Goal: Task Accomplishment & Management: Manage account settings

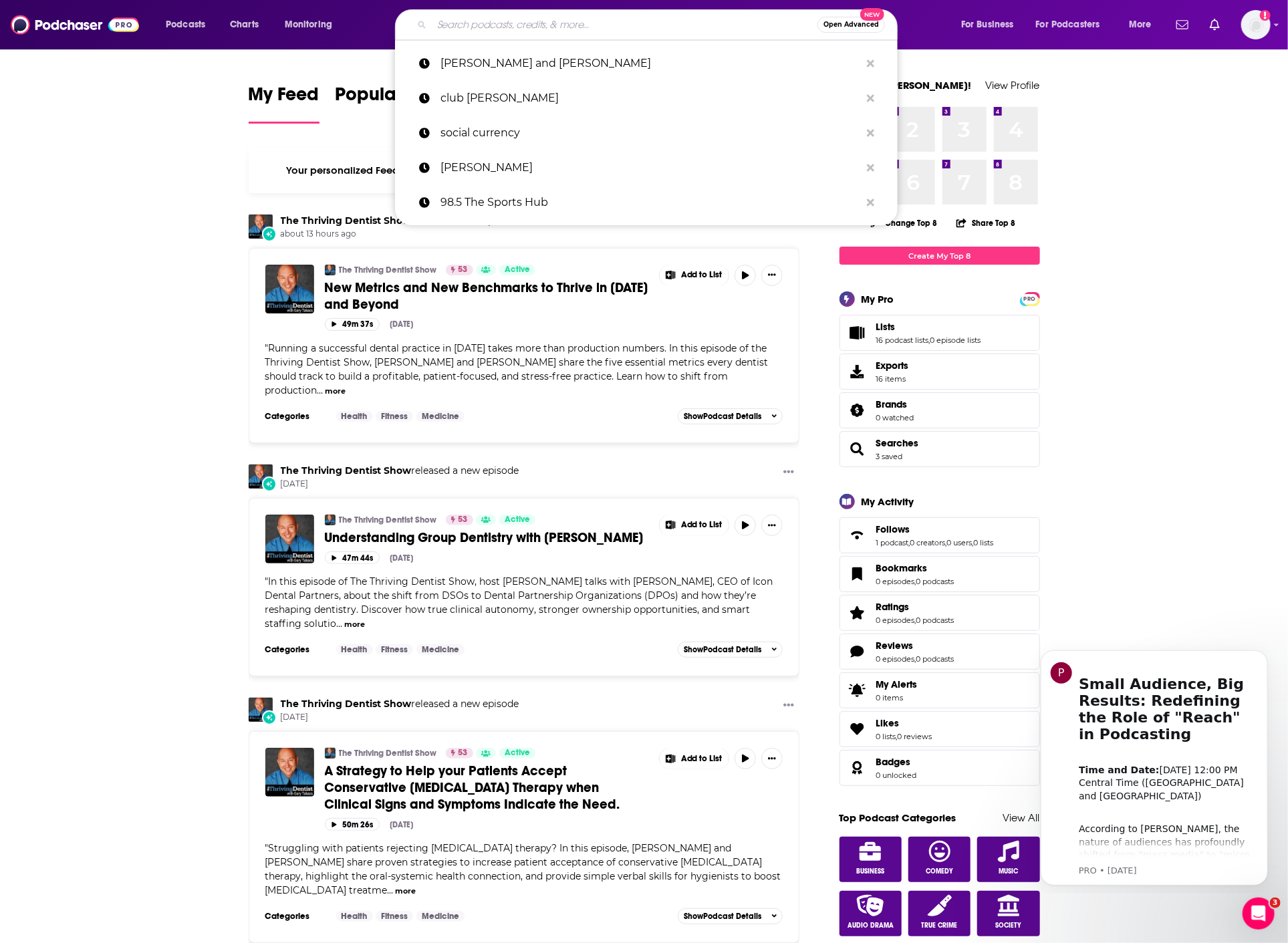
click at [752, 14] on input "Search podcasts, credits, & more..." at bounding box center [624, 24] width 386 height 21
click at [487, 20] on input "Search podcasts, credits, & more..." at bounding box center [624, 24] width 386 height 21
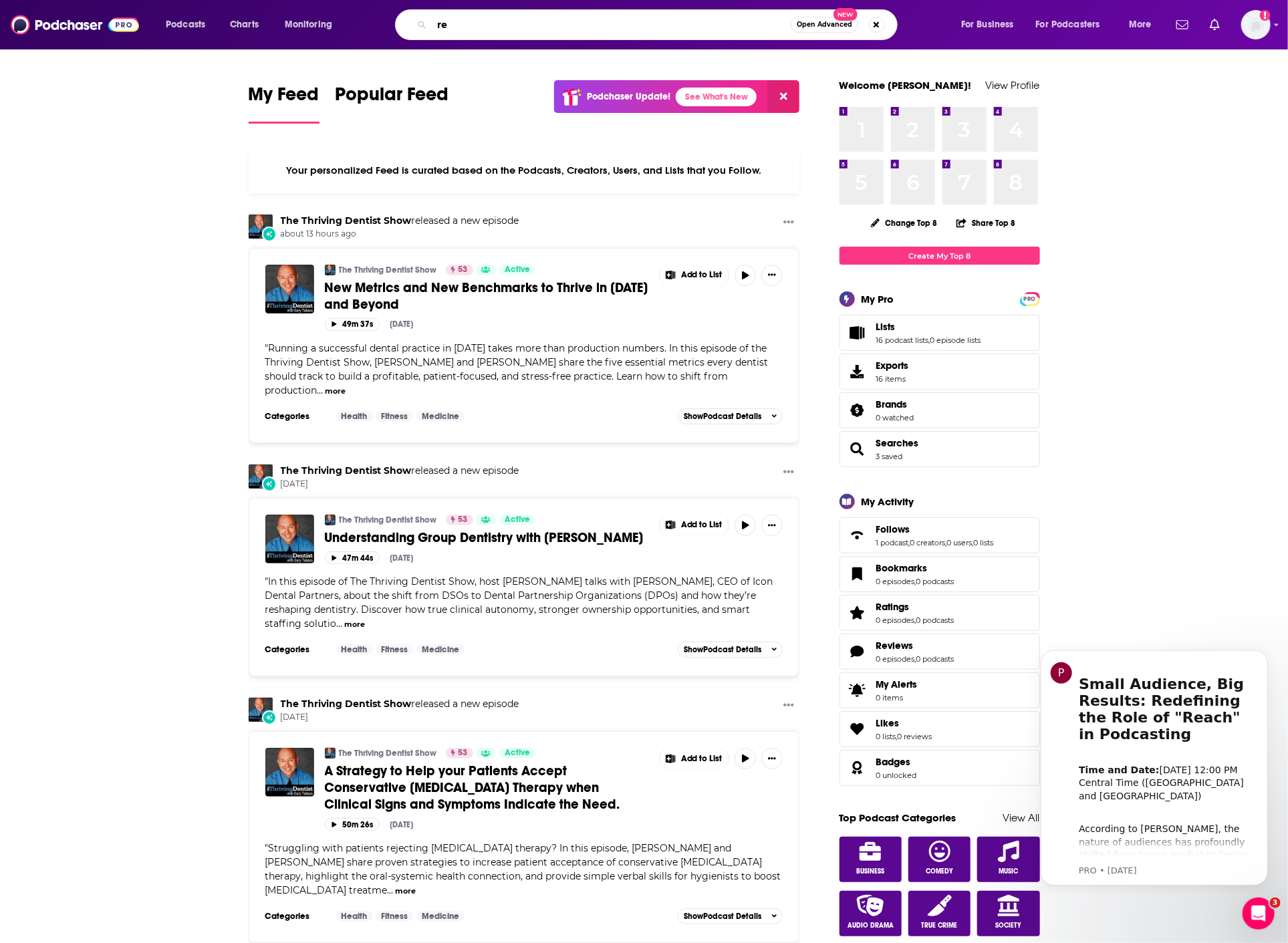
type input "r"
type input "RSV"
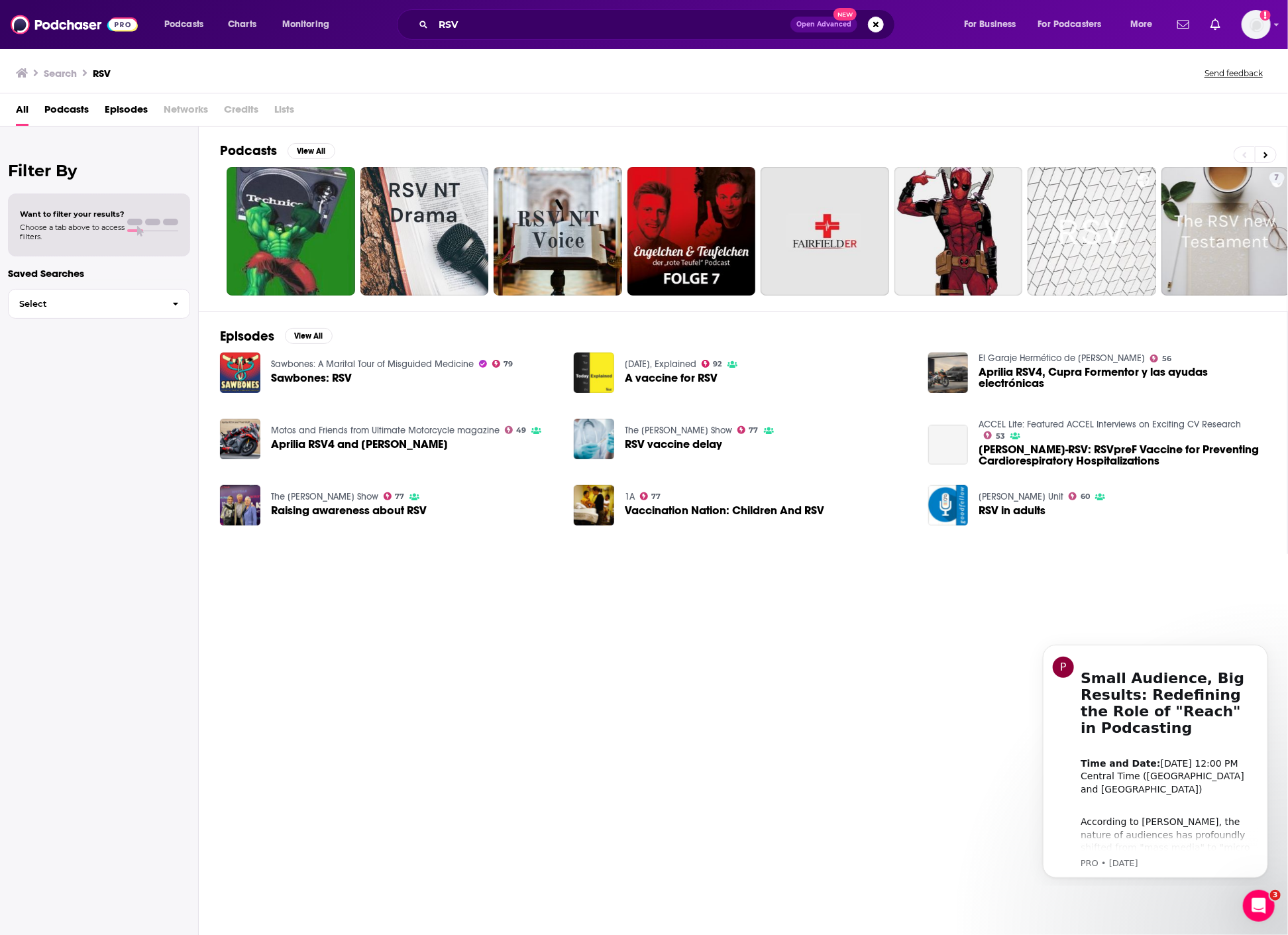
click at [133, 104] on span "Episodes" at bounding box center [127, 112] width 43 height 27
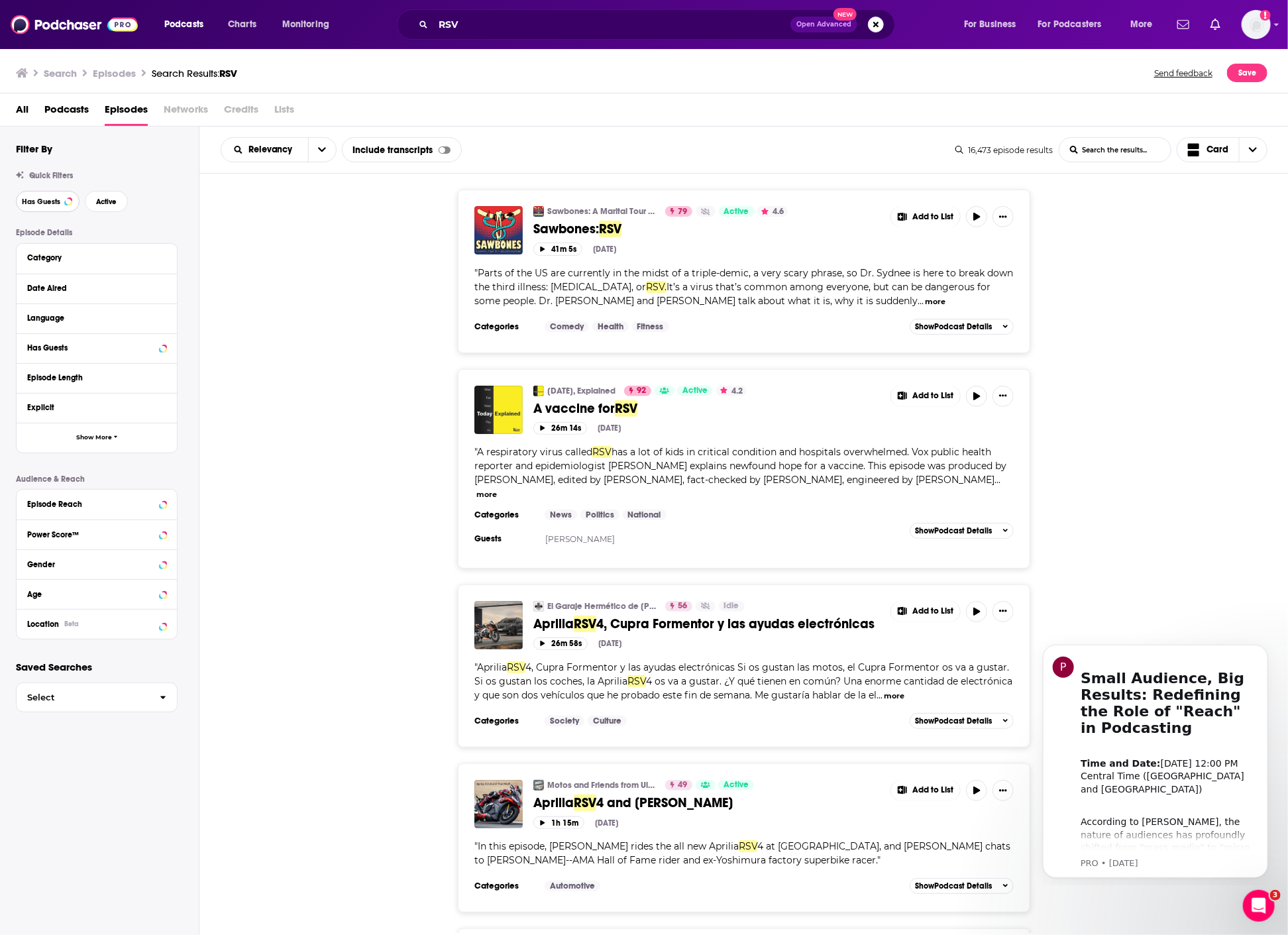
click at [44, 198] on span "Has Guests" at bounding box center [41, 202] width 38 height 7
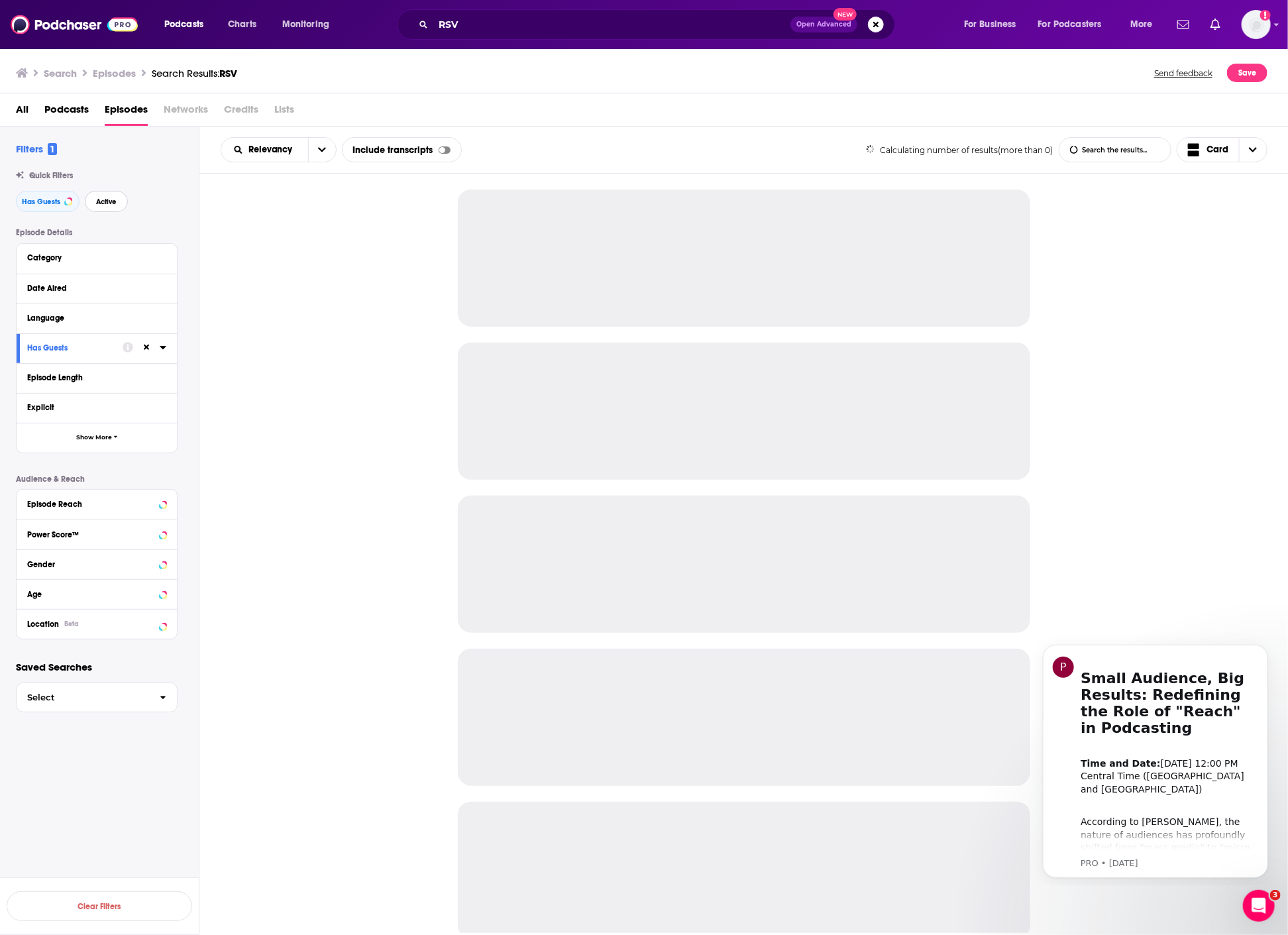
click at [96, 201] on span "Active" at bounding box center [107, 202] width 21 height 7
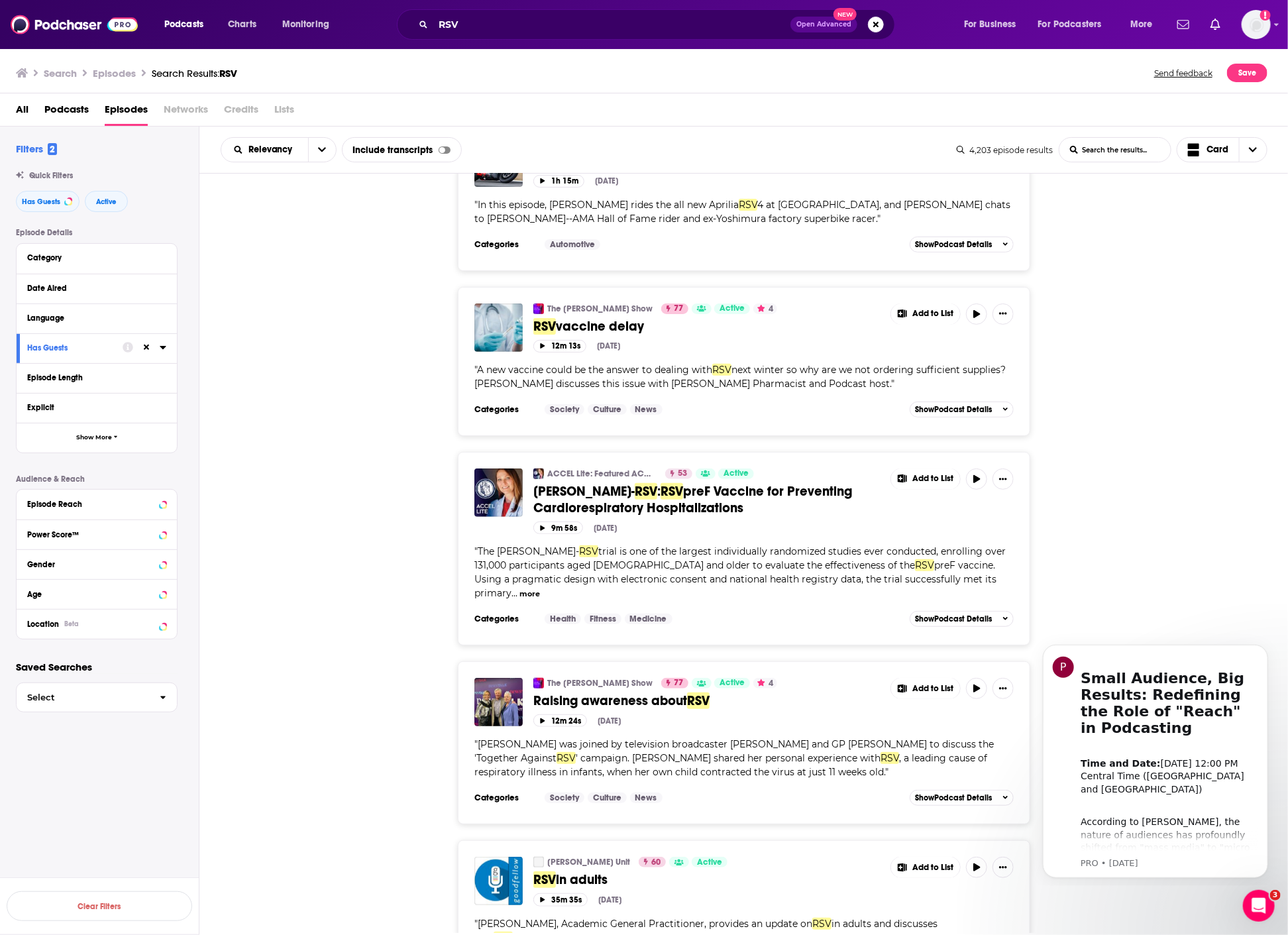
scroll to position [294, 0]
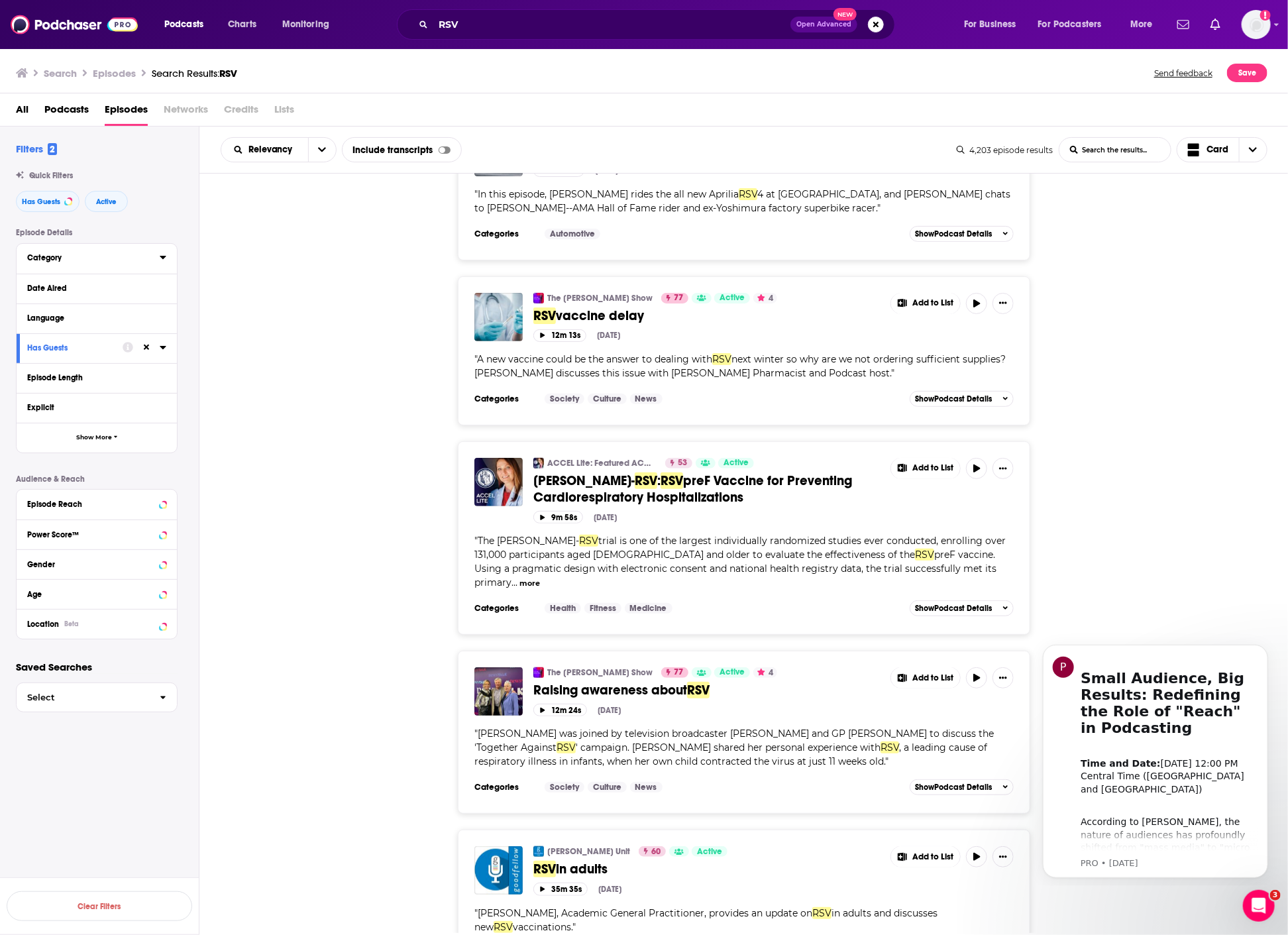
click at [53, 260] on div "Category" at bounding box center [88, 257] width 124 height 10
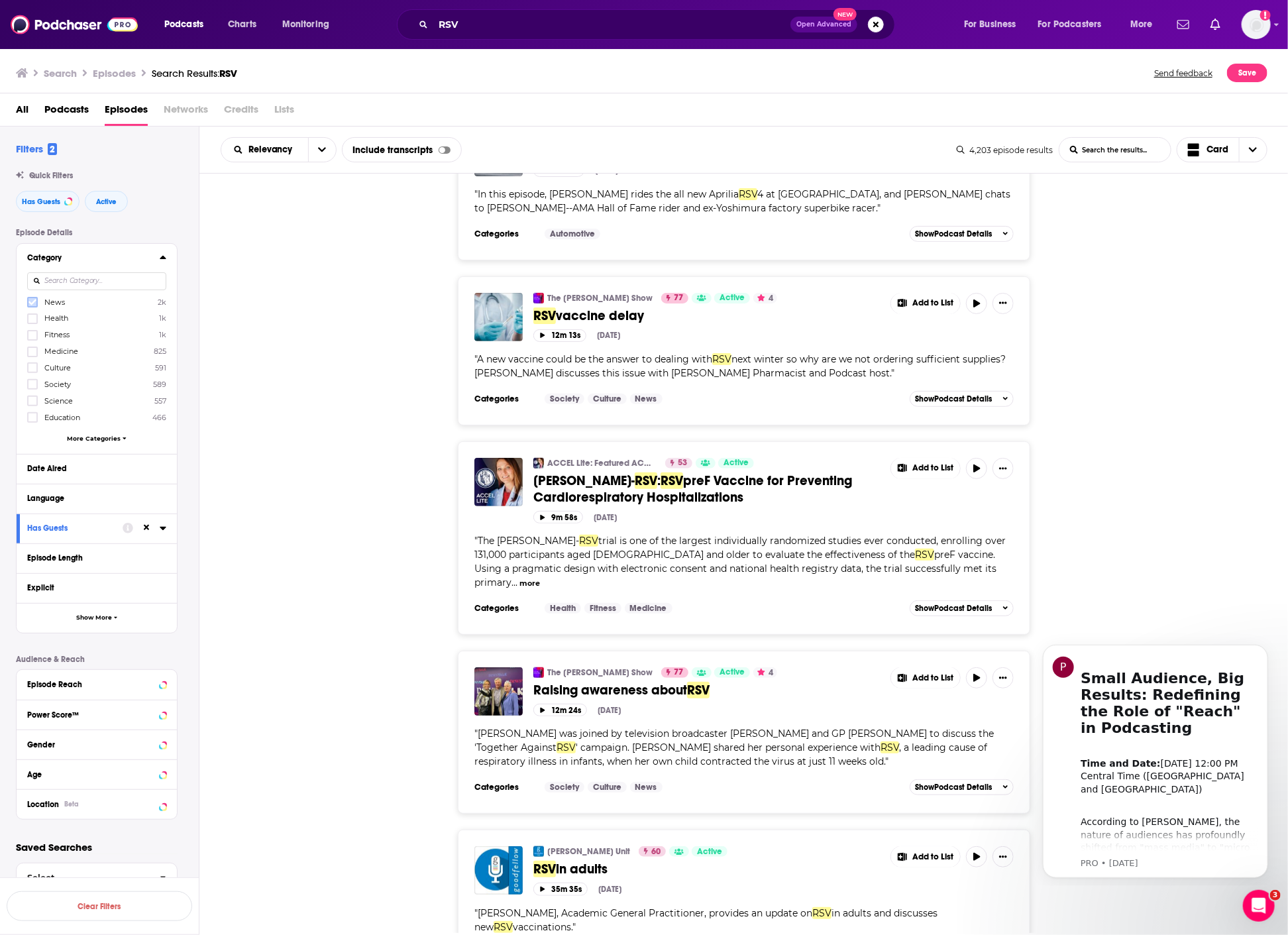
click at [34, 296] on label at bounding box center [32, 302] width 10 height 10
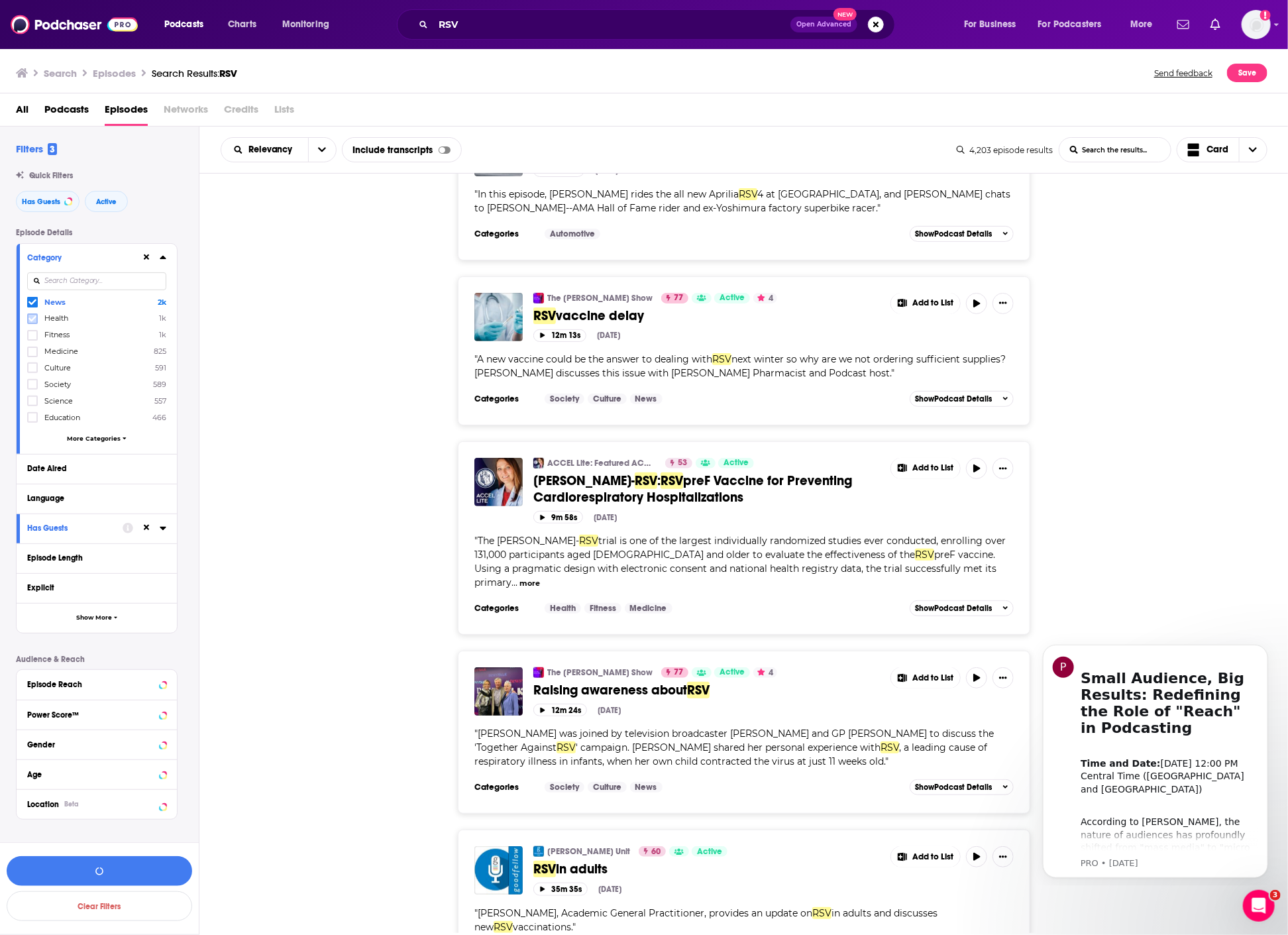
click at [33, 315] on icon at bounding box center [32, 318] width 8 height 8
click at [336, 457] on div "ACCEL Lite: Featured ACCEL Interviews on Exciting CV Research 53 Active [PERSON…" at bounding box center [744, 537] width 1090 height 193
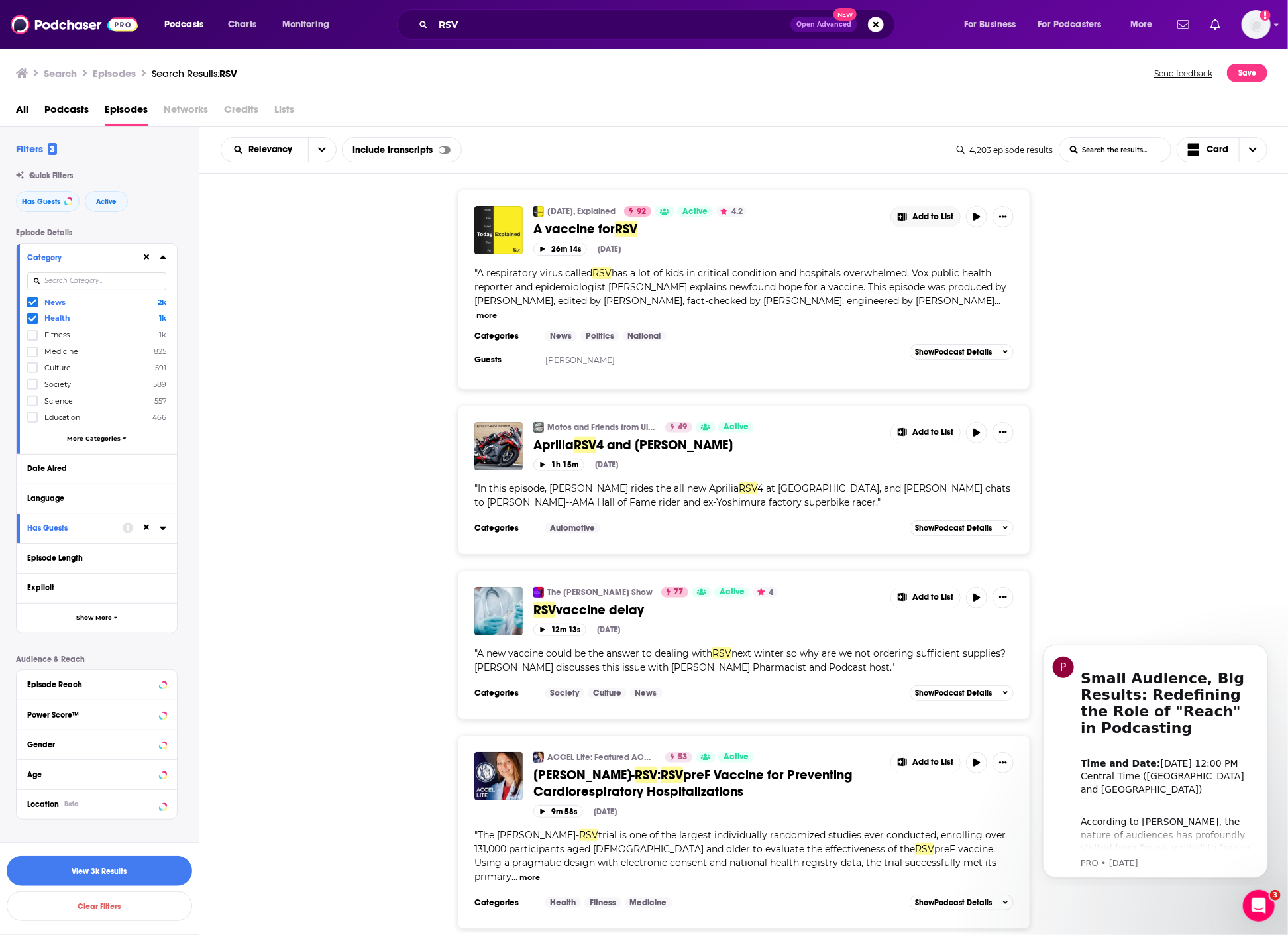
click at [908, 221] on button "Add to List" at bounding box center [926, 217] width 69 height 21
click at [937, 273] on button "Add Podcast" at bounding box center [935, 270] width 68 height 24
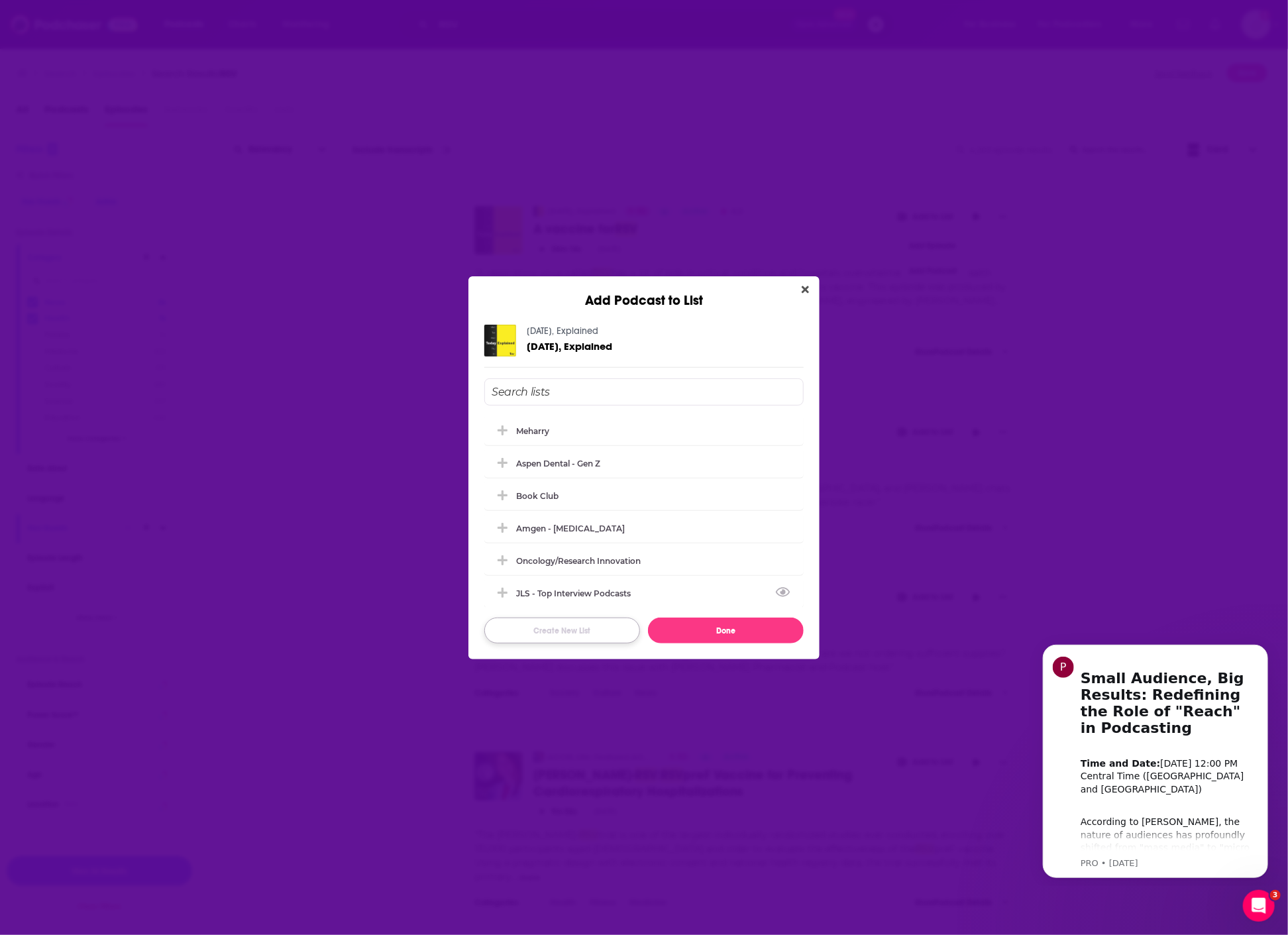
click at [577, 639] on button "Create New List" at bounding box center [563, 631] width 156 height 26
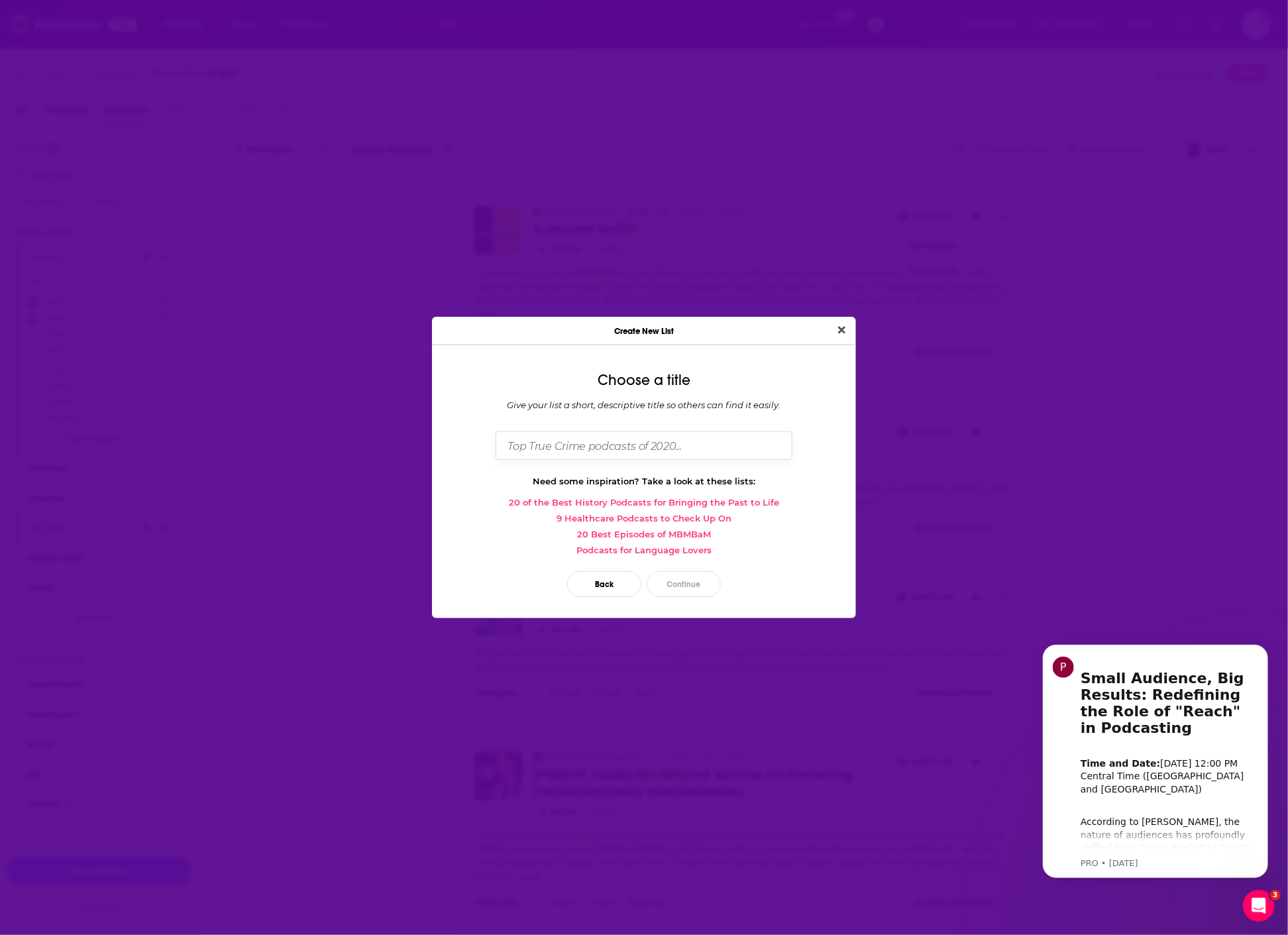
click at [624, 451] on input "Dialog" at bounding box center [644, 445] width 296 height 29
type input "St. Jude - respiratory podccasts"
click at [833, 322] on button "Close" at bounding box center [842, 330] width 18 height 16
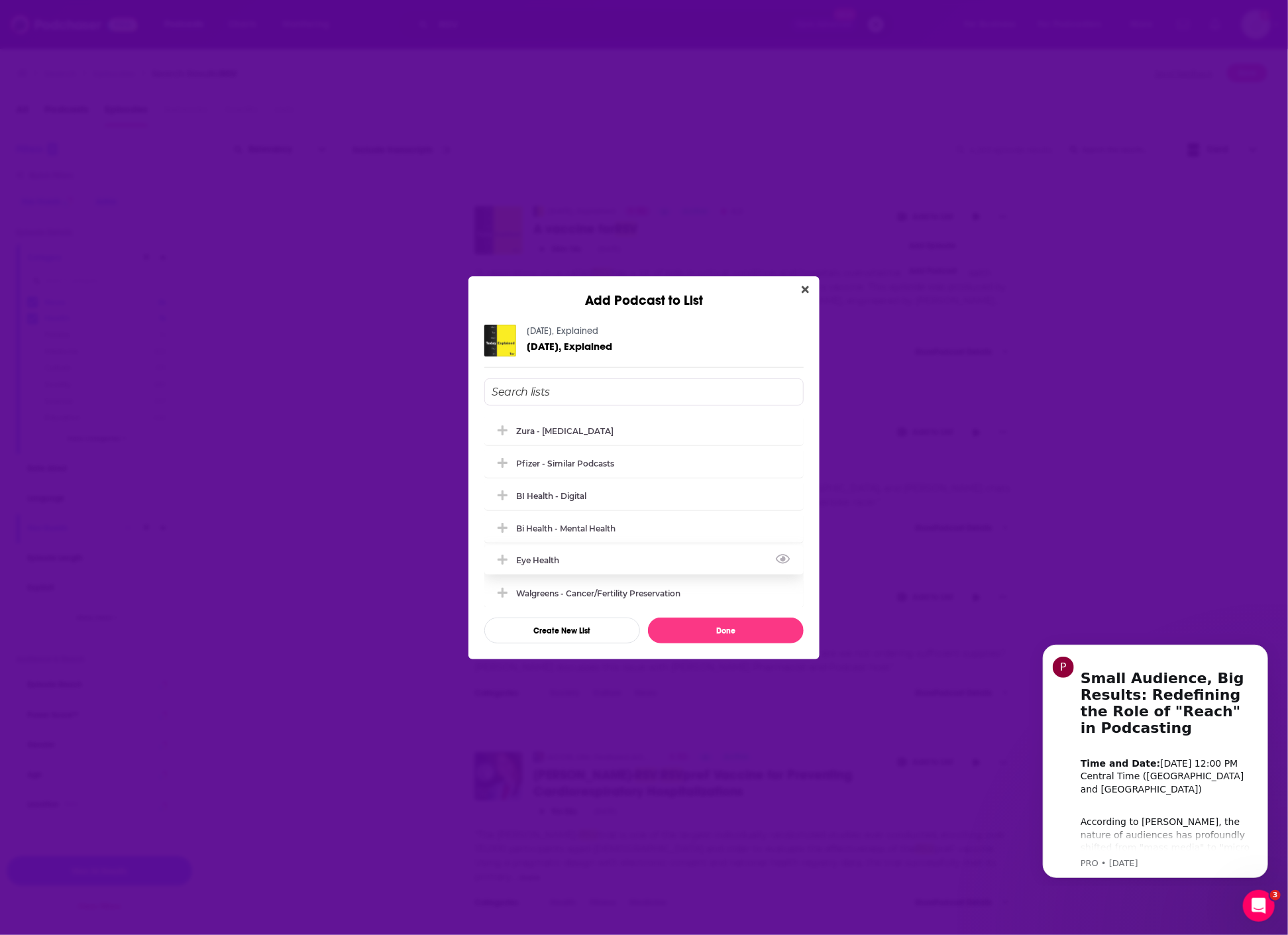
scroll to position [328, 0]
drag, startPoint x: 592, startPoint y: 616, endPoint x: 584, endPoint y: 640, distance: 25.3
click at [584, 640] on div "Meharry Aspen Dental - Gen Z Book Club Amgen - [MEDICAL_DATA] oncology/research…" at bounding box center [644, 511] width 319 height 265
drag, startPoint x: 584, startPoint y: 640, endPoint x: 587, endPoint y: 628, distance: 12.4
click at [587, 628] on button "Create New List" at bounding box center [563, 631] width 156 height 26
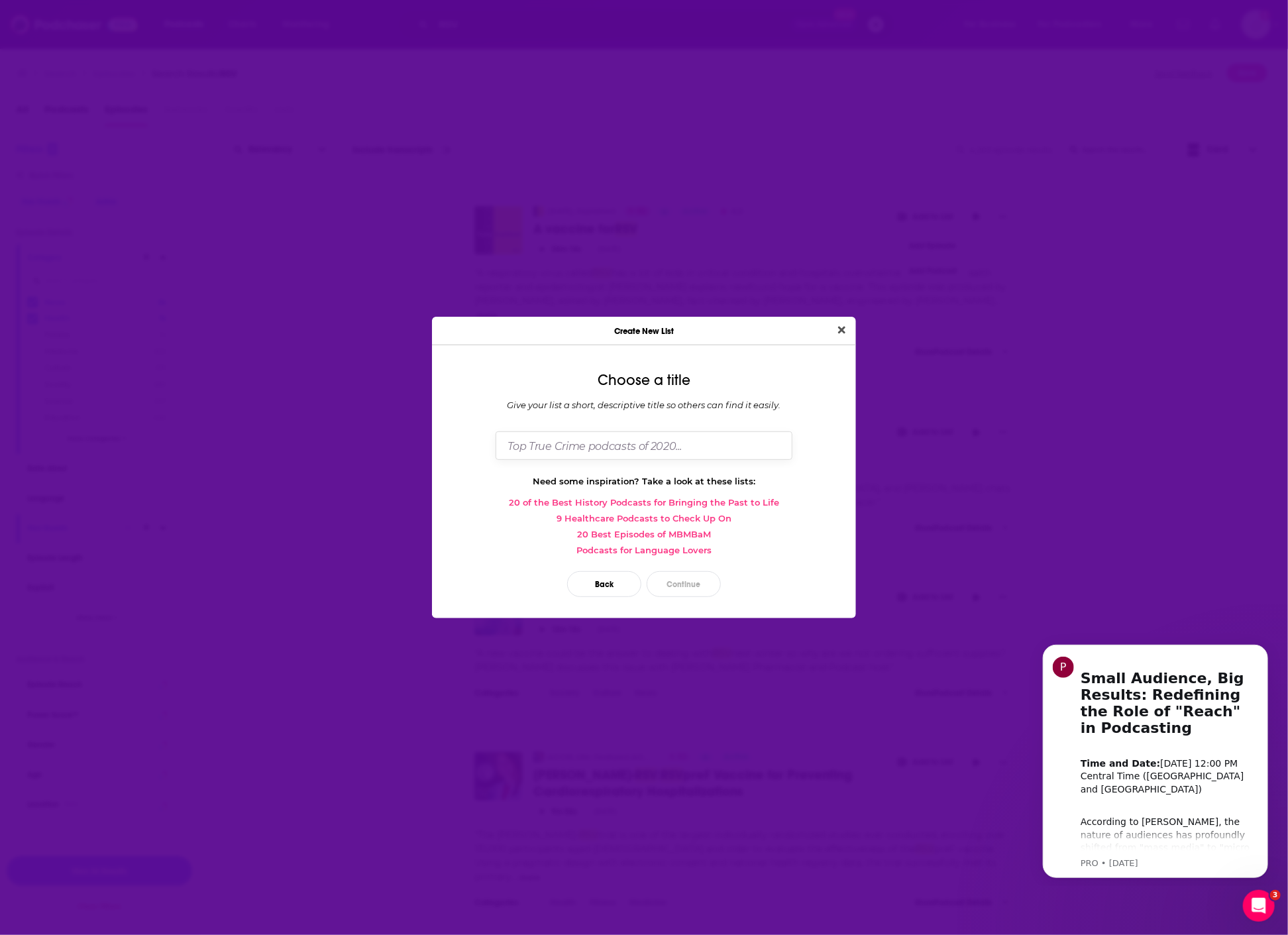
click at [606, 442] on input "Dialog" at bounding box center [644, 445] width 296 height 29
type input "A"
type input "Saint Jude - flu/RSV season"
click at [703, 573] on button "Continue" at bounding box center [684, 584] width 75 height 26
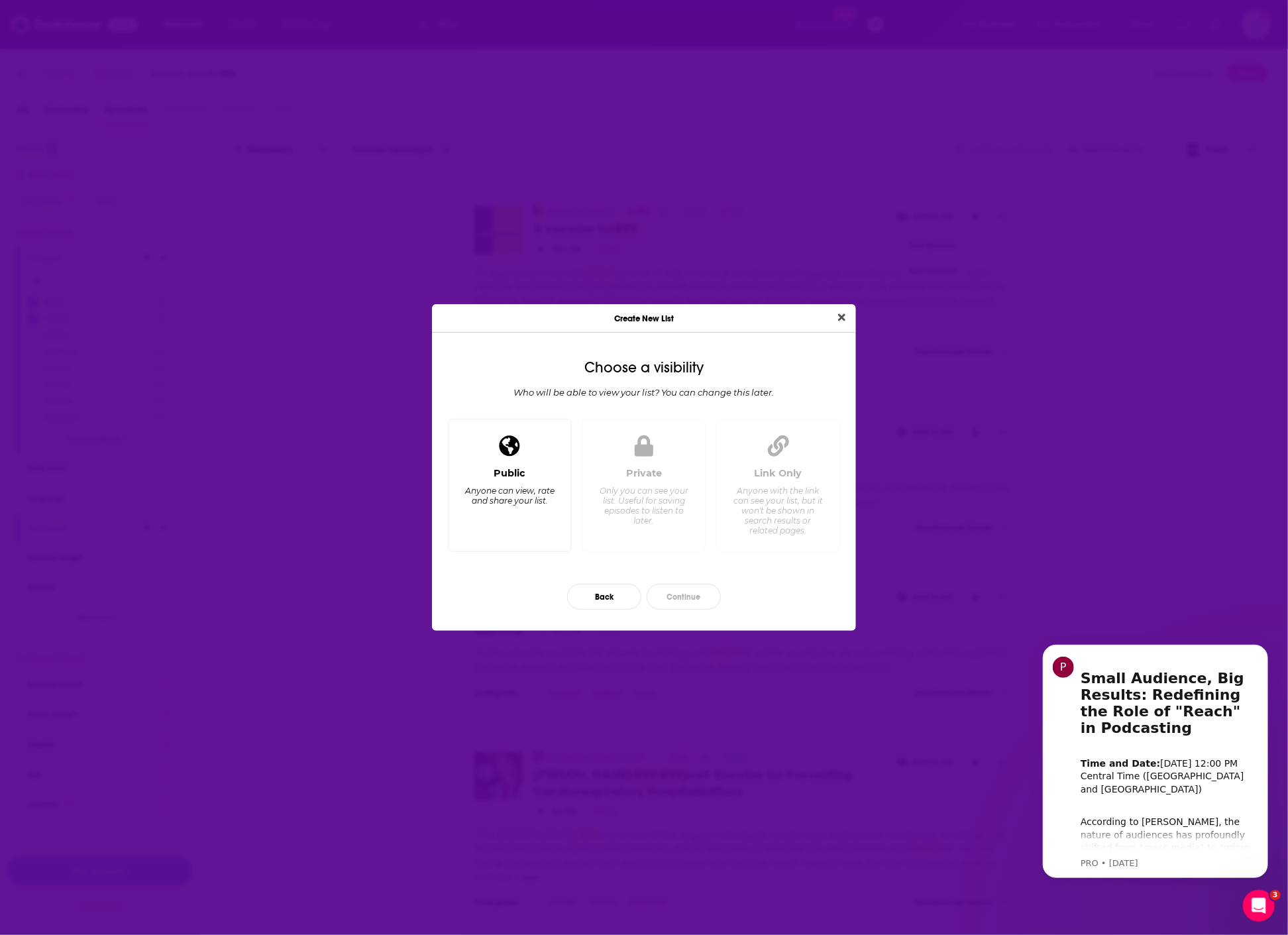
drag, startPoint x: 488, startPoint y: 477, endPoint x: 677, endPoint y: 551, distance: 203.0
click at [487, 477] on div "Public Anyone can view, rate and share your list." at bounding box center [510, 503] width 101 height 74
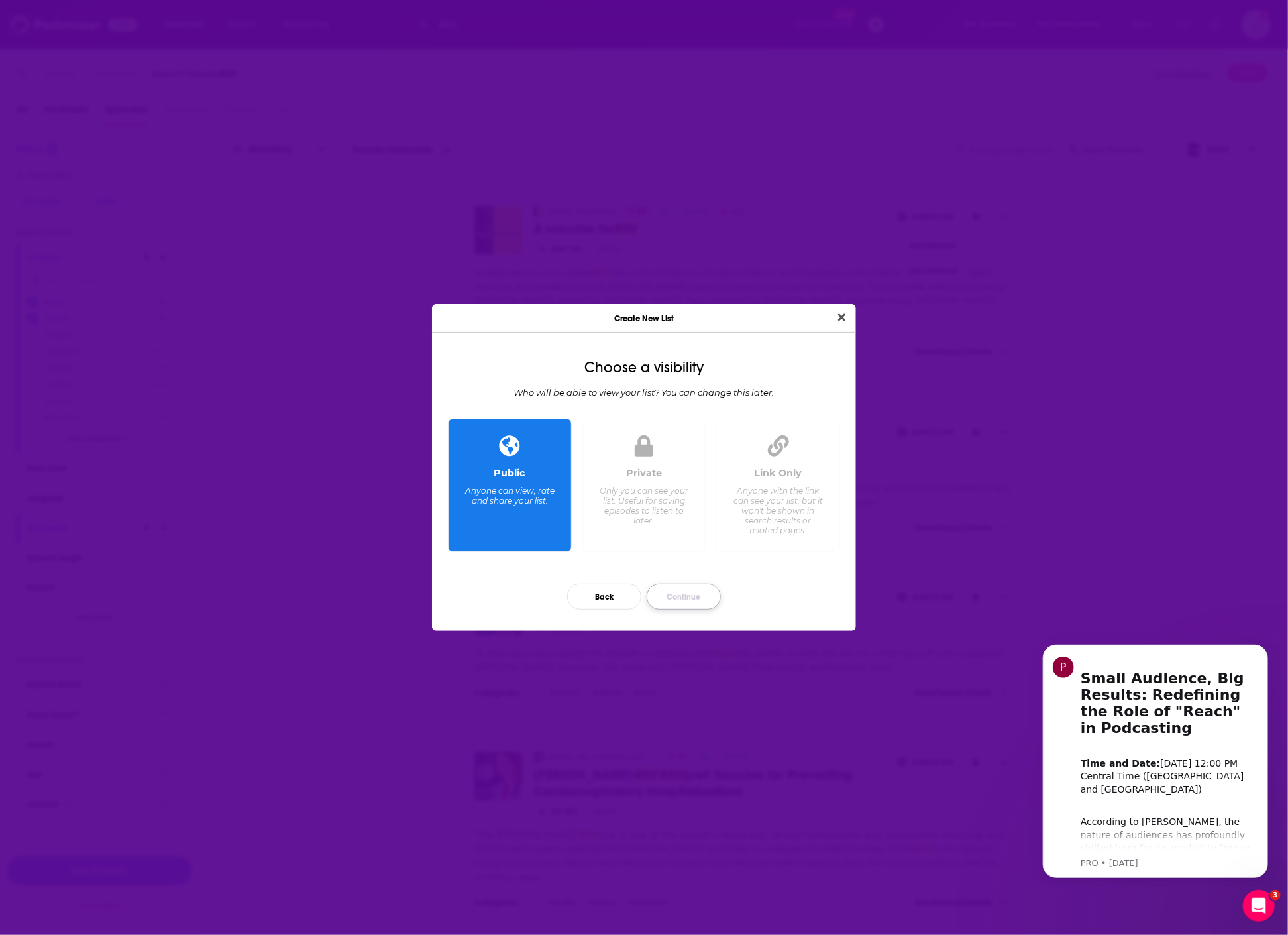
click at [691, 594] on button "Continue" at bounding box center [684, 597] width 75 height 26
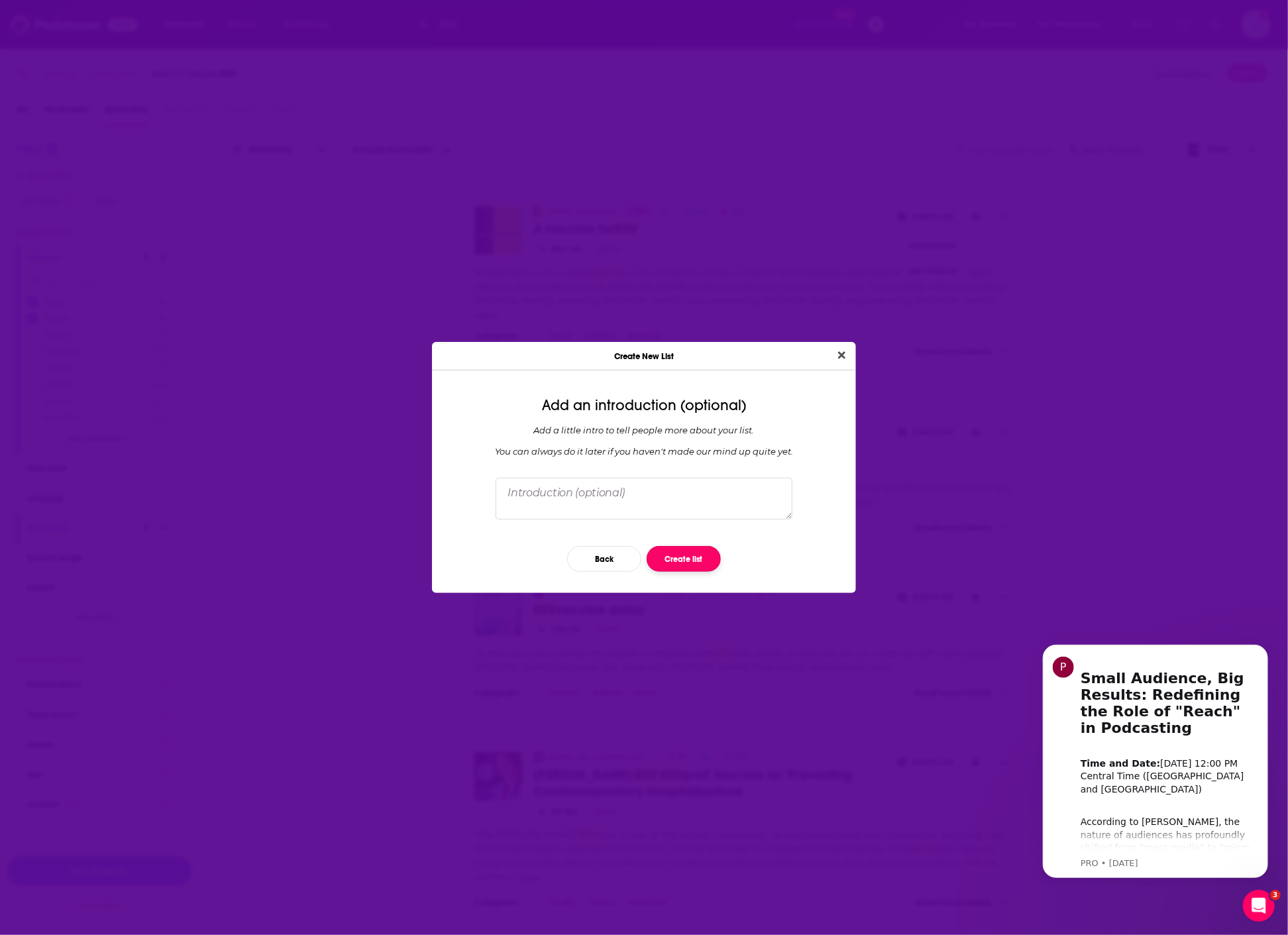
click at [667, 562] on button "Create list" at bounding box center [684, 559] width 75 height 26
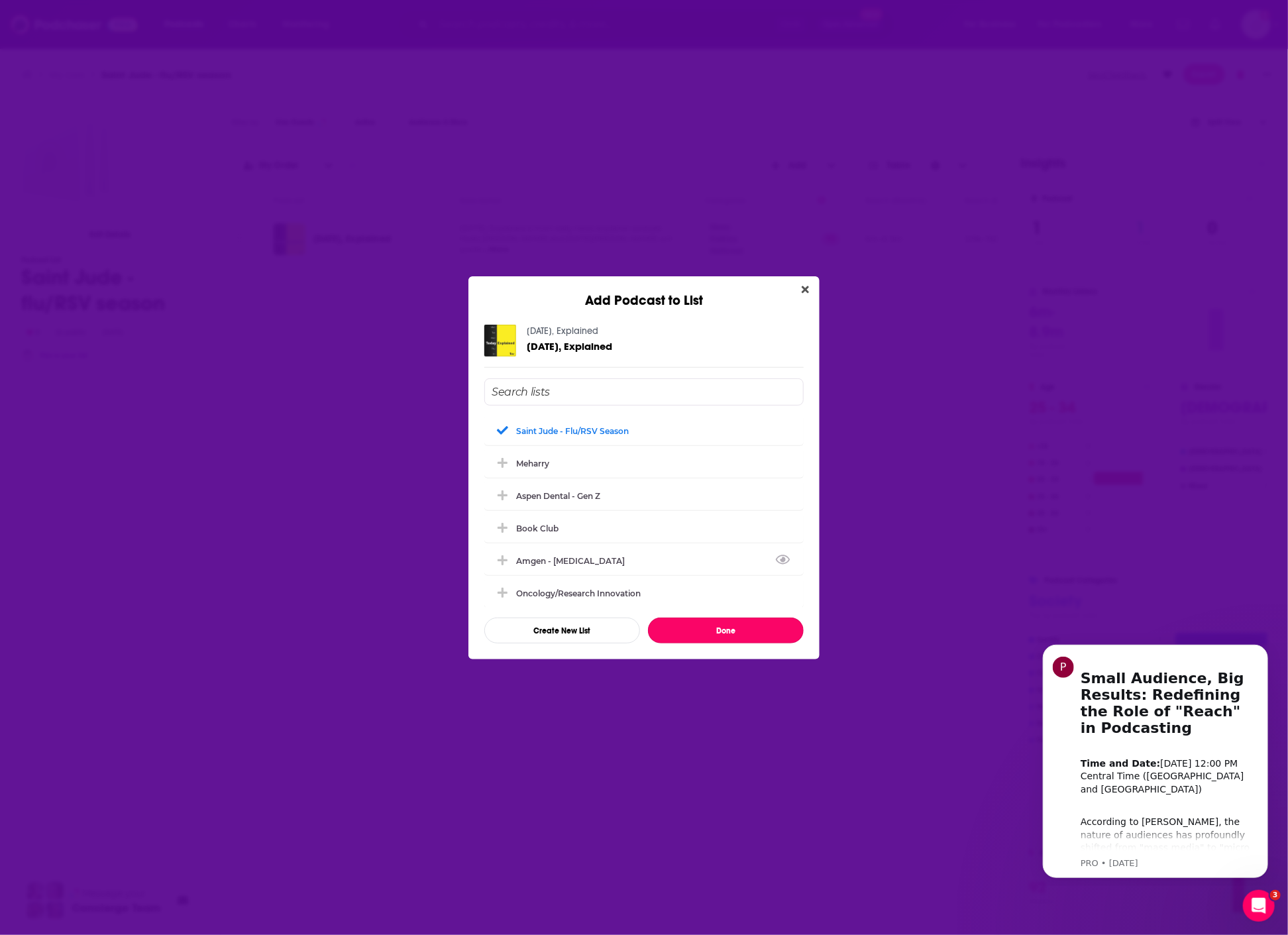
click at [693, 626] on button "Done" at bounding box center [726, 631] width 156 height 26
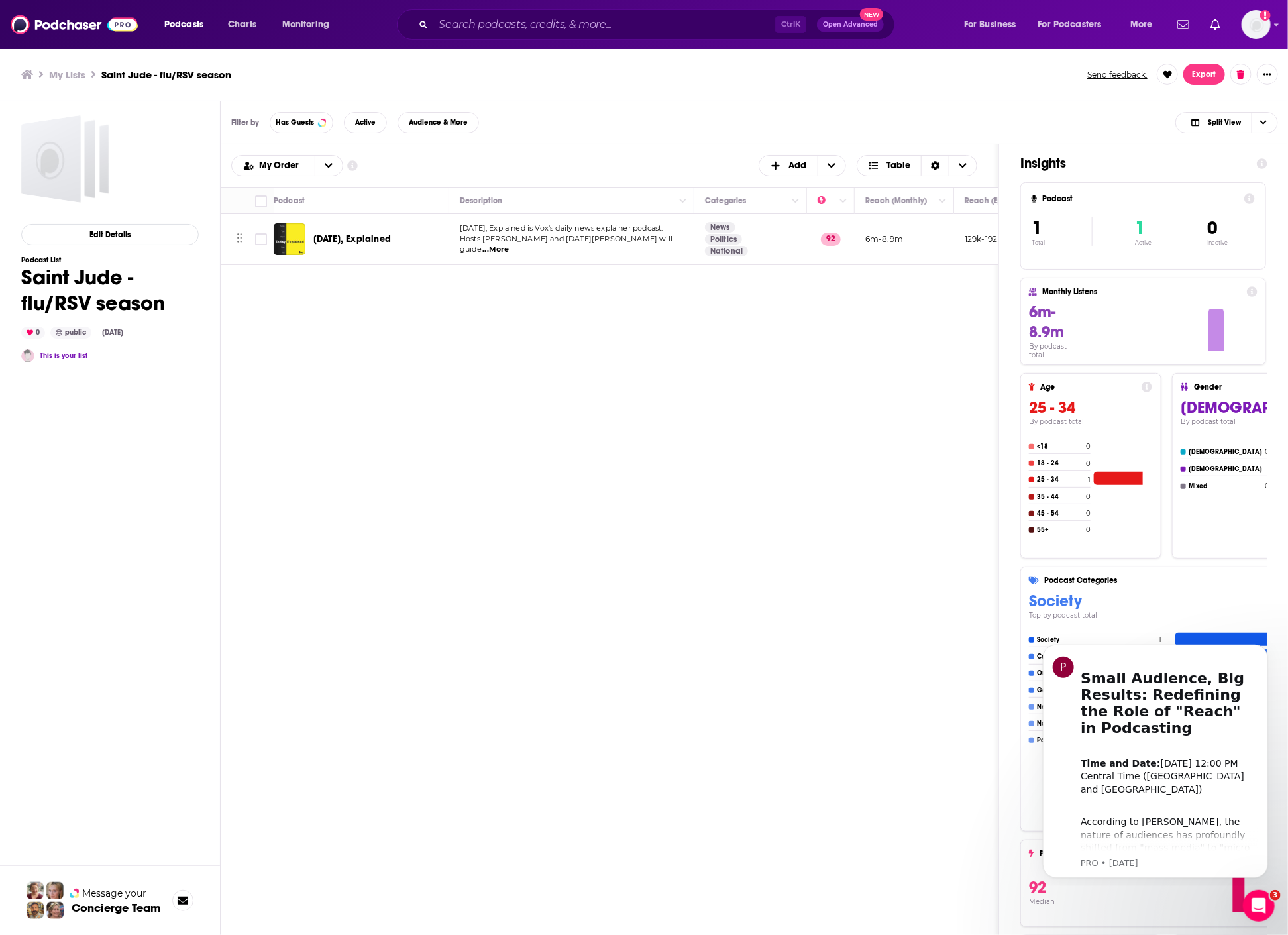
drag, startPoint x: 272, startPoint y: 555, endPoint x: 401, endPoint y: 398, distance: 203.2
click at [272, 555] on div "Podcasts Add My Order Customize Your List Order Select the “My Order” sort and …" at bounding box center [610, 581] width 778 height 873
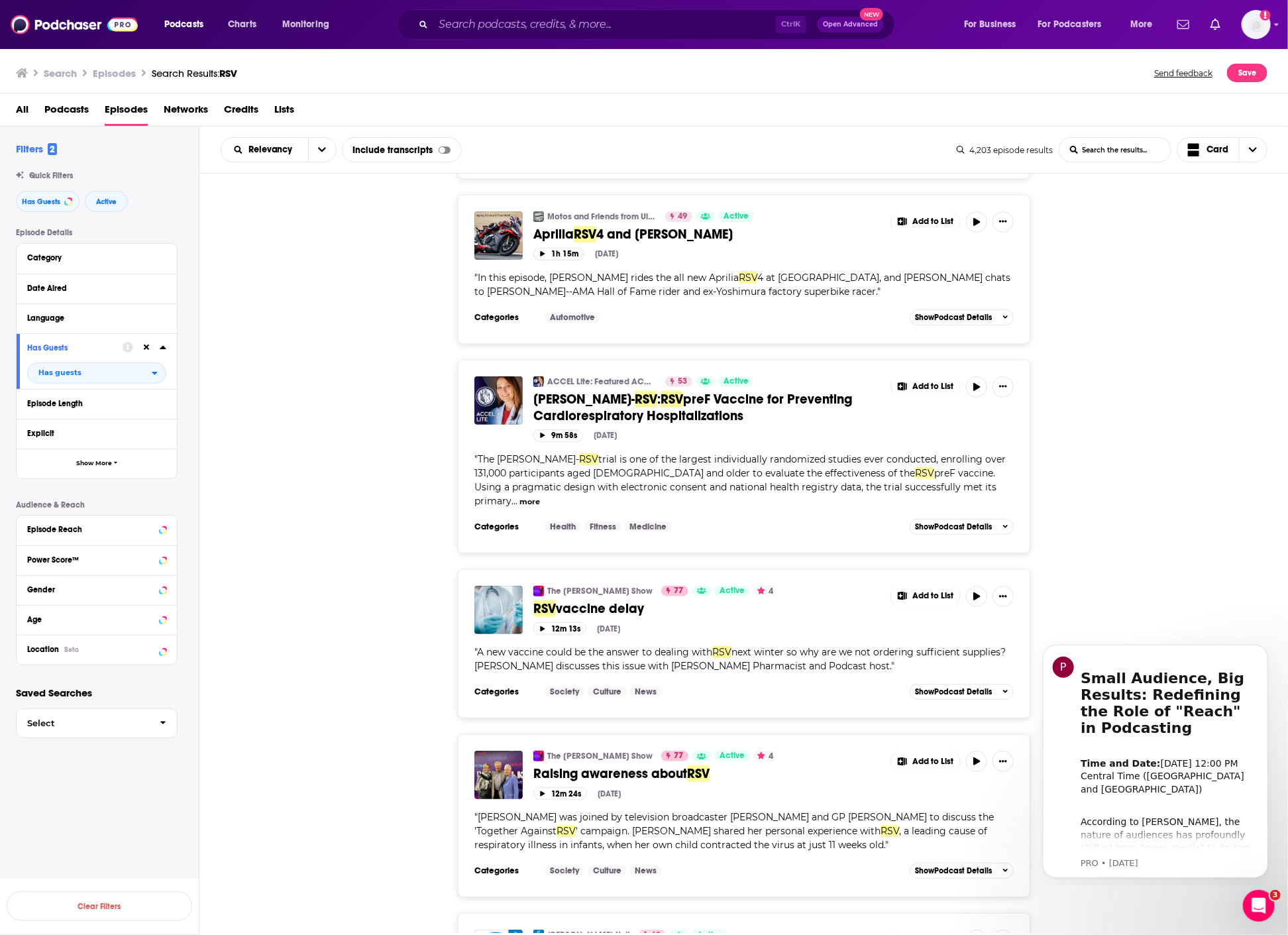
scroll to position [294, 0]
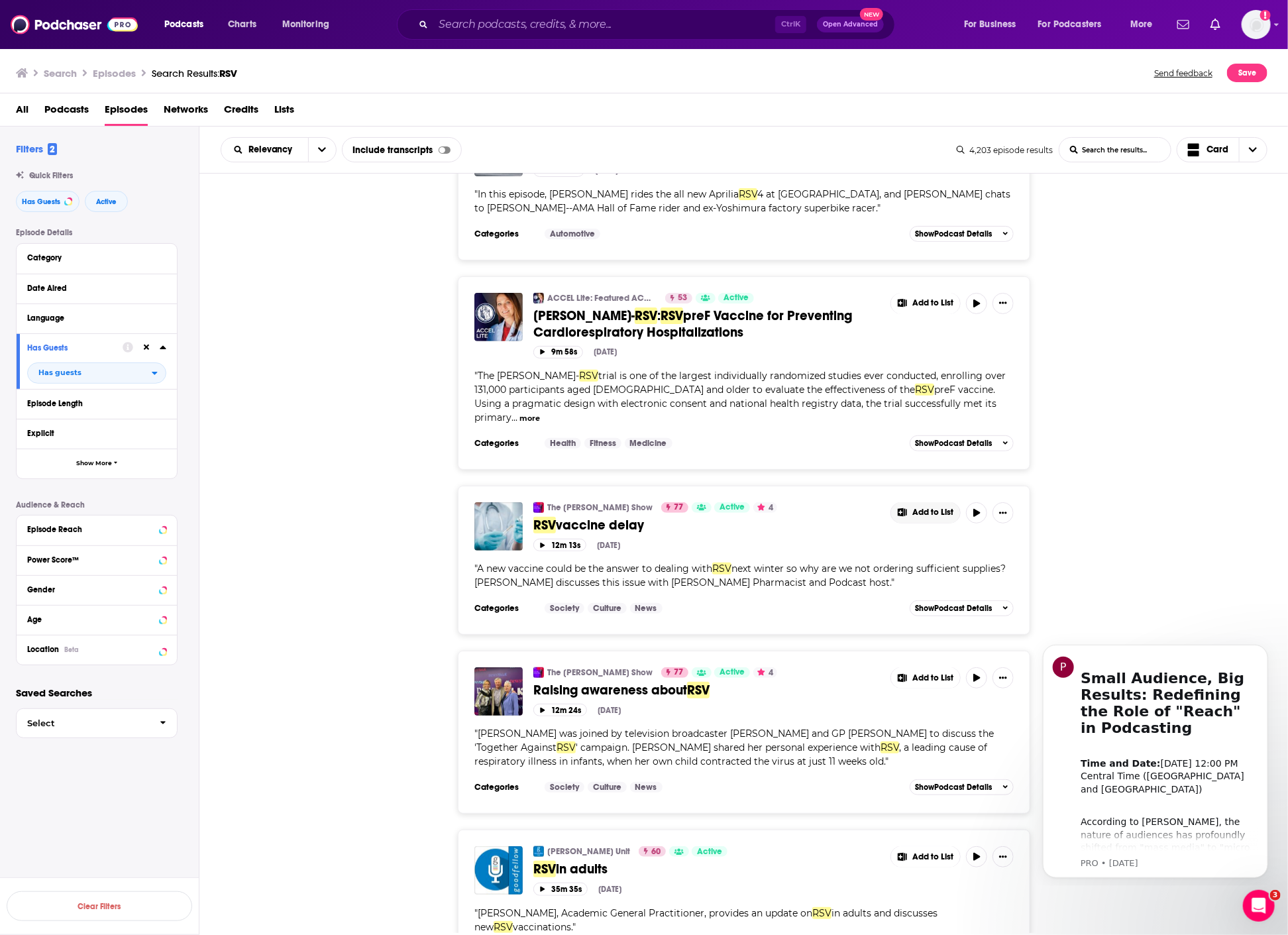
click at [943, 508] on span "Add to List" at bounding box center [933, 512] width 41 height 10
click at [954, 535] on button "Add Podcast" at bounding box center [935, 534] width 68 height 24
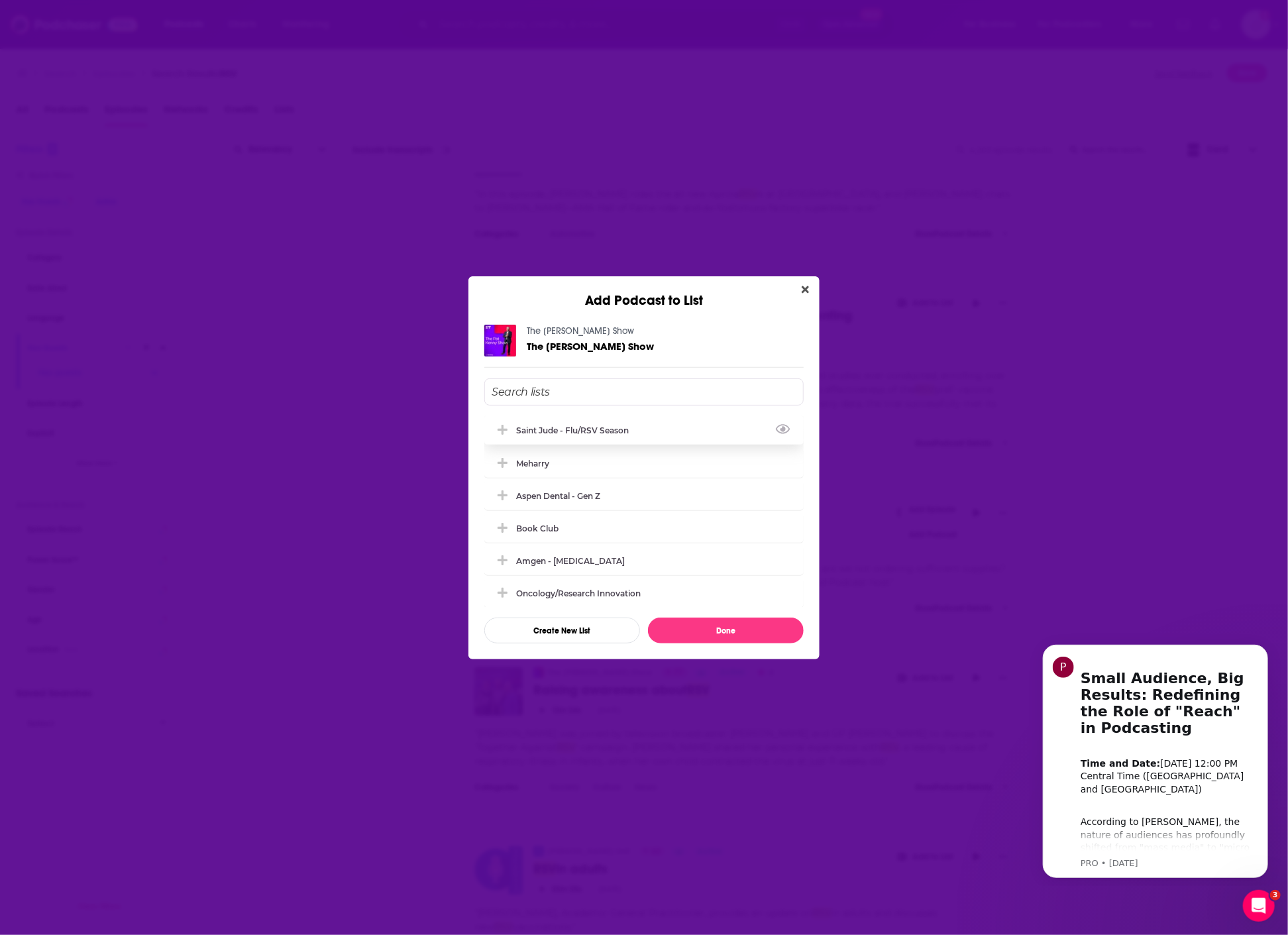
click at [598, 431] on div "Saint Jude - flu/RSV season" at bounding box center [576, 430] width 120 height 10
click at [722, 628] on button "Done" at bounding box center [726, 631] width 156 height 26
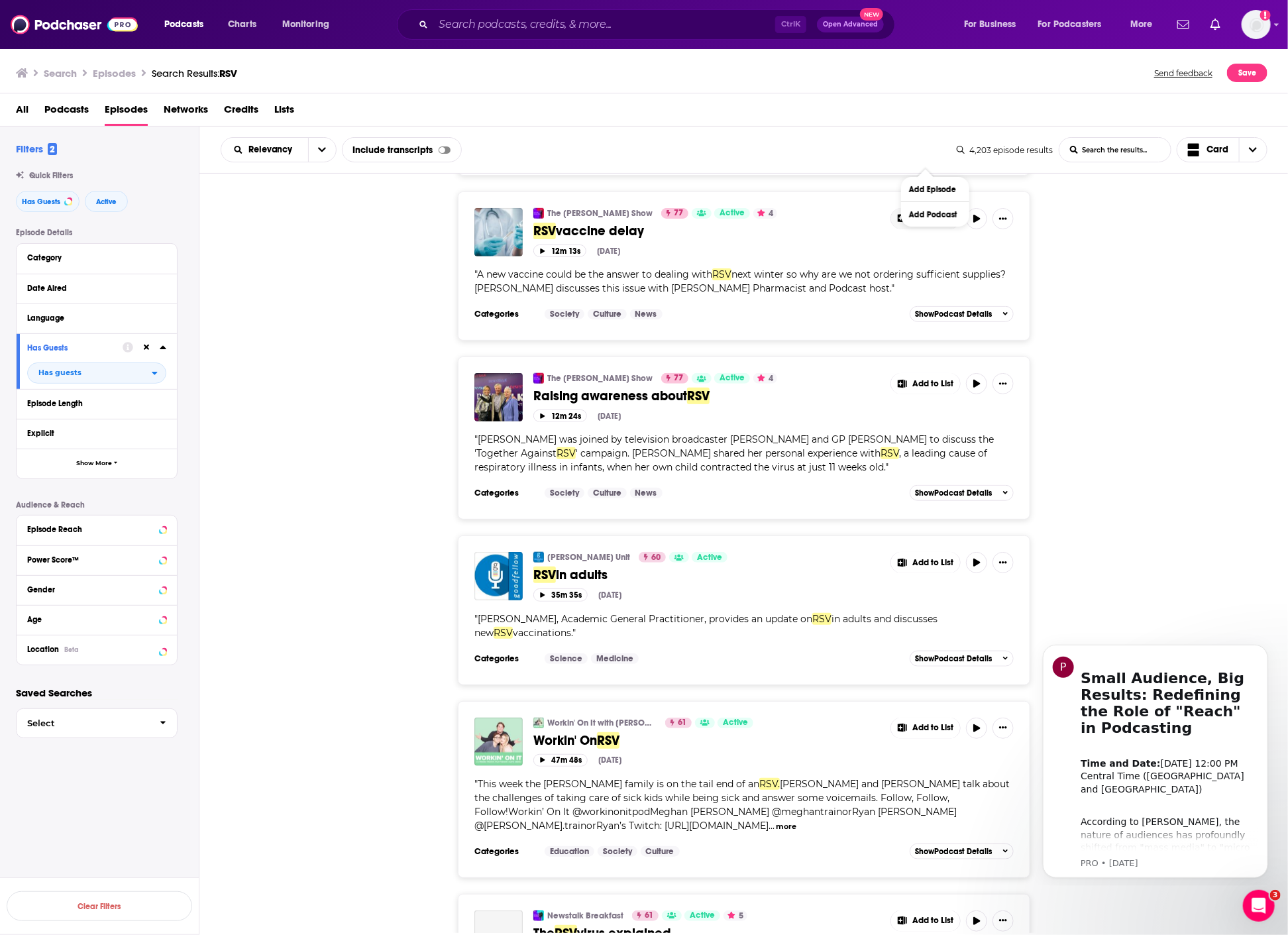
scroll to position [662, 0]
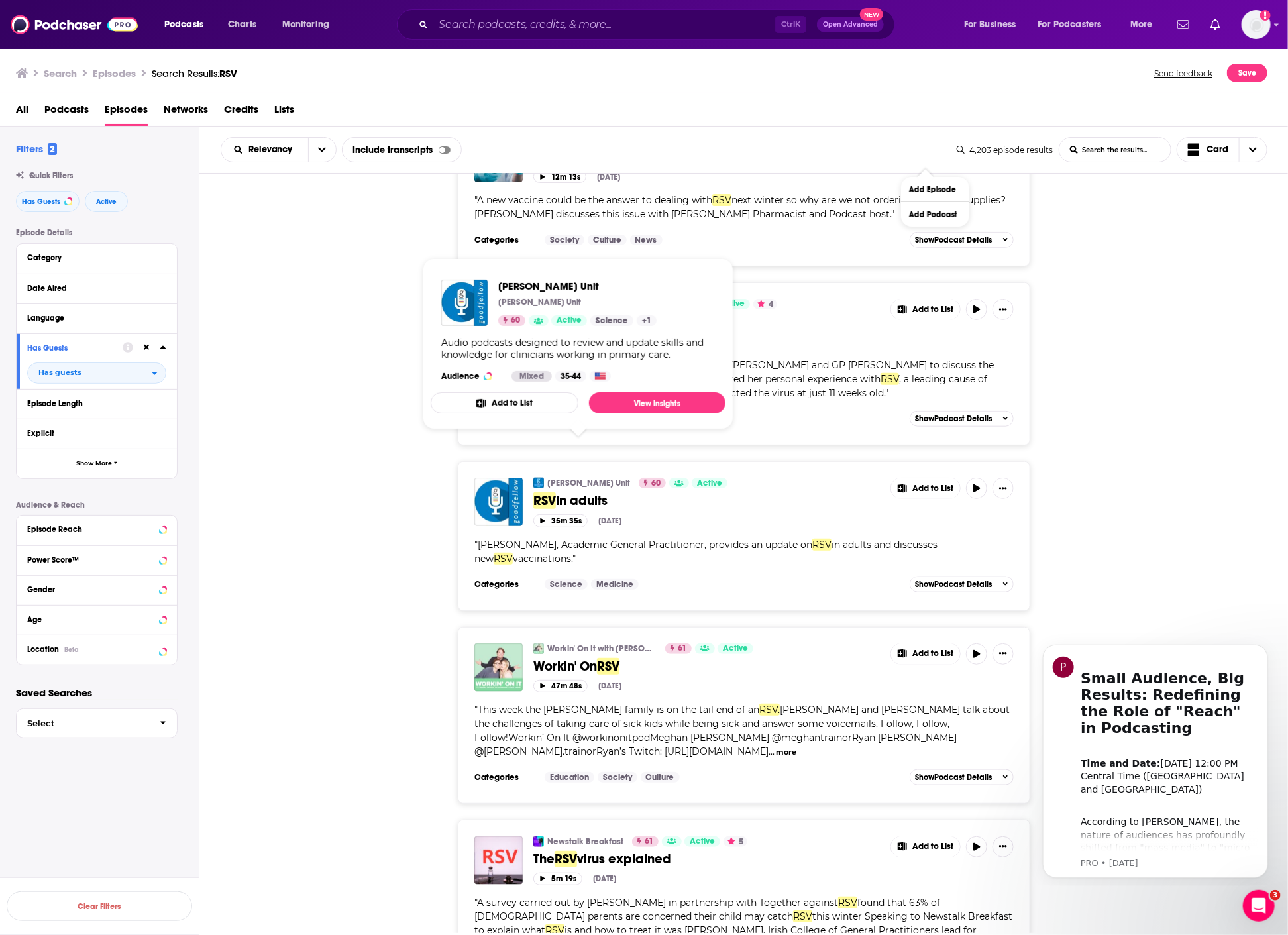
click at [558, 411] on button "Add to List" at bounding box center [504, 403] width 147 height 21
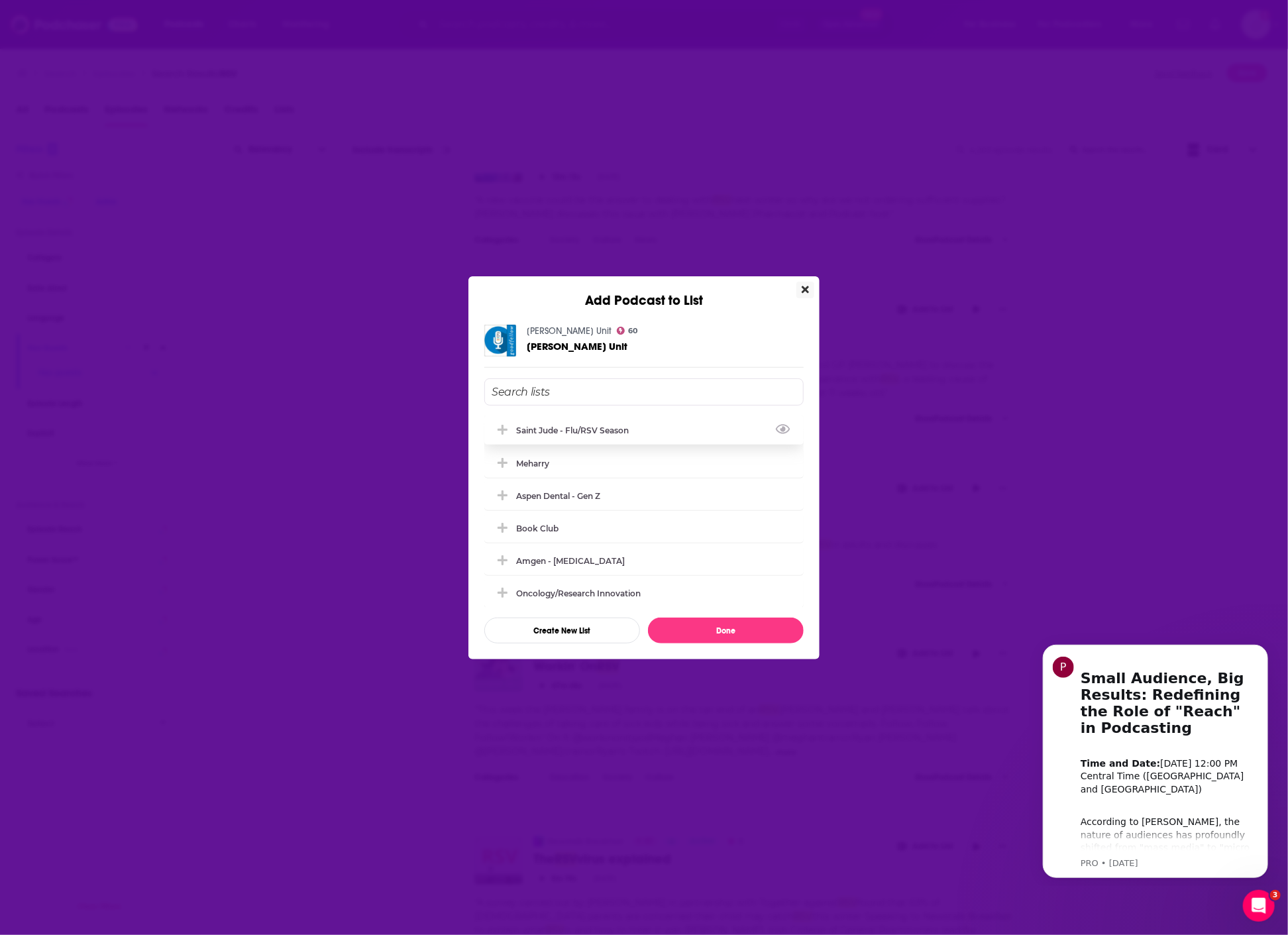
click at [607, 432] on div "Saint Jude - flu/RSV season" at bounding box center [576, 430] width 120 height 10
click at [709, 626] on button "Done" at bounding box center [726, 631] width 156 height 26
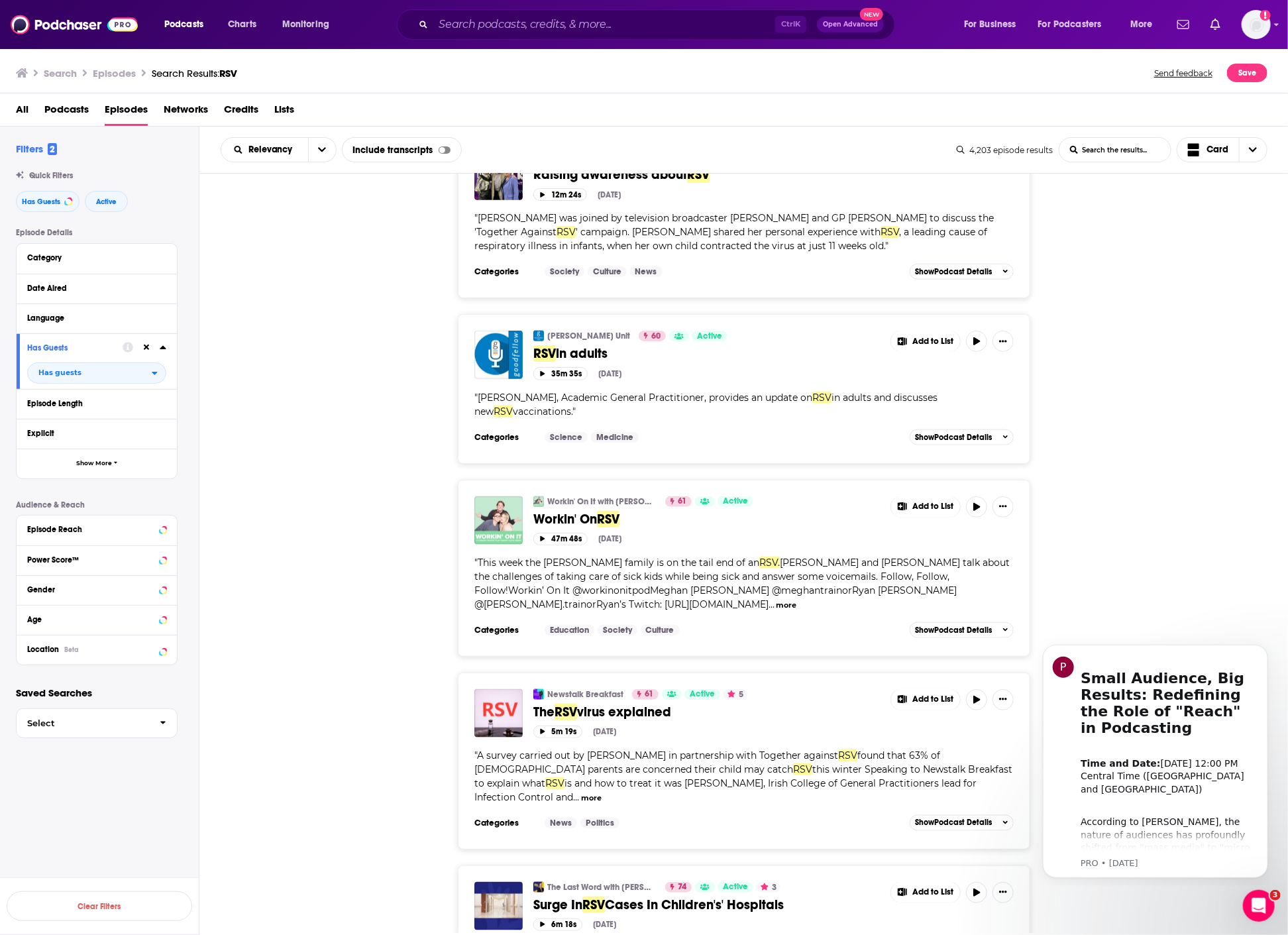
scroll to position [957, 0]
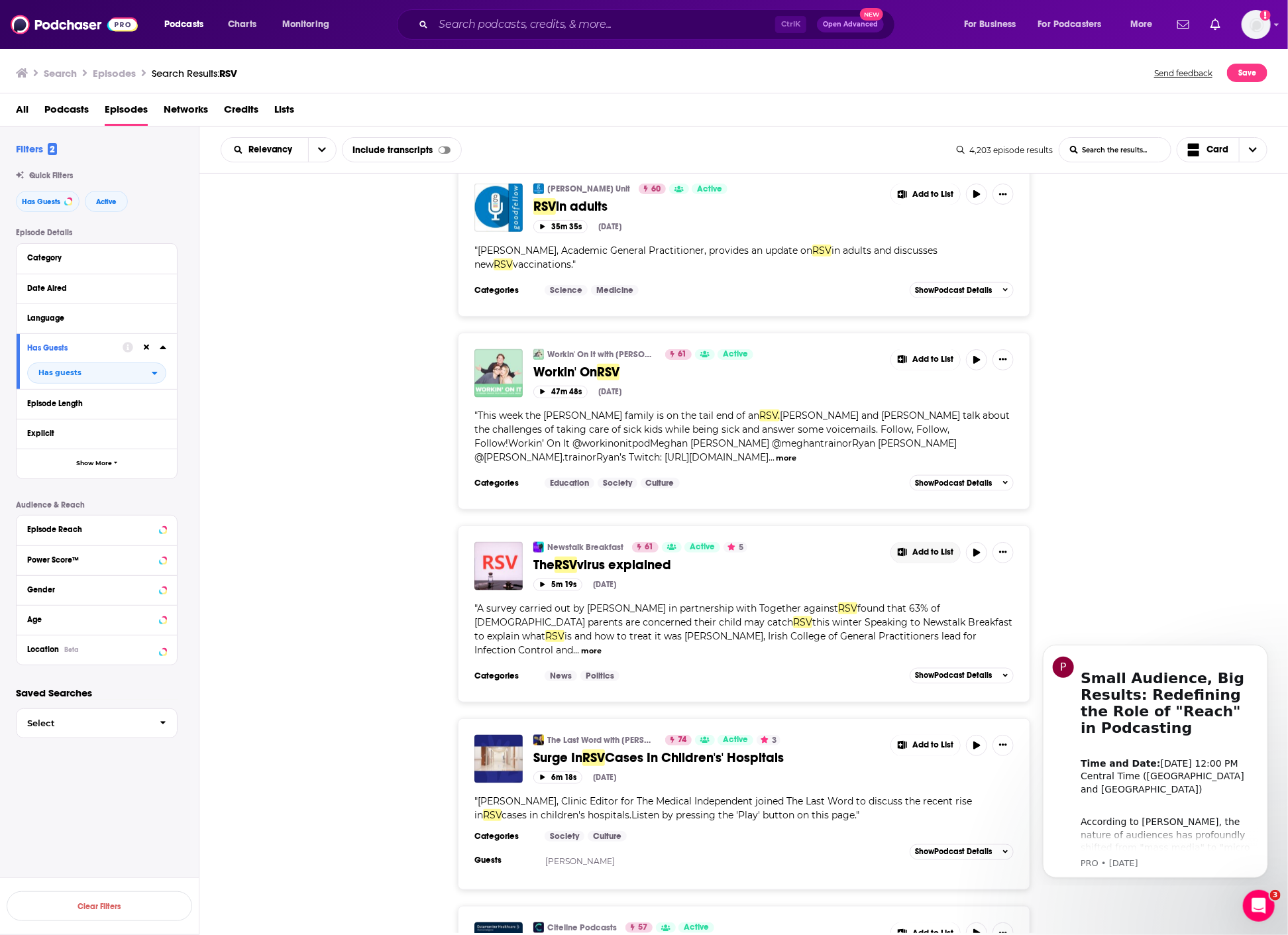
click at [919, 547] on span "Add to List" at bounding box center [933, 551] width 41 height 10
click at [948, 574] on button "Add Podcast" at bounding box center [935, 569] width 68 height 24
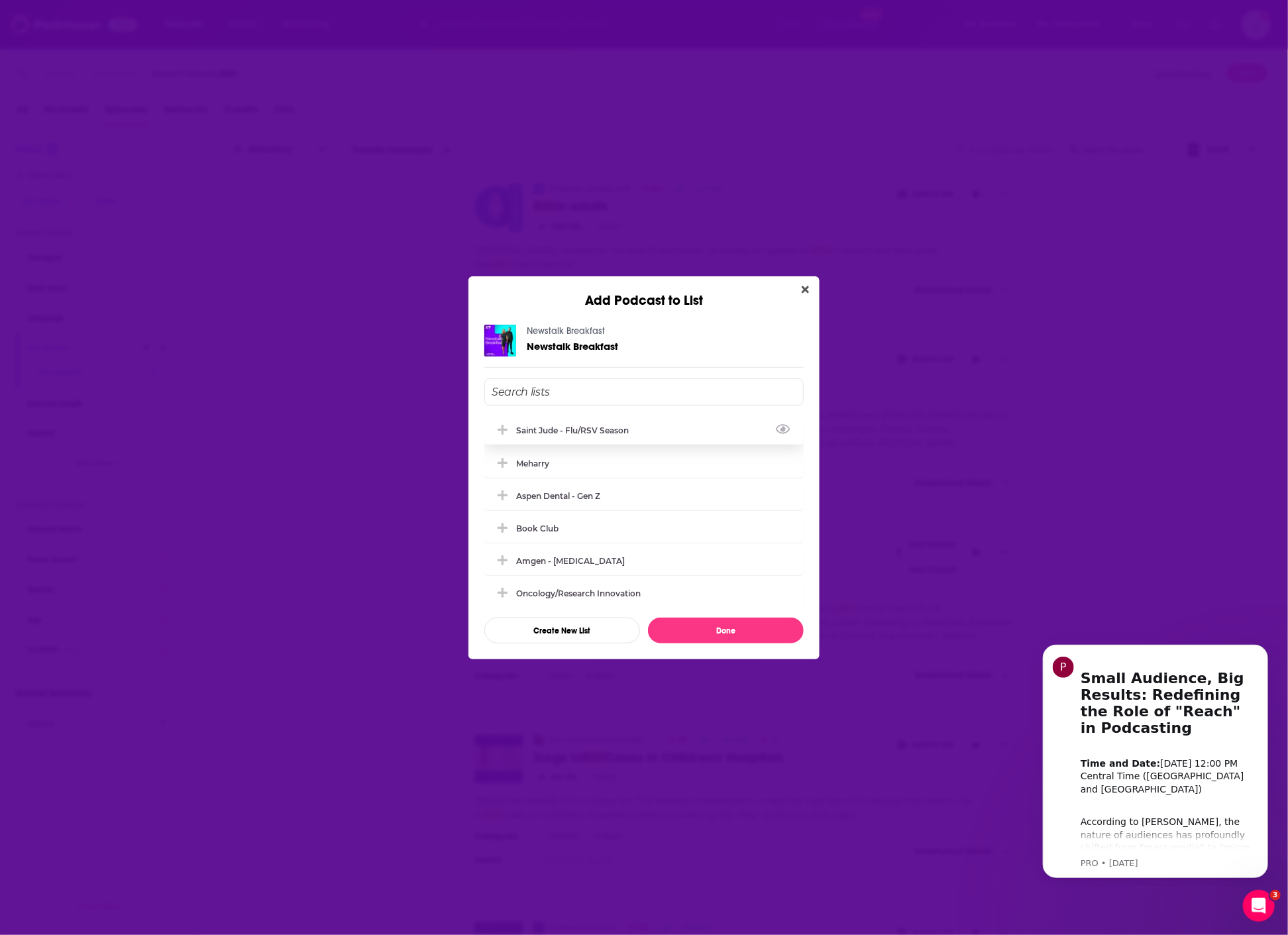
click at [607, 432] on div "Saint Jude - flu/RSV season" at bounding box center [576, 430] width 120 height 10
click at [723, 626] on button "Done" at bounding box center [726, 631] width 156 height 26
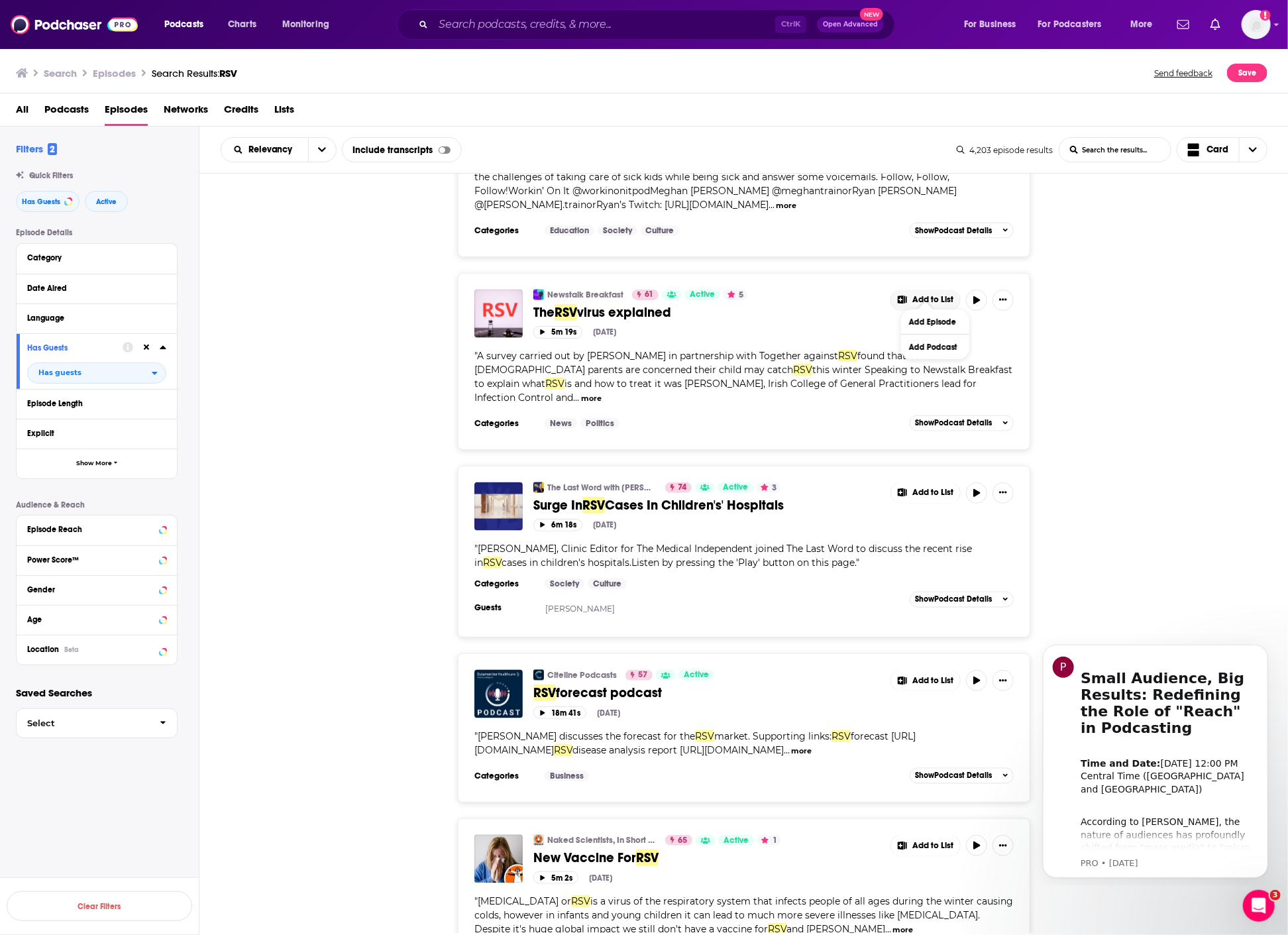
scroll to position [1472, 0]
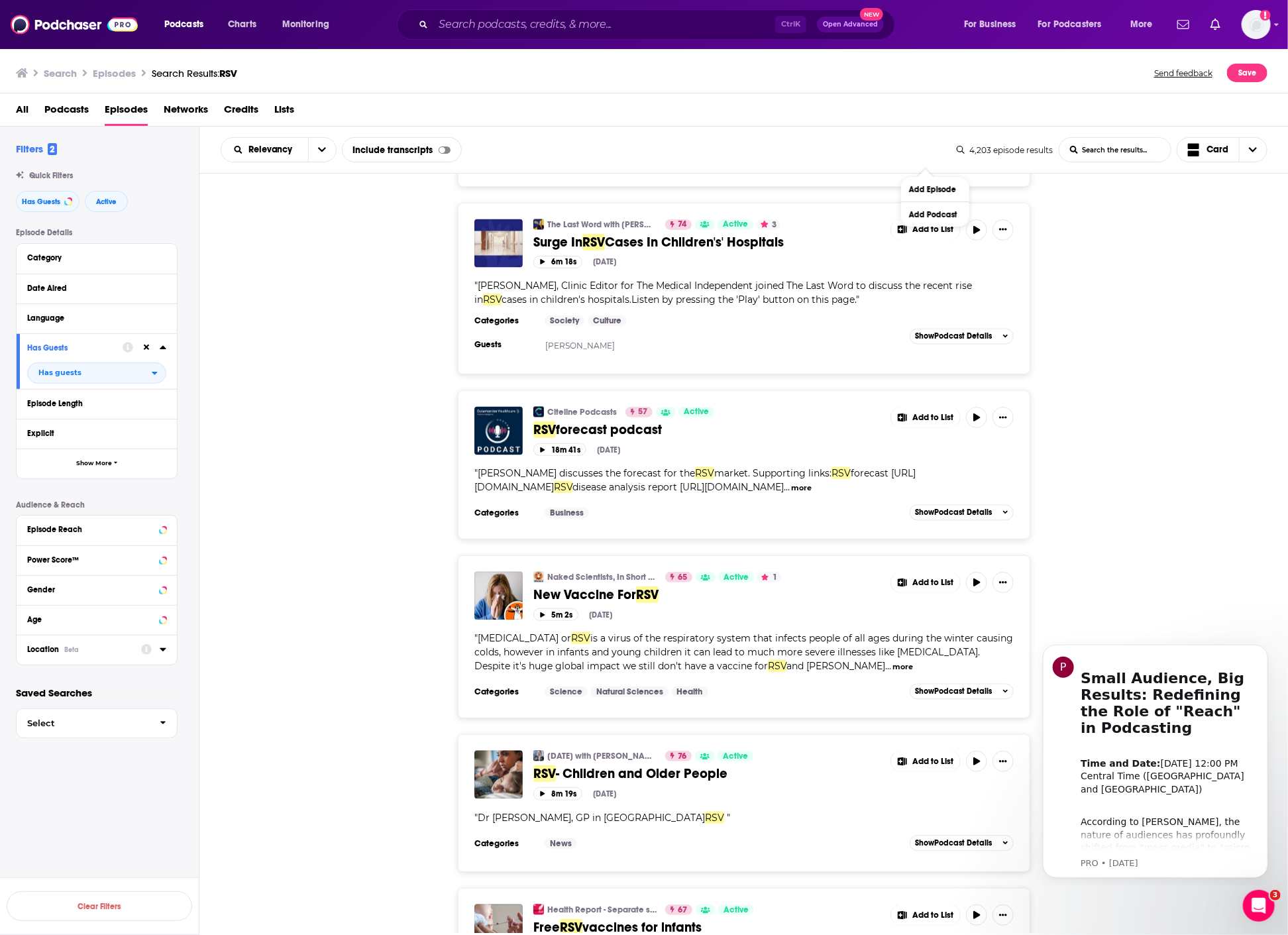
click at [97, 651] on div "Location Beta" at bounding box center [80, 649] width 106 height 10
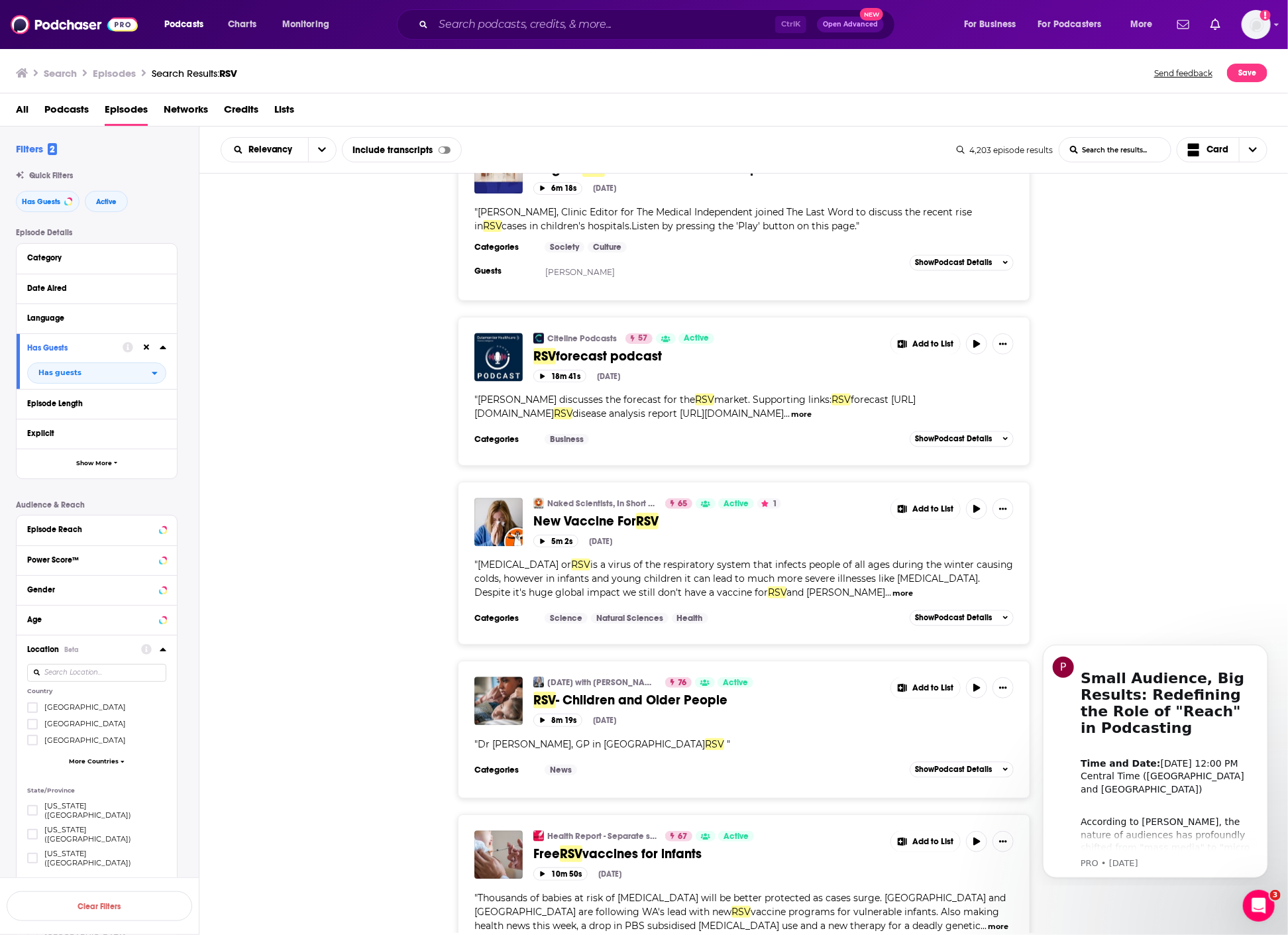
scroll to position [1619, 0]
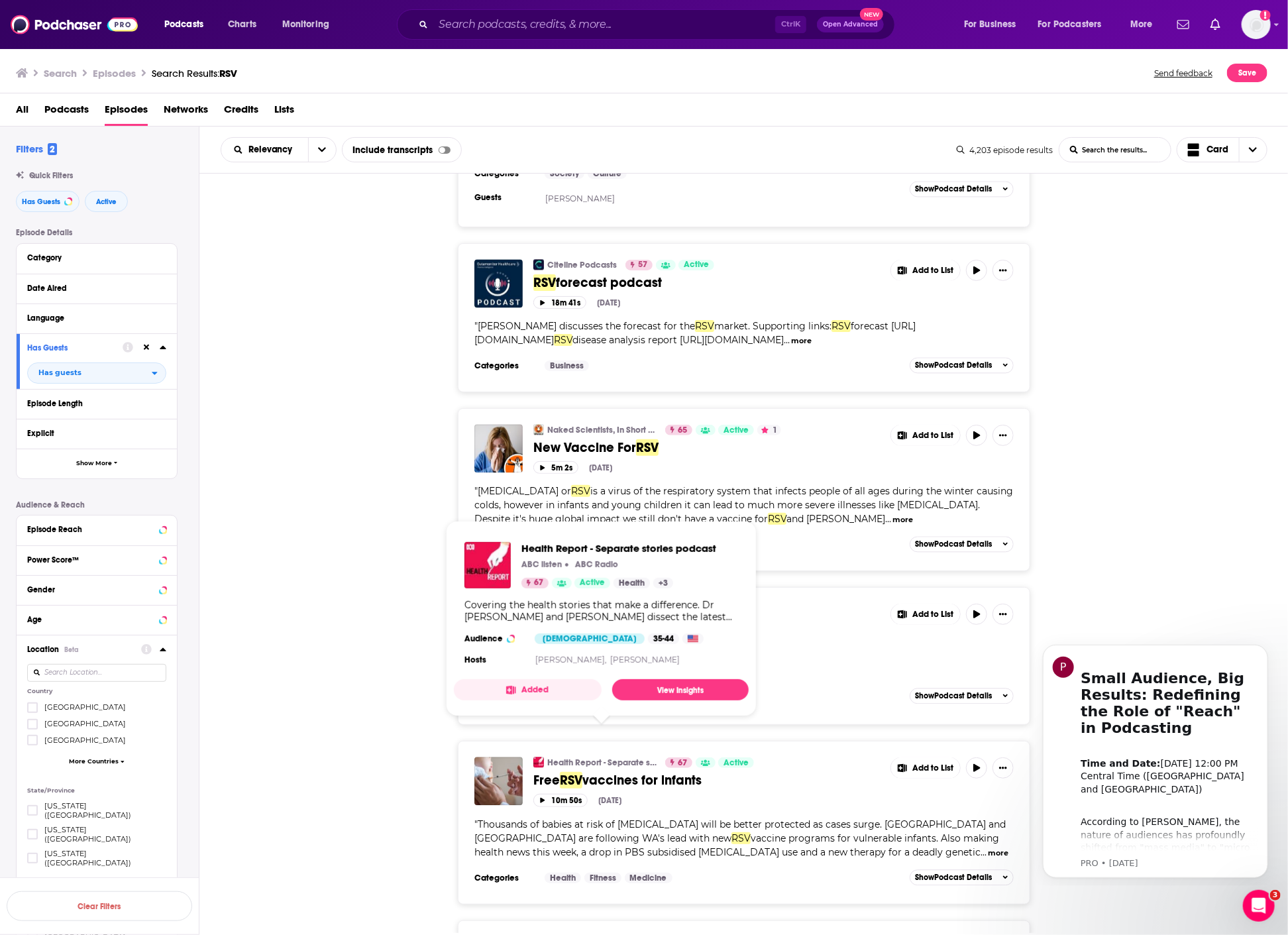
click at [566, 693] on button "Added" at bounding box center [528, 690] width 147 height 21
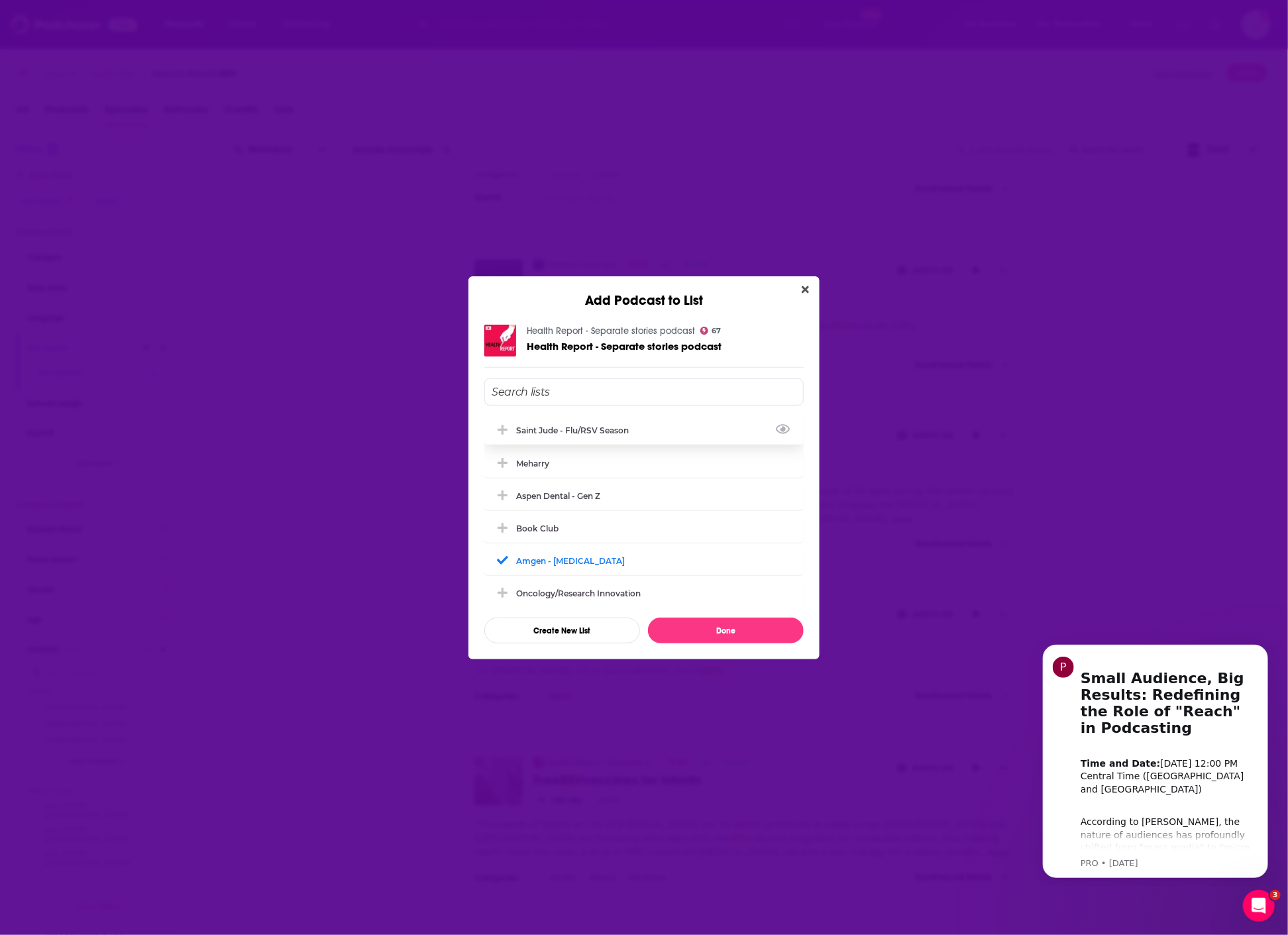
click at [654, 425] on div "Saint Jude - flu/RSV season" at bounding box center [644, 430] width 319 height 29
click at [673, 626] on button "Done" at bounding box center [726, 631] width 156 height 26
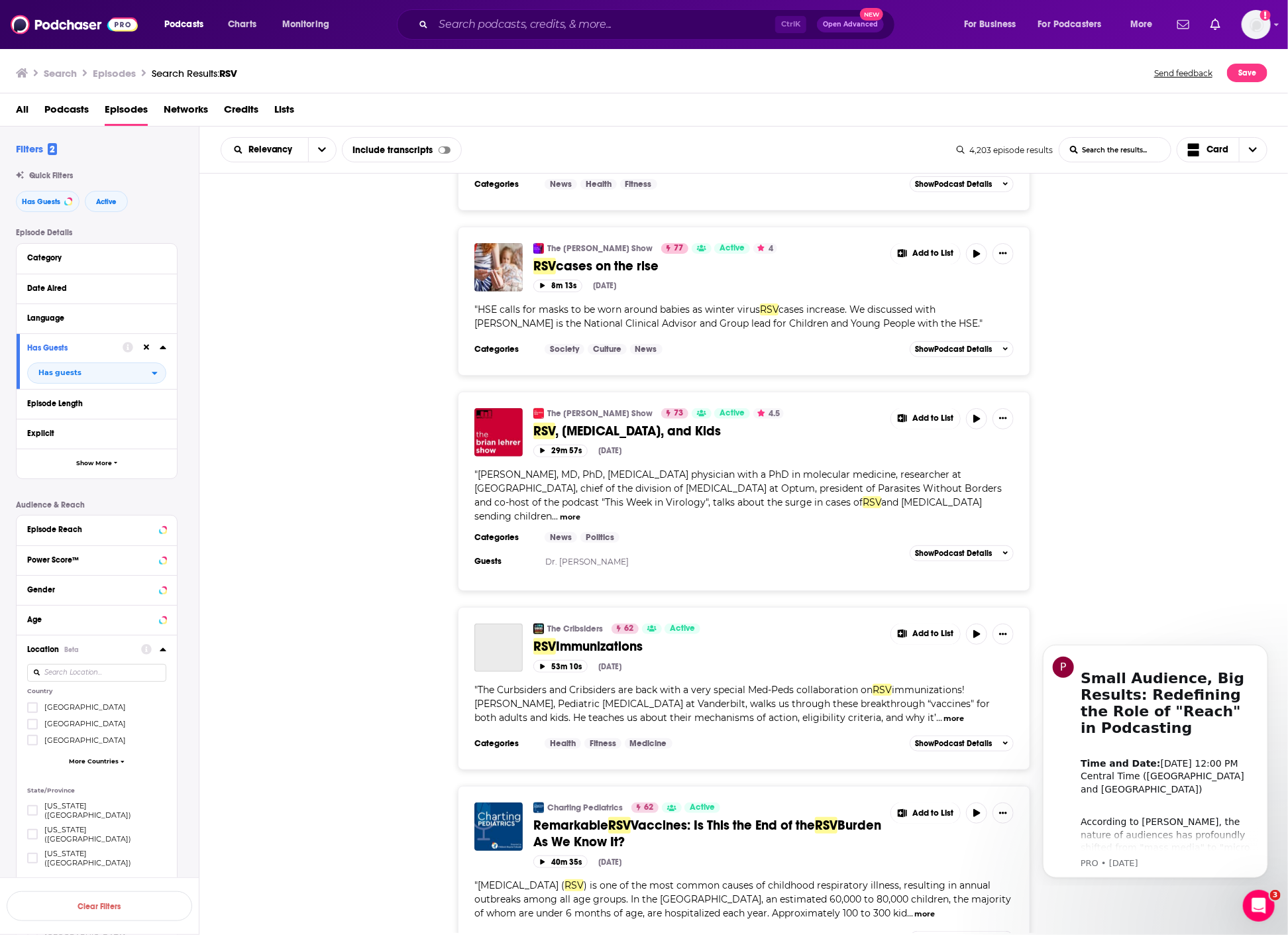
scroll to position [3312, 0]
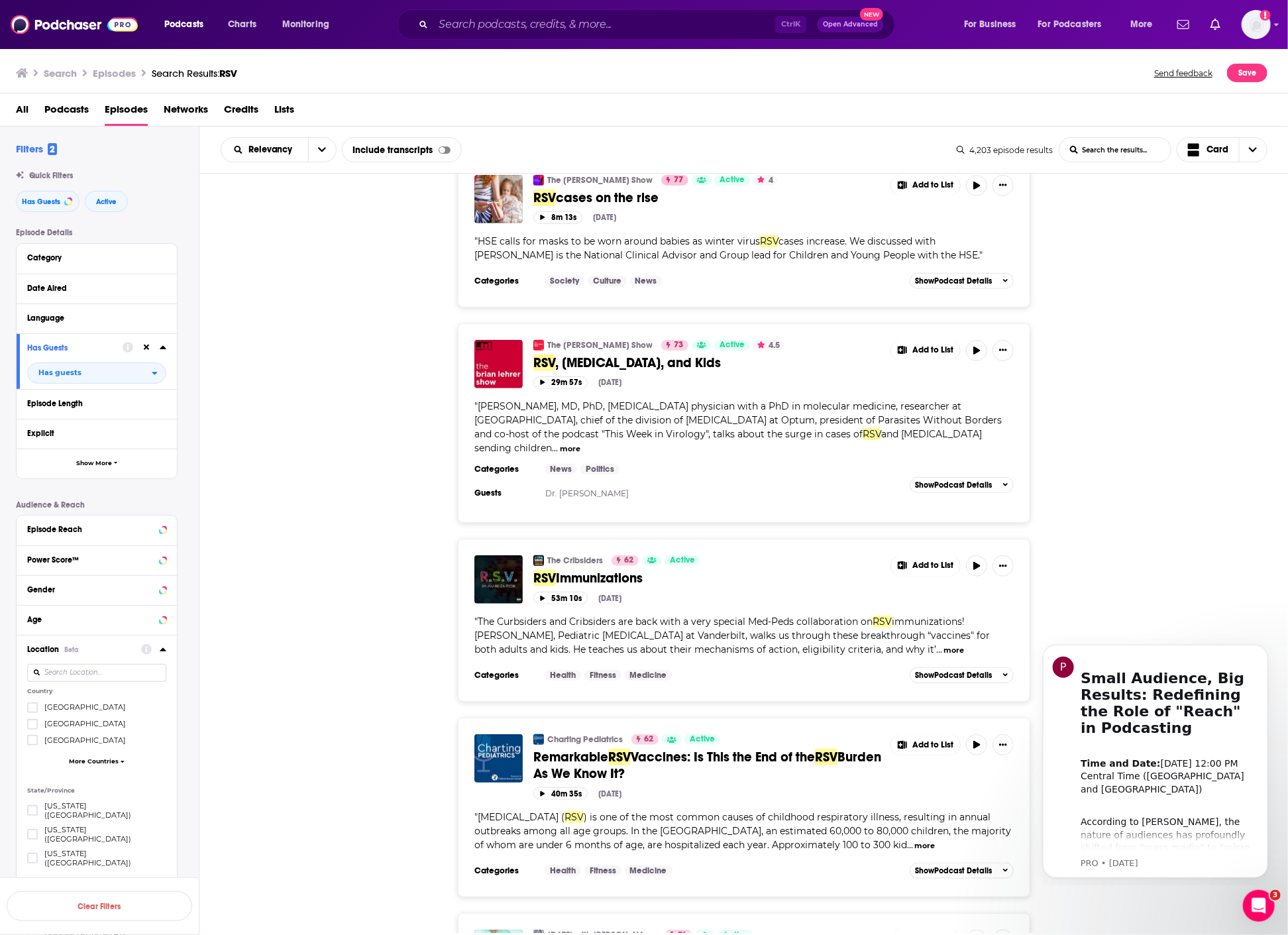
drag, startPoint x: 577, startPoint y: 292, endPoint x: 403, endPoint y: 368, distance: 189.9
click at [403, 367] on div "The [PERSON_NAME] Show 73 Active 4.5 RSV , [MEDICAL_DATA], and Kids Add to List…" at bounding box center [744, 423] width 1090 height 199
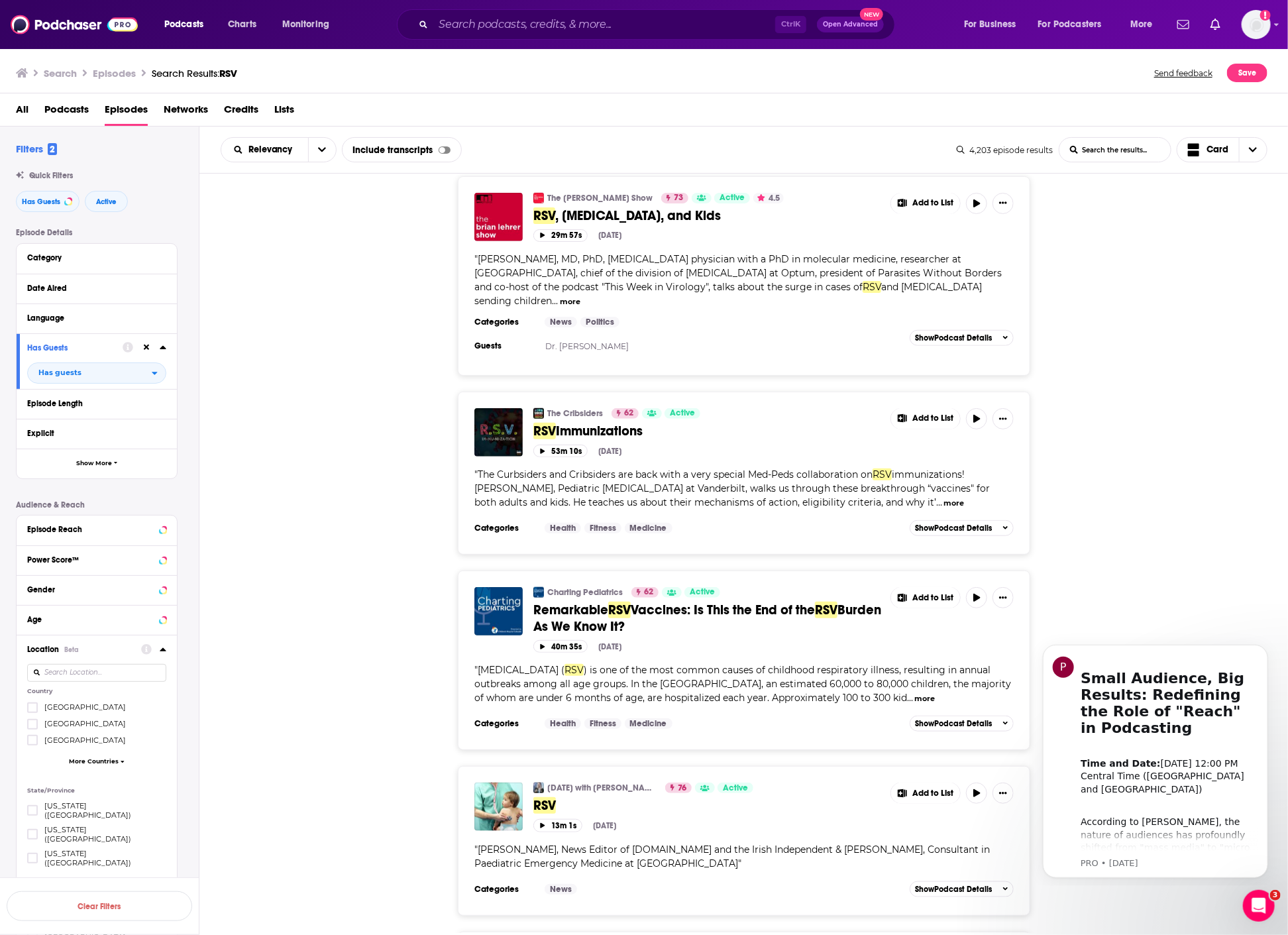
scroll to position [3607, 0]
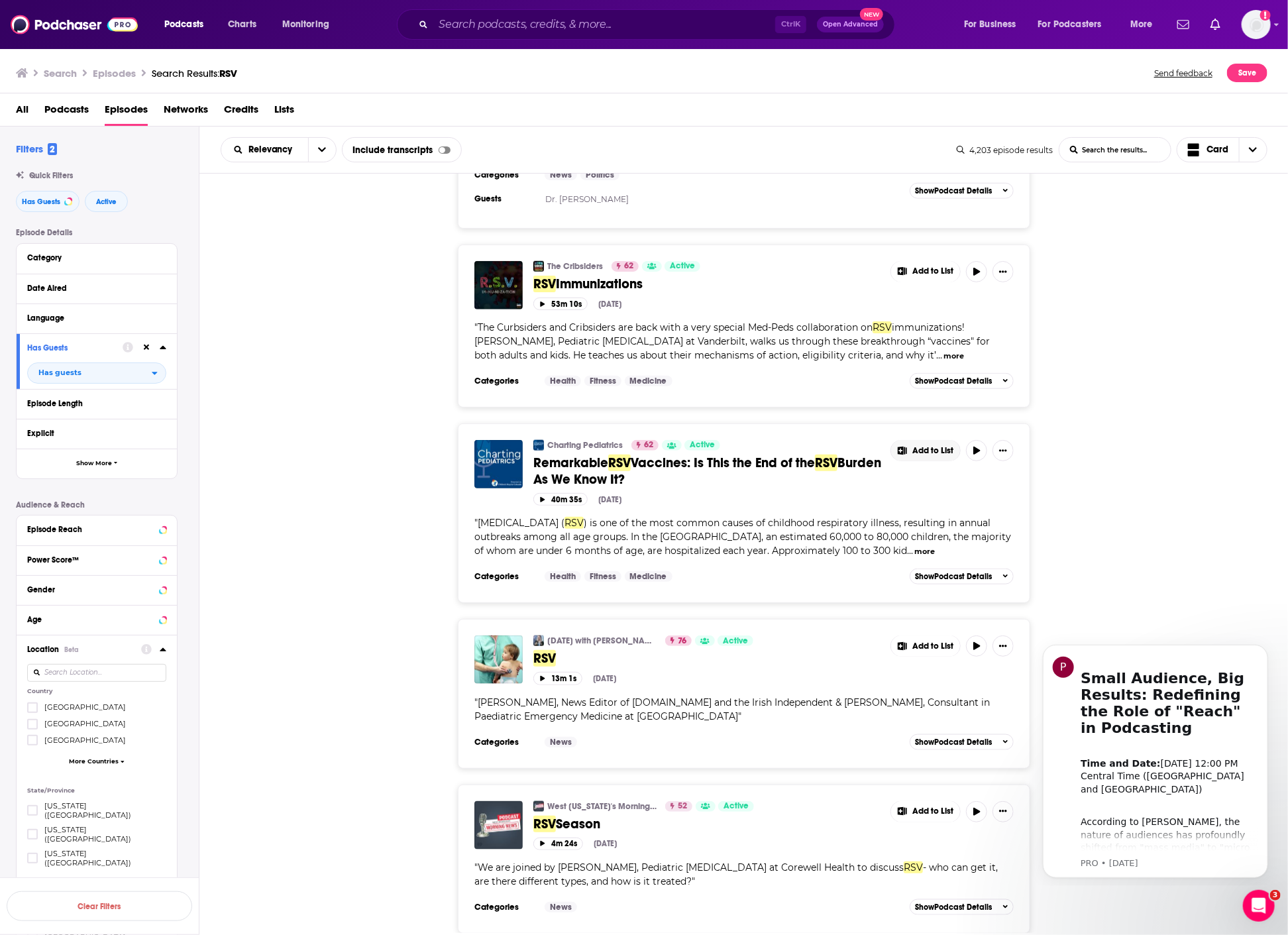
click at [940, 446] on span "Add to List" at bounding box center [933, 451] width 41 height 10
click at [940, 437] on button "Add Podcast" at bounding box center [935, 439] width 68 height 24
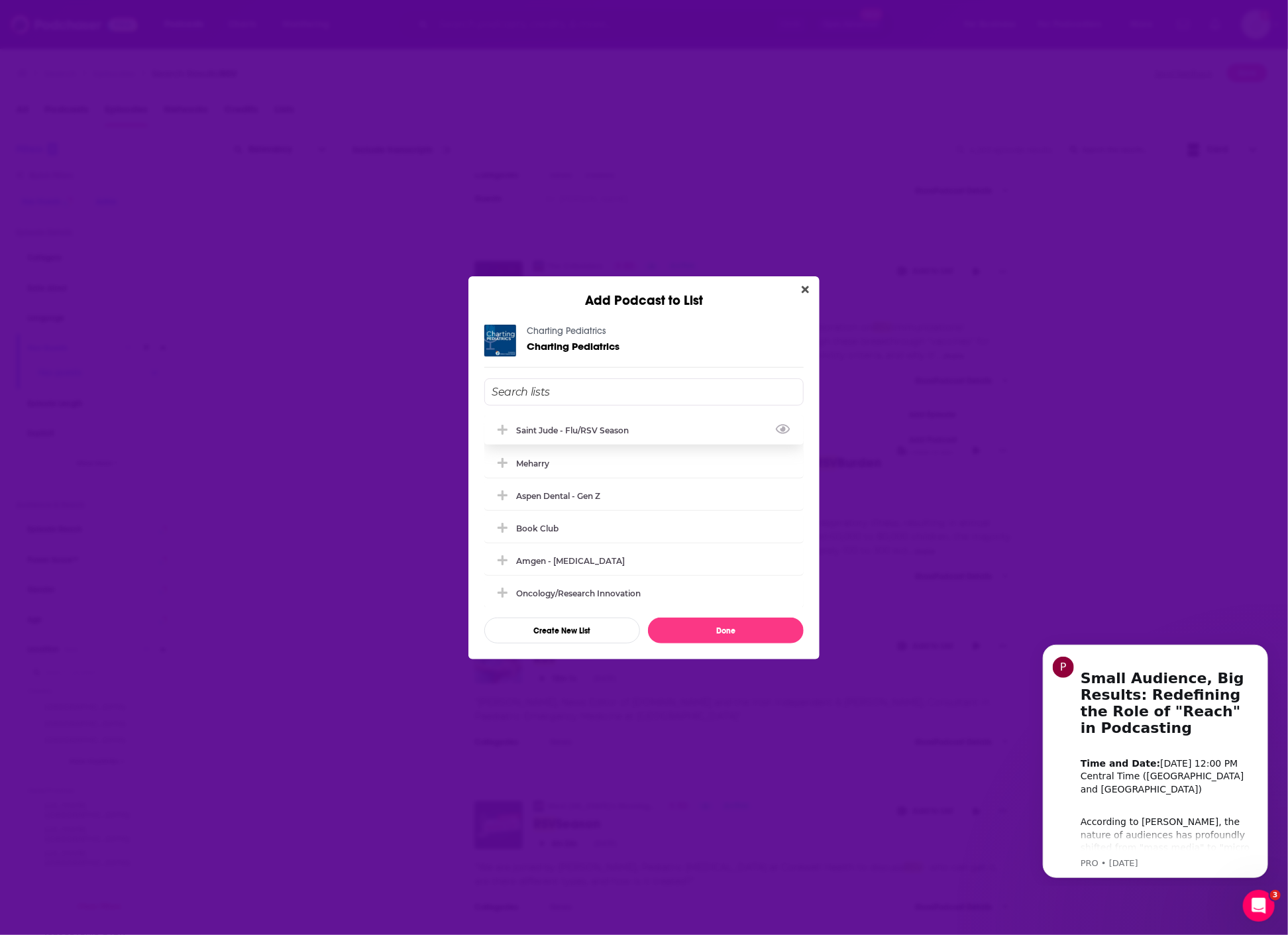
click at [621, 434] on div "Saint Jude - flu/RSV season" at bounding box center [576, 430] width 120 height 10
click at [731, 636] on button "Done" at bounding box center [726, 631] width 156 height 26
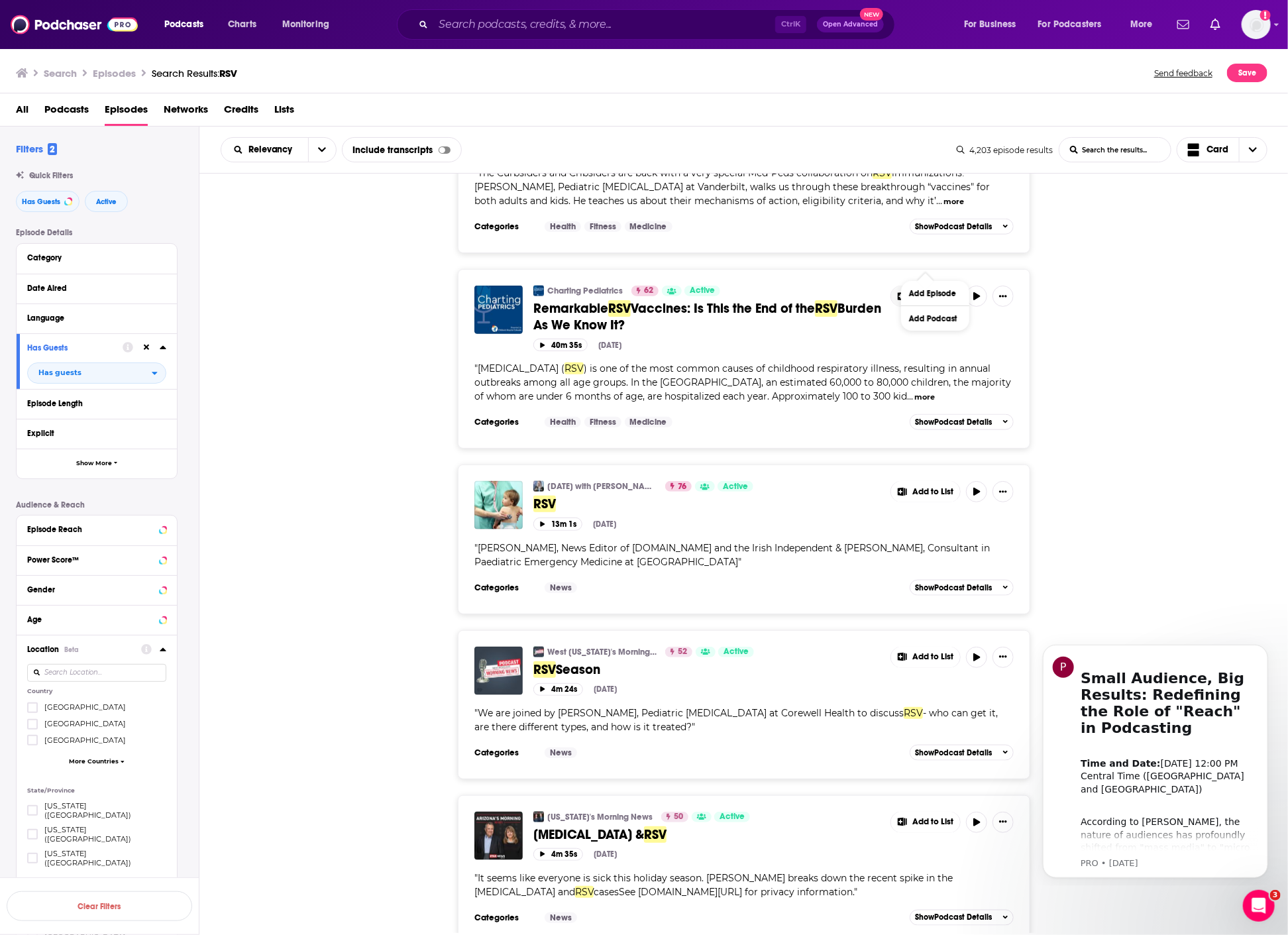
scroll to position [3763, 0]
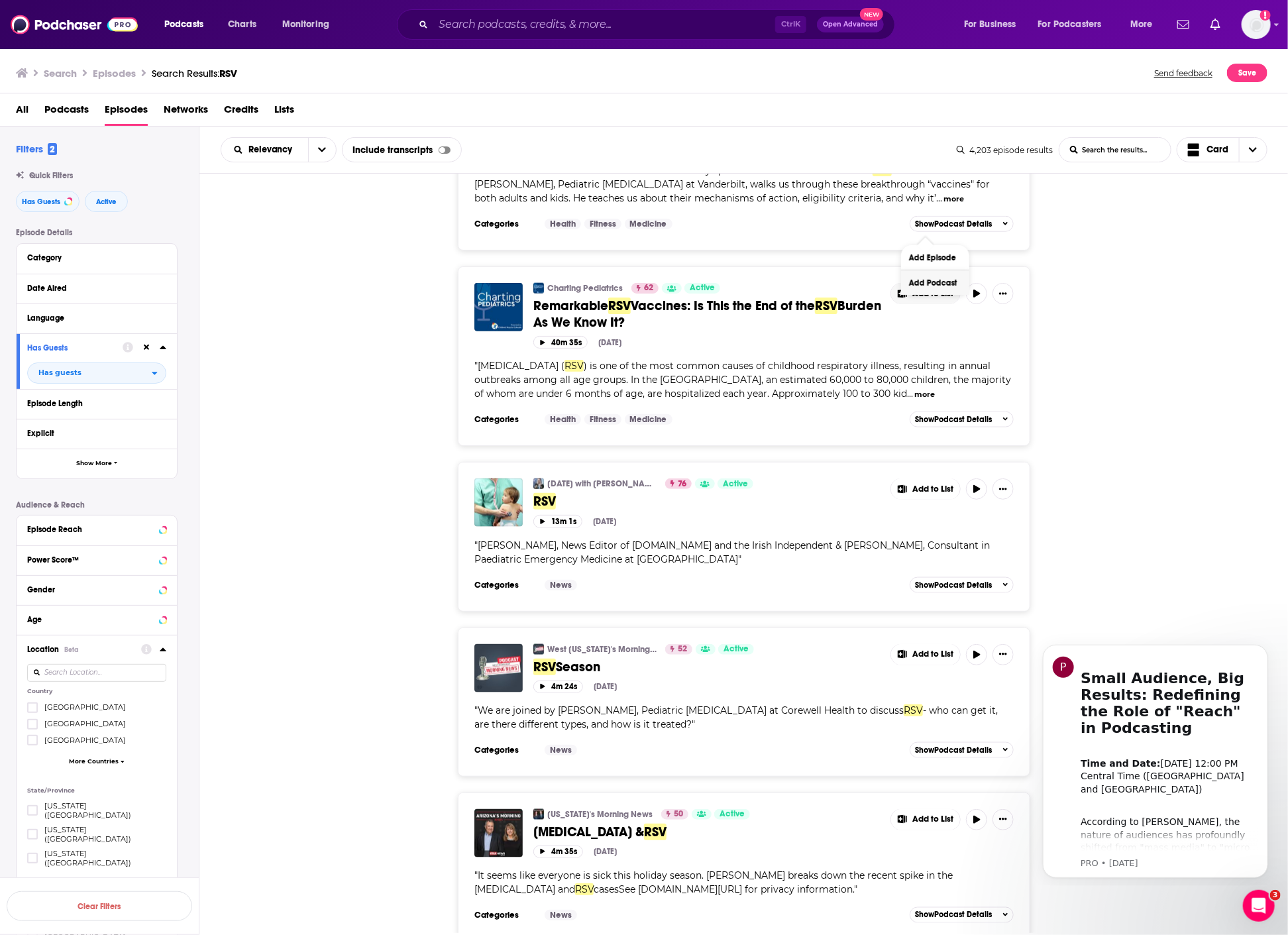
click at [933, 289] on button "Add Podcast" at bounding box center [935, 282] width 68 height 24
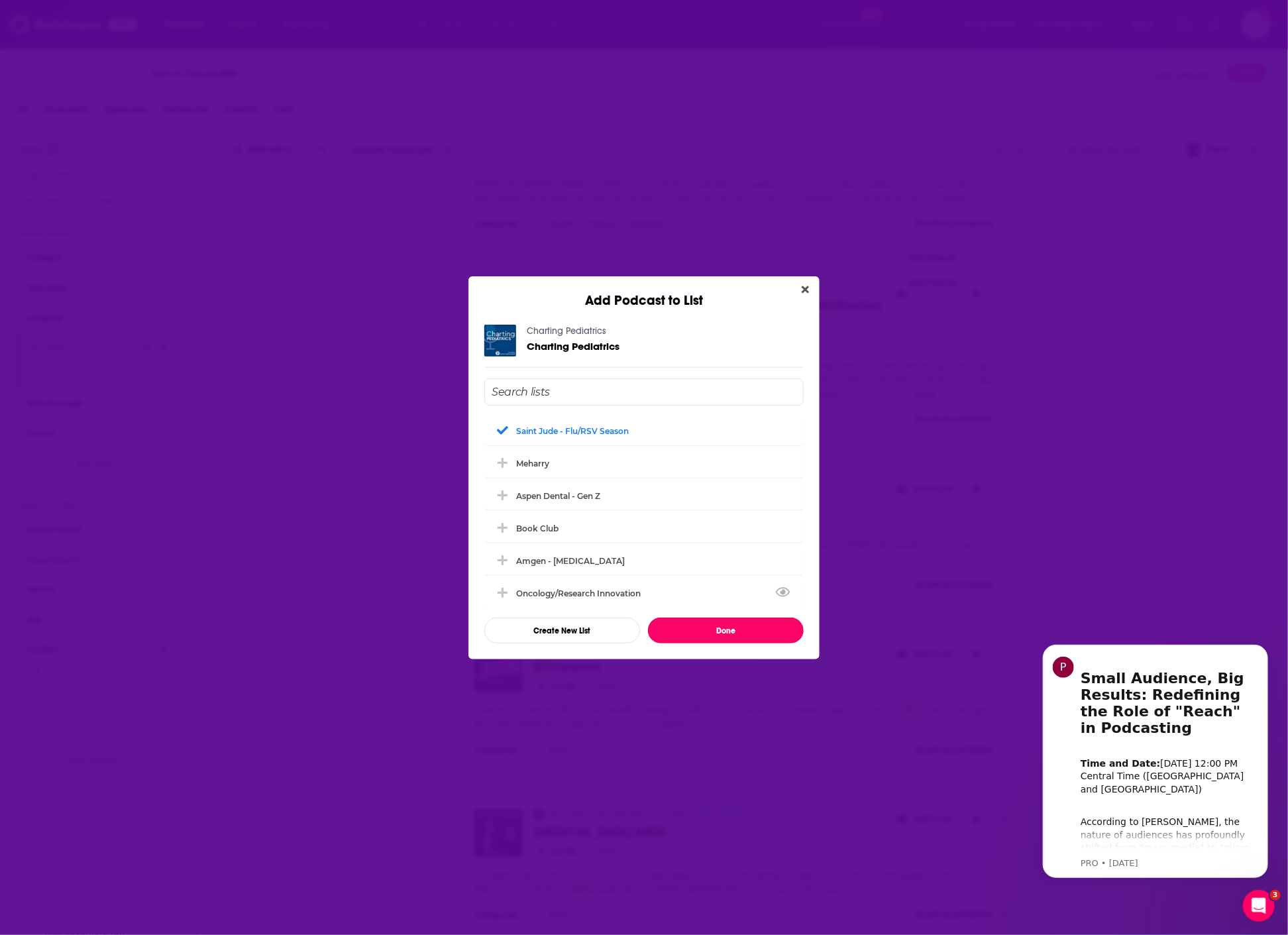
click at [725, 621] on button "Done" at bounding box center [726, 631] width 156 height 26
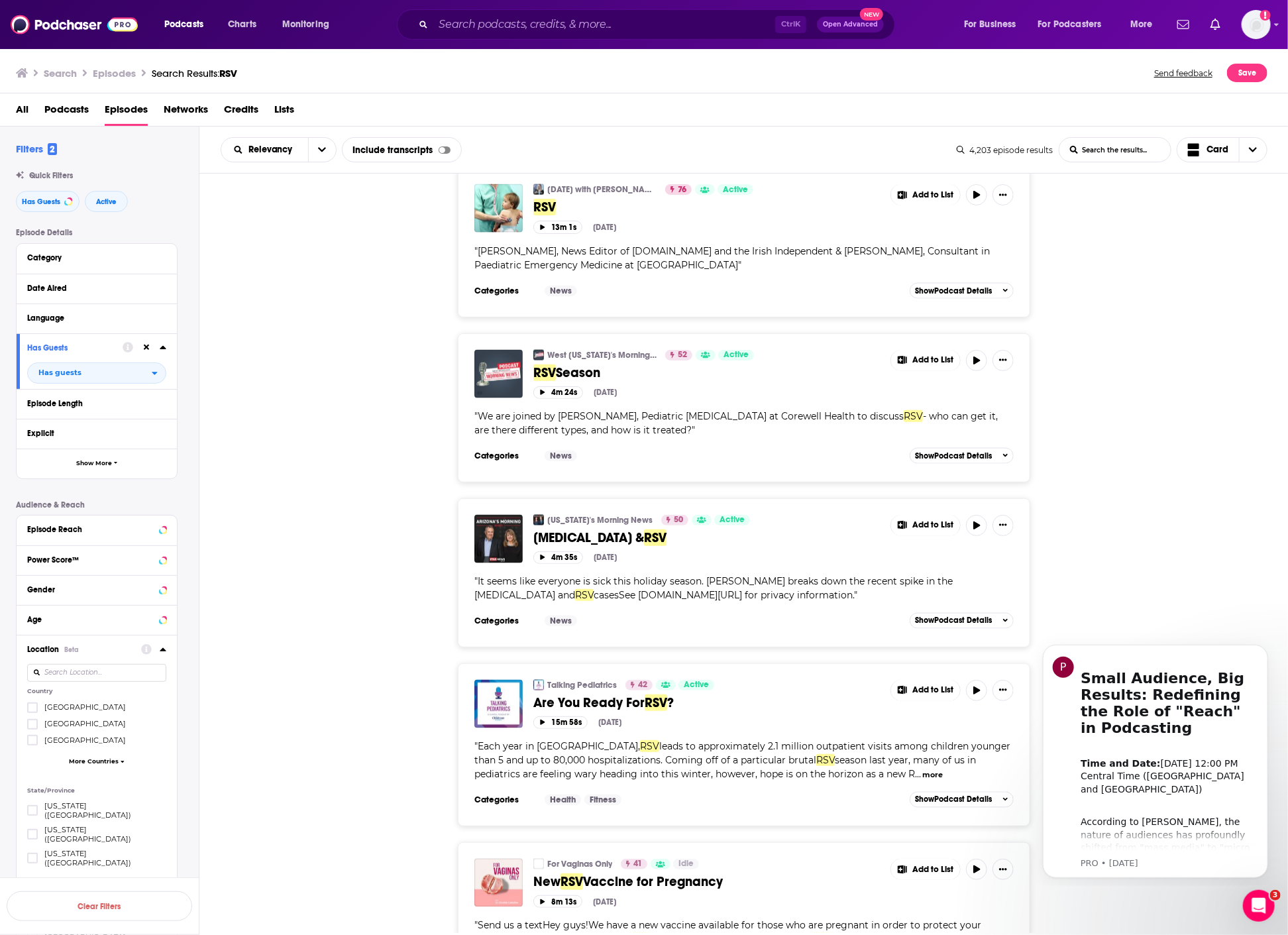
scroll to position [4205, 0]
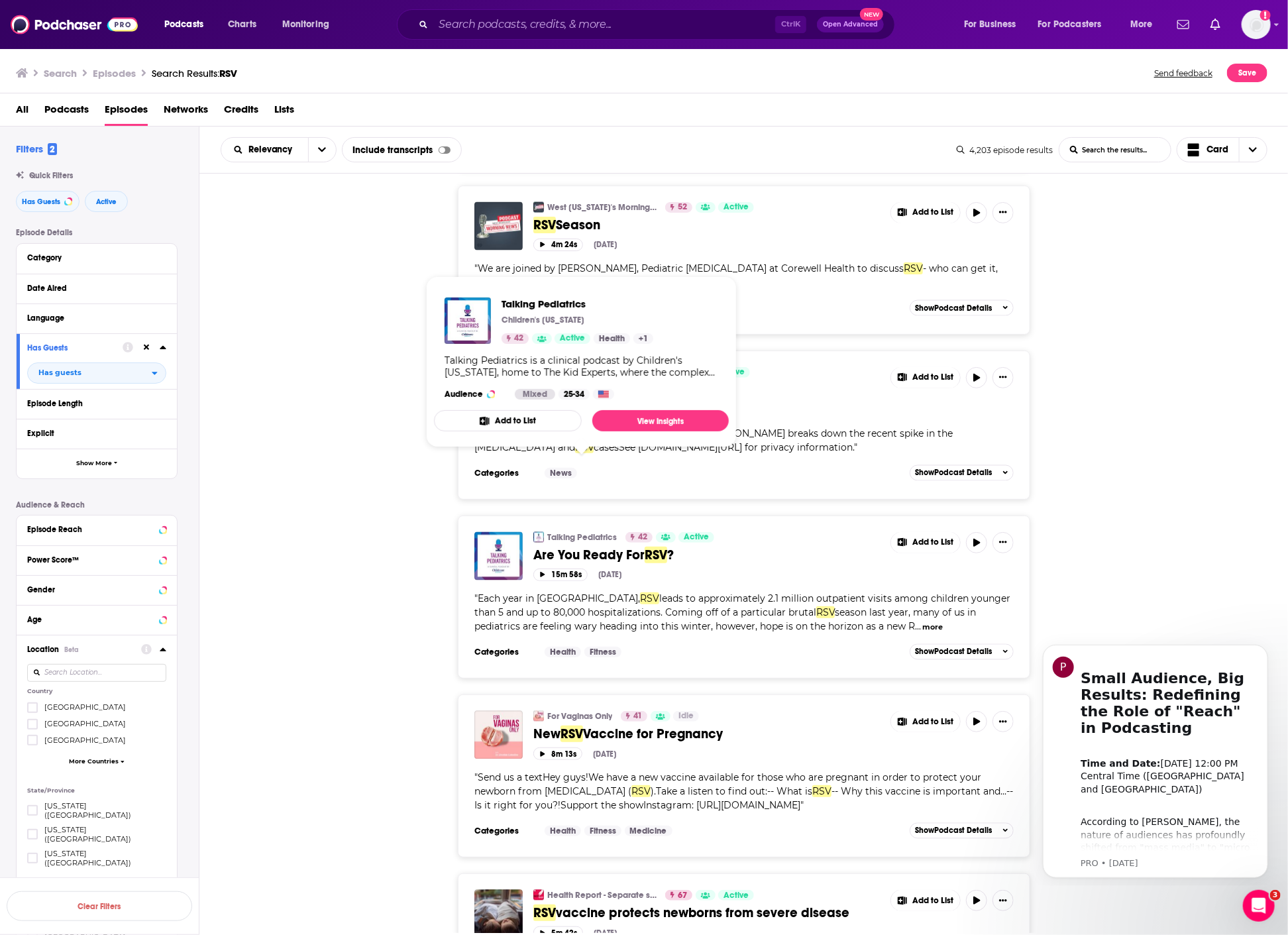
click at [525, 422] on button "Add to List" at bounding box center [508, 420] width 147 height 21
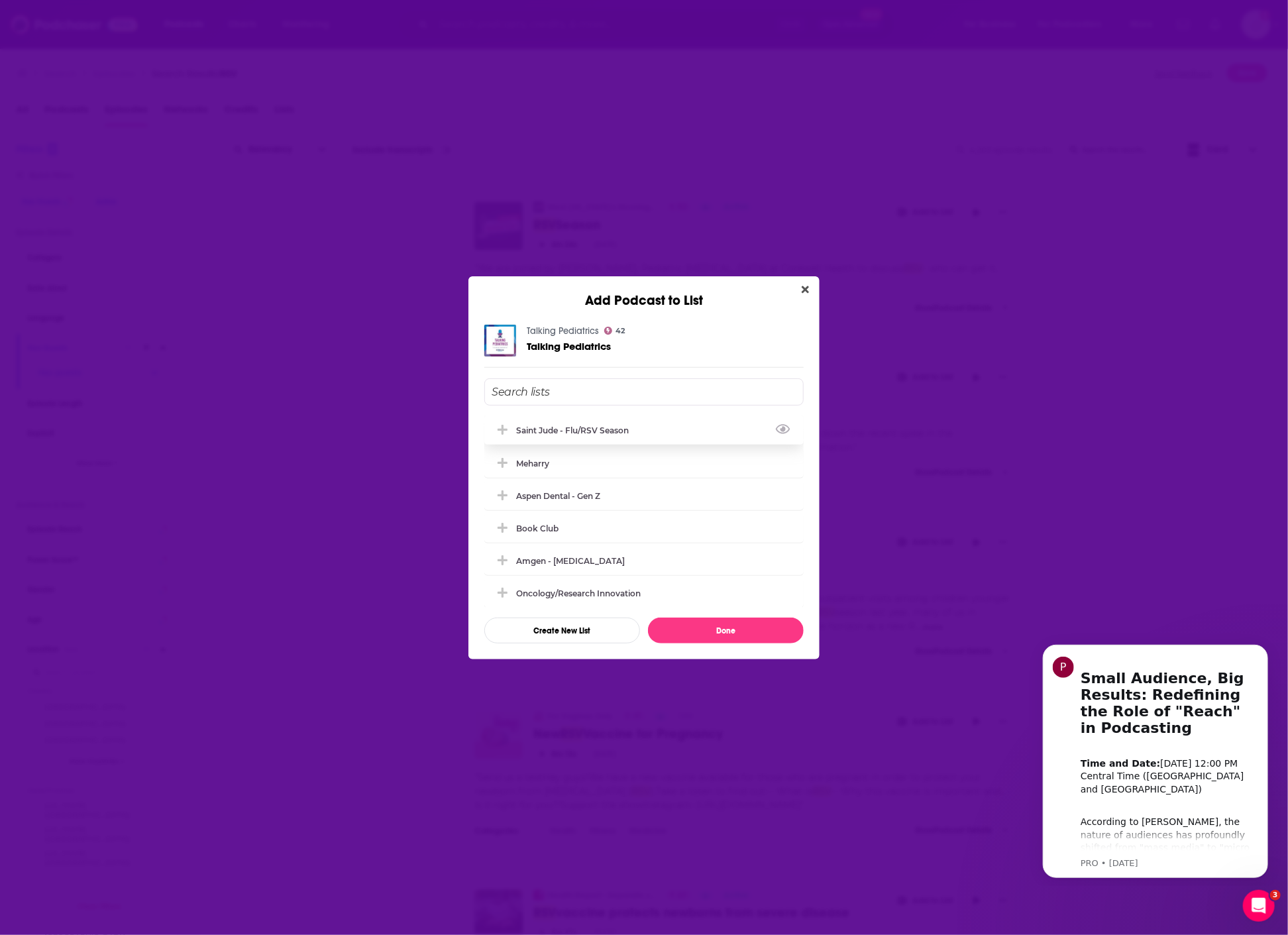
click at [588, 426] on div "Saint Jude - flu/RSV season" at bounding box center [576, 430] width 120 height 10
click at [717, 623] on button "Done" at bounding box center [726, 631] width 156 height 26
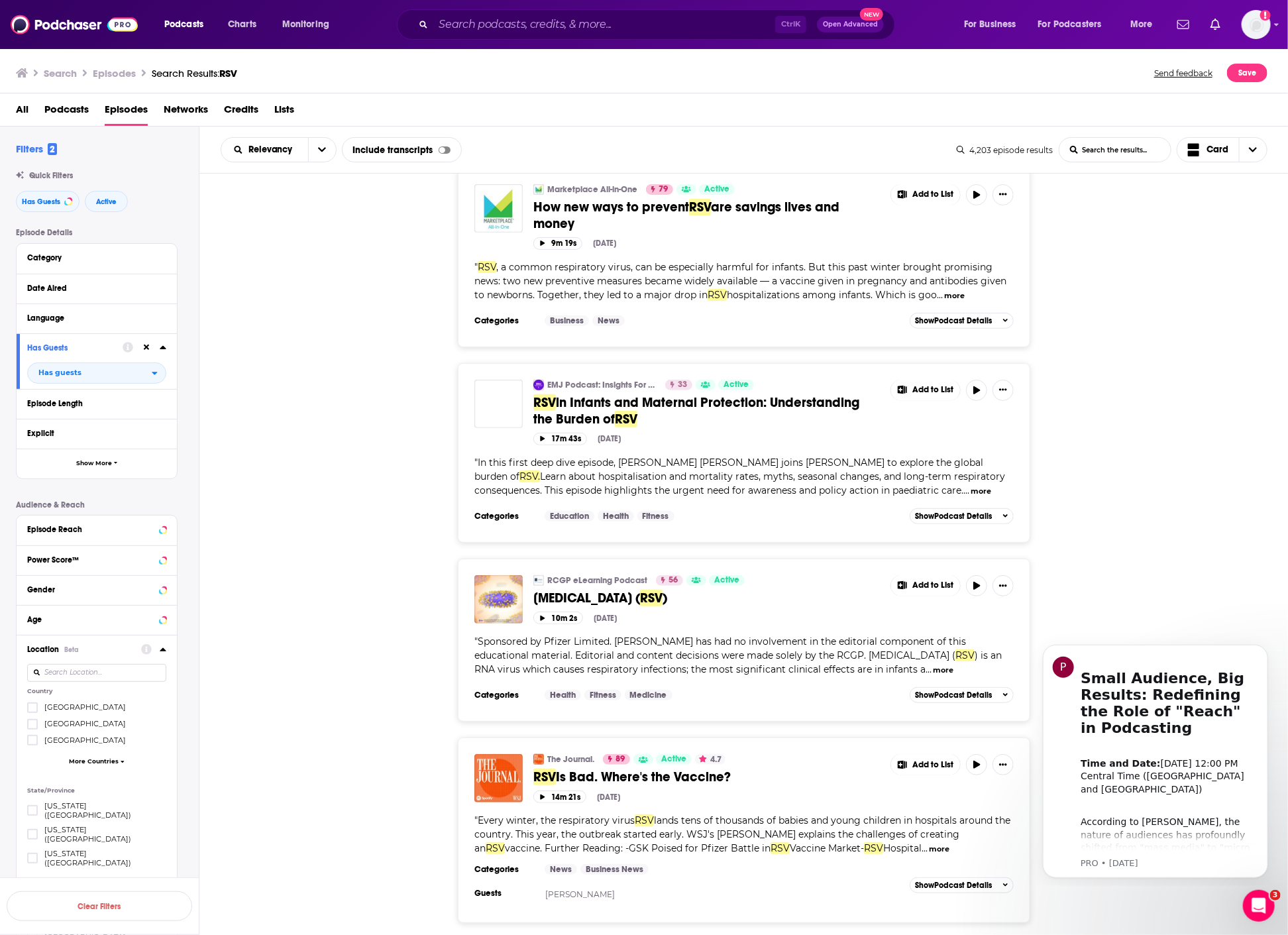
scroll to position [6045, 0]
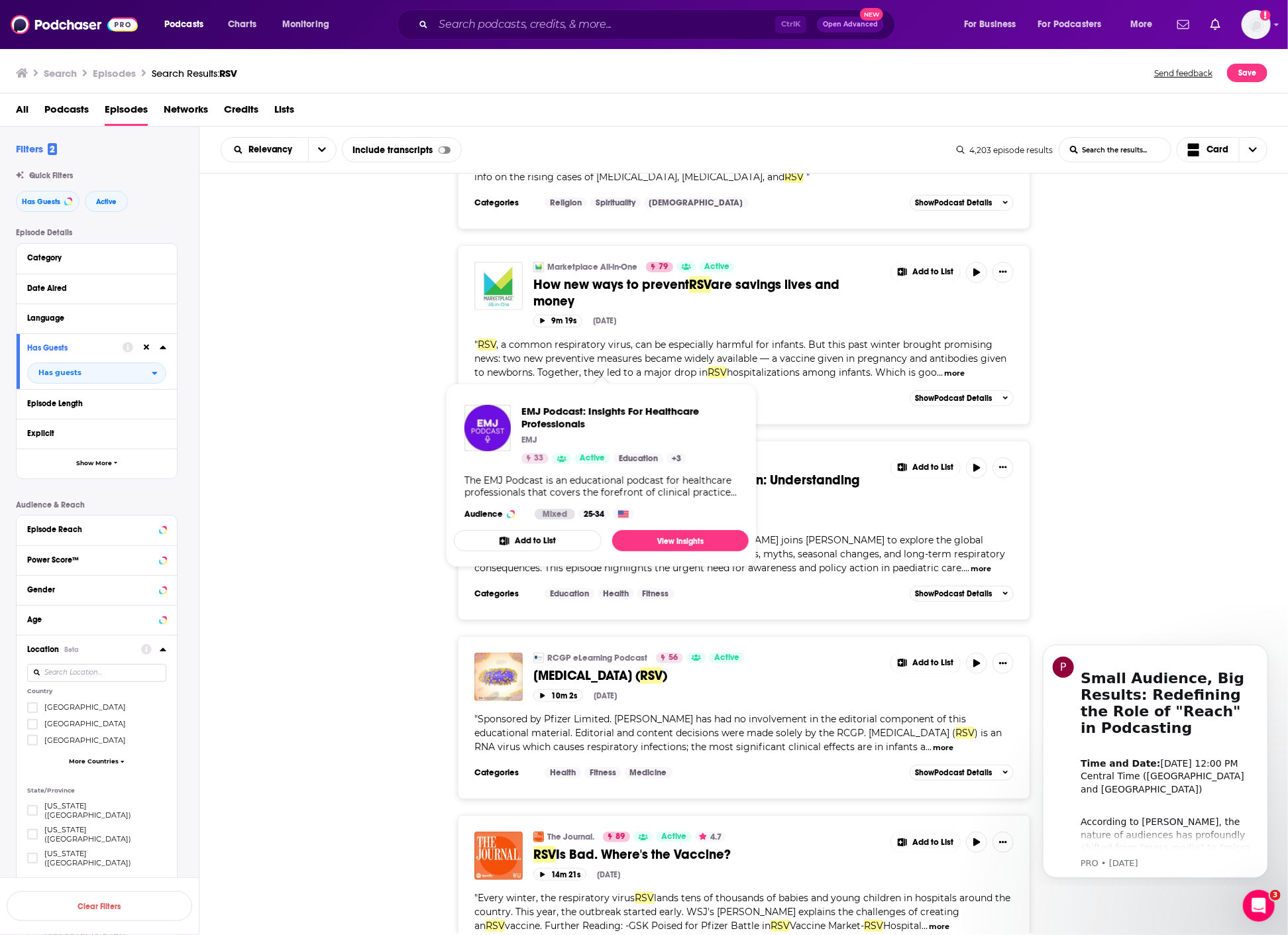
click at [529, 535] on button "Add to List" at bounding box center [528, 541] width 147 height 21
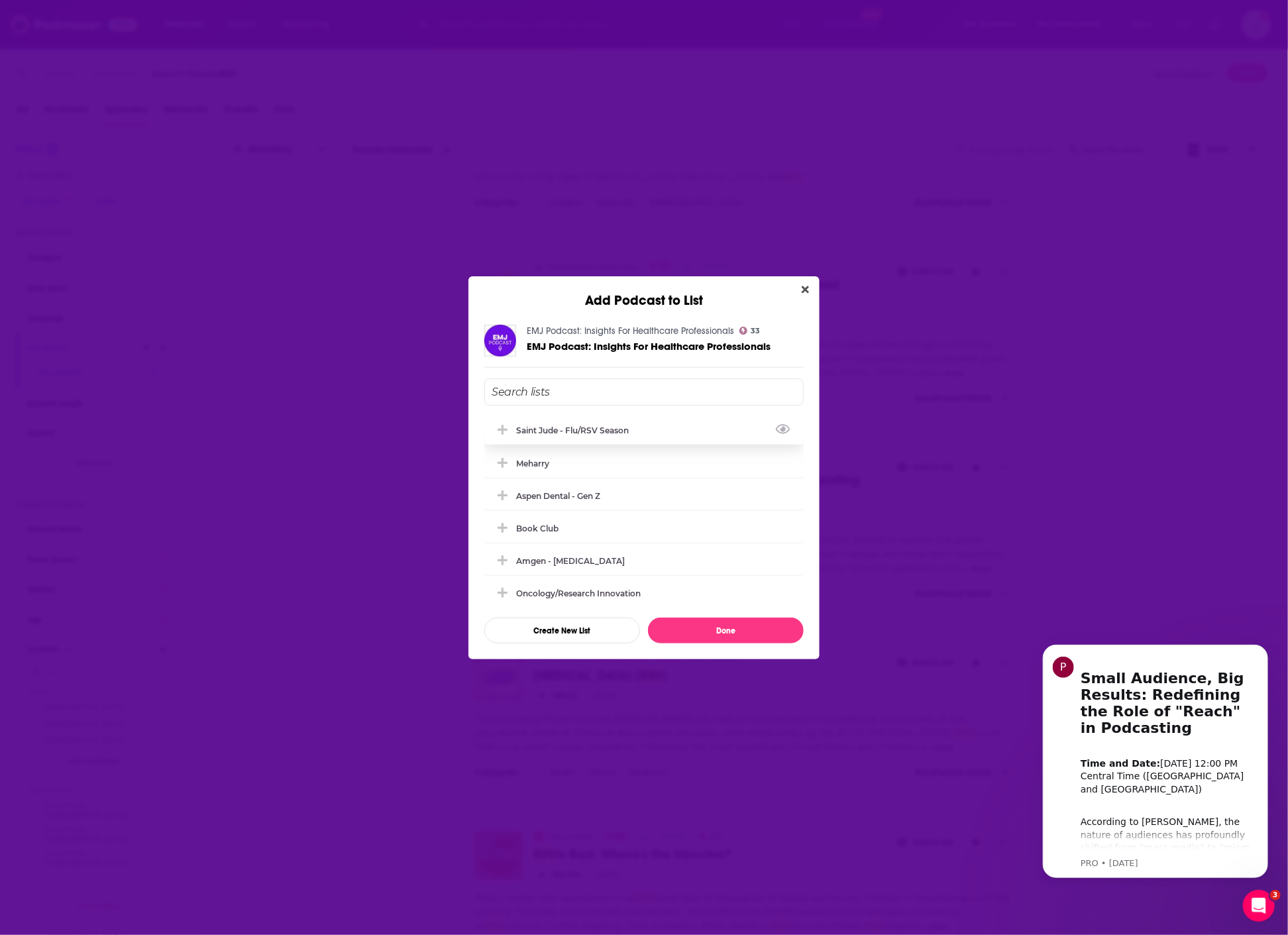
click at [634, 425] on div "Saint Jude - flu/RSV season" at bounding box center [576, 430] width 120 height 10
click at [719, 626] on button "Done" at bounding box center [726, 631] width 156 height 26
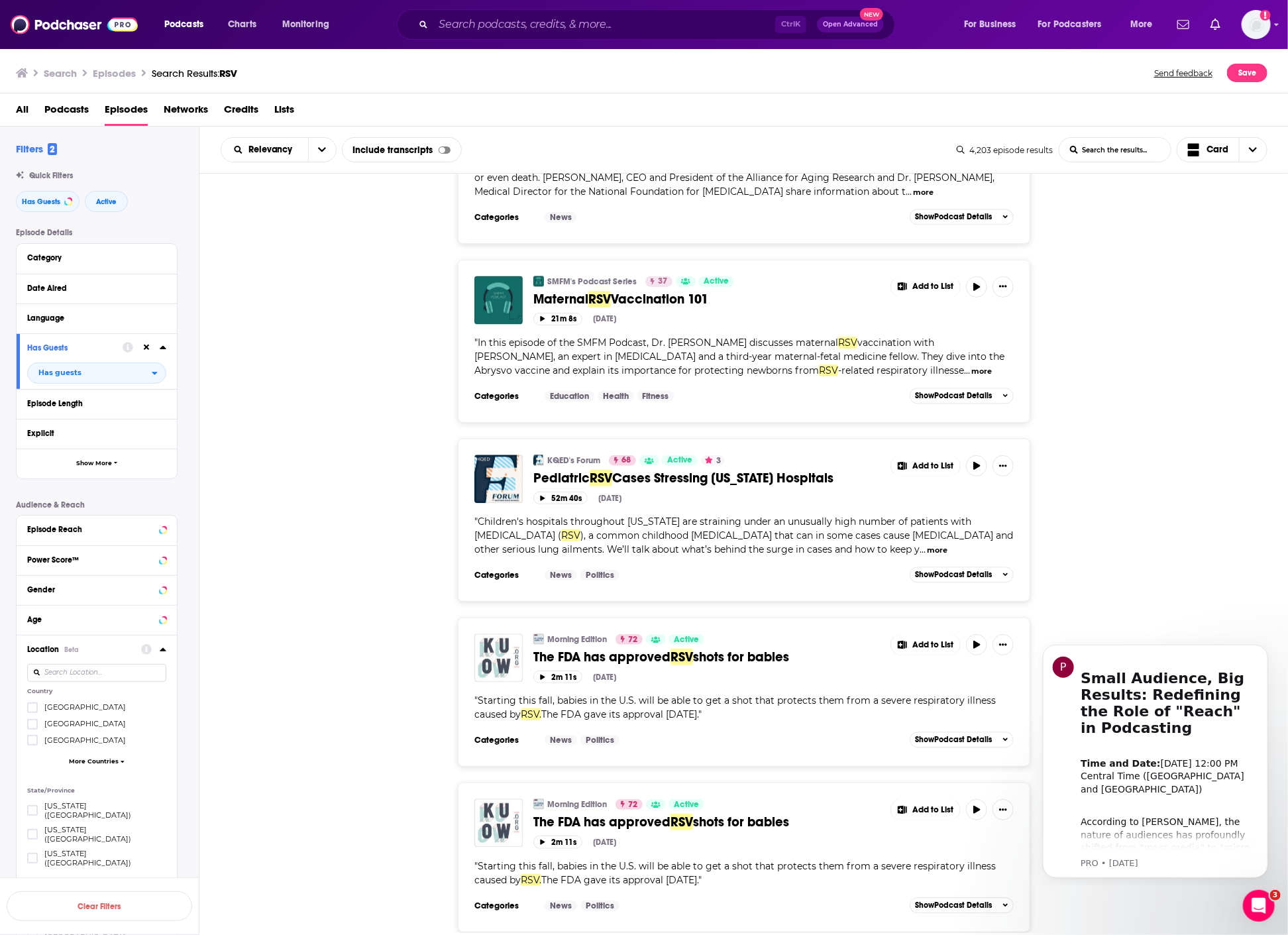
scroll to position [7444, 0]
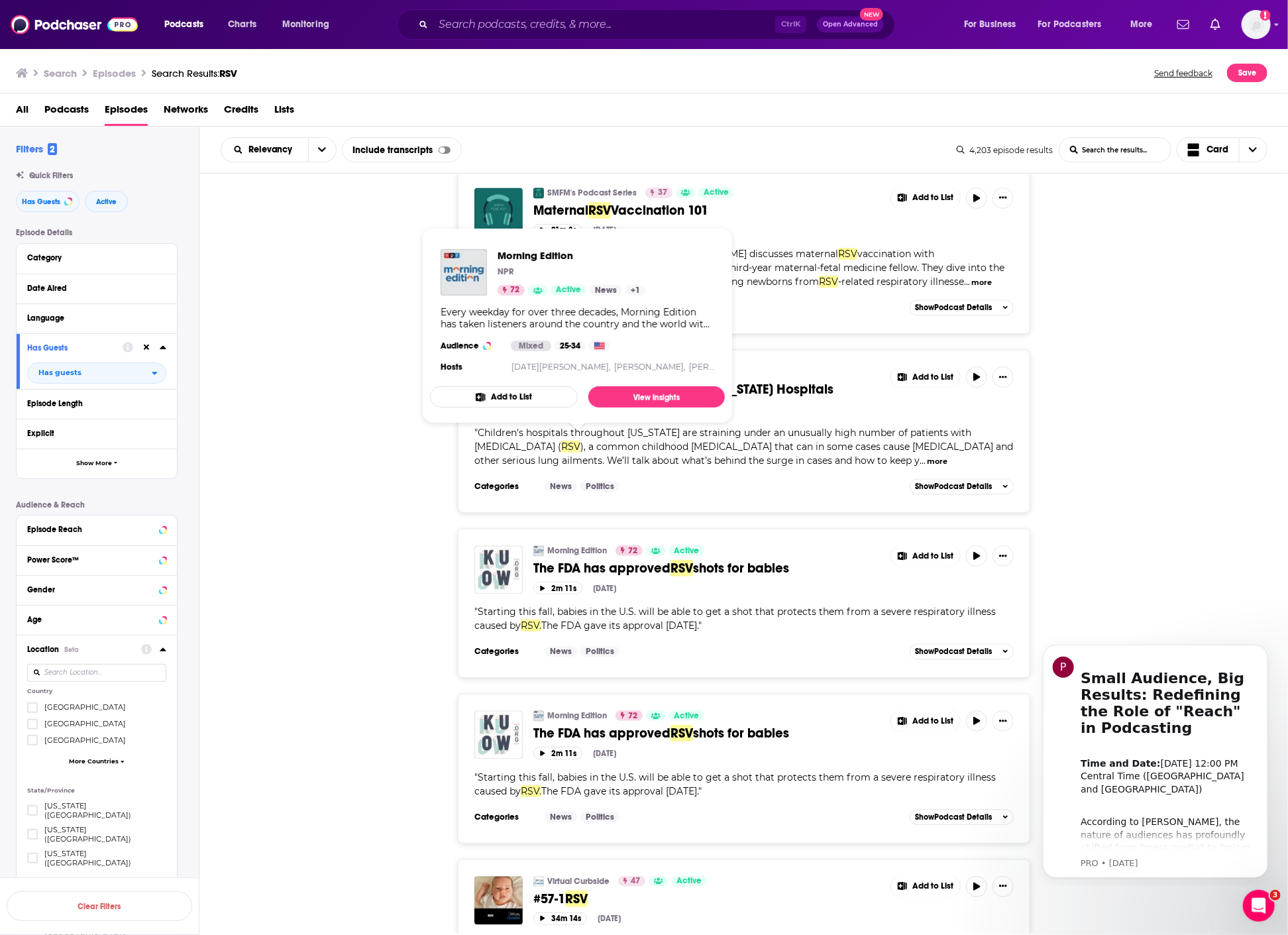
click at [538, 398] on button "Add to List" at bounding box center [504, 397] width 147 height 21
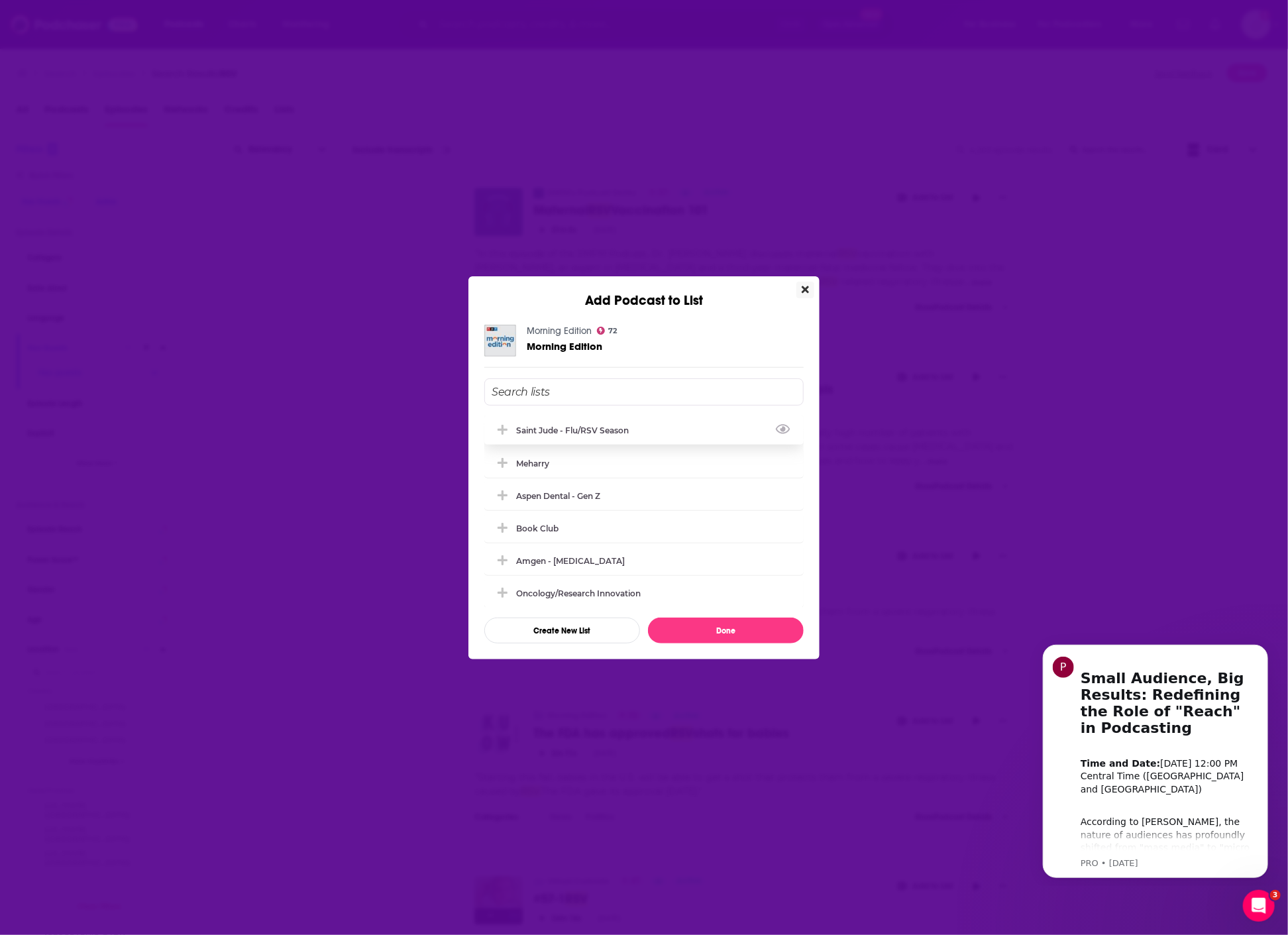
click at [651, 432] on div "Saint Jude - flu/RSV season" at bounding box center [644, 430] width 319 height 29
click at [719, 640] on button "Done" at bounding box center [726, 631] width 156 height 26
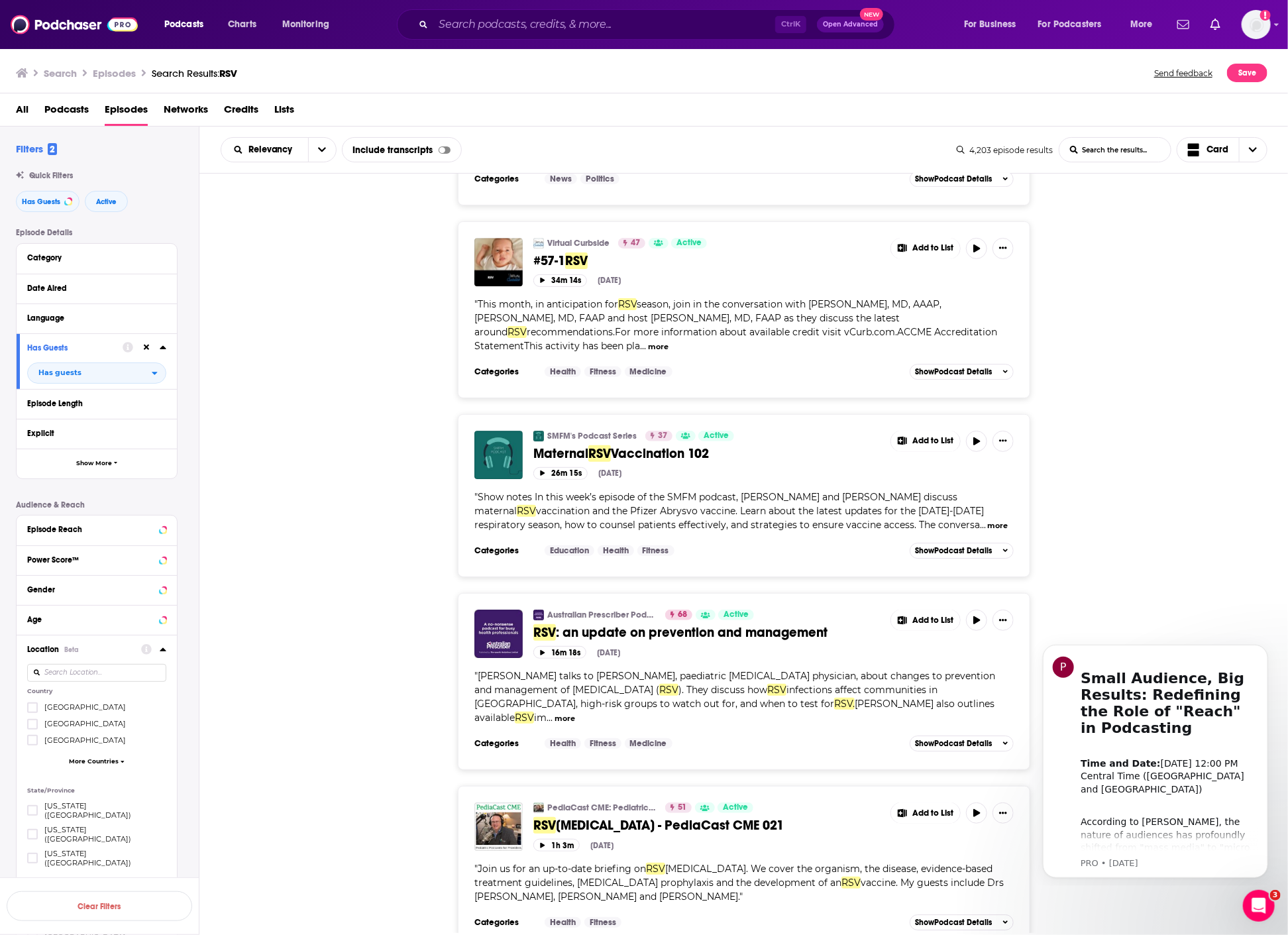
scroll to position [8196, 0]
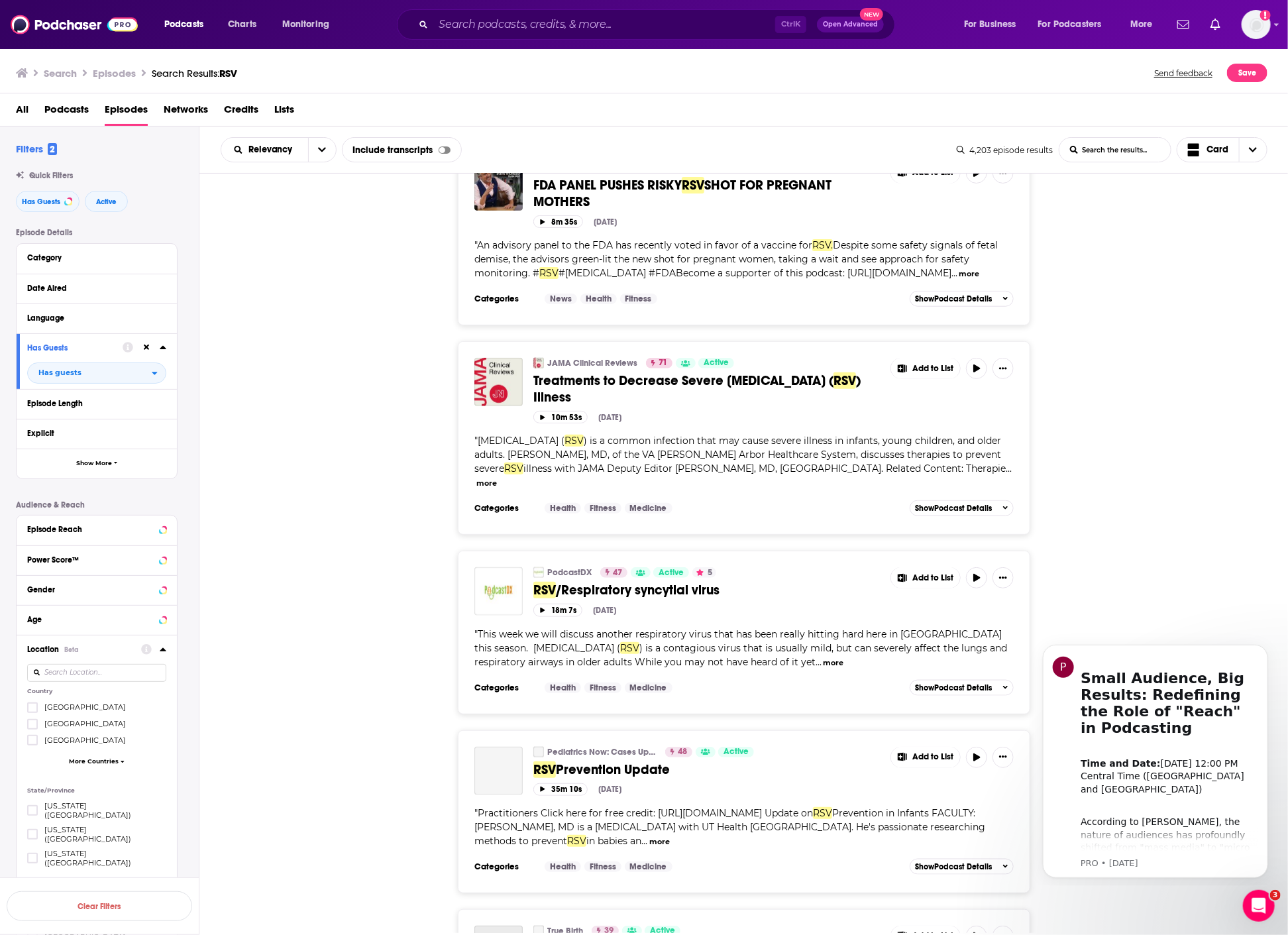
scroll to position [9447, 0]
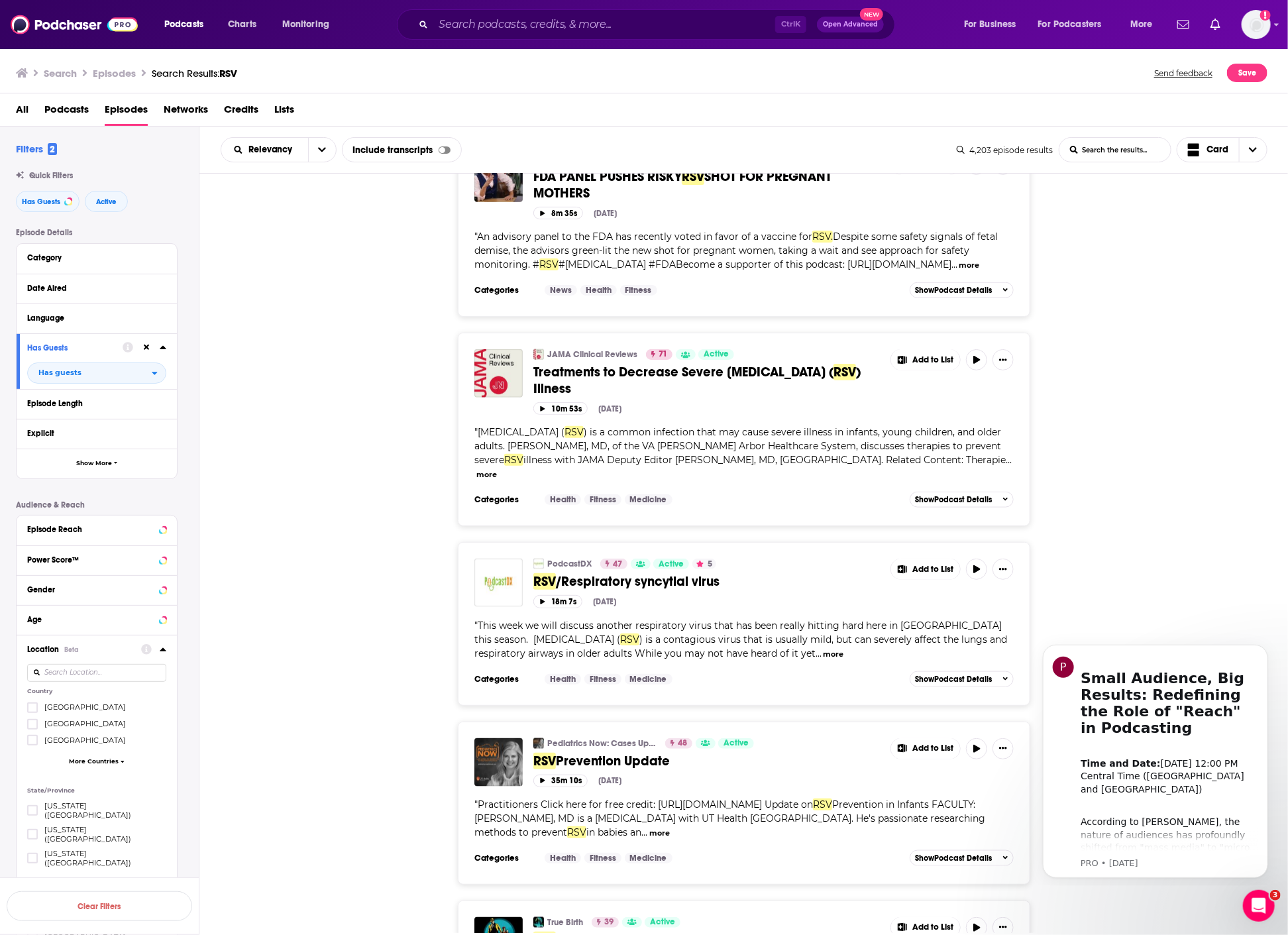
click at [913, 333] on div "JAMA Clinical Reviews 71 Active Treatments to Decrease Severe [MEDICAL_DATA] ) …" at bounding box center [744, 429] width 573 height 193
click at [918, 355] on span "Add to List" at bounding box center [933, 360] width 41 height 10
click at [926, 262] on button "Add Podcast" at bounding box center [935, 265] width 68 height 24
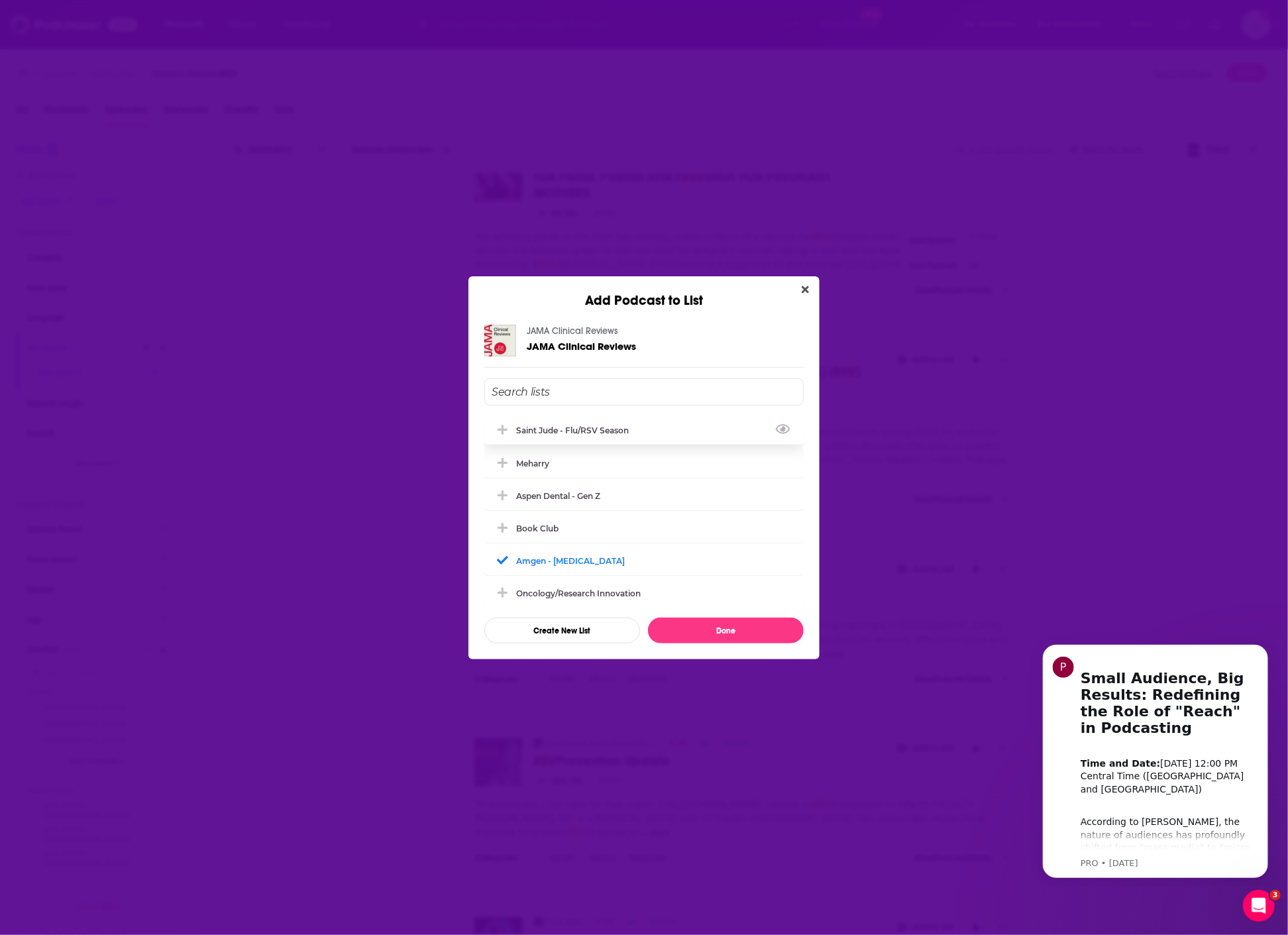
click at [558, 426] on div "Saint Jude - flu/RSV season" at bounding box center [576, 430] width 120 height 10
click at [702, 626] on button "Done" at bounding box center [726, 631] width 156 height 26
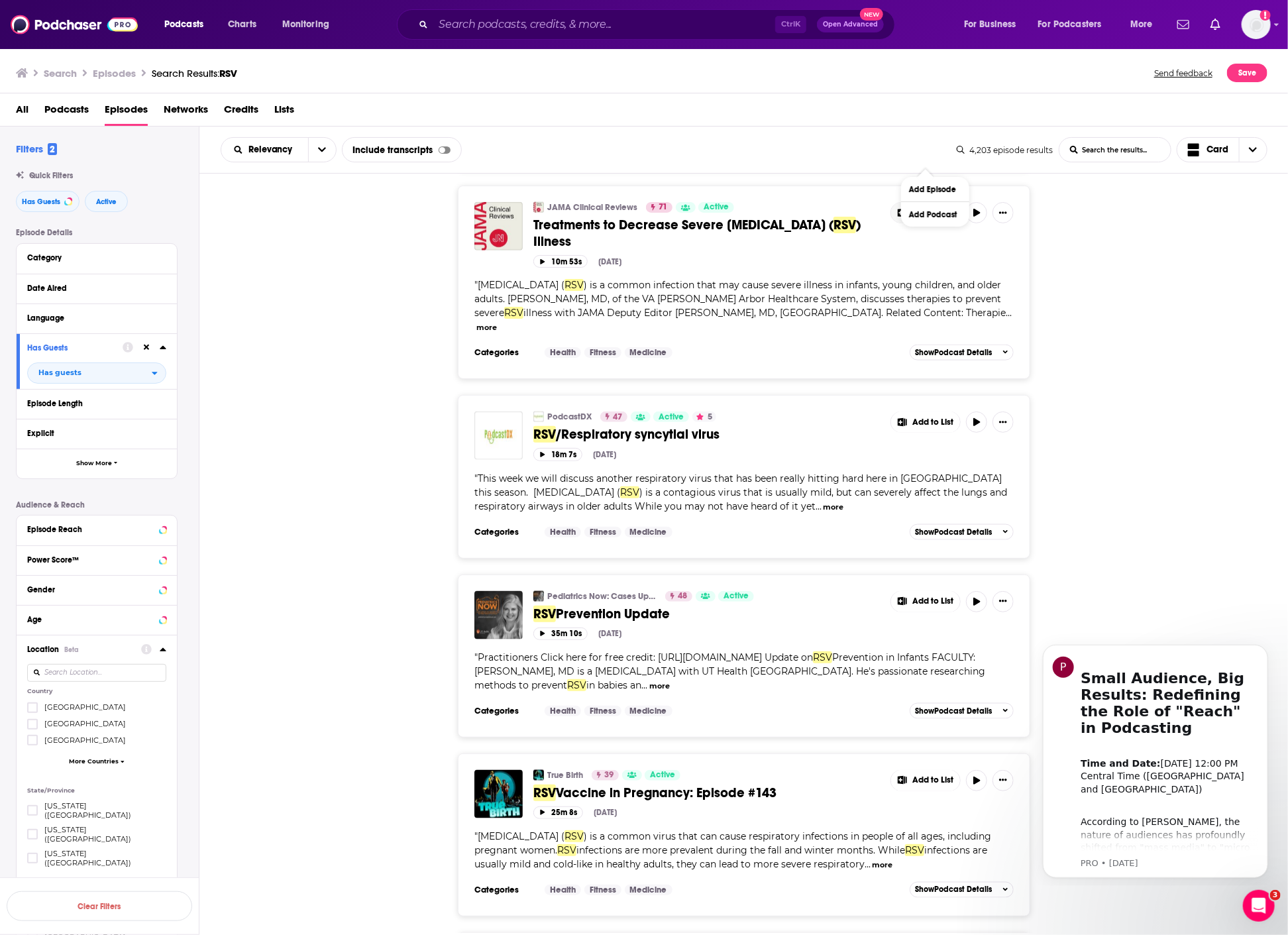
scroll to position [9814, 0]
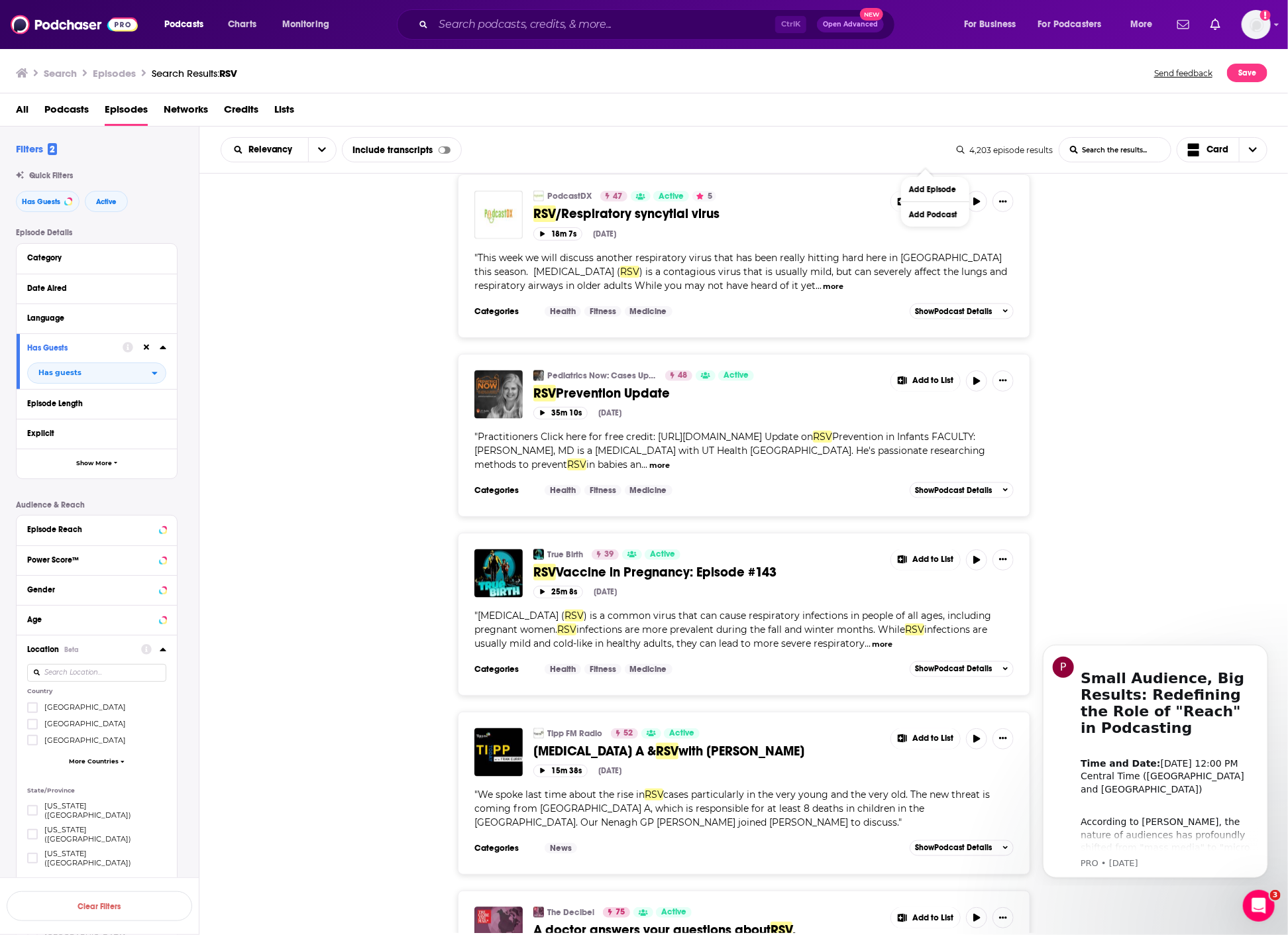
drag, startPoint x: 401, startPoint y: 289, endPoint x: 412, endPoint y: 262, distance: 29.2
click at [399, 354] on div "Pediatrics Now: Cases Updates and Discussions for the Busy Pediatric Practition…" at bounding box center [744, 435] width 1090 height 163
click at [573, 17] on input "Search podcasts, credits, & more..." at bounding box center [604, 24] width 342 height 21
paste input "Healthy Children"
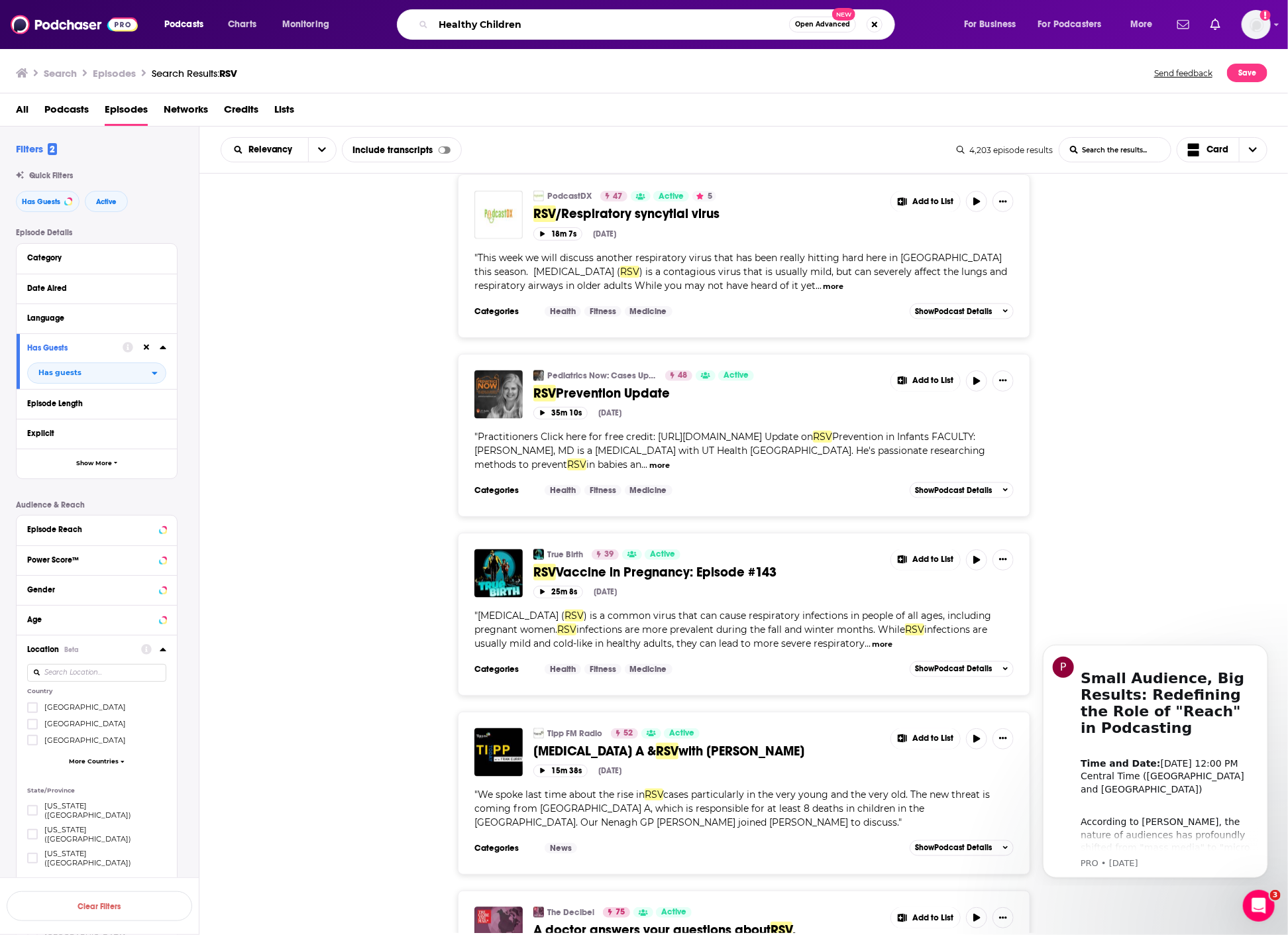
type input "Healthy Children"
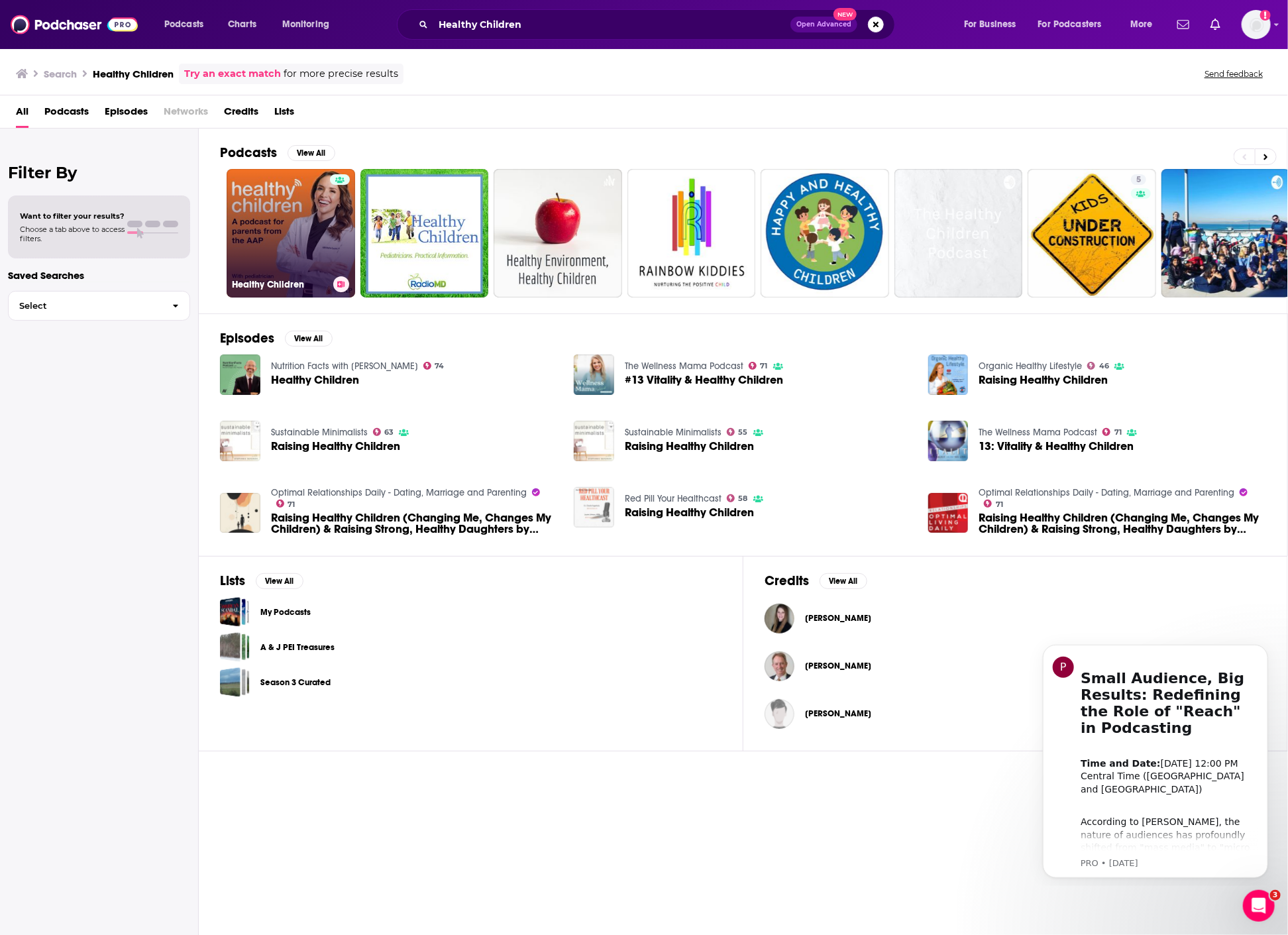
click at [330, 237] on div at bounding box center [340, 225] width 20 height 102
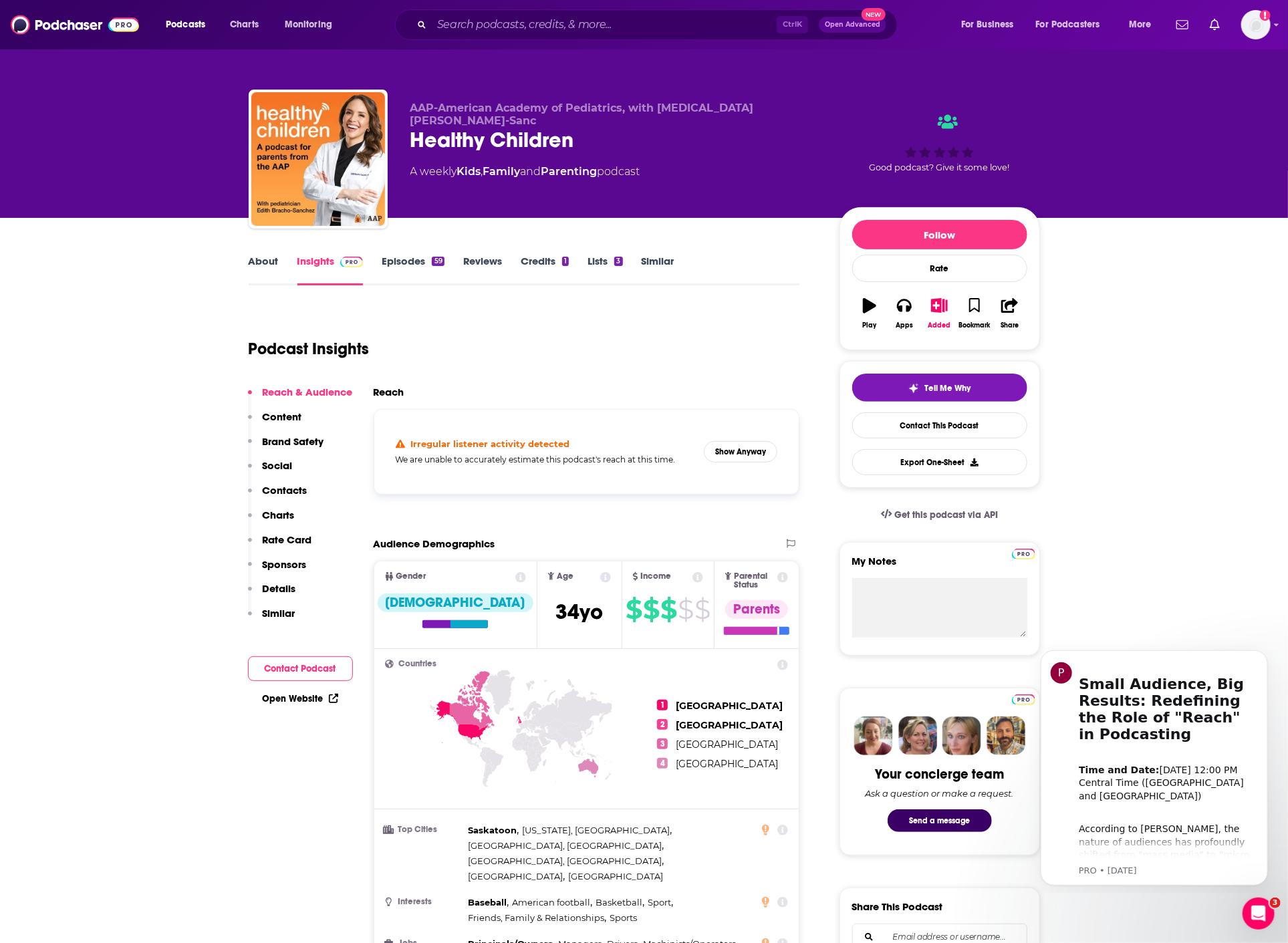
click at [401, 264] on link "Episodes 59" at bounding box center [413, 269] width 62 height 31
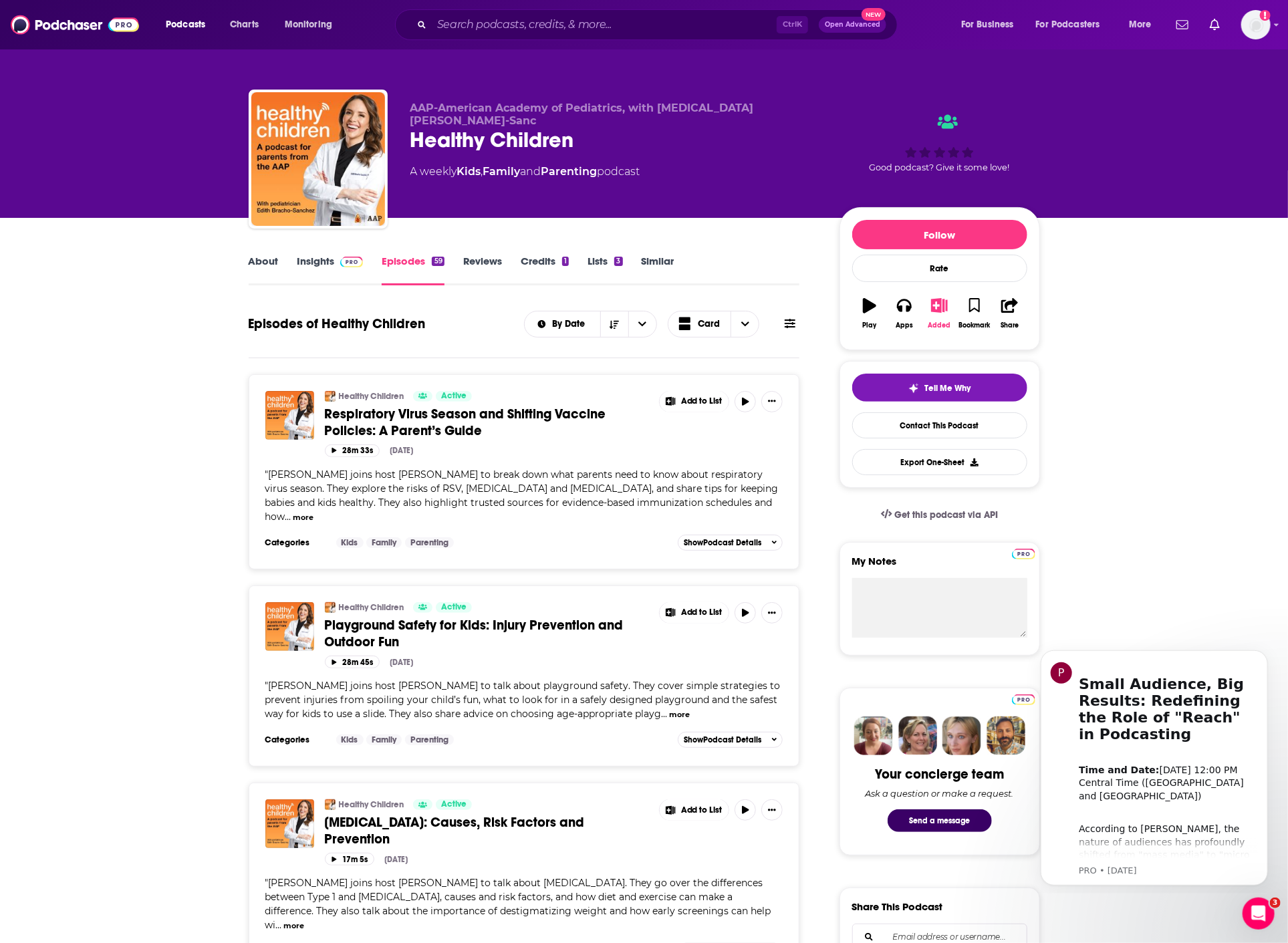
click at [941, 308] on icon "button" at bounding box center [939, 305] width 17 height 15
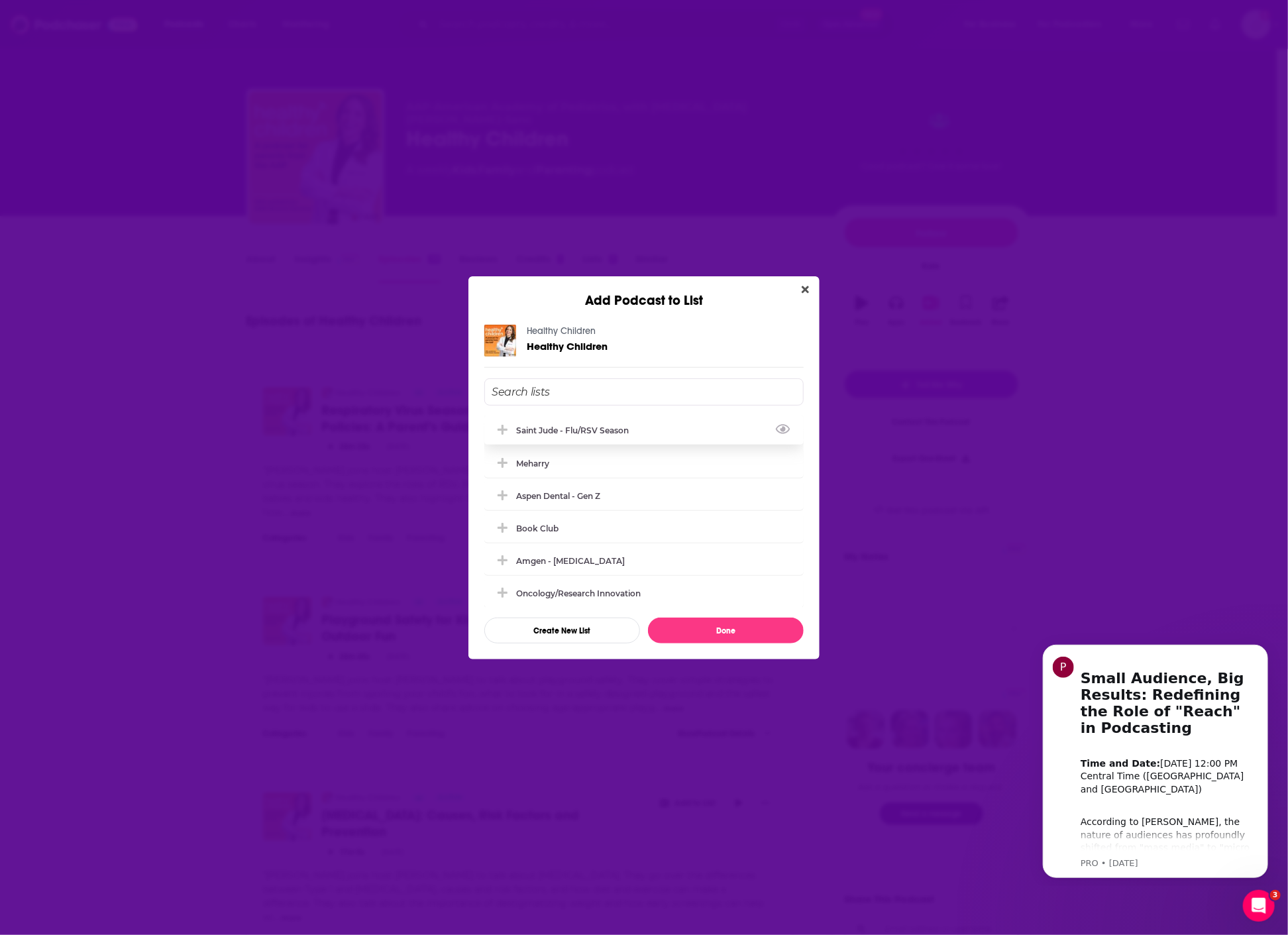
click at [707, 425] on div "Saint Jude - flu/RSV season" at bounding box center [644, 430] width 319 height 29
click at [716, 631] on button "Done" at bounding box center [726, 631] width 156 height 26
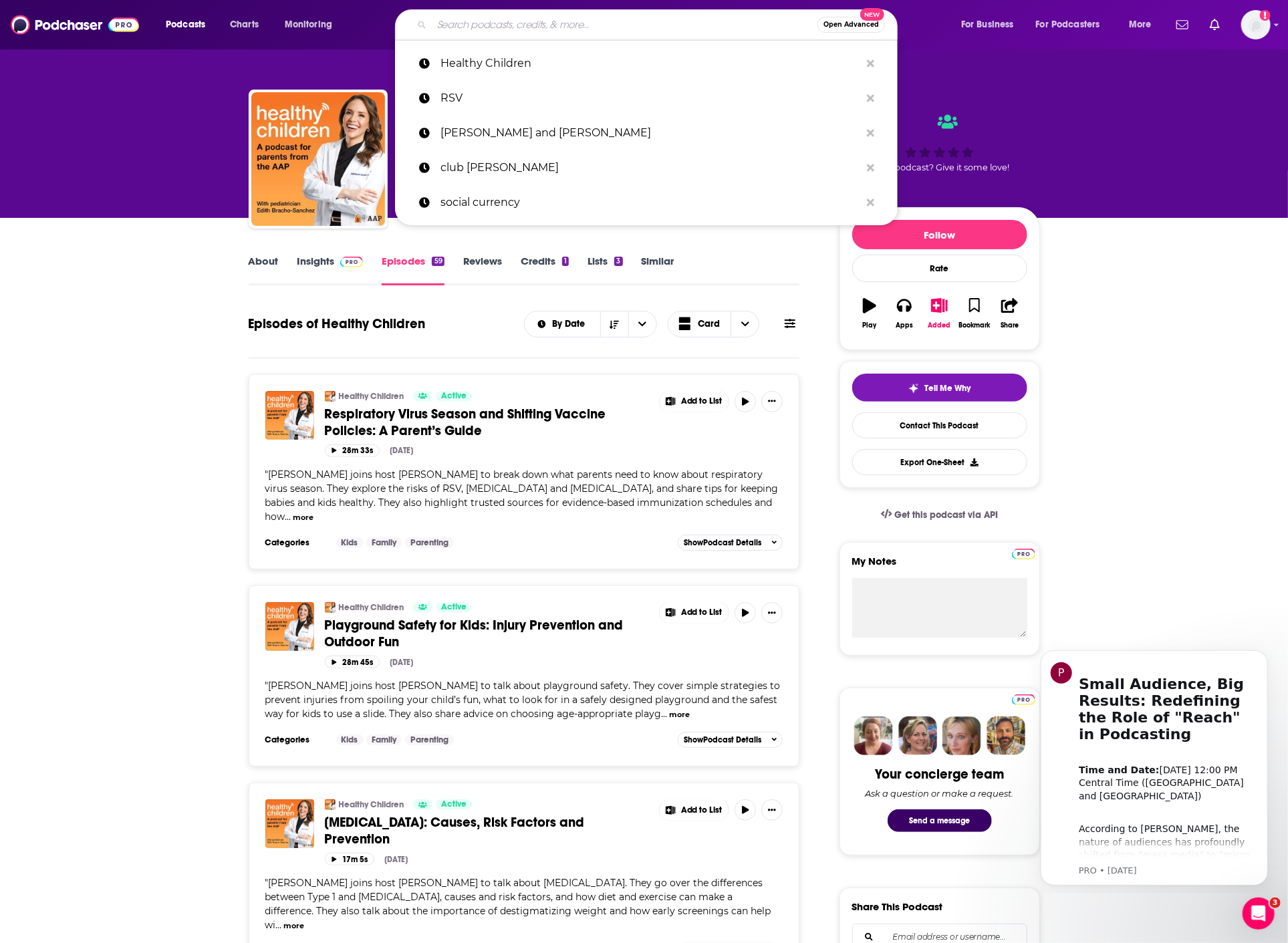
click at [452, 27] on input "Search podcasts, credits, & more..." at bounding box center [624, 24] width 386 height 21
paste input "ParentData"
type input "ParentData"
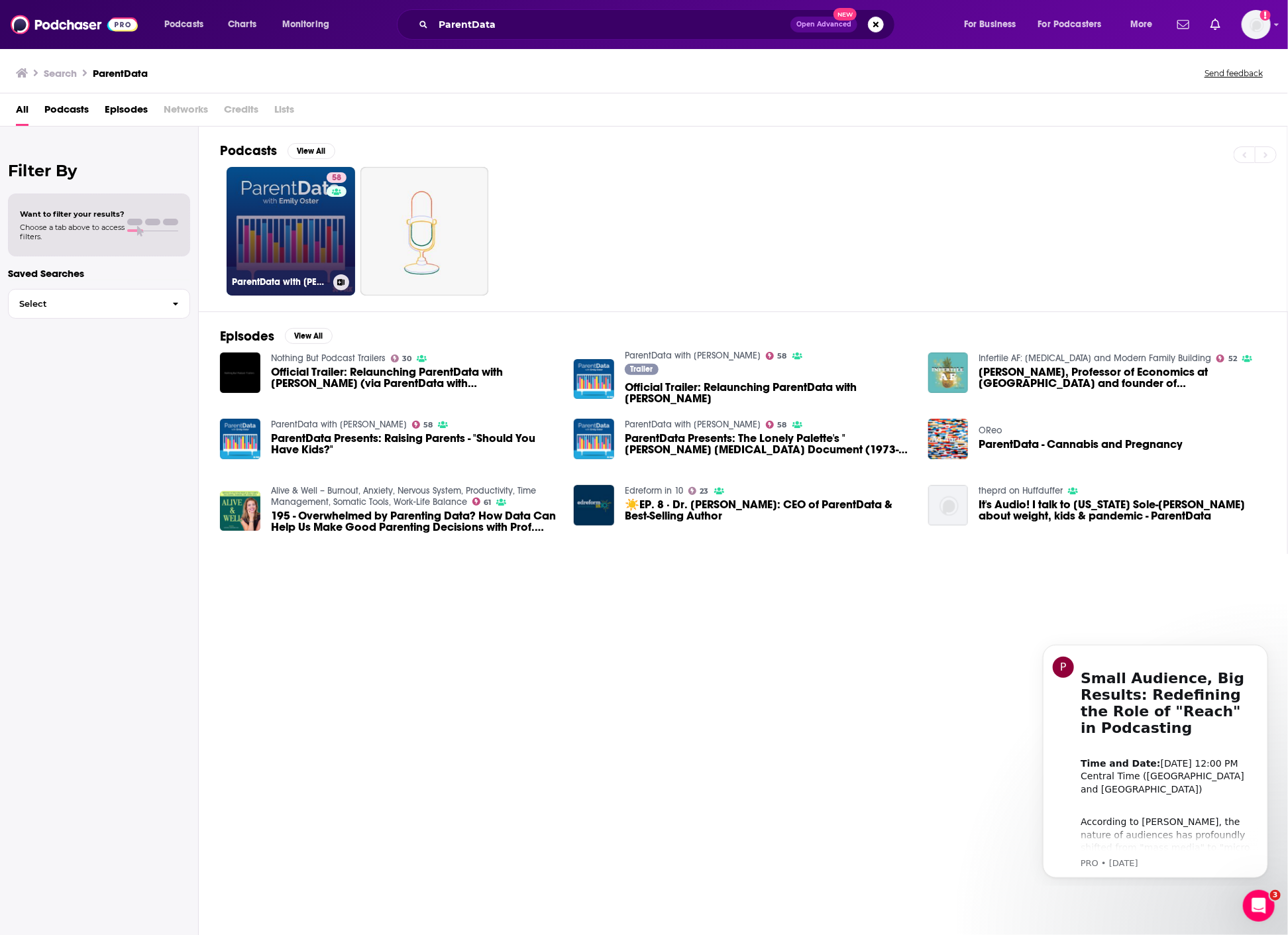
click at [339, 219] on div "58" at bounding box center [338, 224] width 23 height 102
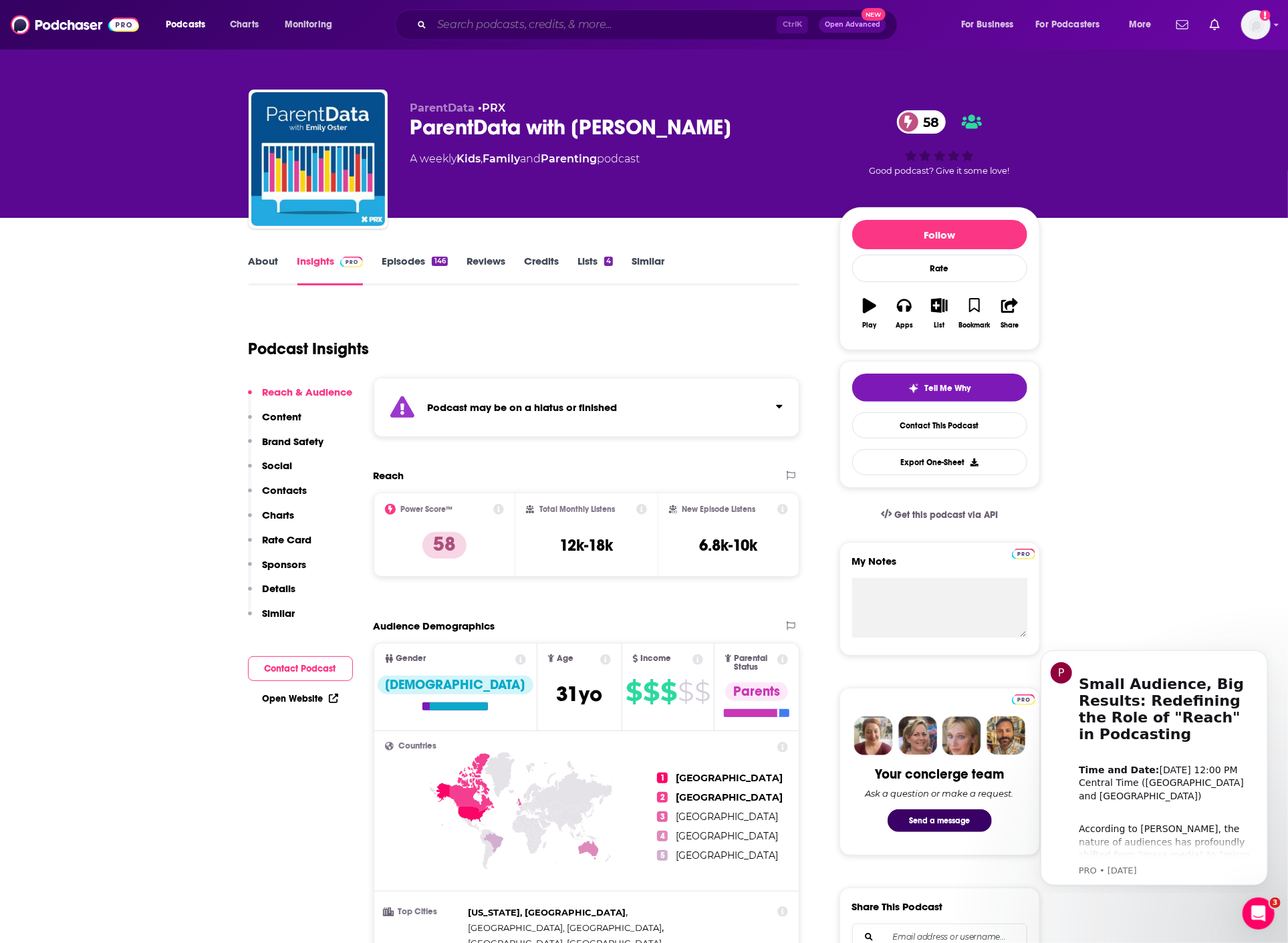
click at [456, 16] on input "Search podcasts, credits, & more..." at bounding box center [604, 24] width 345 height 21
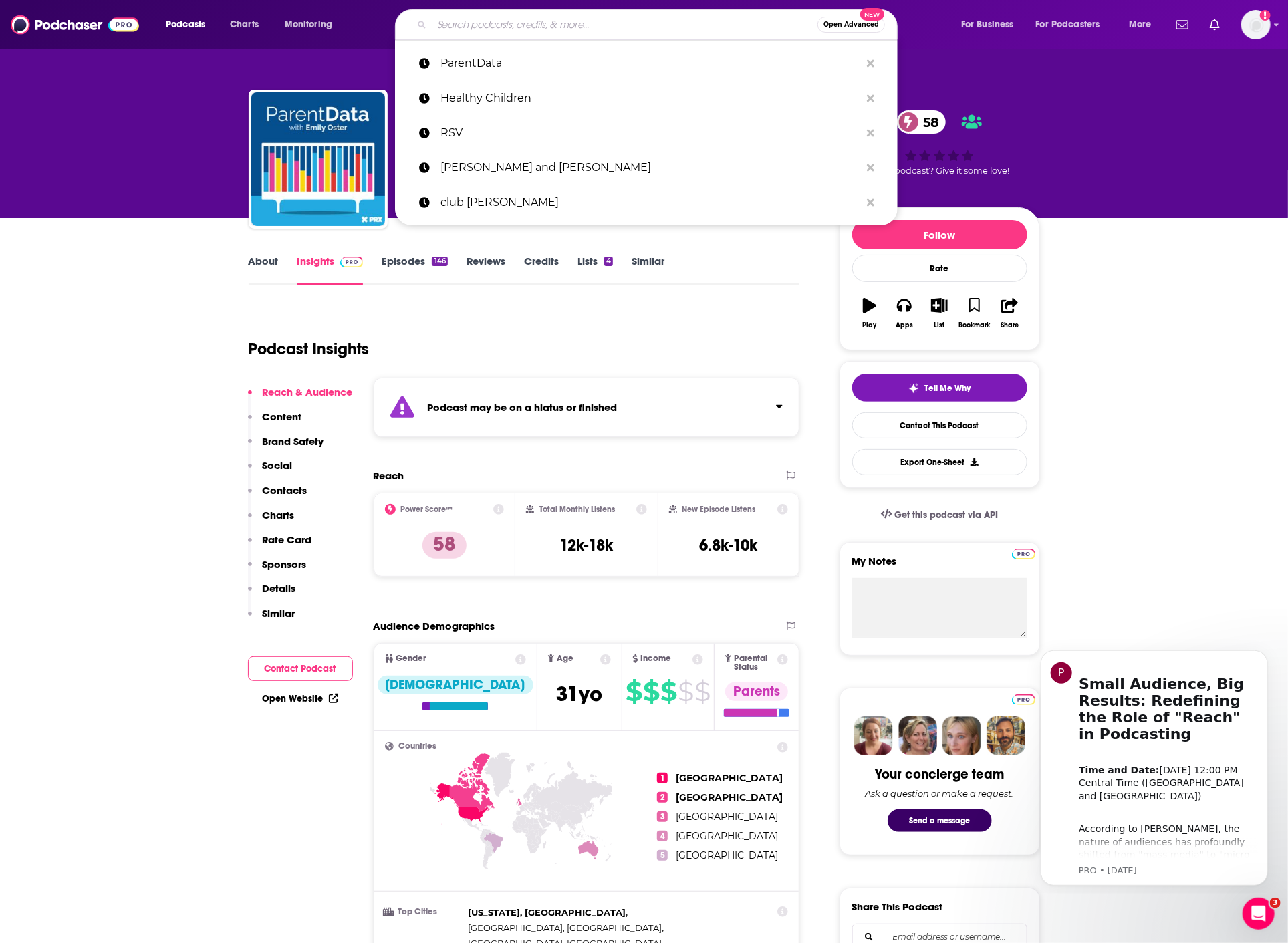
paste input "Science in 5"
type input "Science in 5"
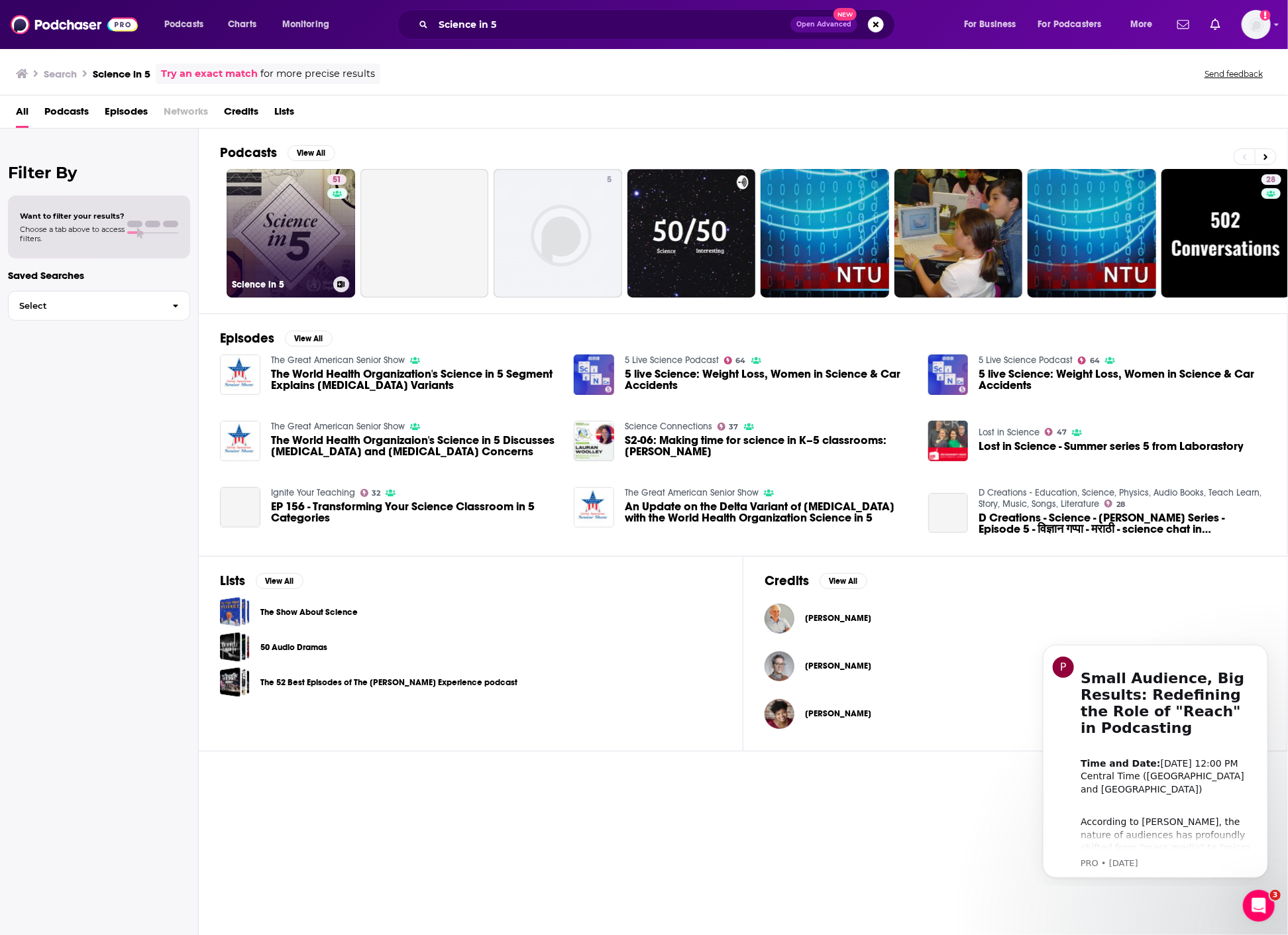
click at [314, 235] on link "51 Science in 5" at bounding box center [290, 233] width 128 height 128
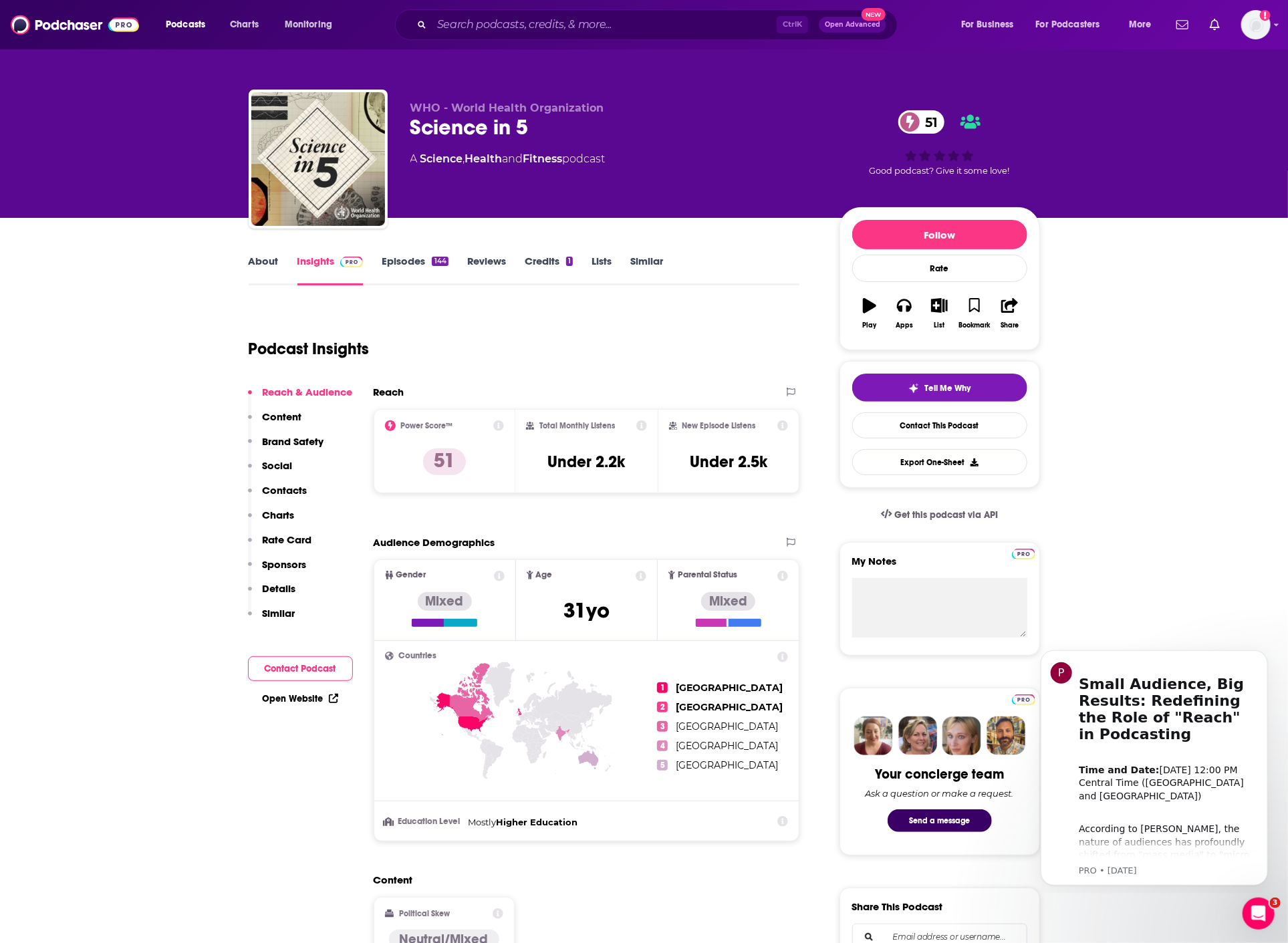
click at [398, 257] on link "Episodes 144" at bounding box center [415, 269] width 66 height 31
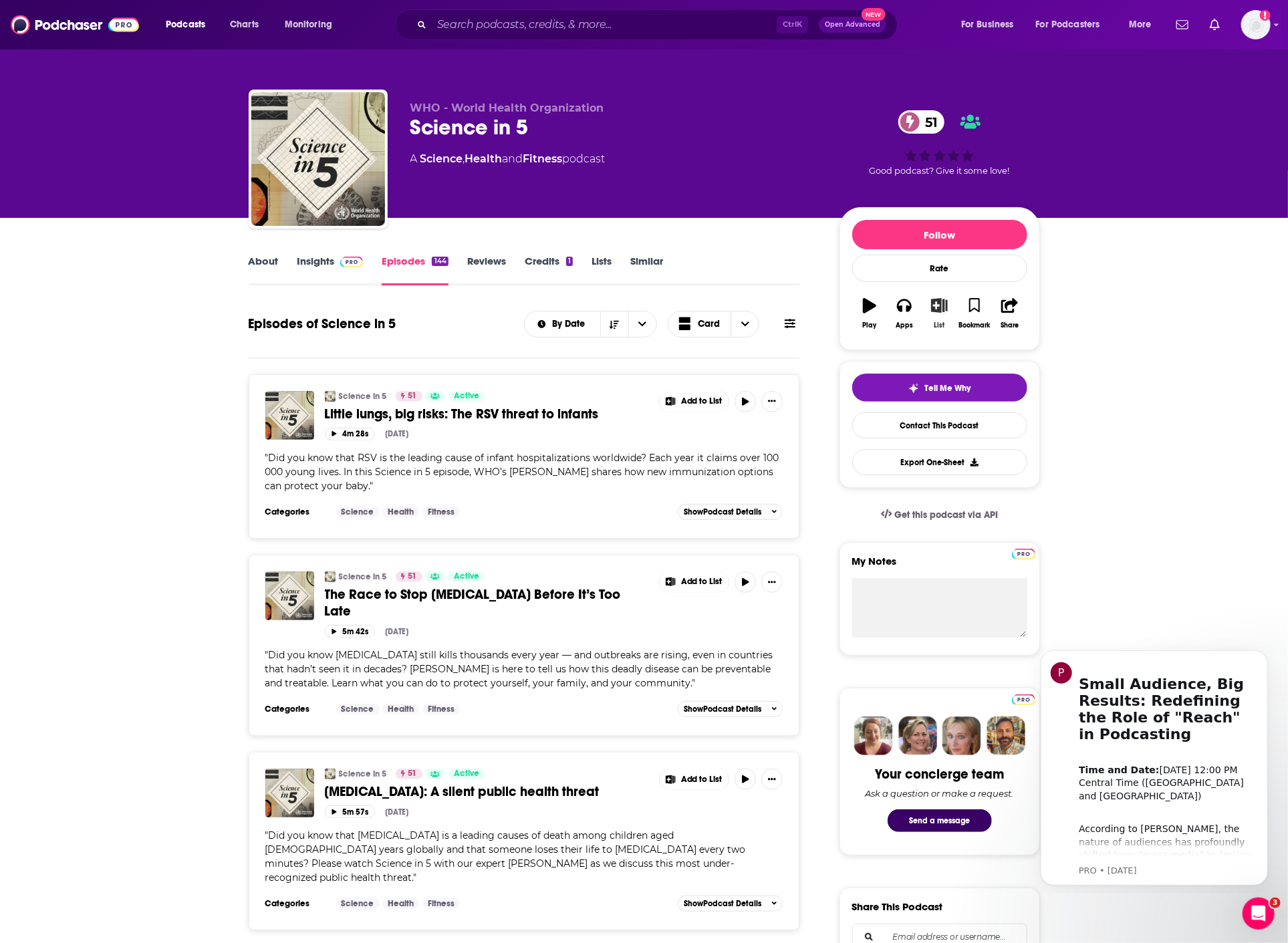
click at [950, 310] on button "List" at bounding box center [939, 313] width 35 height 48
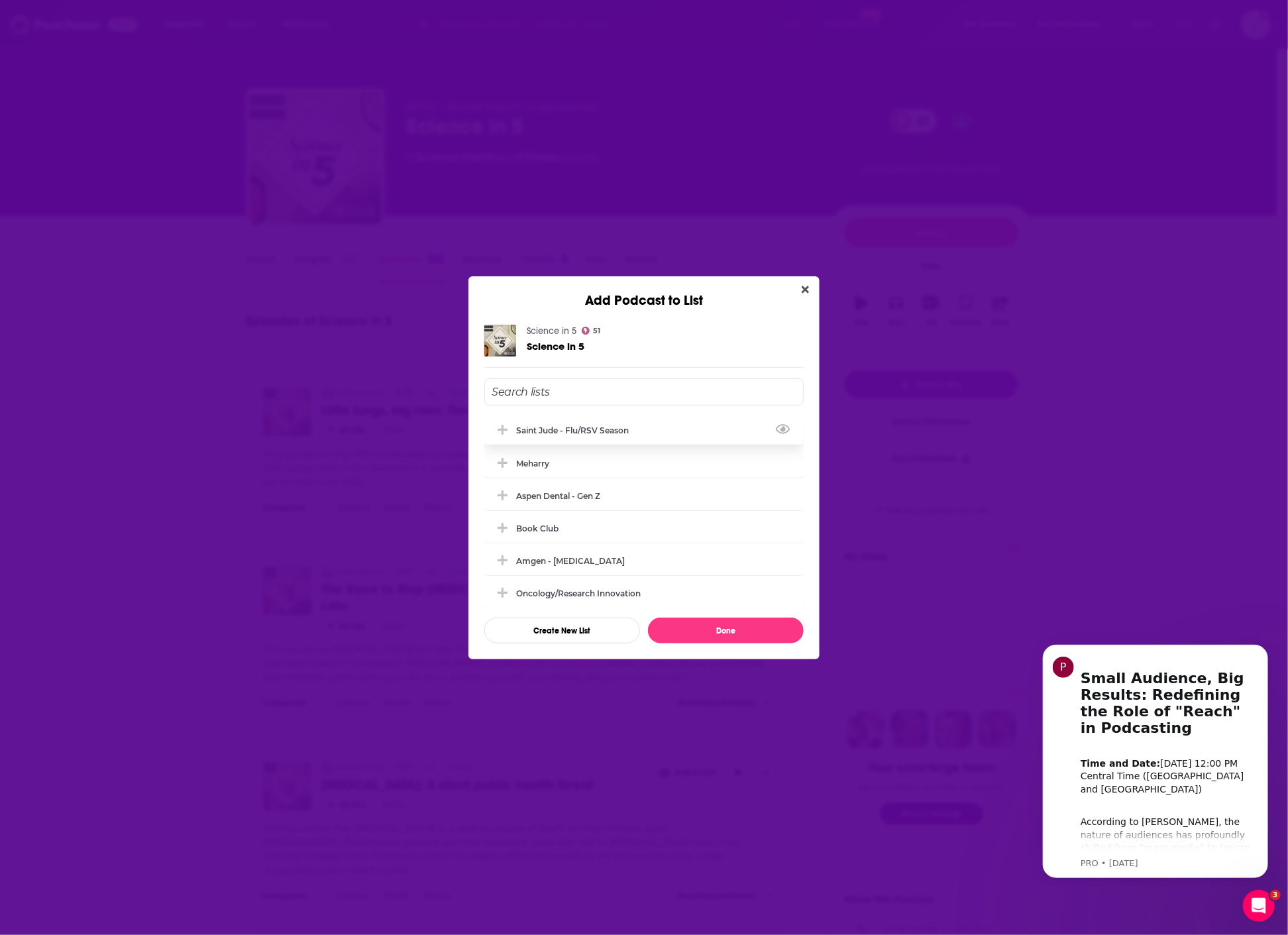
click at [568, 429] on div "Saint Jude - flu/RSV season" at bounding box center [576, 430] width 120 height 10
click at [734, 628] on button "Done" at bounding box center [726, 631] width 156 height 26
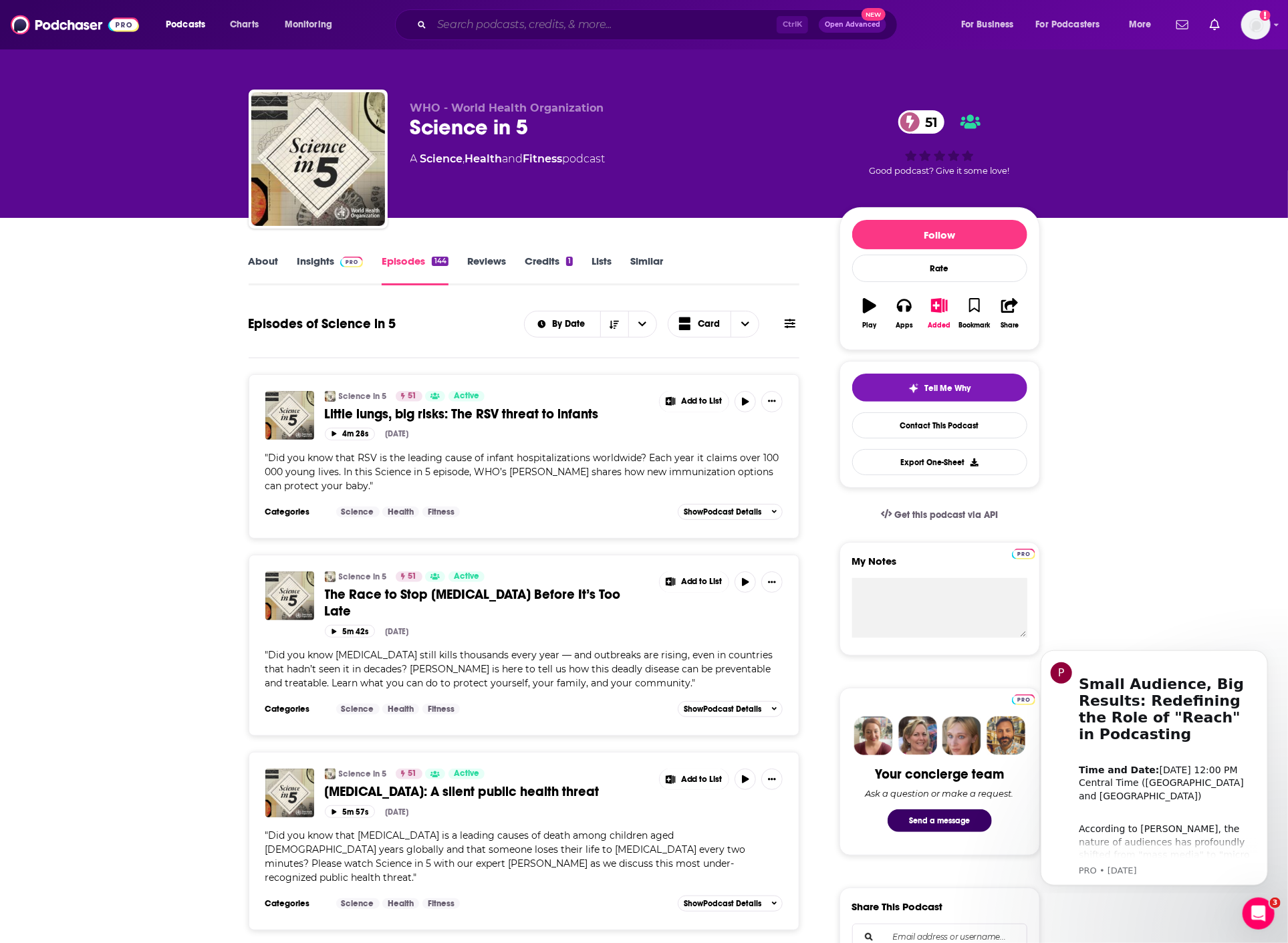
click at [491, 25] on input "Search podcasts, credits, & more..." at bounding box center [604, 24] width 345 height 21
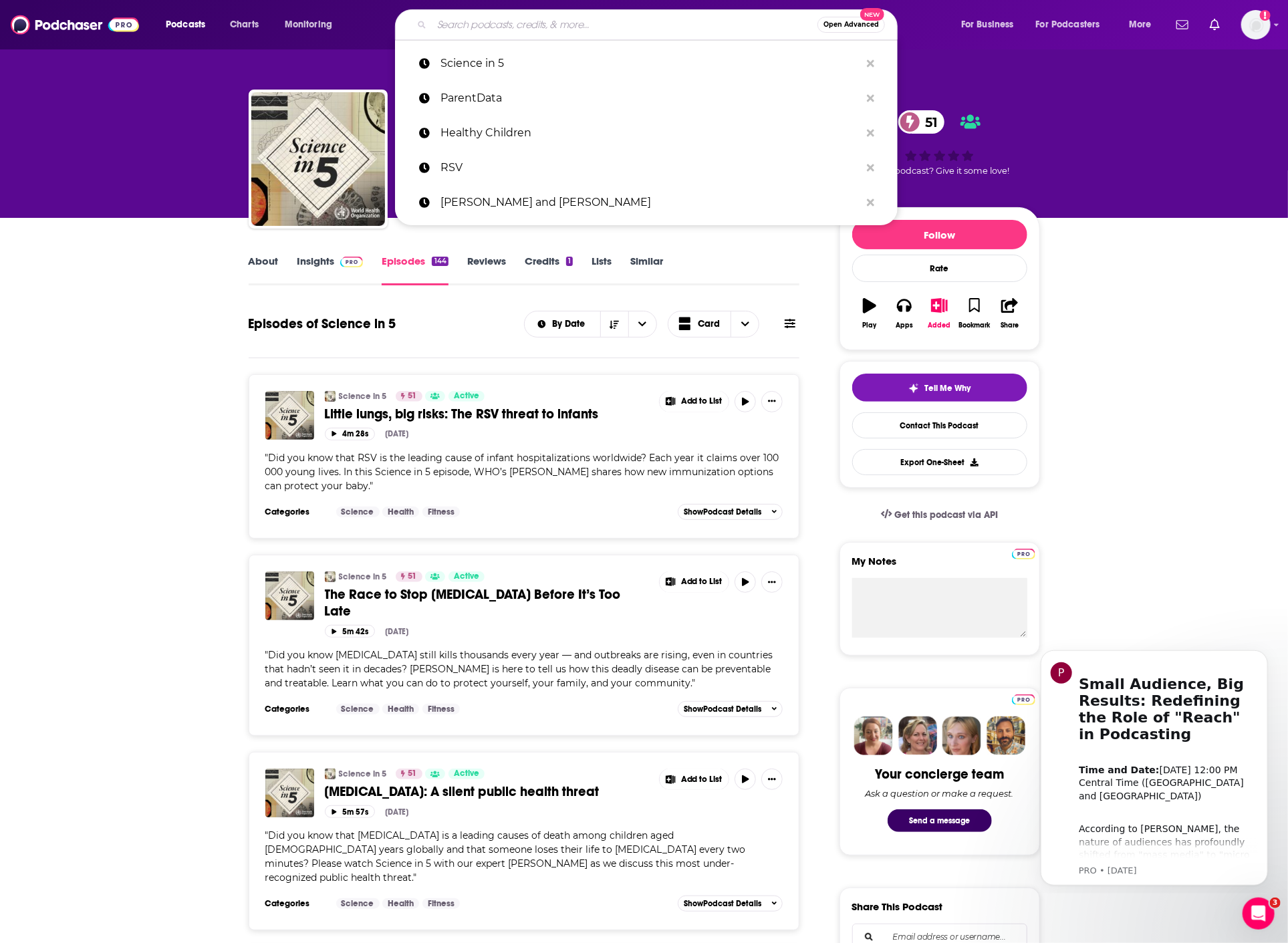
paste input "MMWR Podcasts"
type input "MMWR Podcasts"
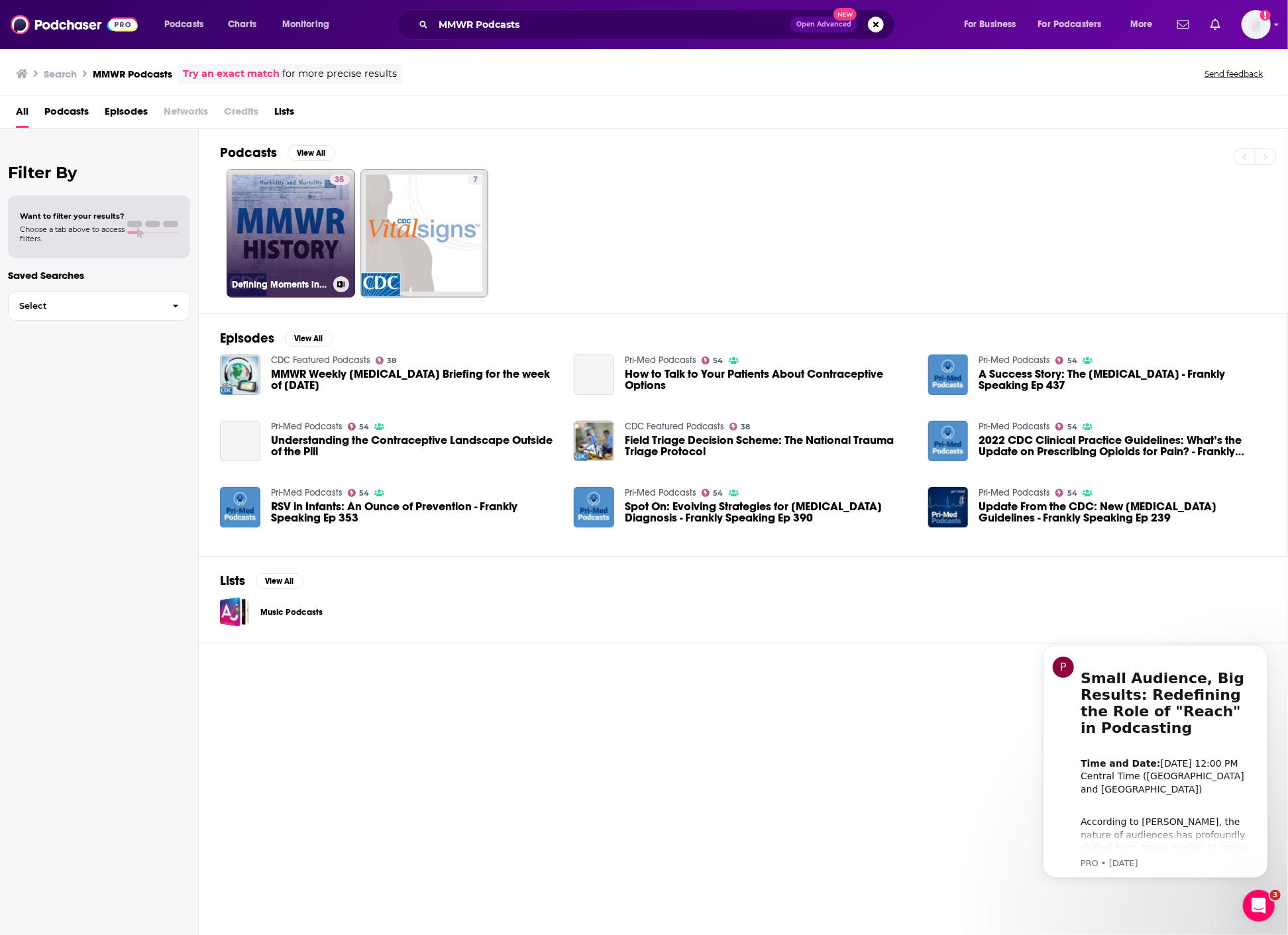
click at [260, 235] on link "35 Defining Moments in MMWR History" at bounding box center [290, 233] width 128 height 128
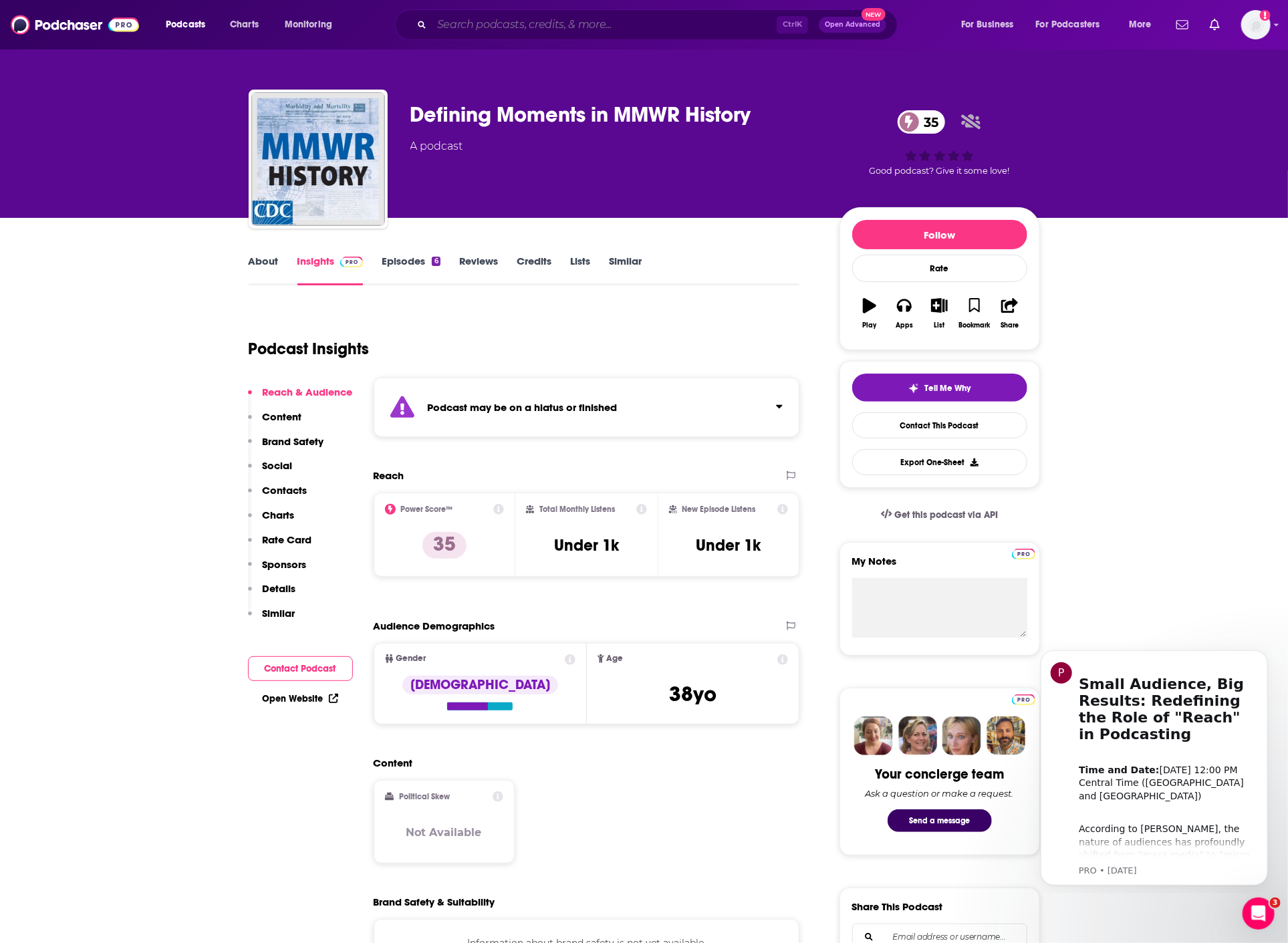
click at [479, 20] on input "Search podcasts, credits, & more..." at bounding box center [604, 24] width 345 height 21
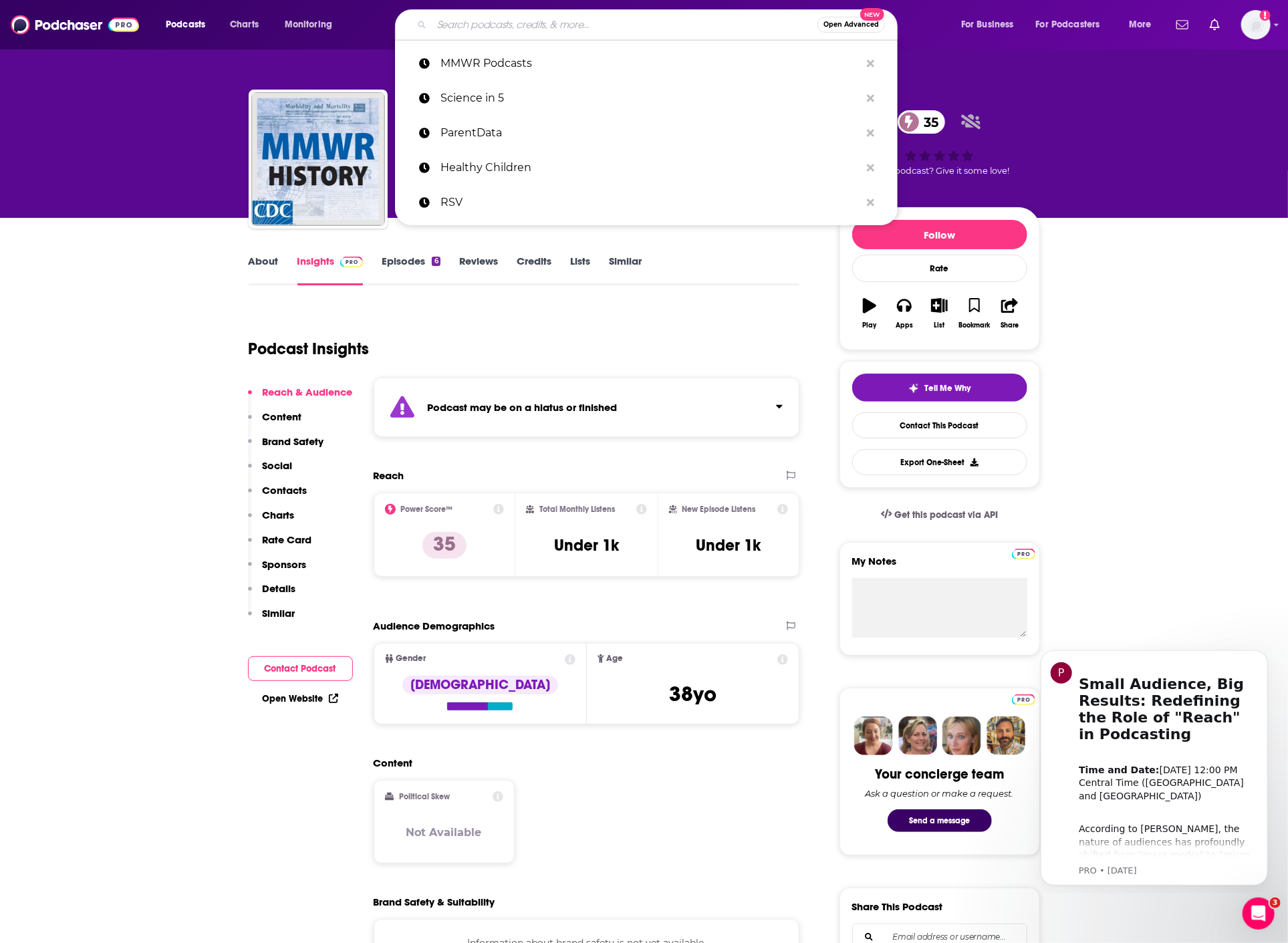
paste input "Charting Pediatrics"
type input "Charting Pediatrics"
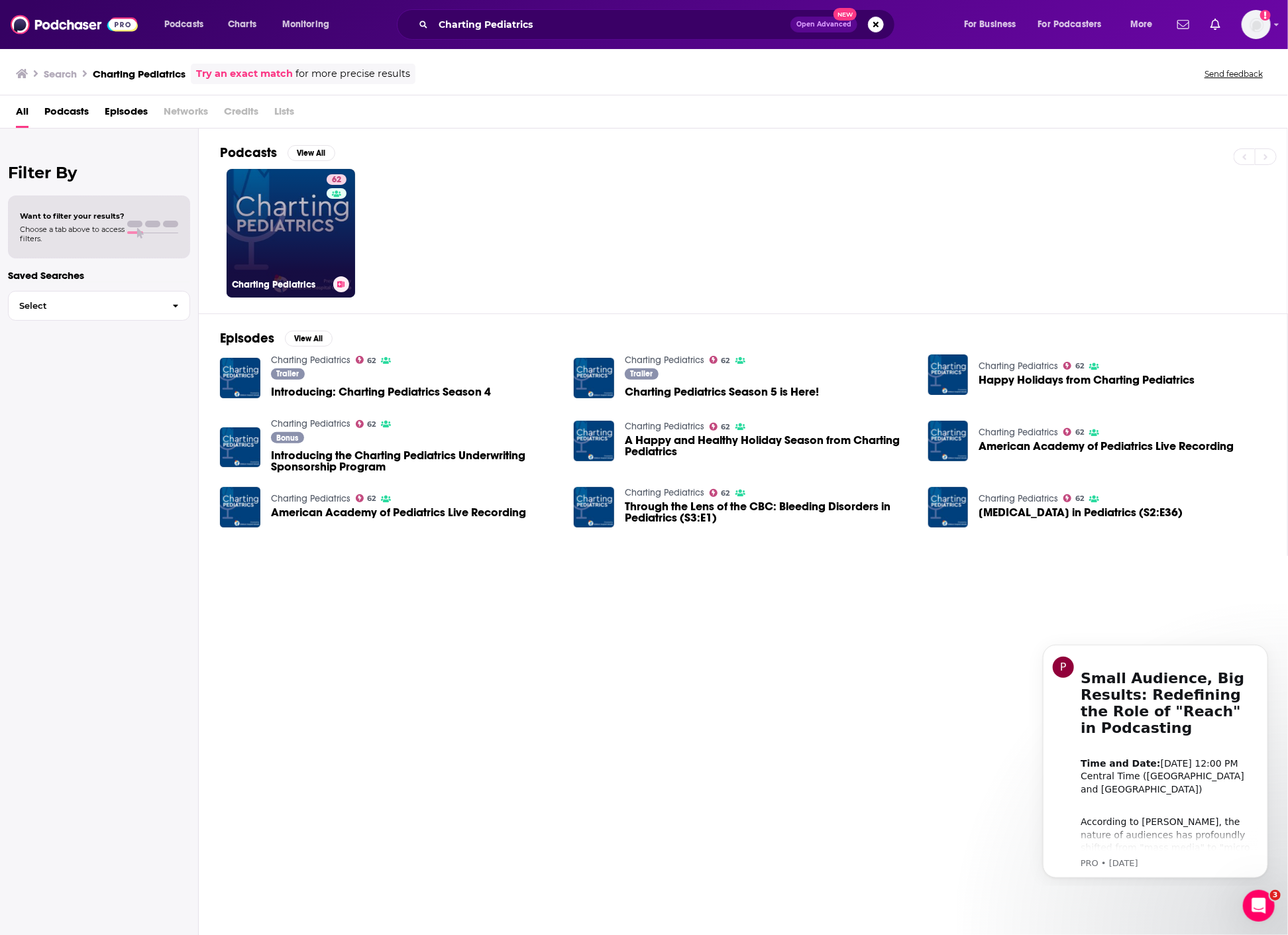
click at [275, 241] on link "62 Charting Pediatrics" at bounding box center [290, 233] width 128 height 128
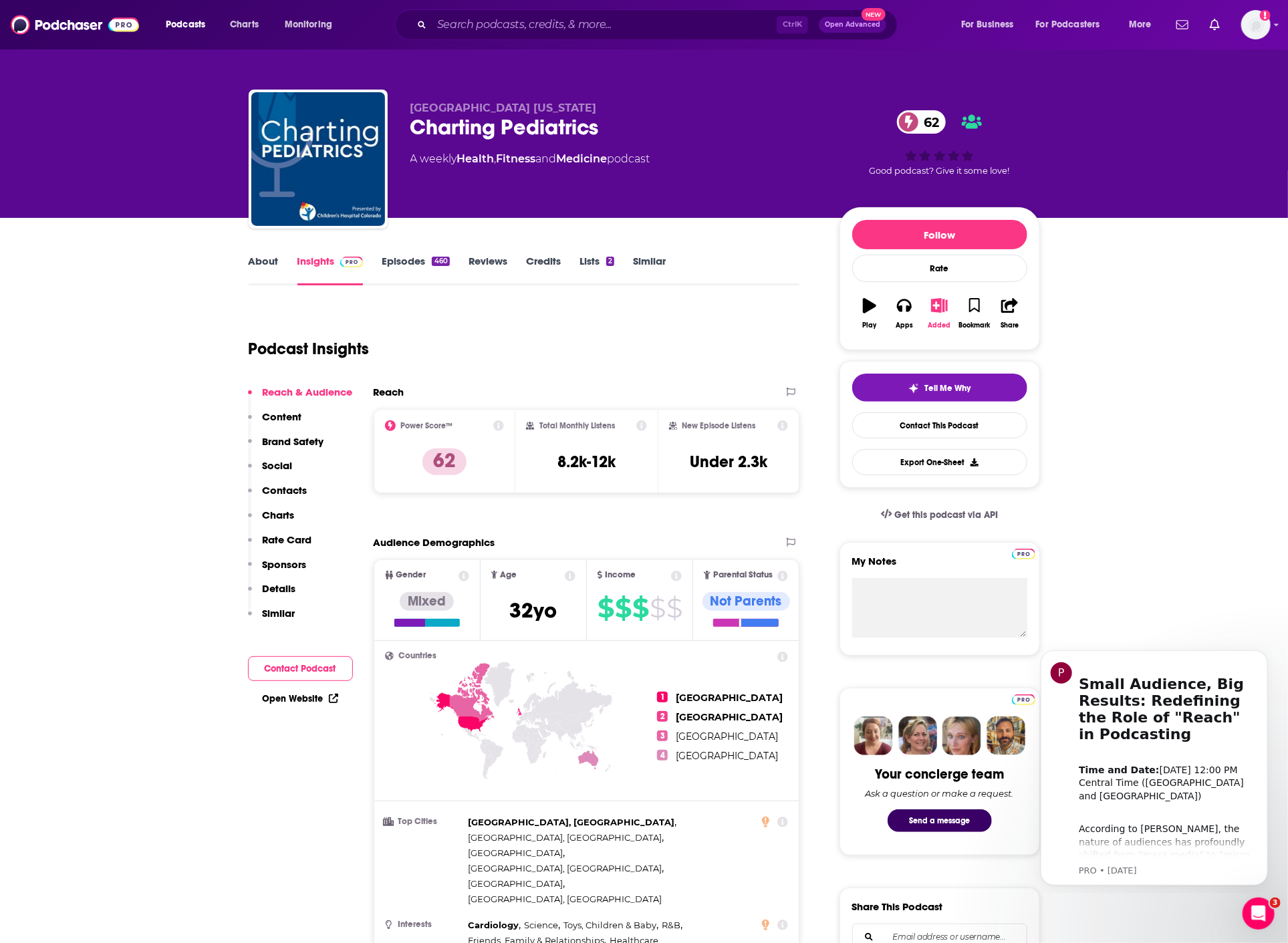
click at [937, 314] on button "Added" at bounding box center [939, 313] width 35 height 48
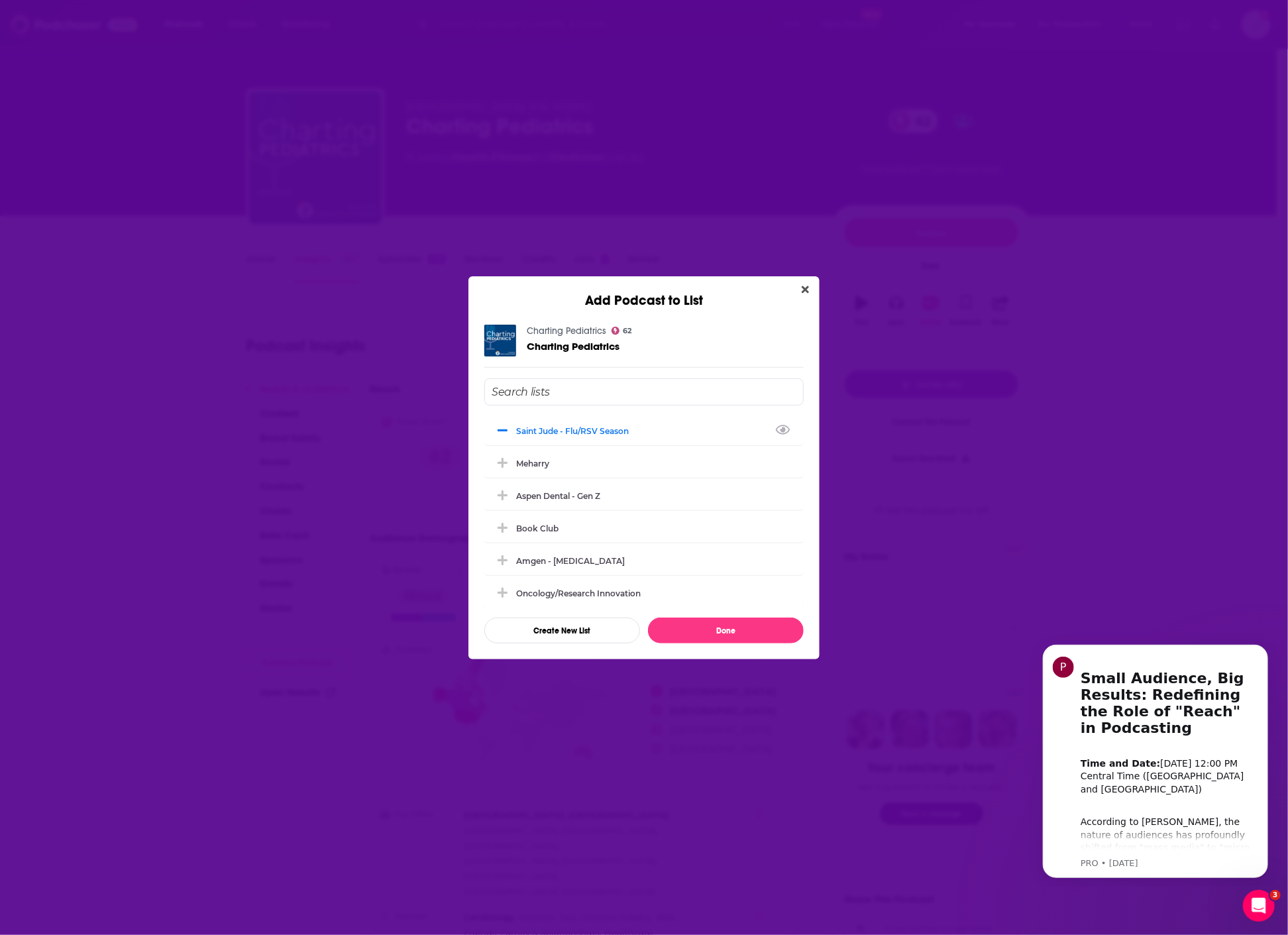
drag, startPoint x: 232, startPoint y: 386, endPoint x: 255, endPoint y: 351, distance: 41.9
click at [232, 386] on div "Add Podcast to List Charting Pediatrics 62 Charting Pediatrics Saint Jude - flu…" at bounding box center [644, 467] width 1288 height 935
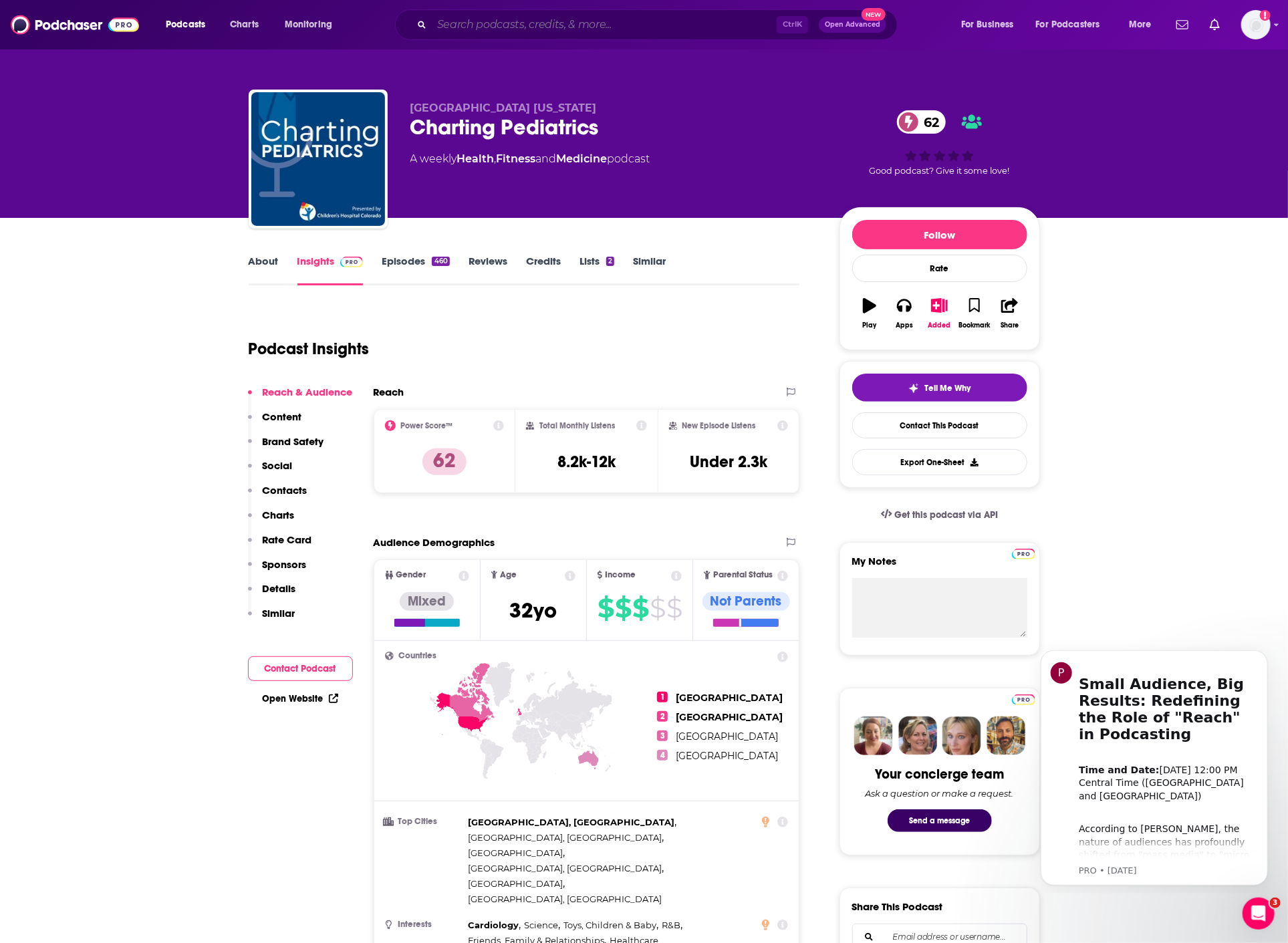
click at [589, 31] on input "Search podcasts, credits, & more..." at bounding box center [604, 24] width 345 height 21
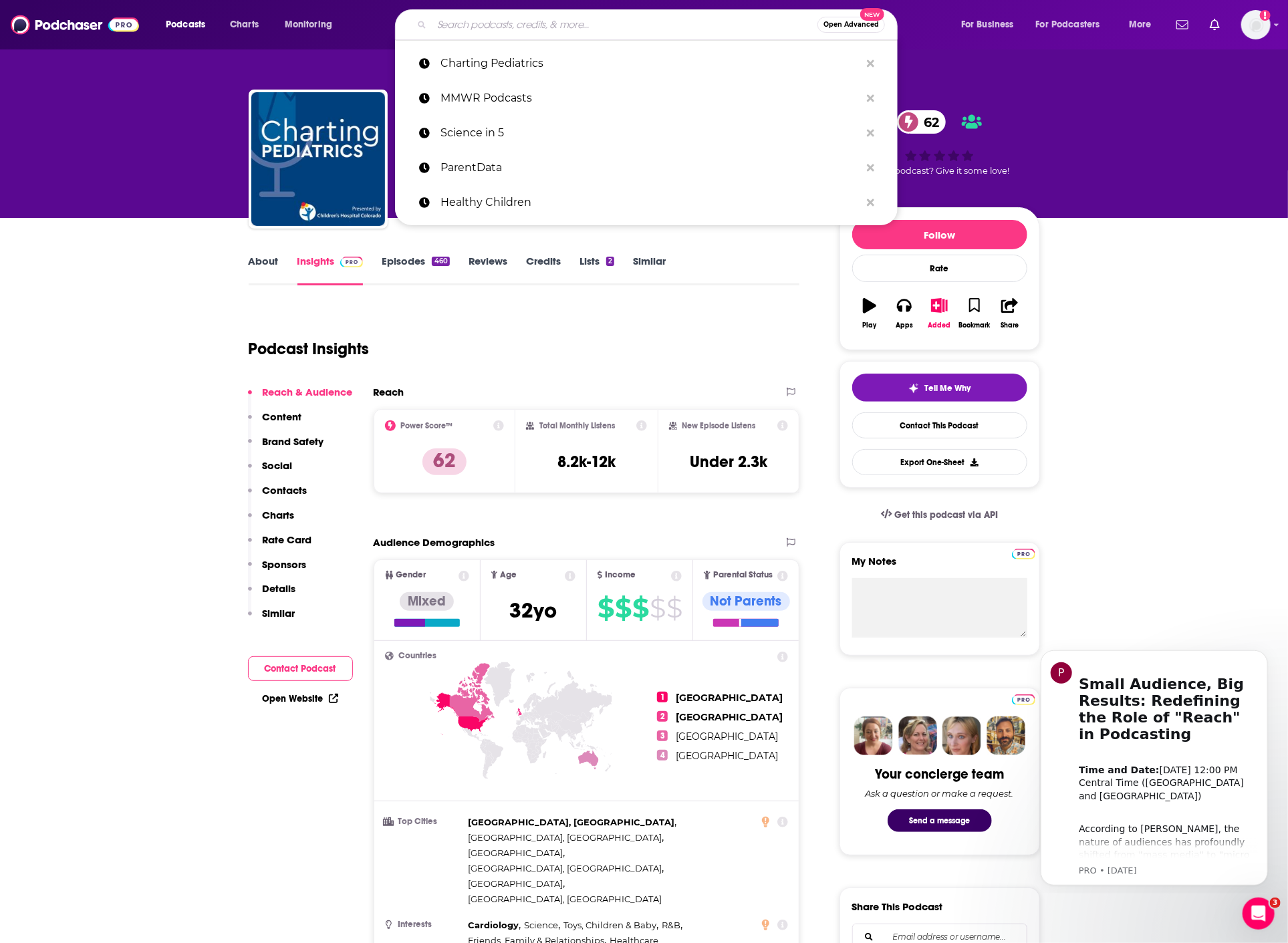
paste input "Respiratory Exchange"
type input "Respiratory Exchange"
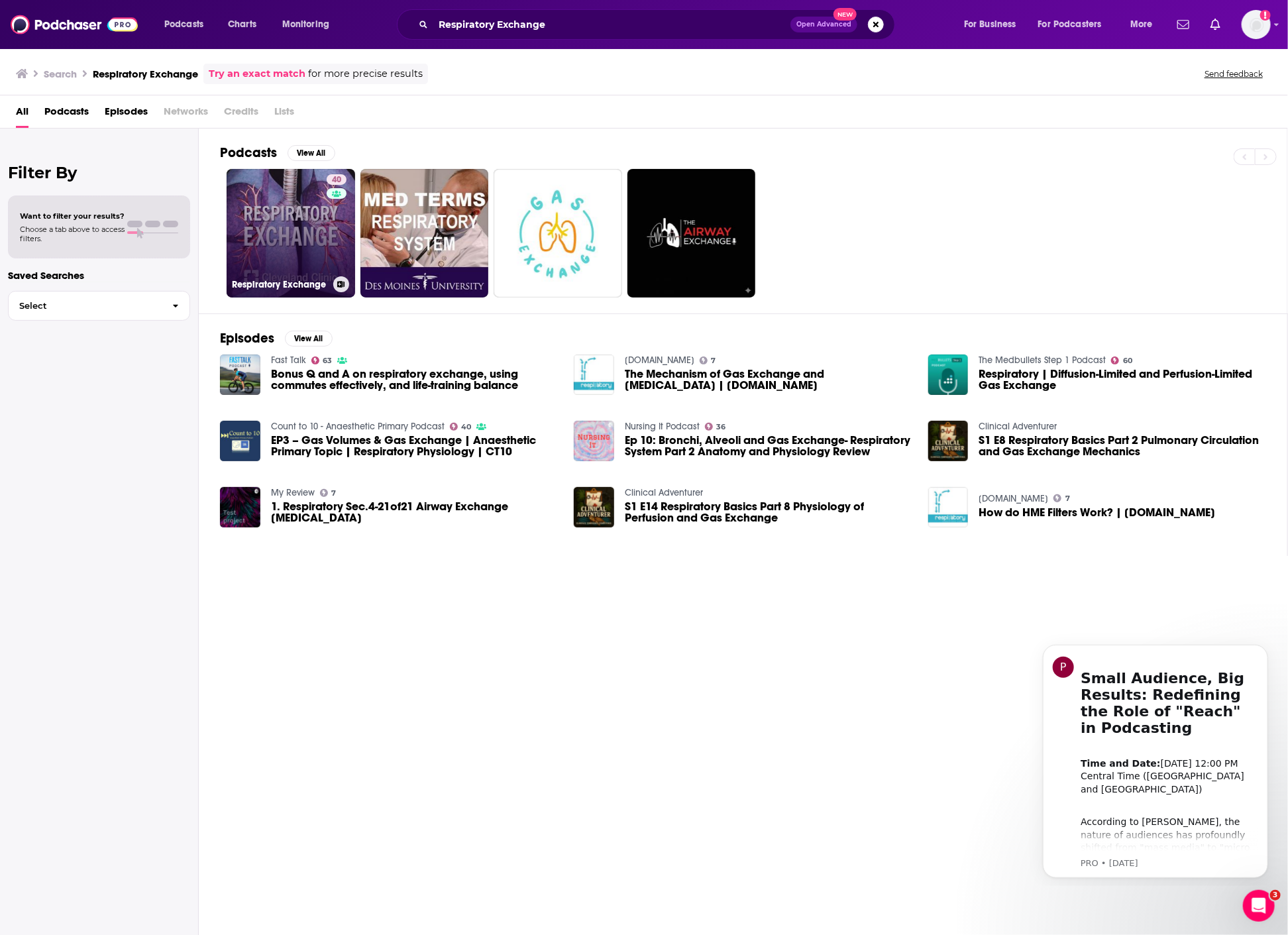
click at [259, 249] on link "40 Respiratory Exchange" at bounding box center [290, 233] width 128 height 128
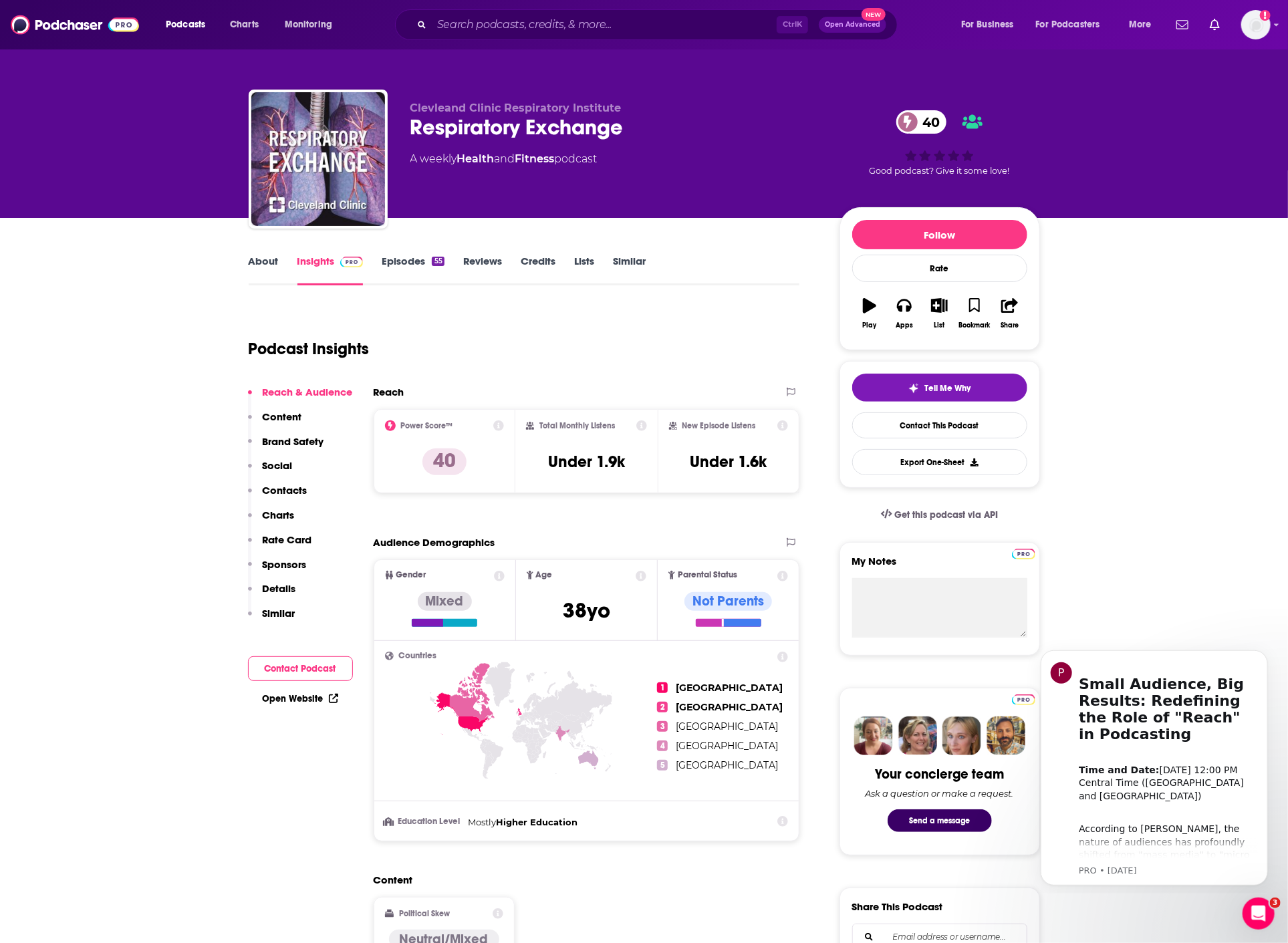
click at [414, 266] on link "Episodes 55" at bounding box center [413, 269] width 62 height 31
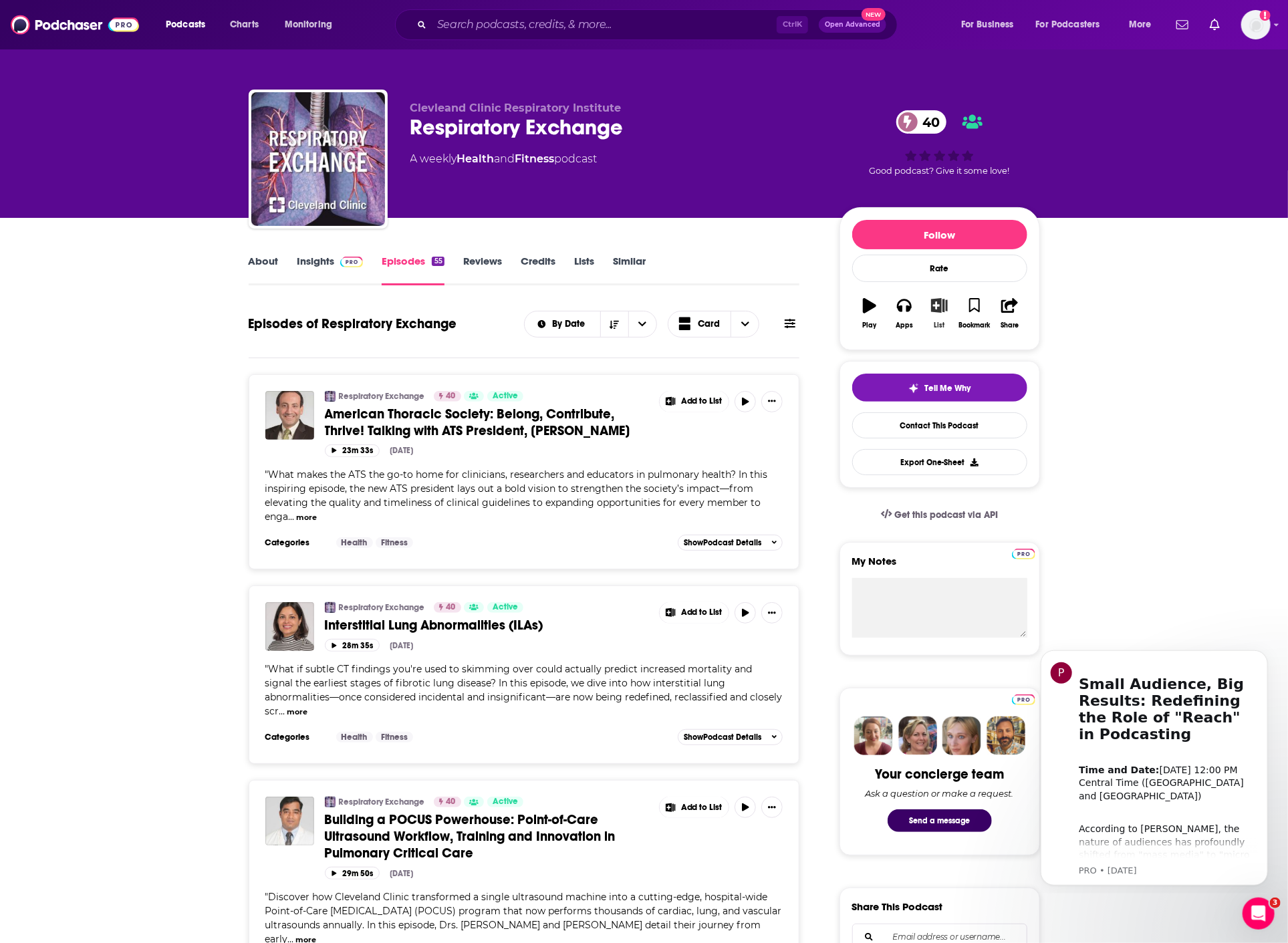
click at [943, 309] on icon "button" at bounding box center [939, 305] width 17 height 15
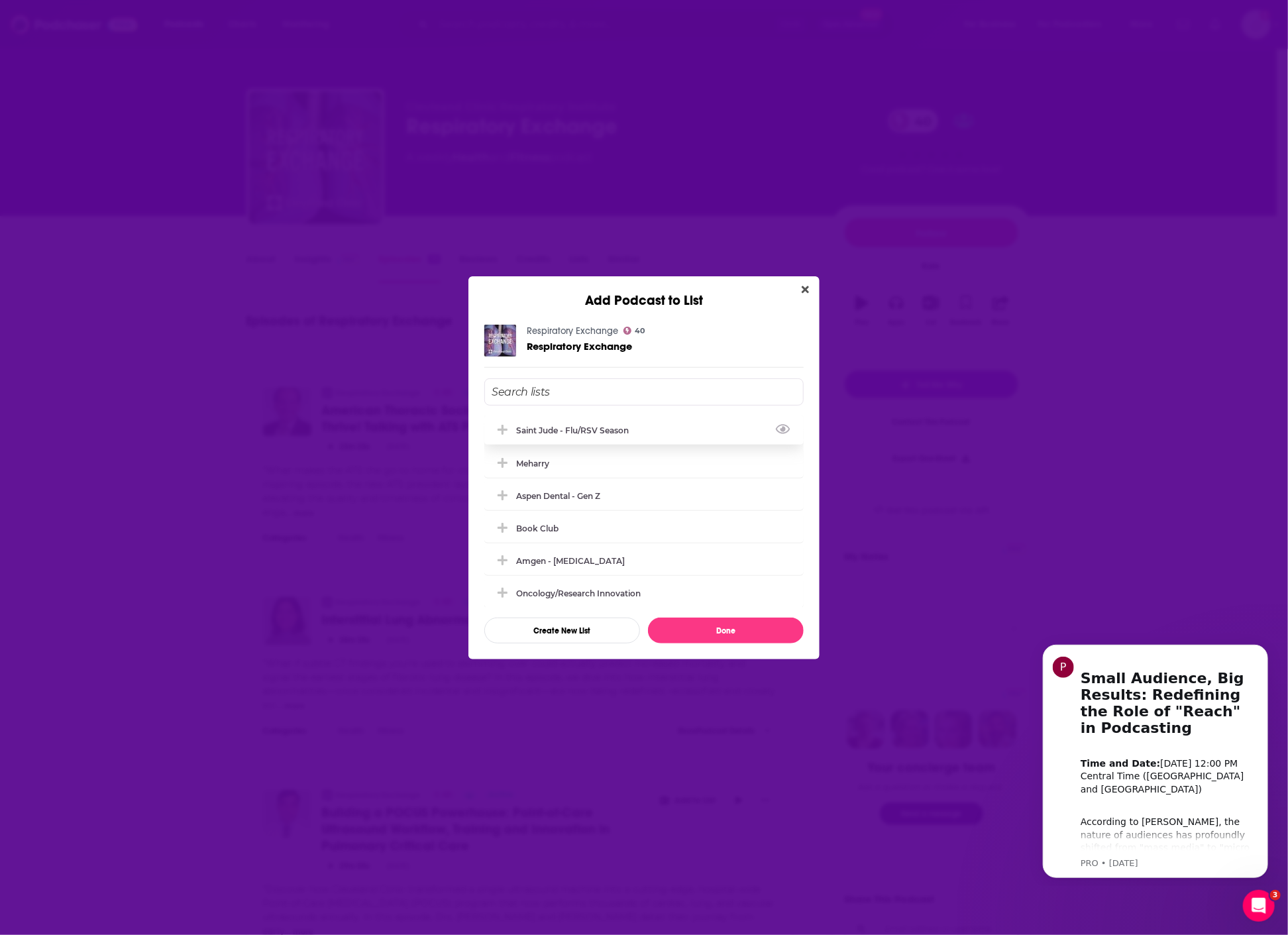
click at [580, 430] on div "Saint Jude - flu/RSV season" at bounding box center [576, 430] width 120 height 10
click at [747, 629] on button "Done" at bounding box center [726, 631] width 156 height 26
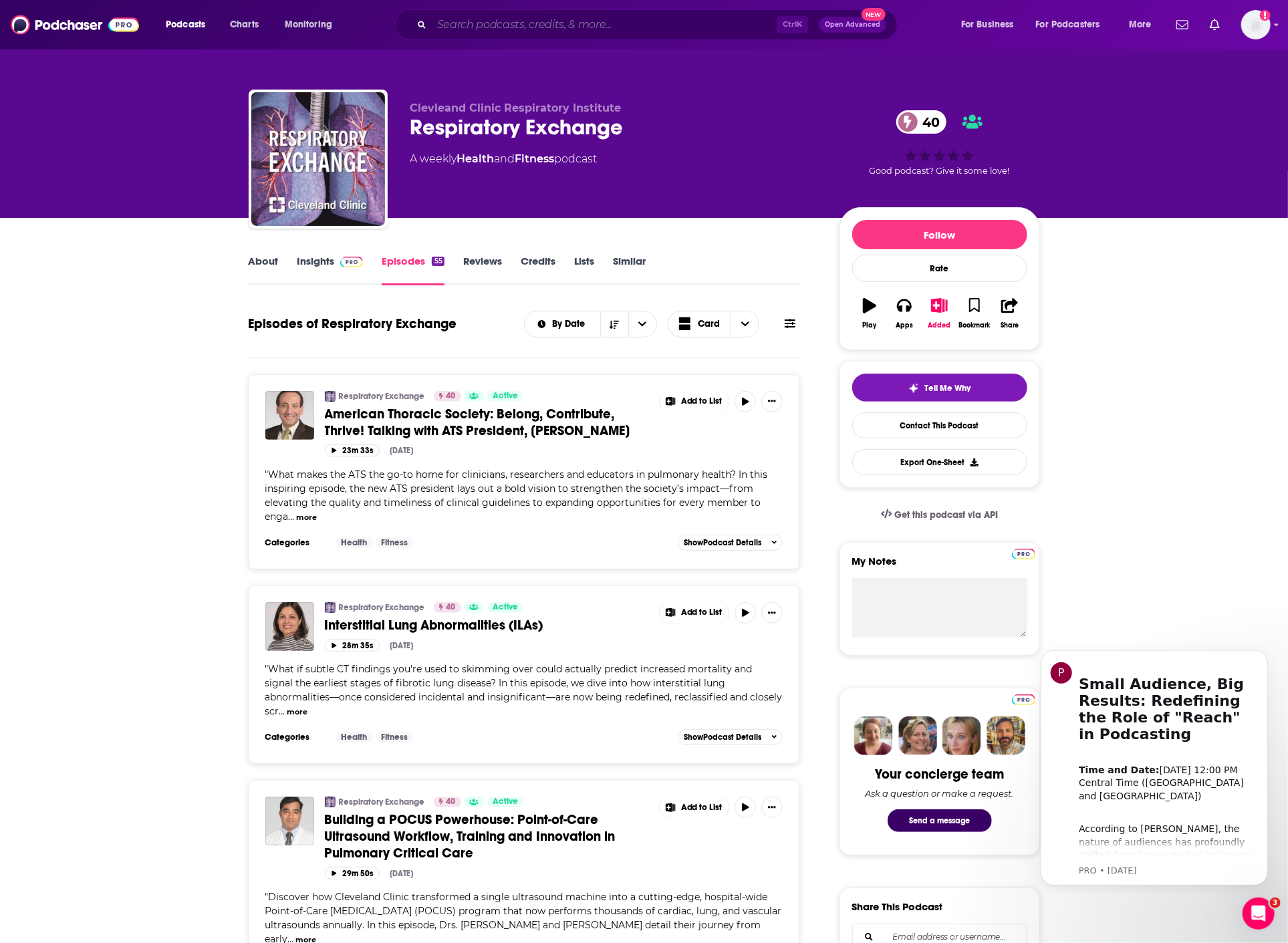
click at [470, 16] on input "Search podcasts, credits, & more..." at bounding box center [604, 24] width 345 height 21
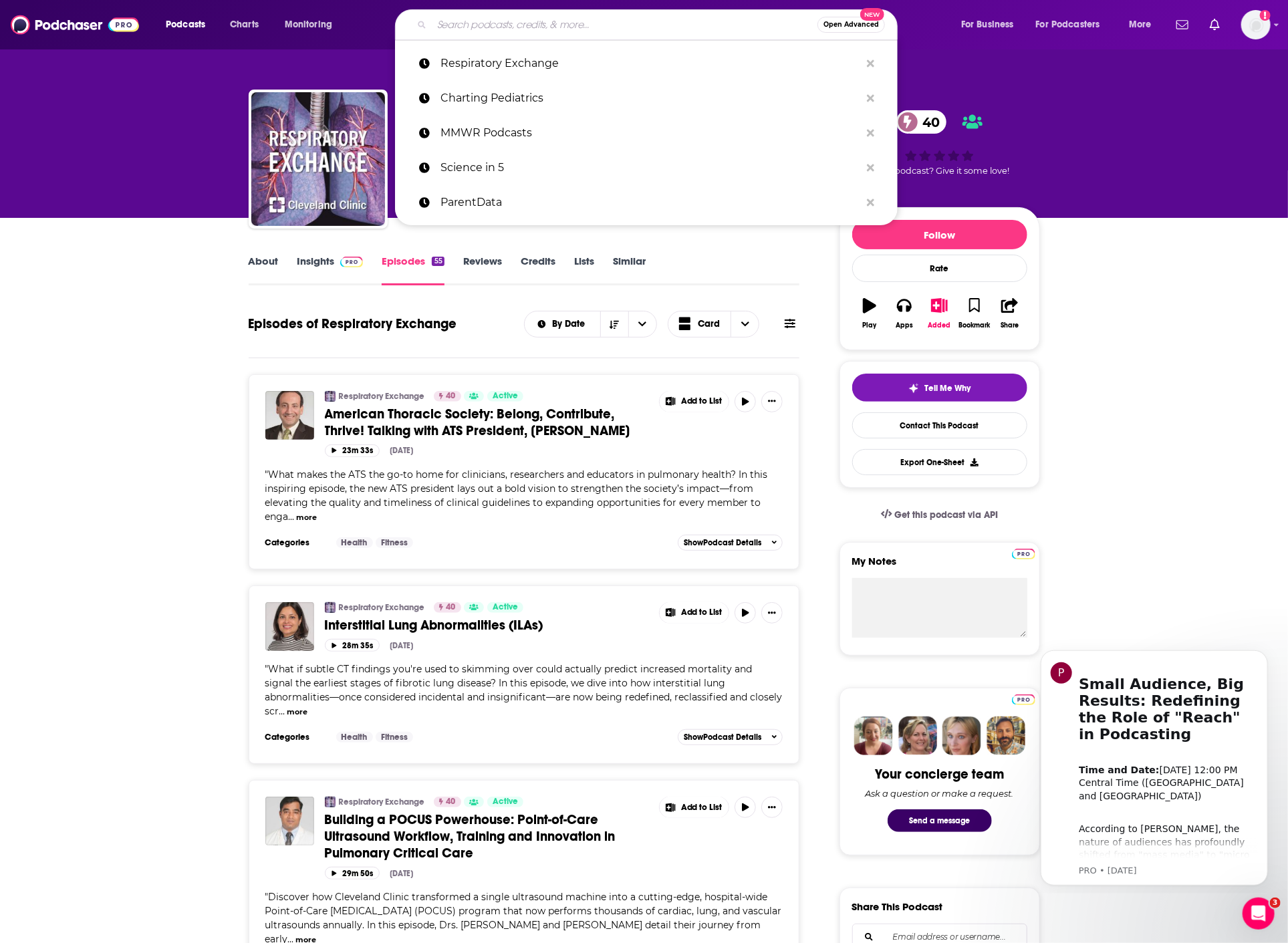
paste input "Infectious IDeas"
type input "Infectious IDeas"
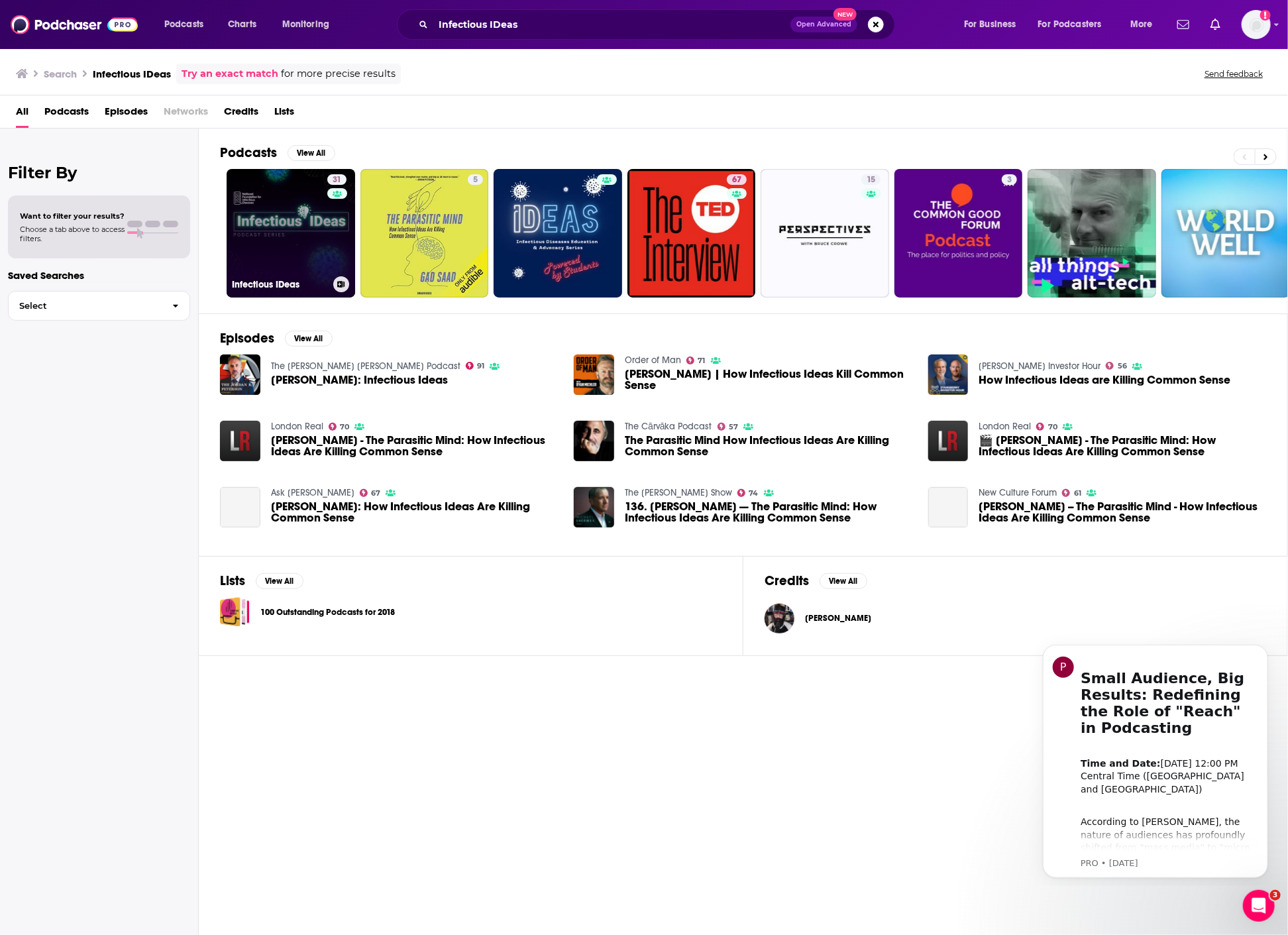
click at [280, 211] on link "31 Infectious IDeas" at bounding box center [290, 233] width 128 height 128
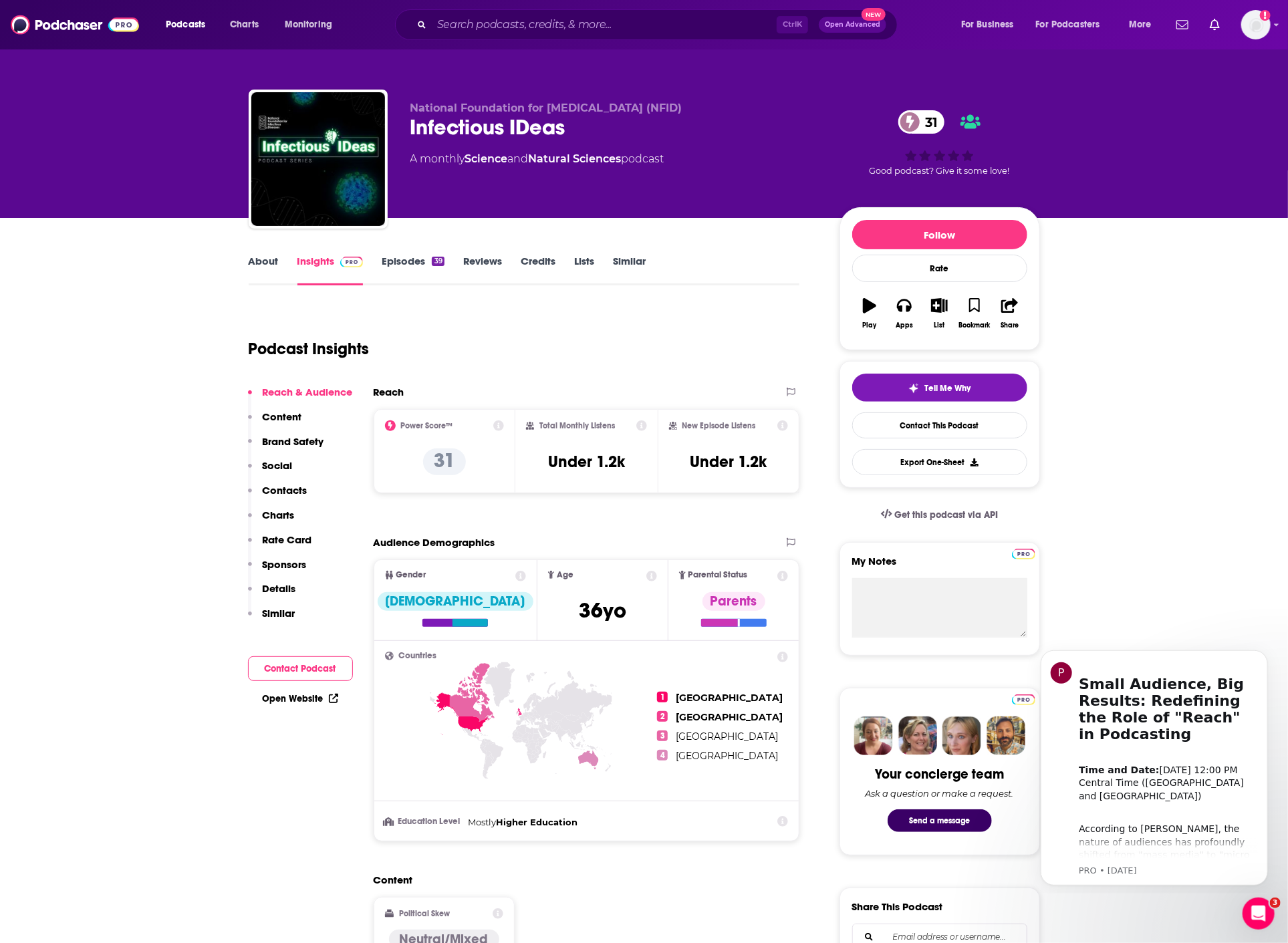
click at [484, 312] on div "Podcast Insights" at bounding box center [519, 341] width 540 height 68
click at [406, 270] on link "Episodes 39" at bounding box center [413, 269] width 62 height 31
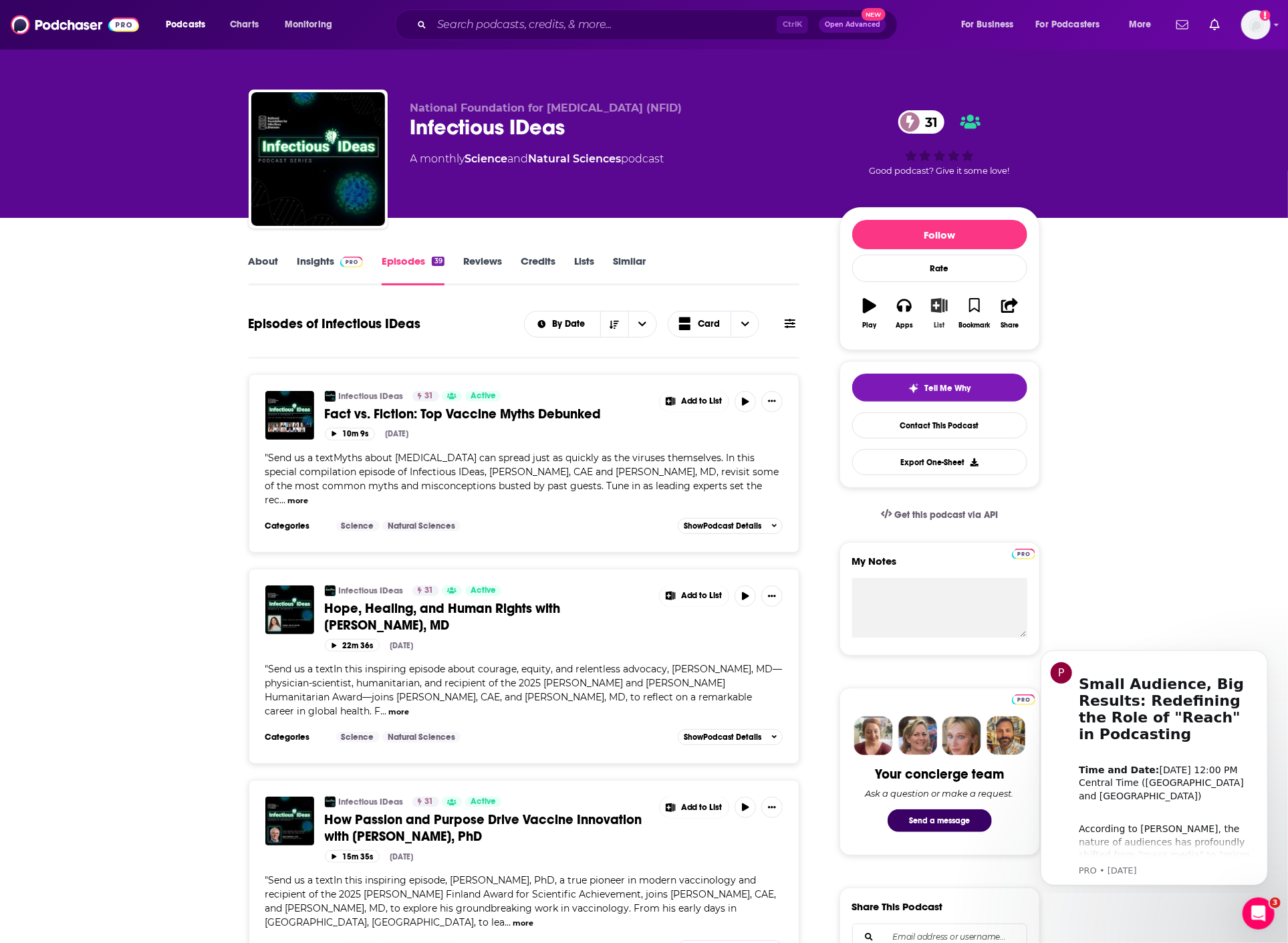
click at [943, 301] on icon "button" at bounding box center [939, 305] width 17 height 15
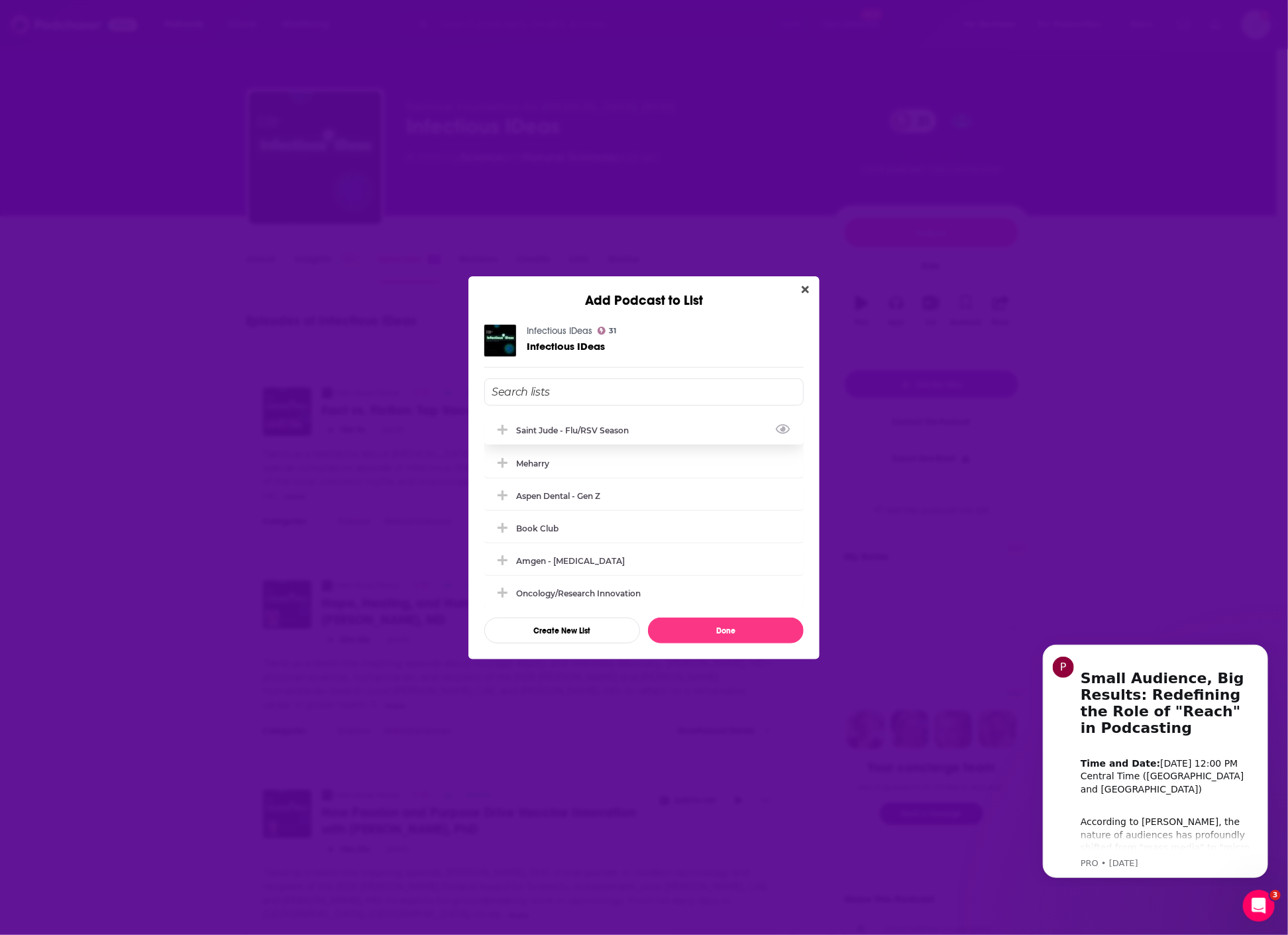
click at [564, 431] on div "Saint Jude - flu/RSV season" at bounding box center [576, 430] width 120 height 10
click at [716, 633] on button "Done" at bounding box center [726, 631] width 156 height 26
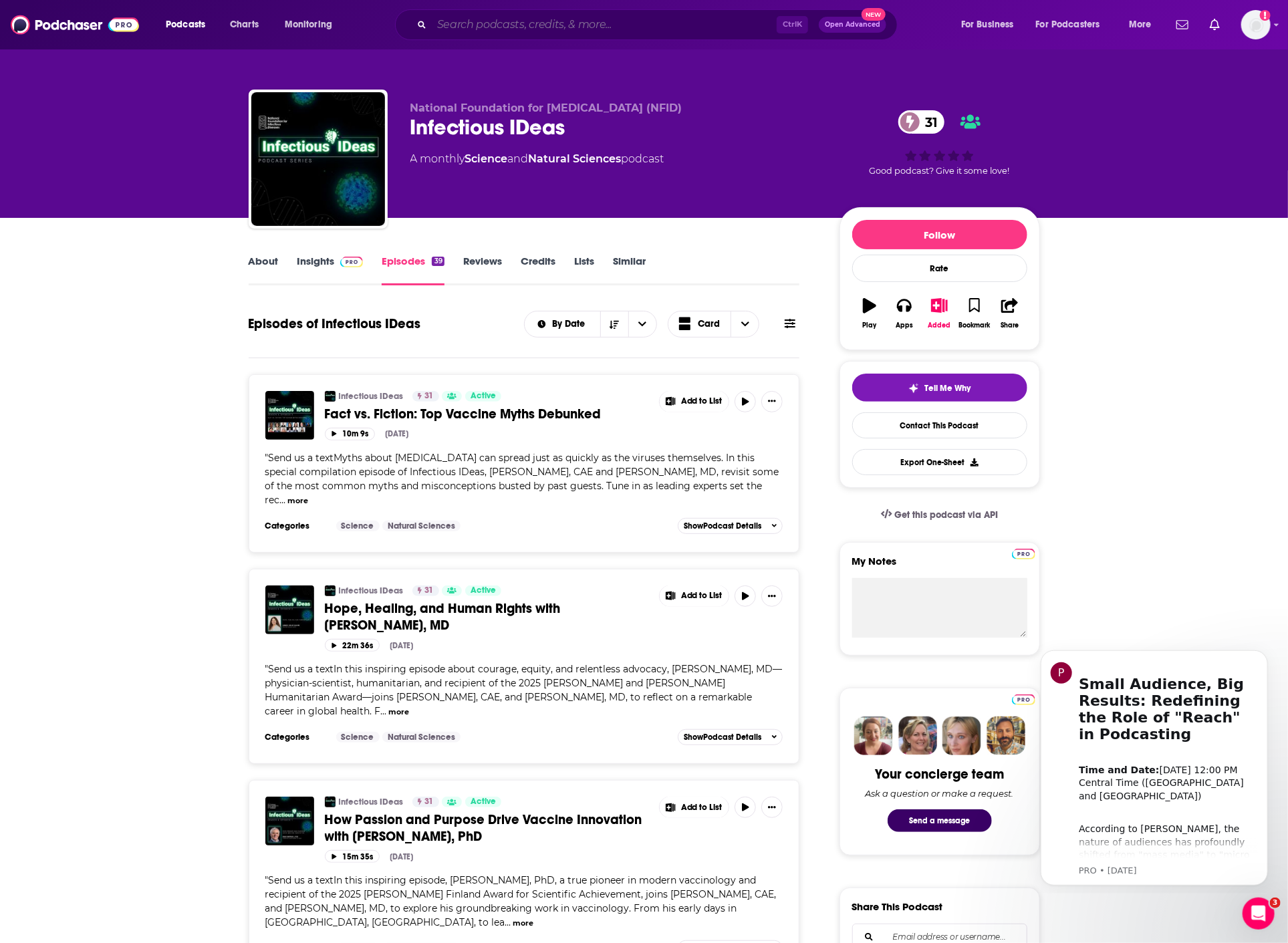
click at [495, 17] on input "Search podcasts, credits, & more..." at bounding box center [604, 24] width 345 height 21
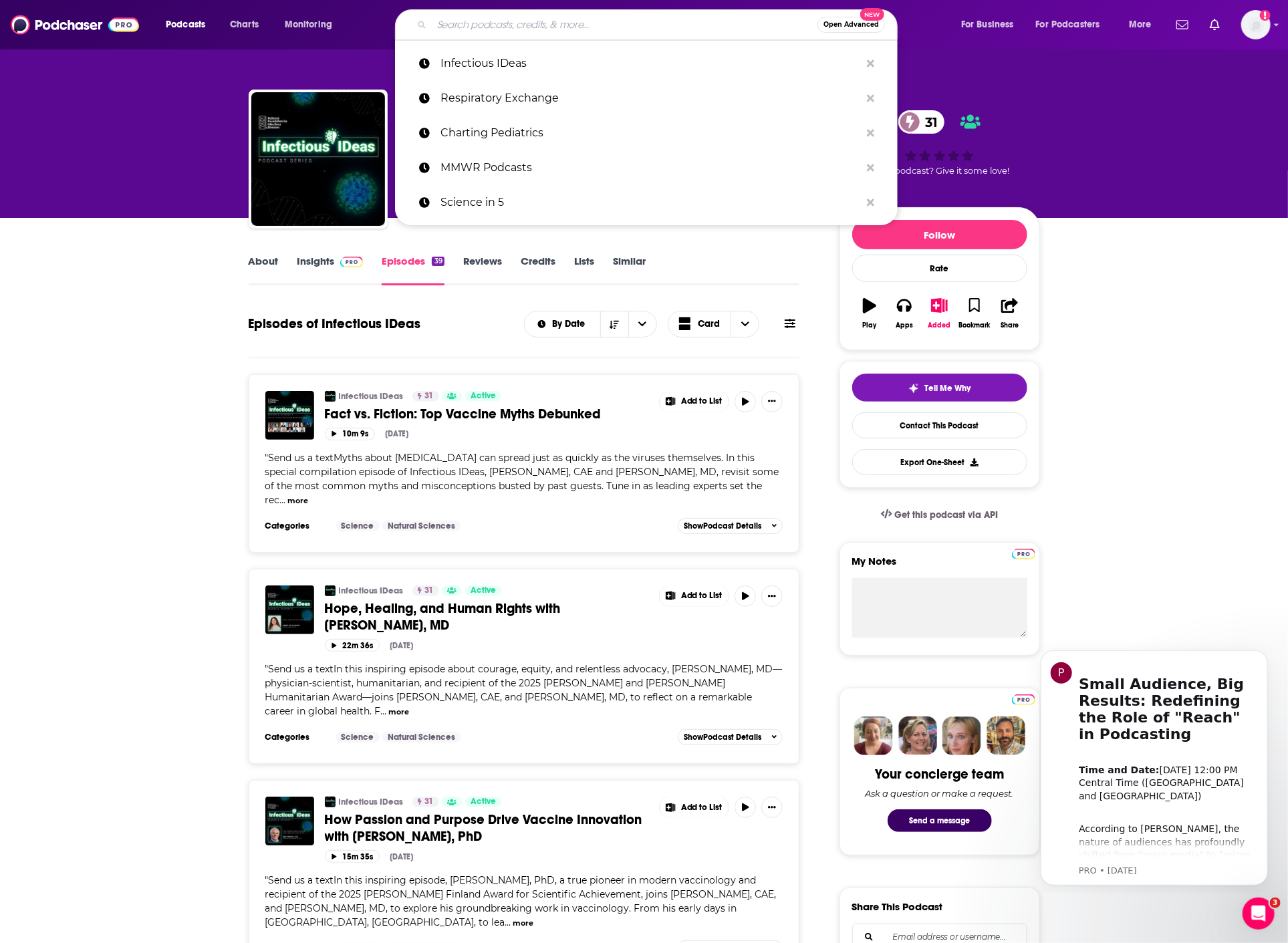
paste input "PIDS Podcast"
type input "PIDS Podcast"
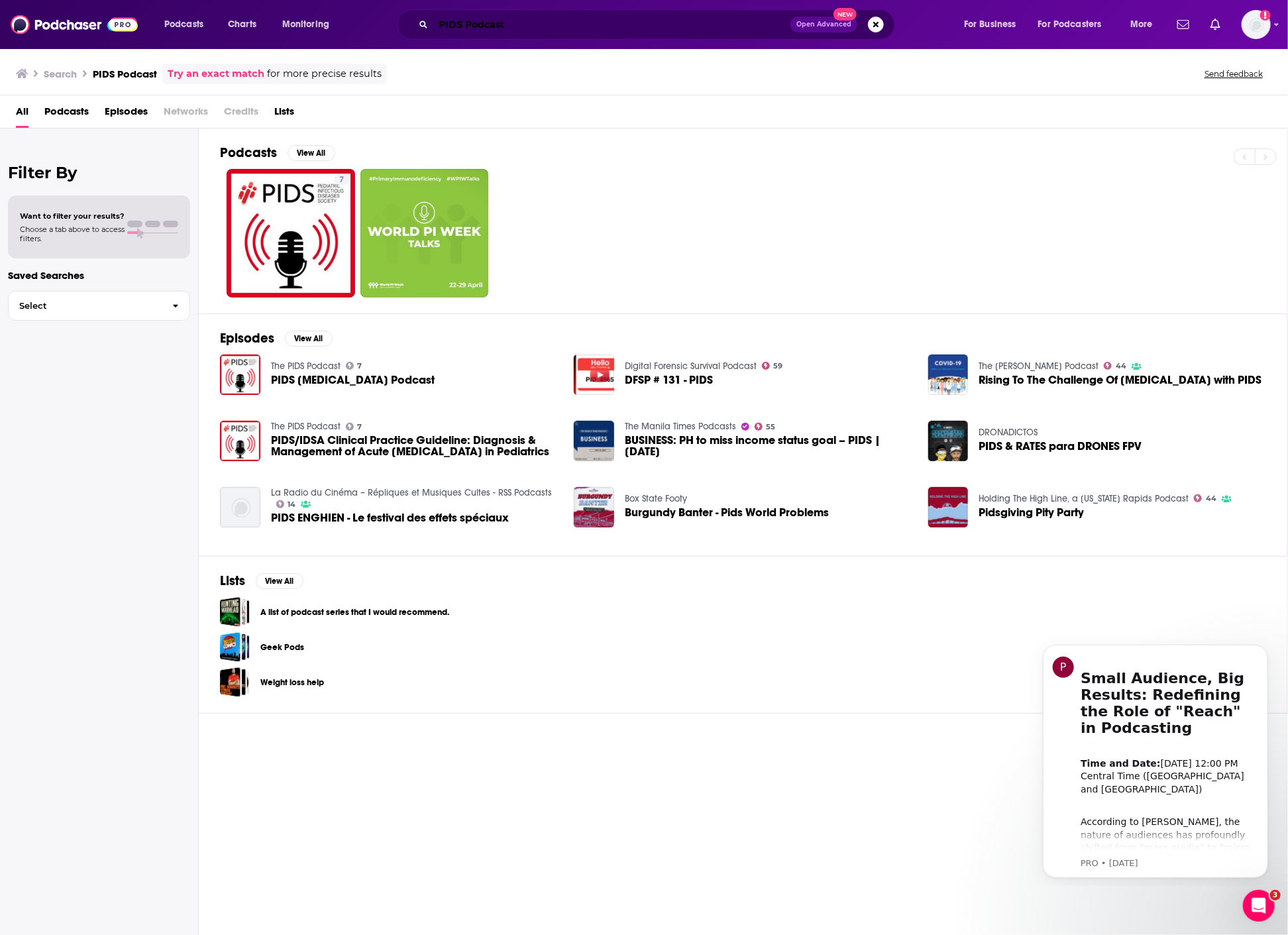
click at [477, 16] on input "PIDS Podcast" at bounding box center [612, 24] width 357 height 21
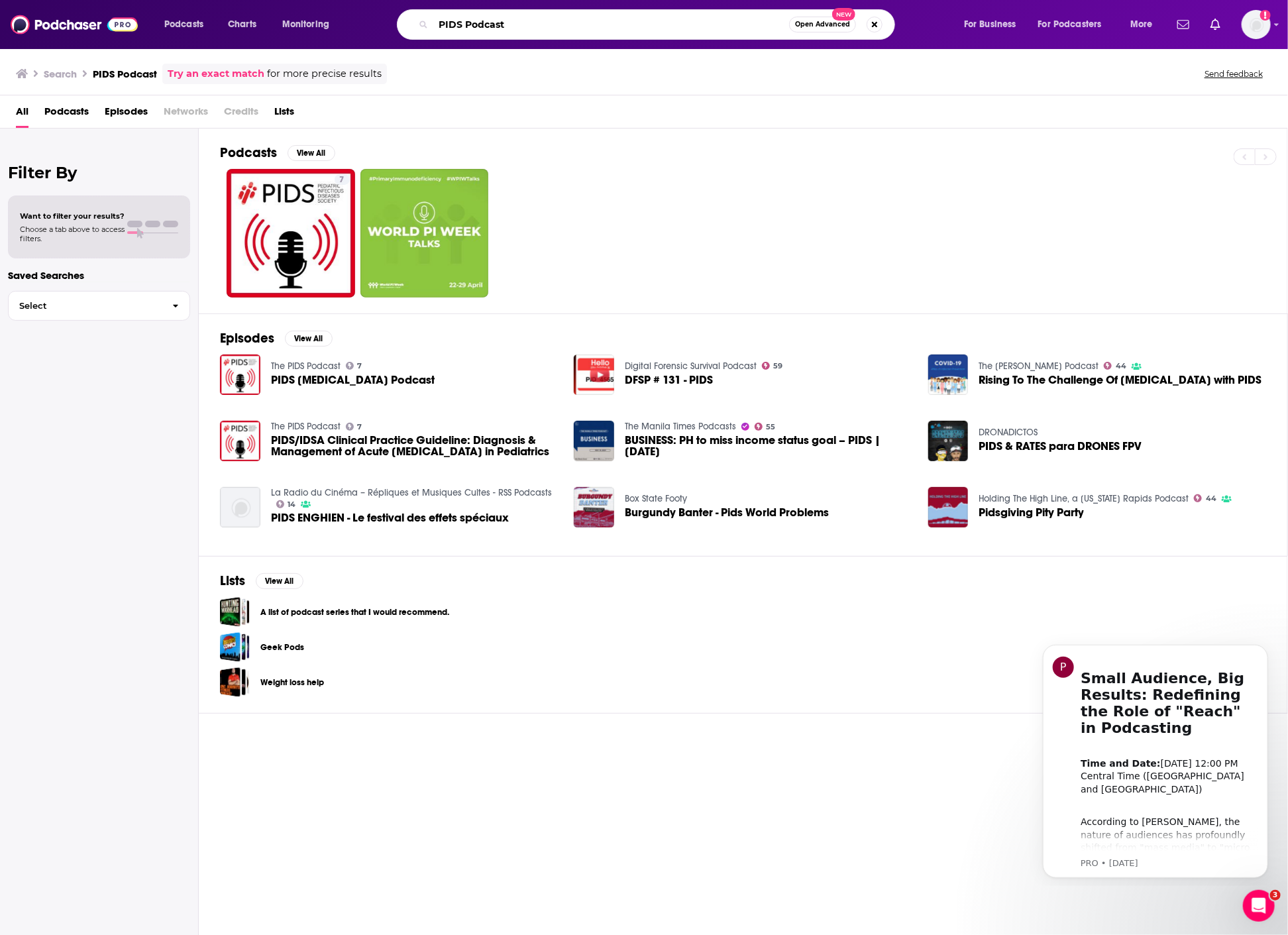
click at [477, 16] on input "PIDS Podcast" at bounding box center [611, 24] width 356 height 21
paste input "Vax Talk"
type input "Vax Talk"
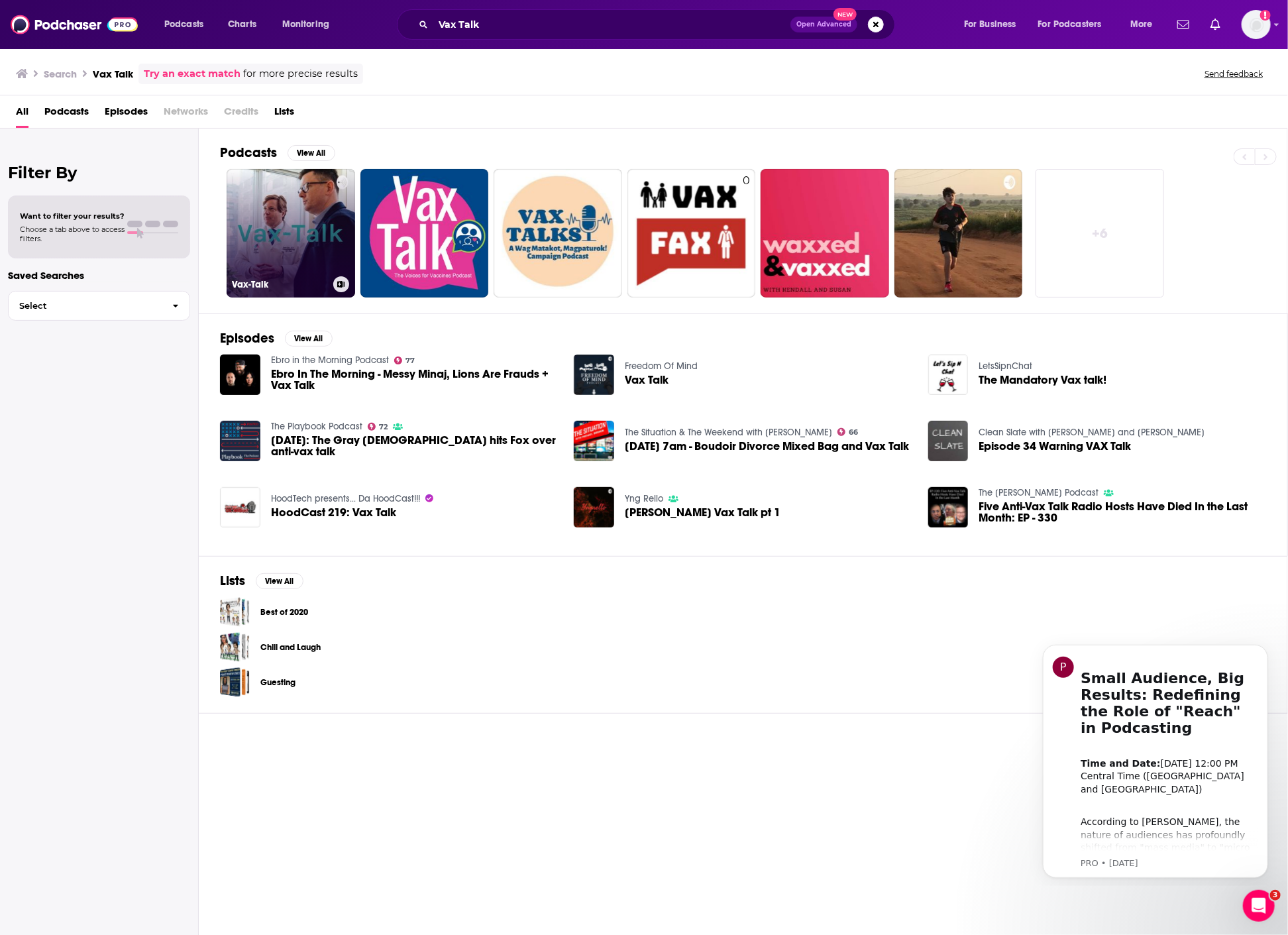
click at [313, 218] on link "Vax-Talk" at bounding box center [290, 233] width 128 height 128
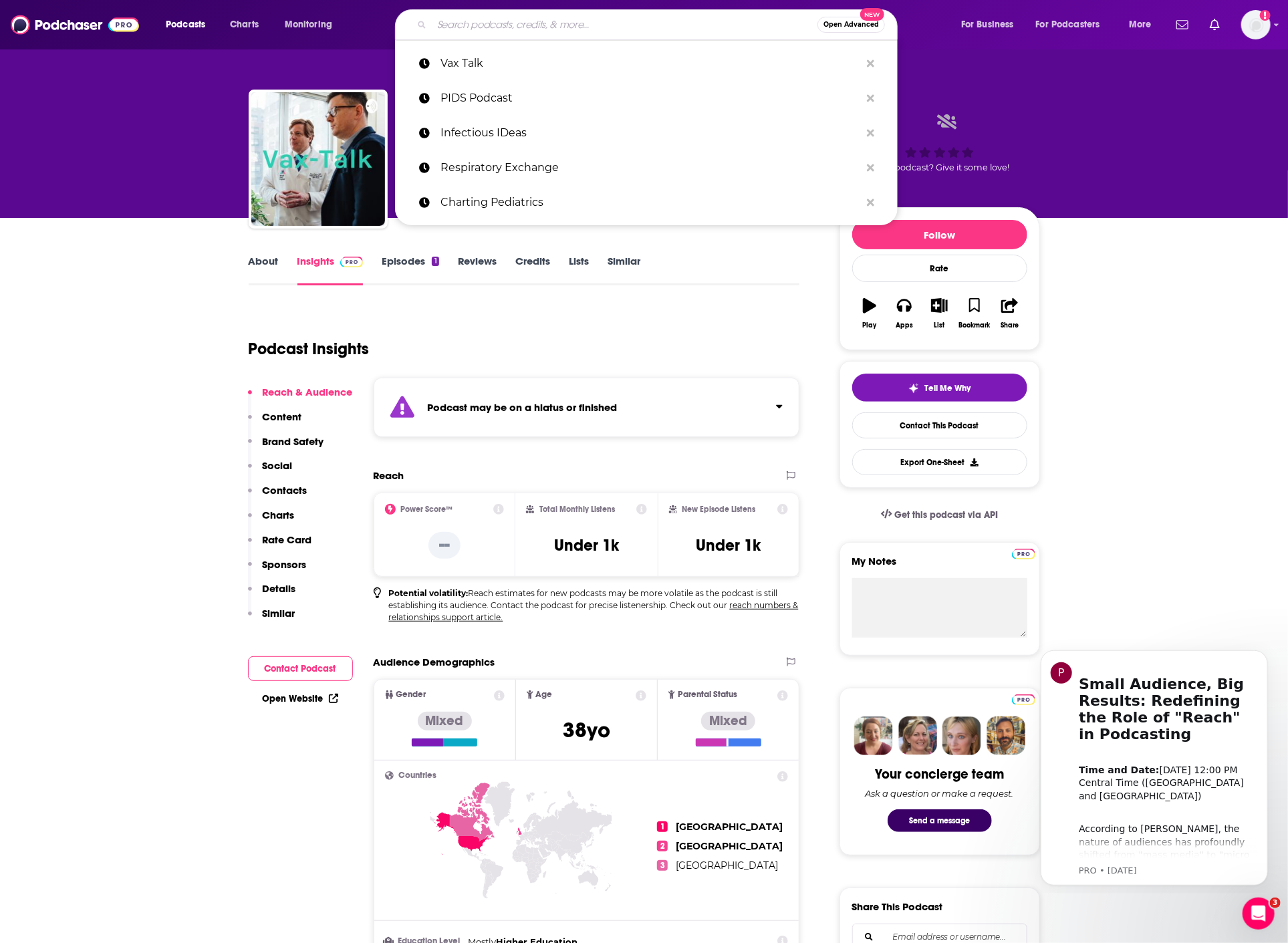
click at [629, 30] on input "Search podcasts, credits, & more..." at bounding box center [624, 24] width 386 height 21
paste input "[PERSON_NAME] Update"
type input "[PERSON_NAME] Update"
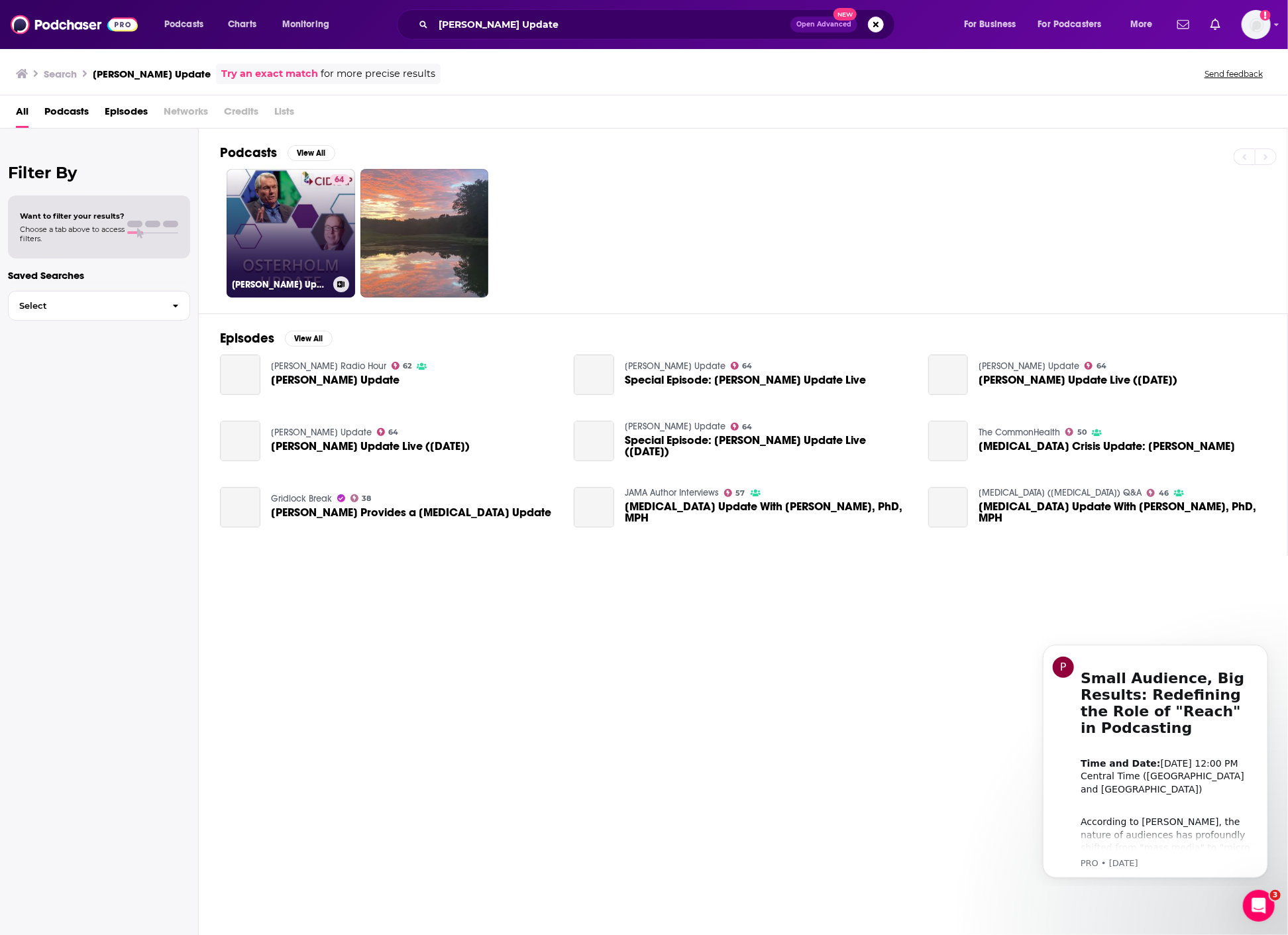
click at [313, 243] on link "64 [GEOGRAPHIC_DATA] Update" at bounding box center [290, 233] width 128 height 128
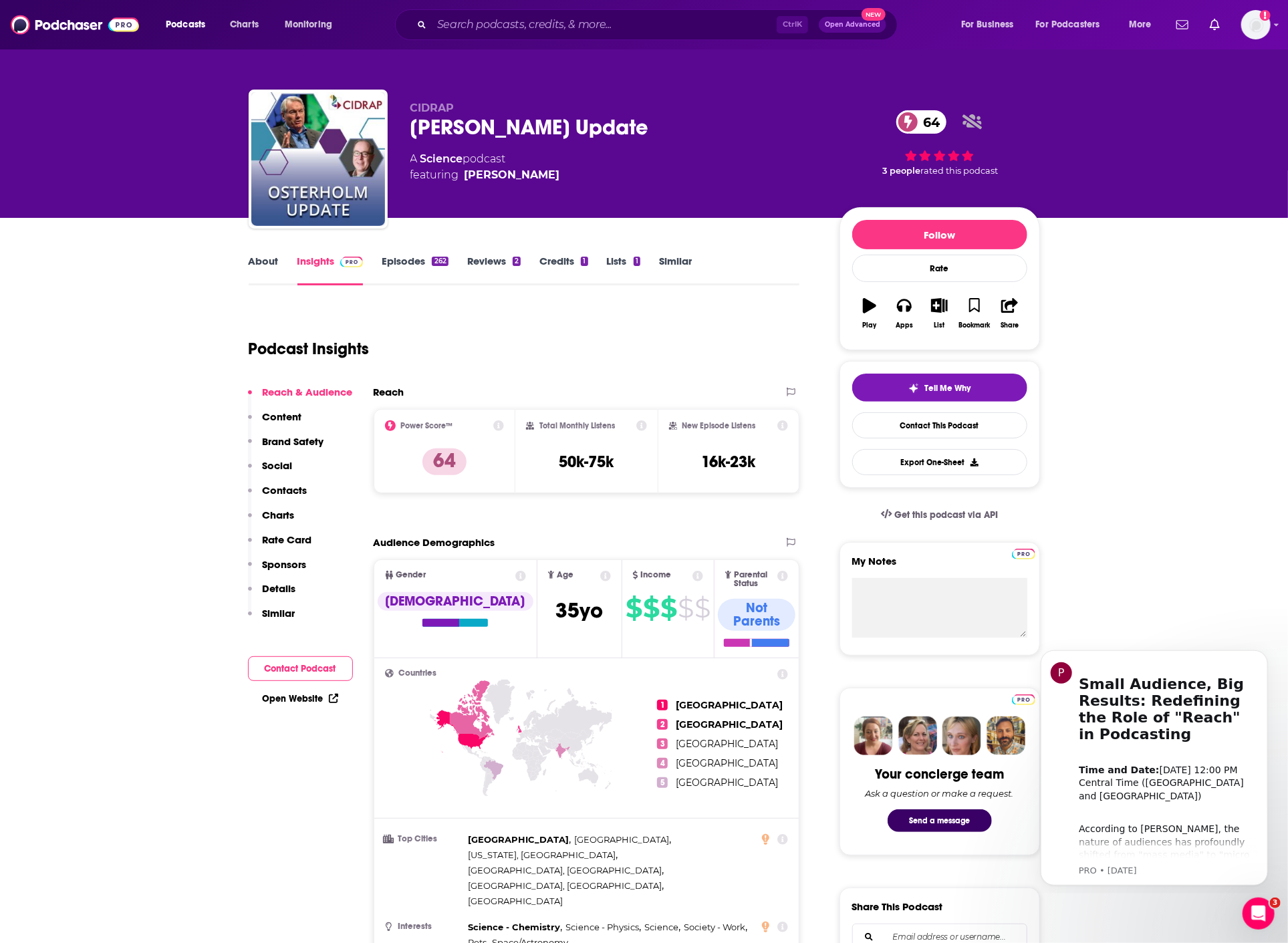
click at [264, 261] on link "About" at bounding box center [263, 269] width 30 height 31
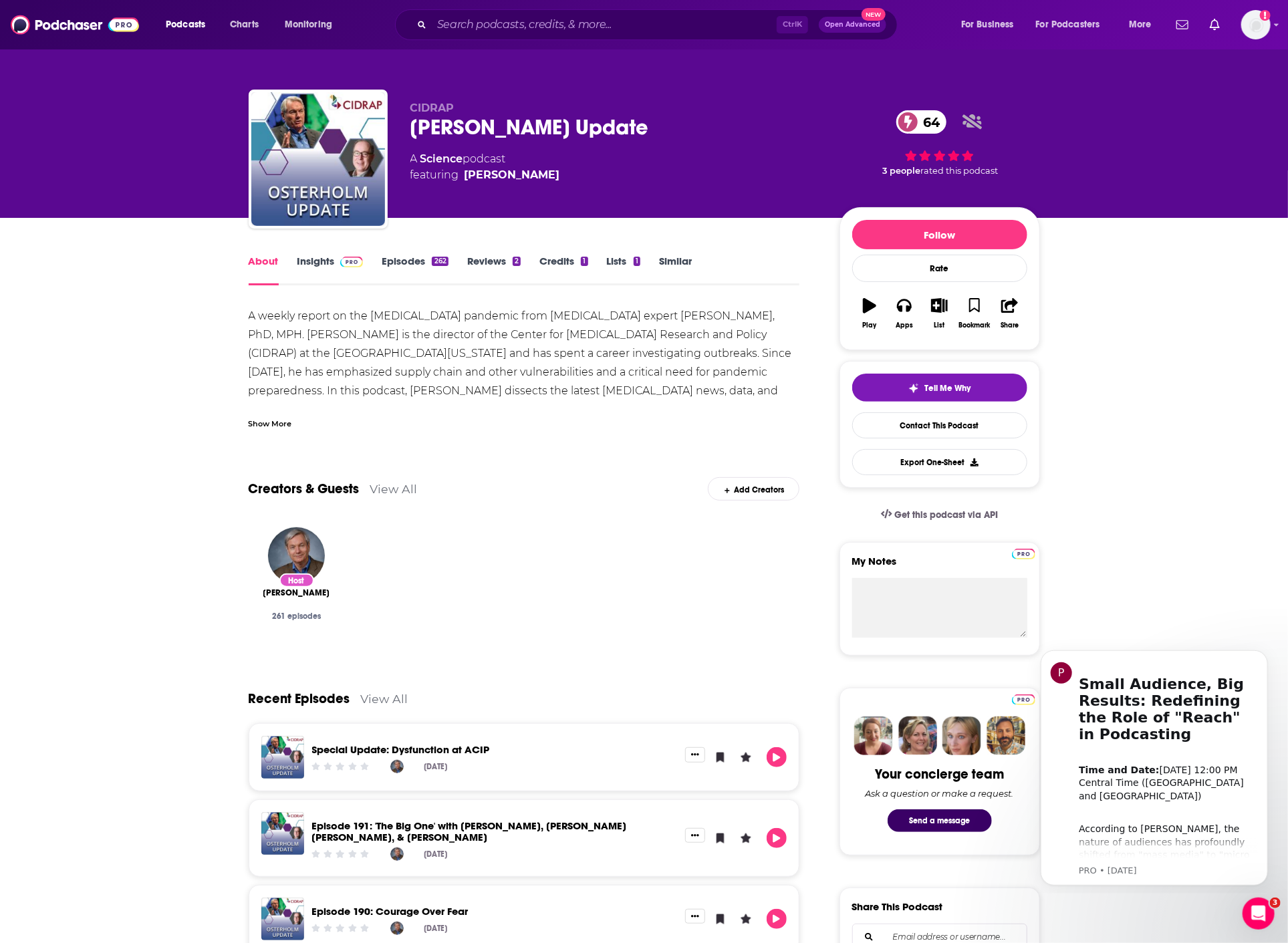
click at [401, 260] on link "Episodes 262" at bounding box center [415, 269] width 66 height 31
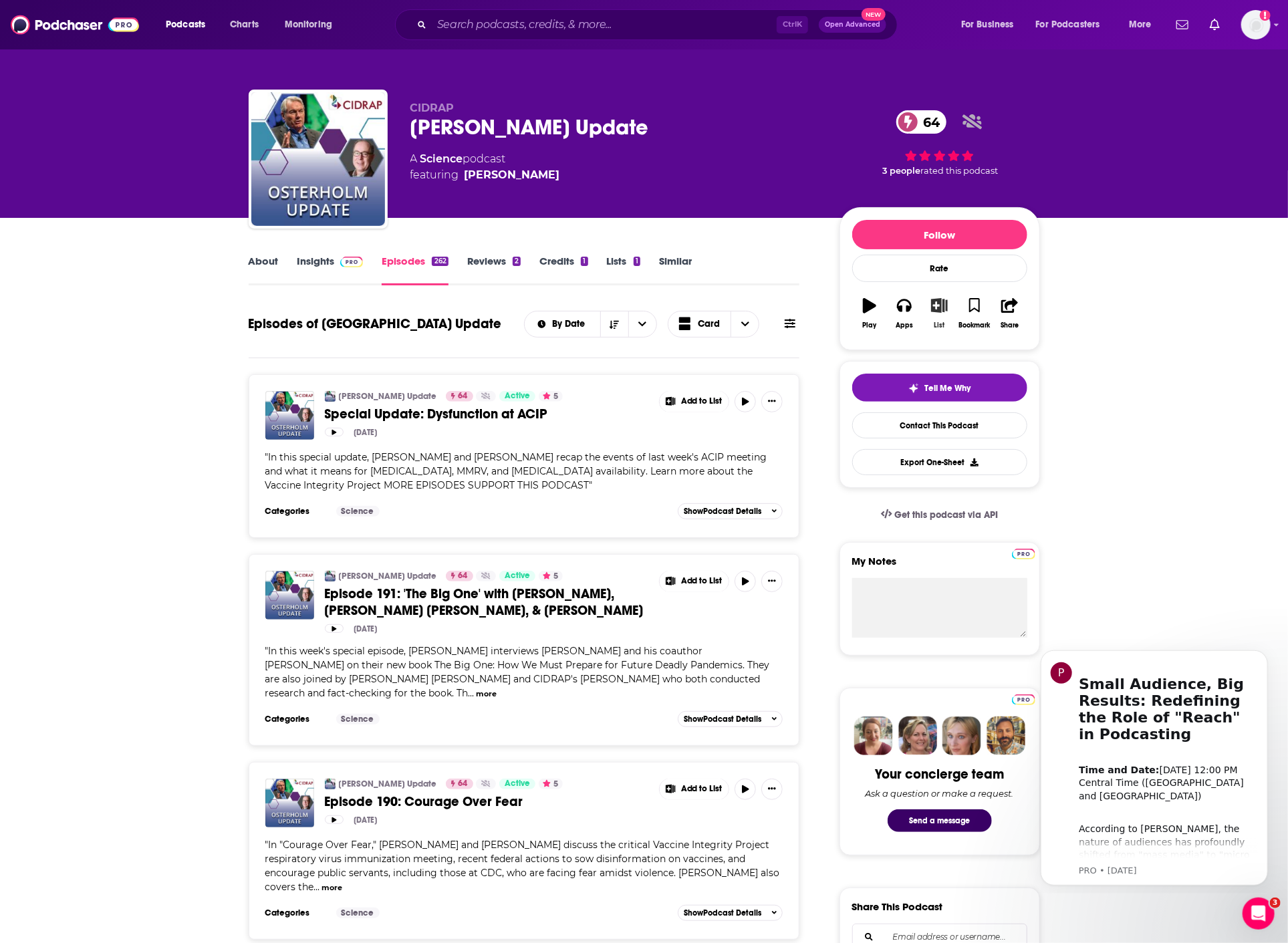
click at [939, 308] on icon "button" at bounding box center [939, 305] width 17 height 15
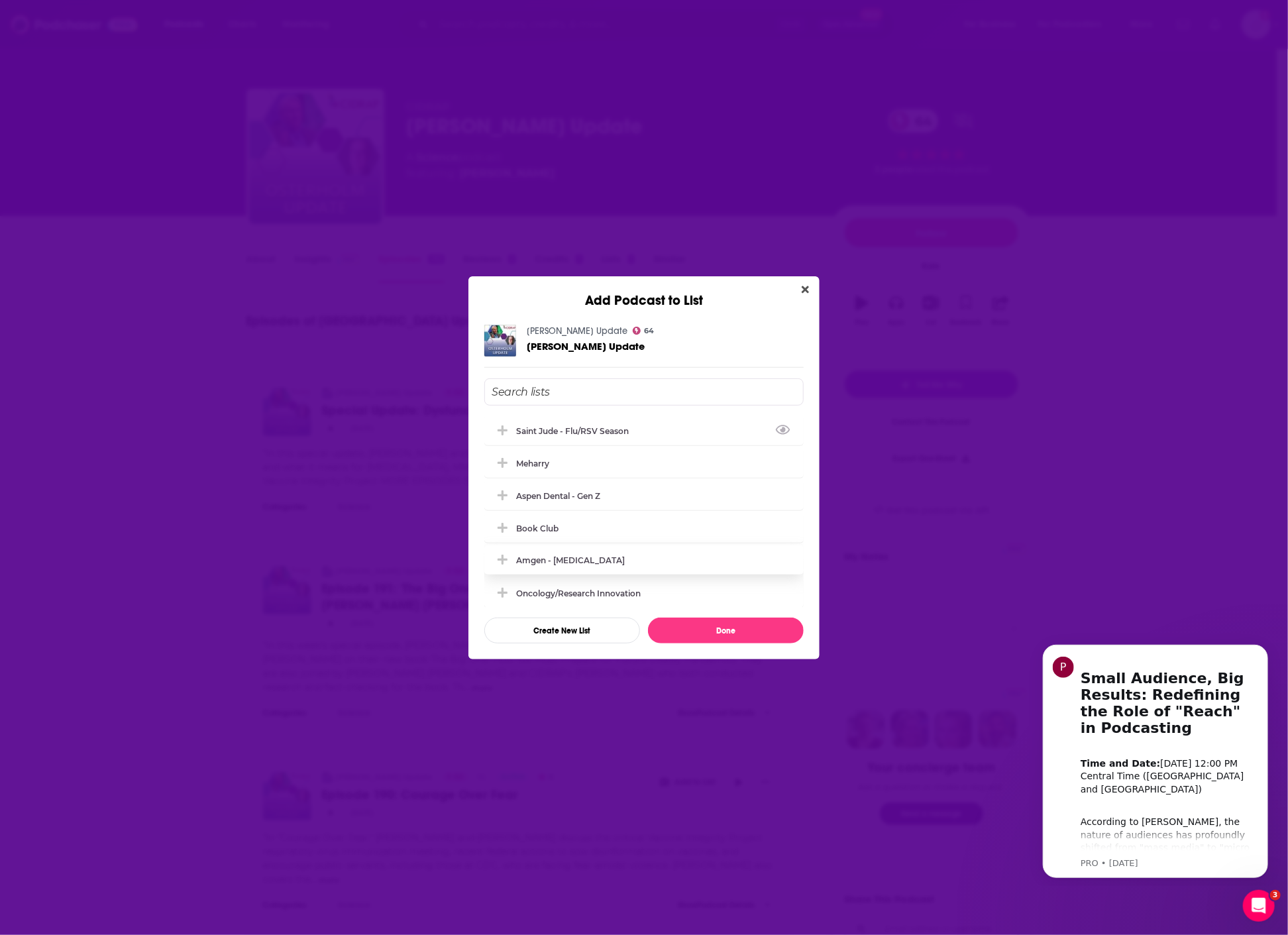
drag, startPoint x: 575, startPoint y: 431, endPoint x: 723, endPoint y: 548, distance: 188.7
click at [578, 432] on div "Saint Jude - flu/RSV season" at bounding box center [576, 431] width 120 height 10
click at [735, 626] on button "Done" at bounding box center [726, 631] width 156 height 26
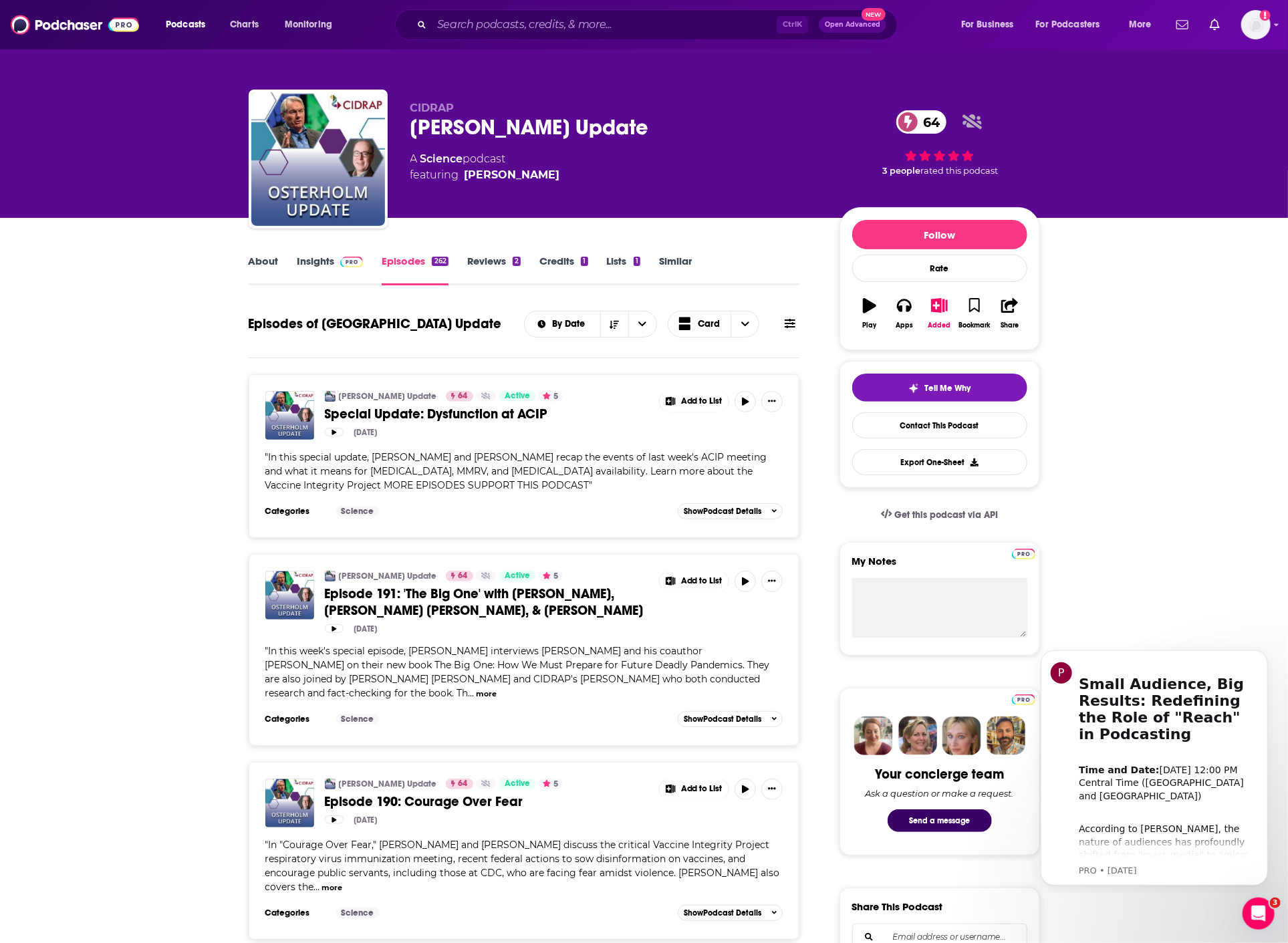
drag, startPoint x: 644, startPoint y: 7, endPoint x: 637, endPoint y: 20, distance: 14.8
click at [640, 10] on div "Podcasts Charts Monitoring Ctrl K Open Advanced New For Business For Podcasters…" at bounding box center [644, 24] width 1288 height 50
click at [637, 22] on input "Search podcasts, credits, & more..." at bounding box center [604, 24] width 345 height 21
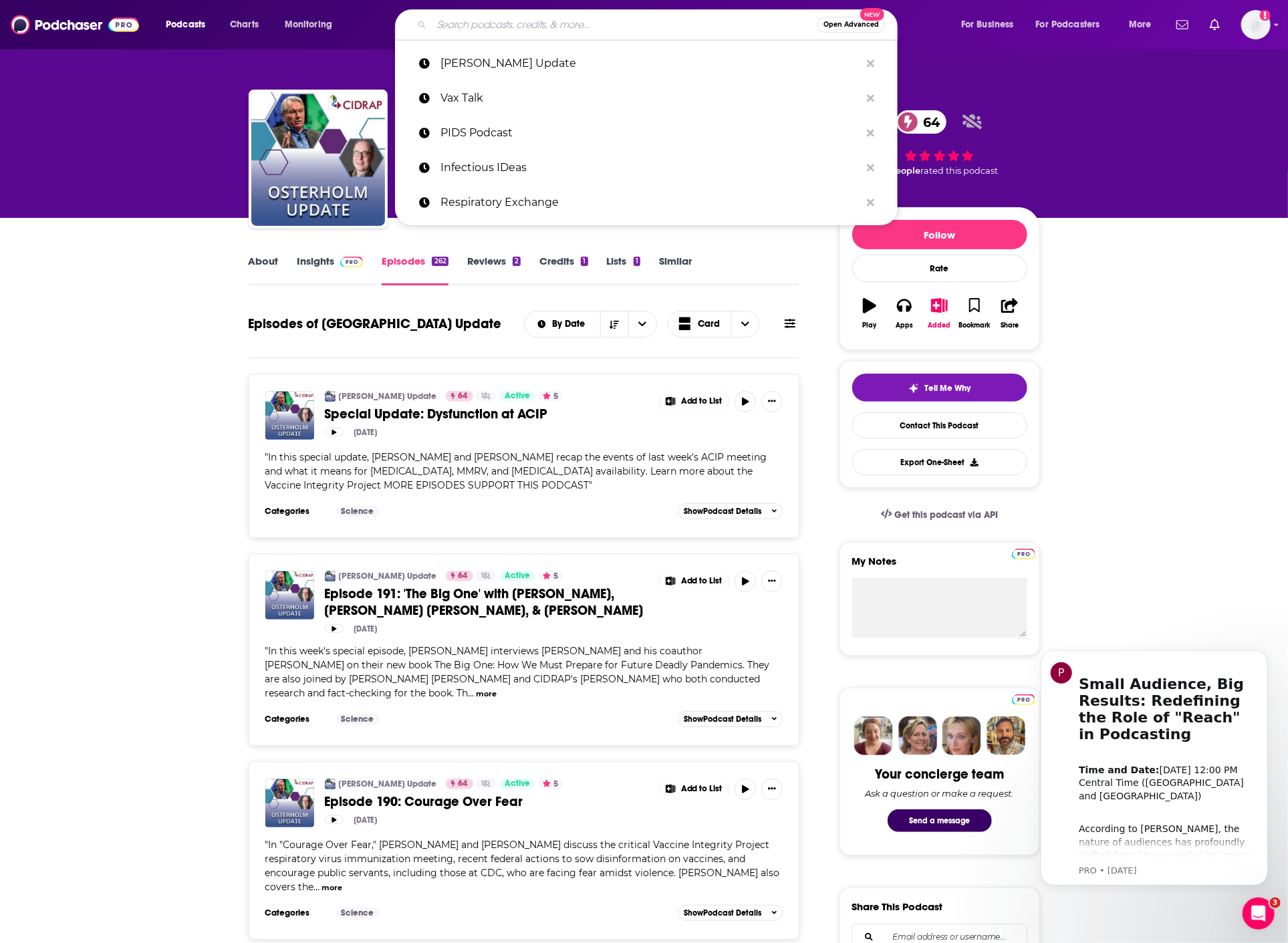
paste input "Chasing Life with [PERSON_NAME] ("
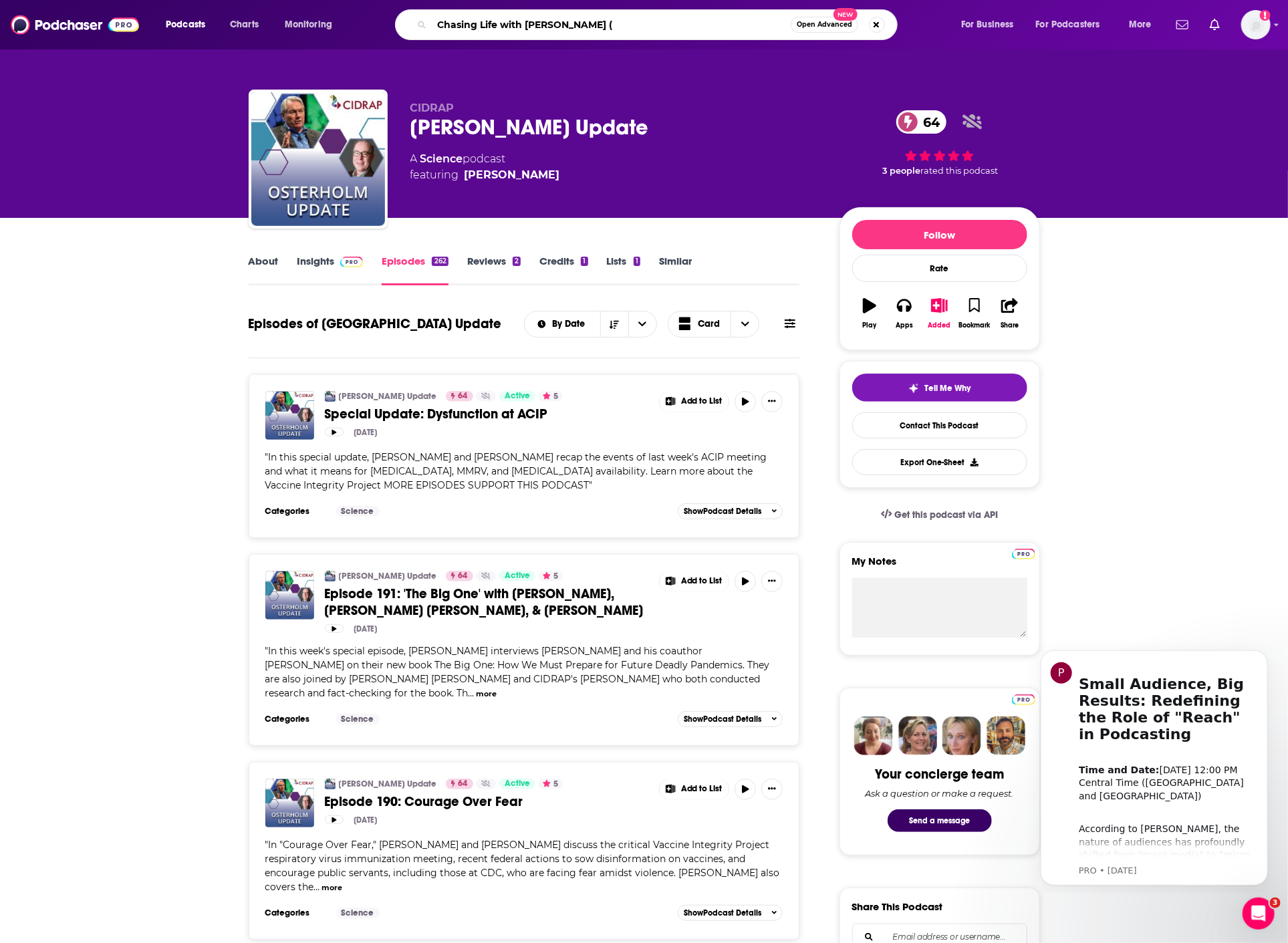
type input "Chasing Life with [PERSON_NAME]"
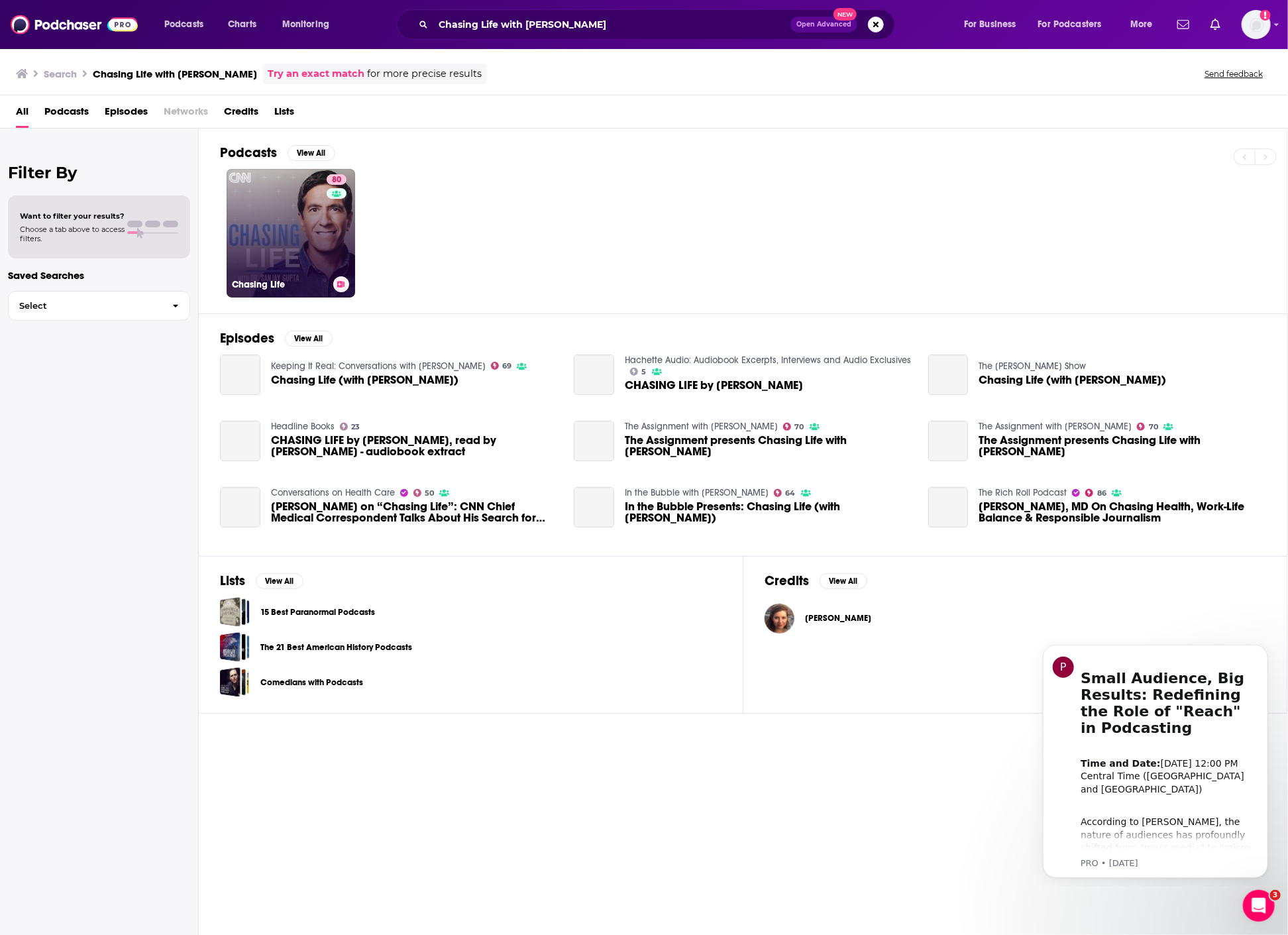
click at [295, 223] on link "80 Chasing Life" at bounding box center [290, 233] width 128 height 128
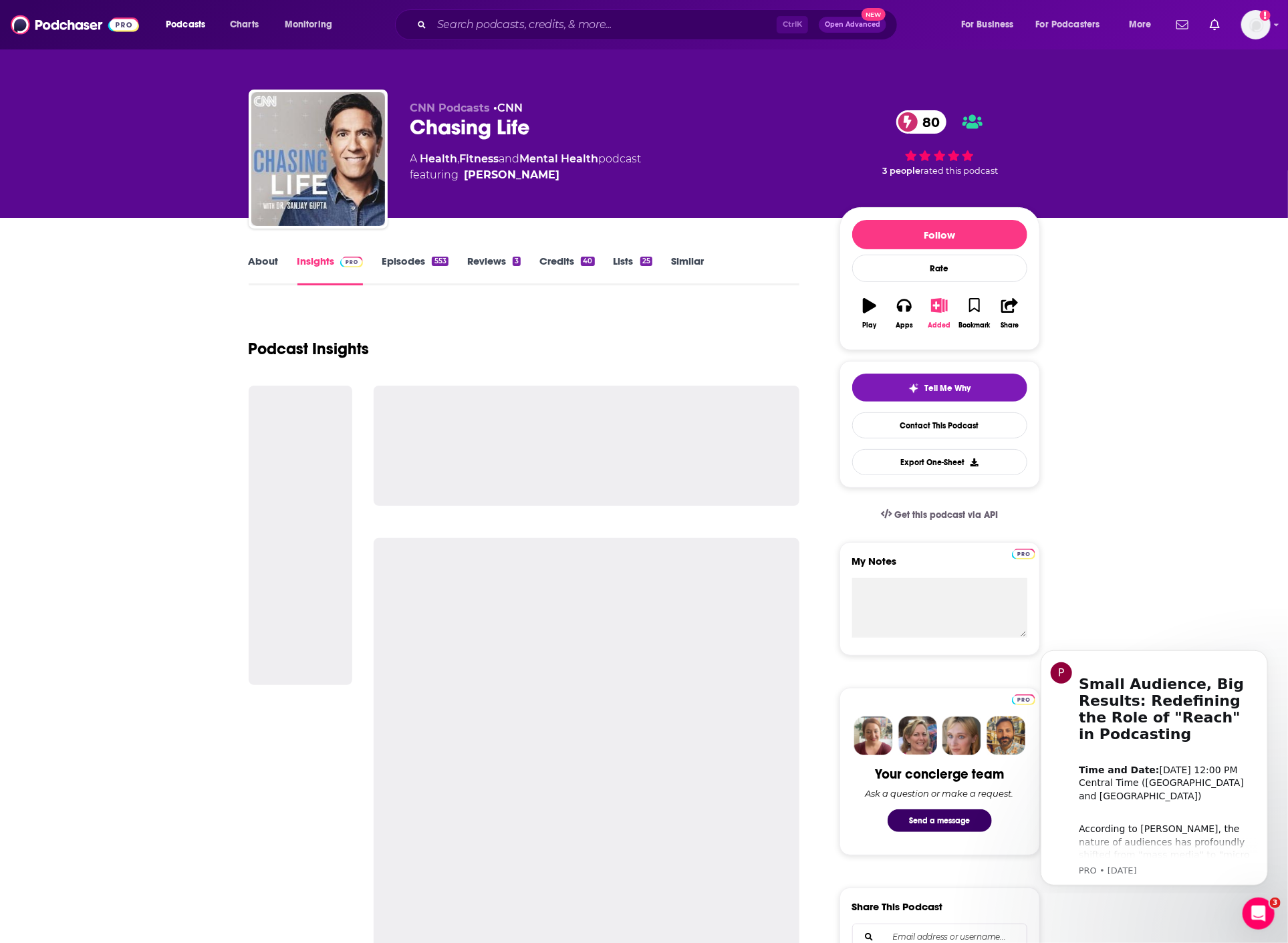
click at [933, 314] on button "Added" at bounding box center [939, 313] width 35 height 48
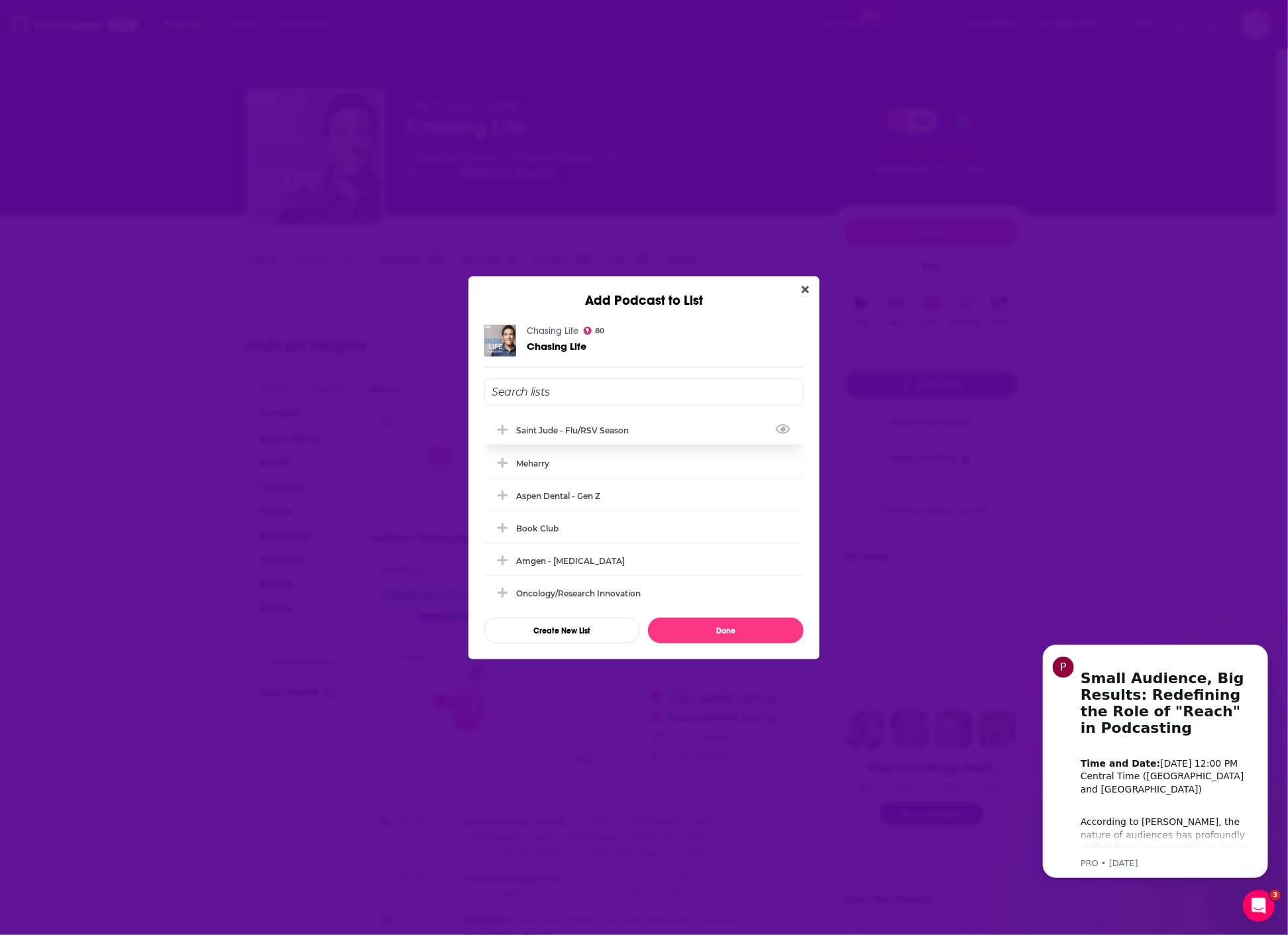
click at [569, 431] on div "Saint Jude - flu/RSV season" at bounding box center [576, 430] width 120 height 10
click at [738, 636] on button "Done" at bounding box center [726, 631] width 156 height 26
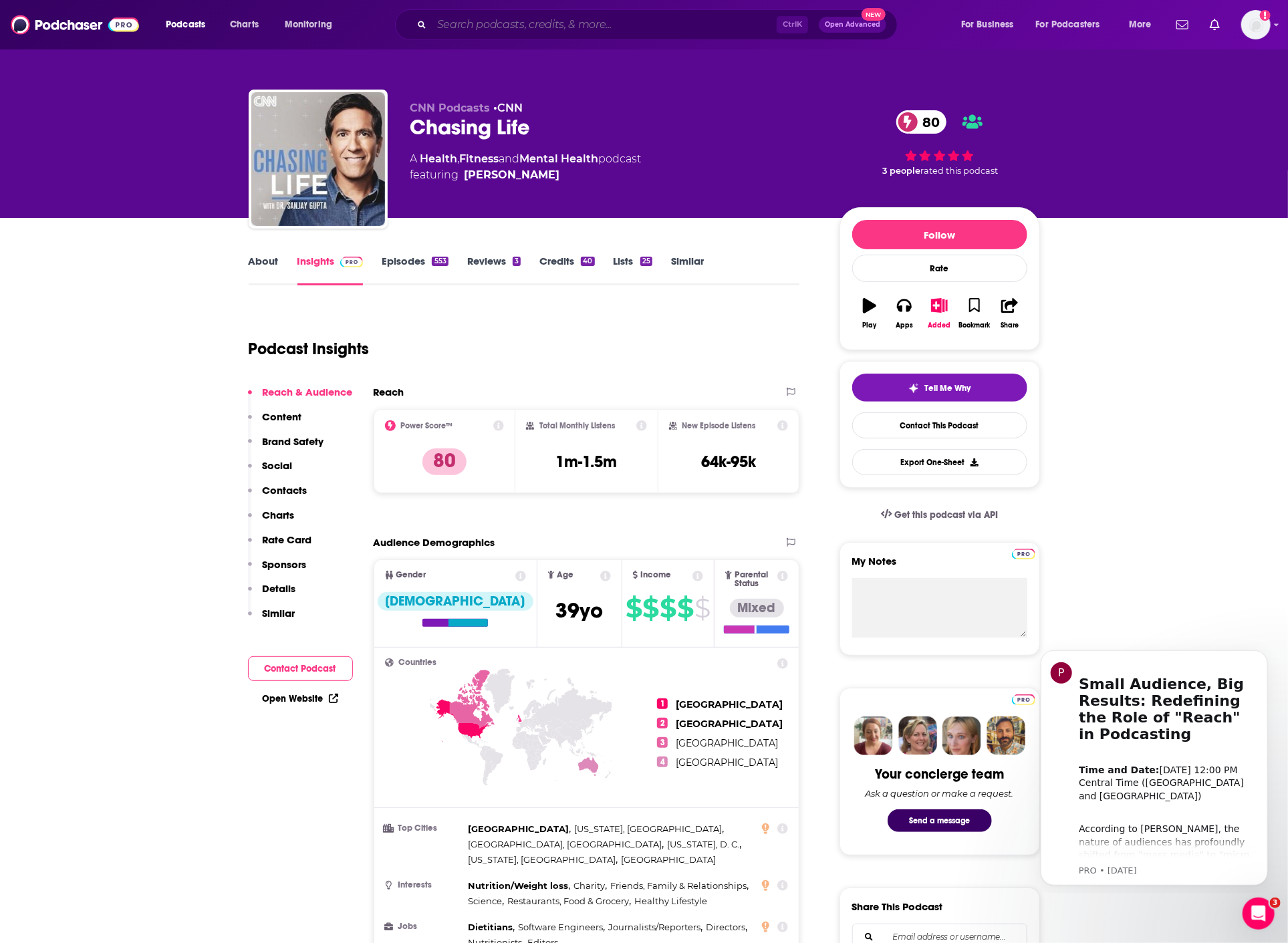
click at [532, 21] on input "Search podcasts, credits, & more..." at bounding box center [604, 24] width 345 height 21
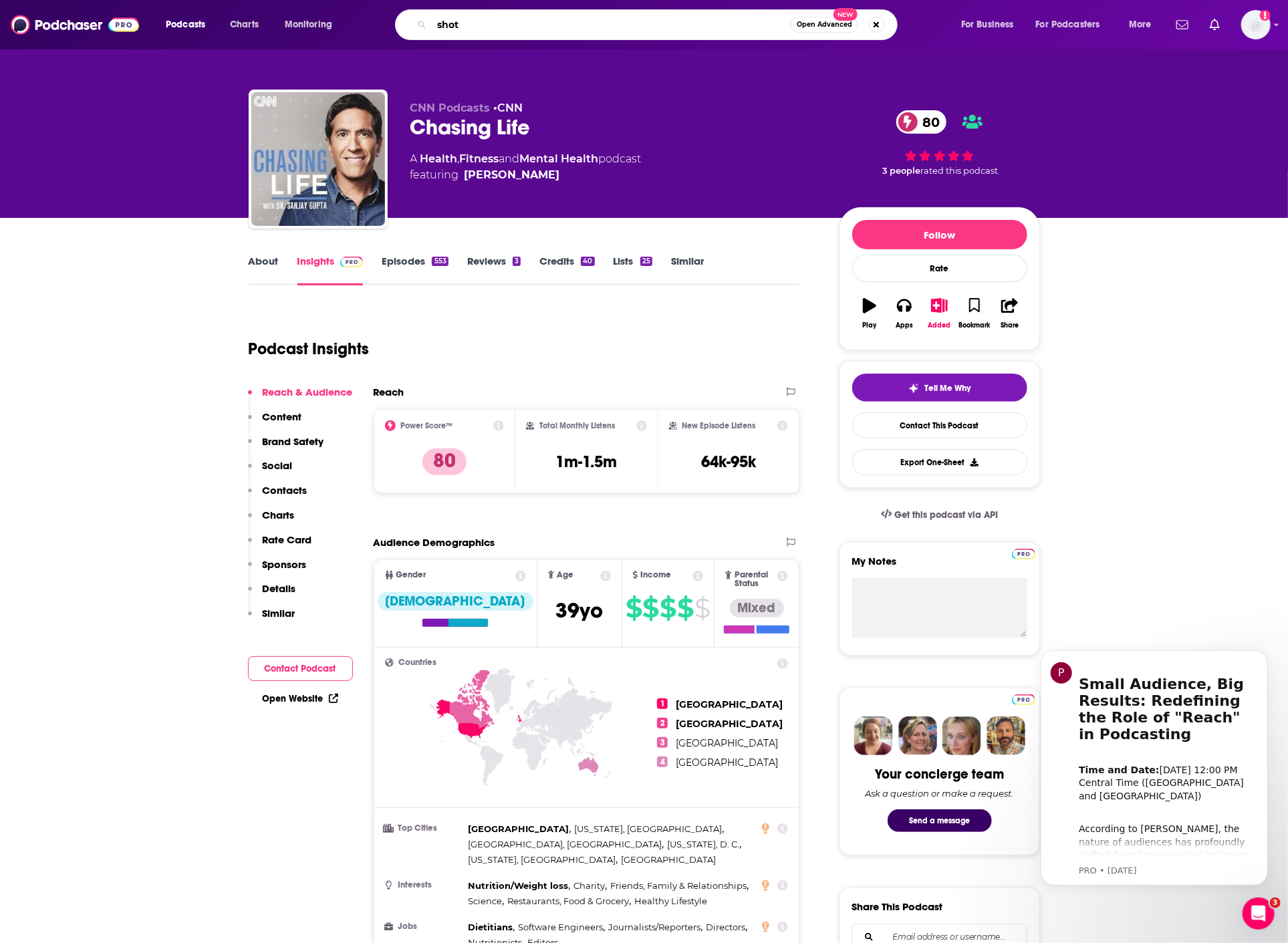
type input "shots"
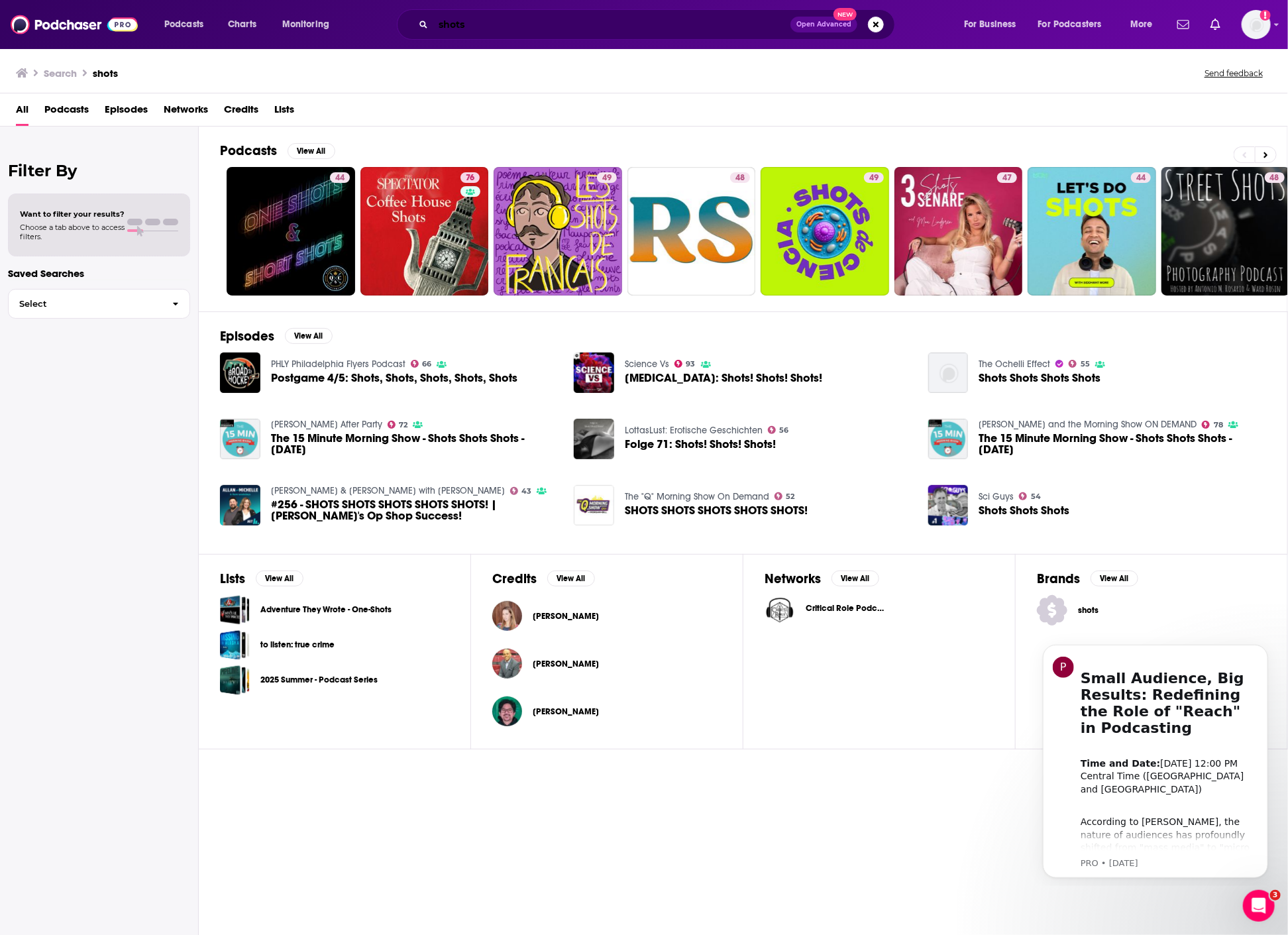
click at [505, 27] on input "shots" at bounding box center [612, 24] width 357 height 21
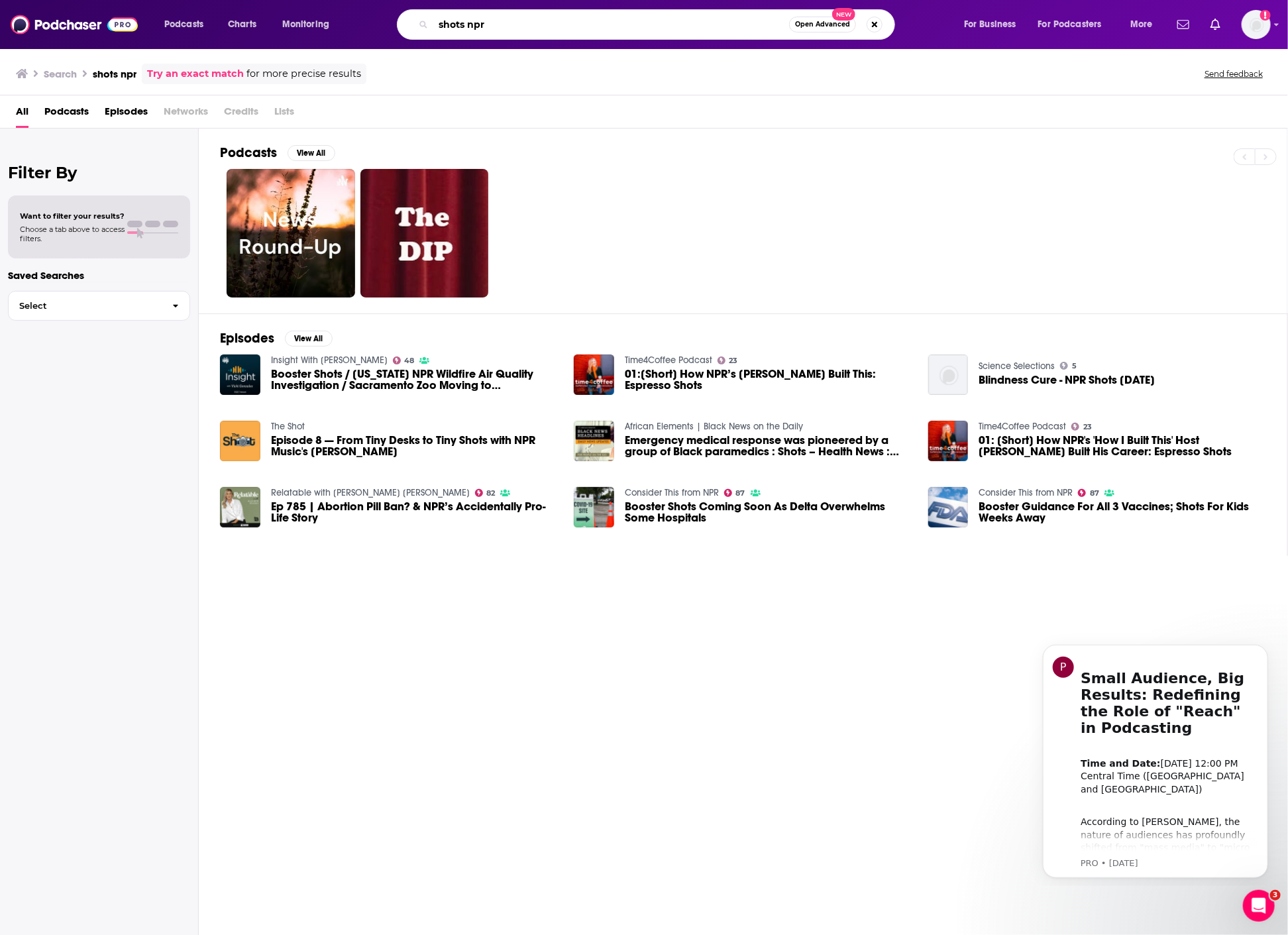
click at [454, 27] on input "shots npr" at bounding box center [611, 24] width 356 height 21
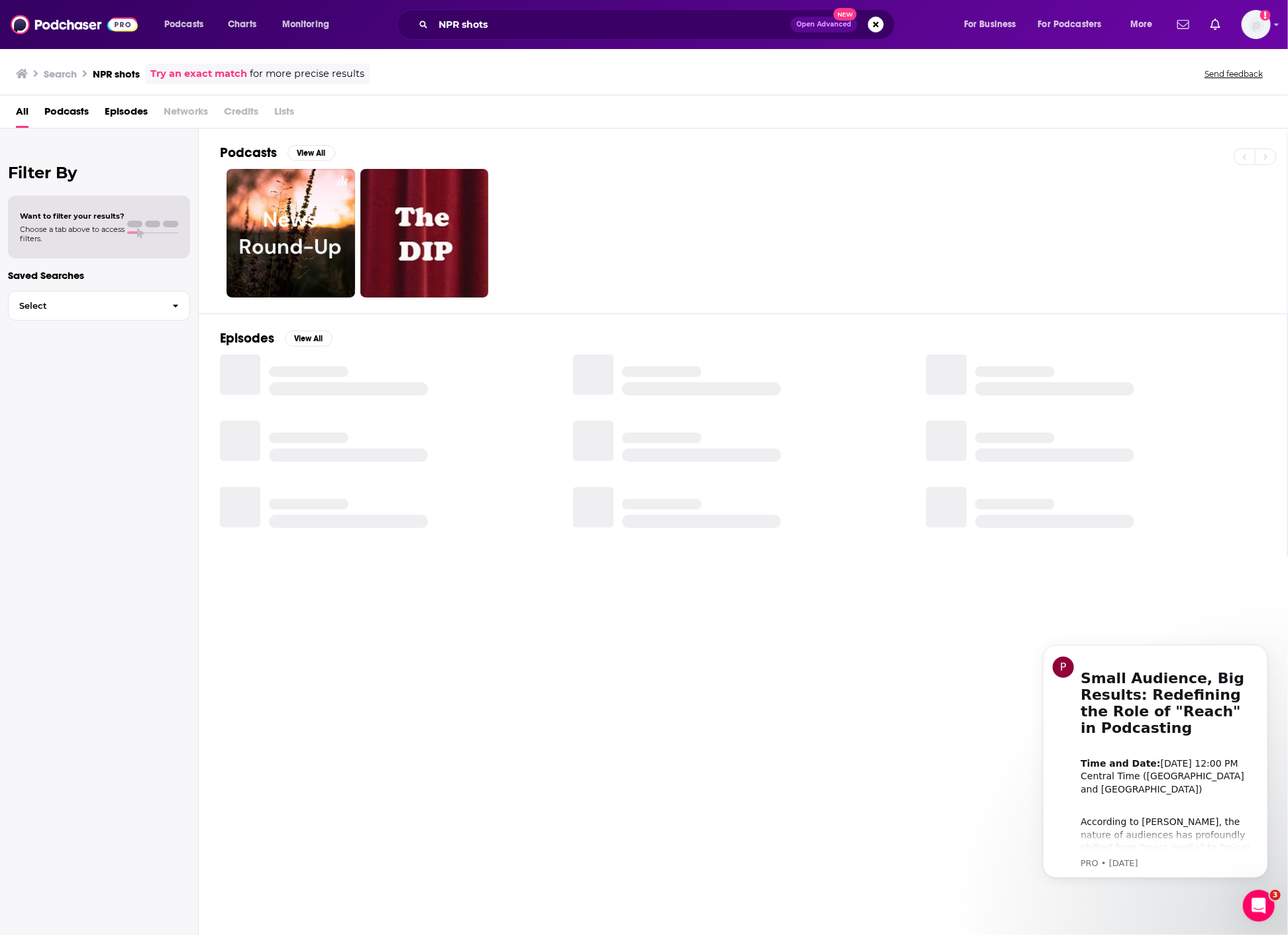
click at [465, 55] on div "Search NPR shots Try an exact match for more precise results Send feedback" at bounding box center [644, 71] width 1288 height 48
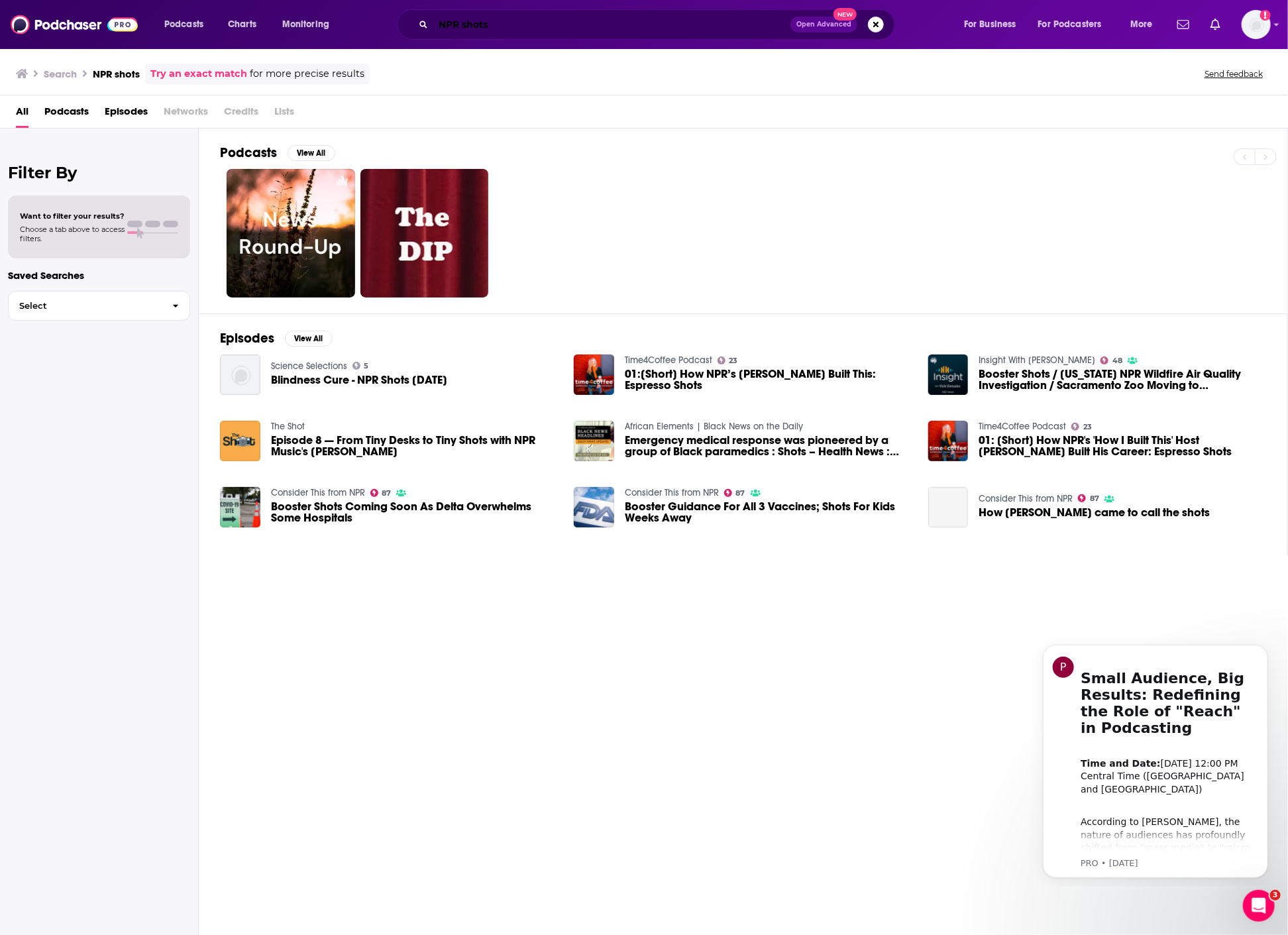
click at [479, 23] on input "NPR shots" at bounding box center [612, 24] width 357 height 21
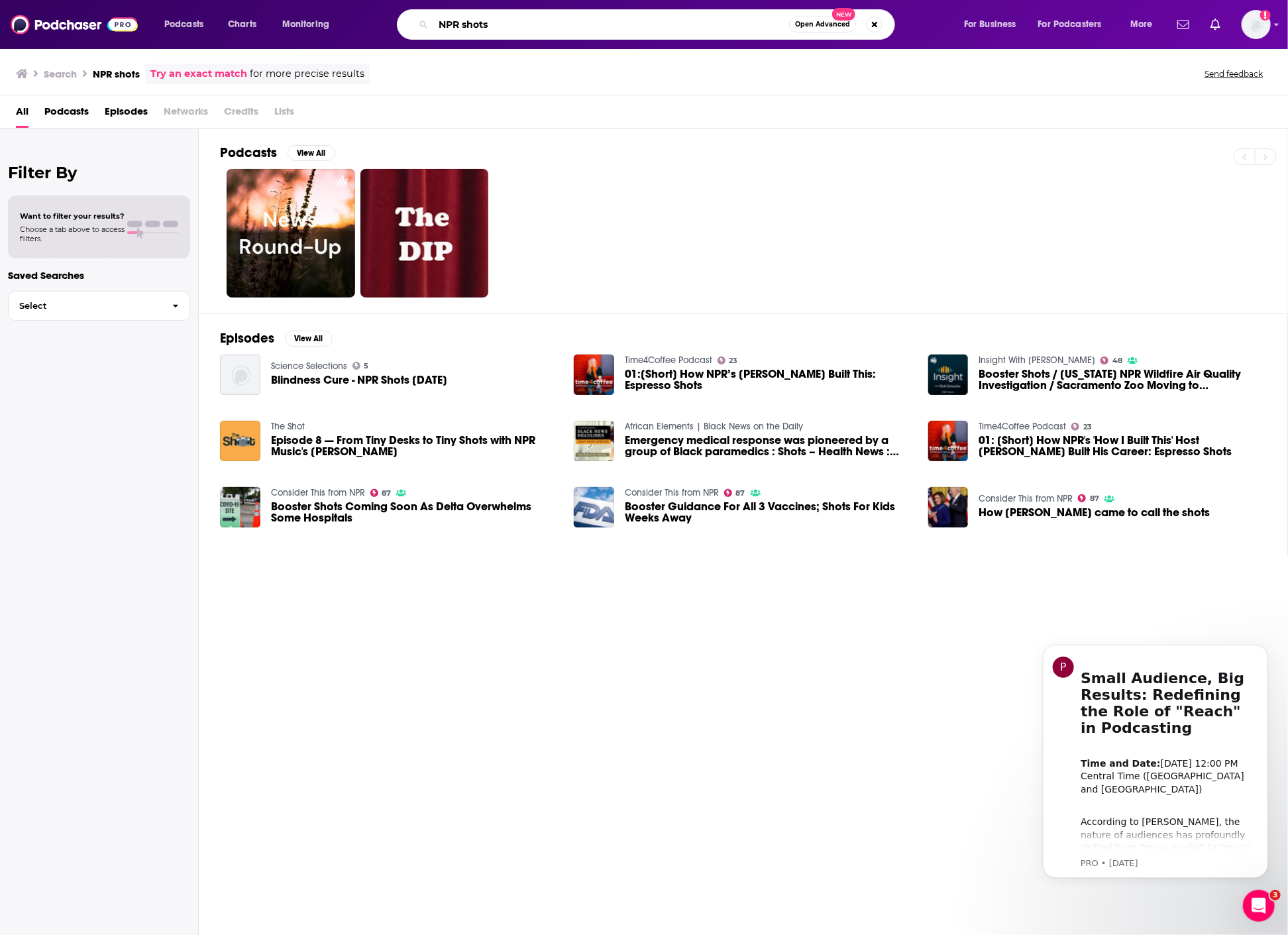
click at [479, 23] on input "NPR shots" at bounding box center [611, 24] width 356 height 21
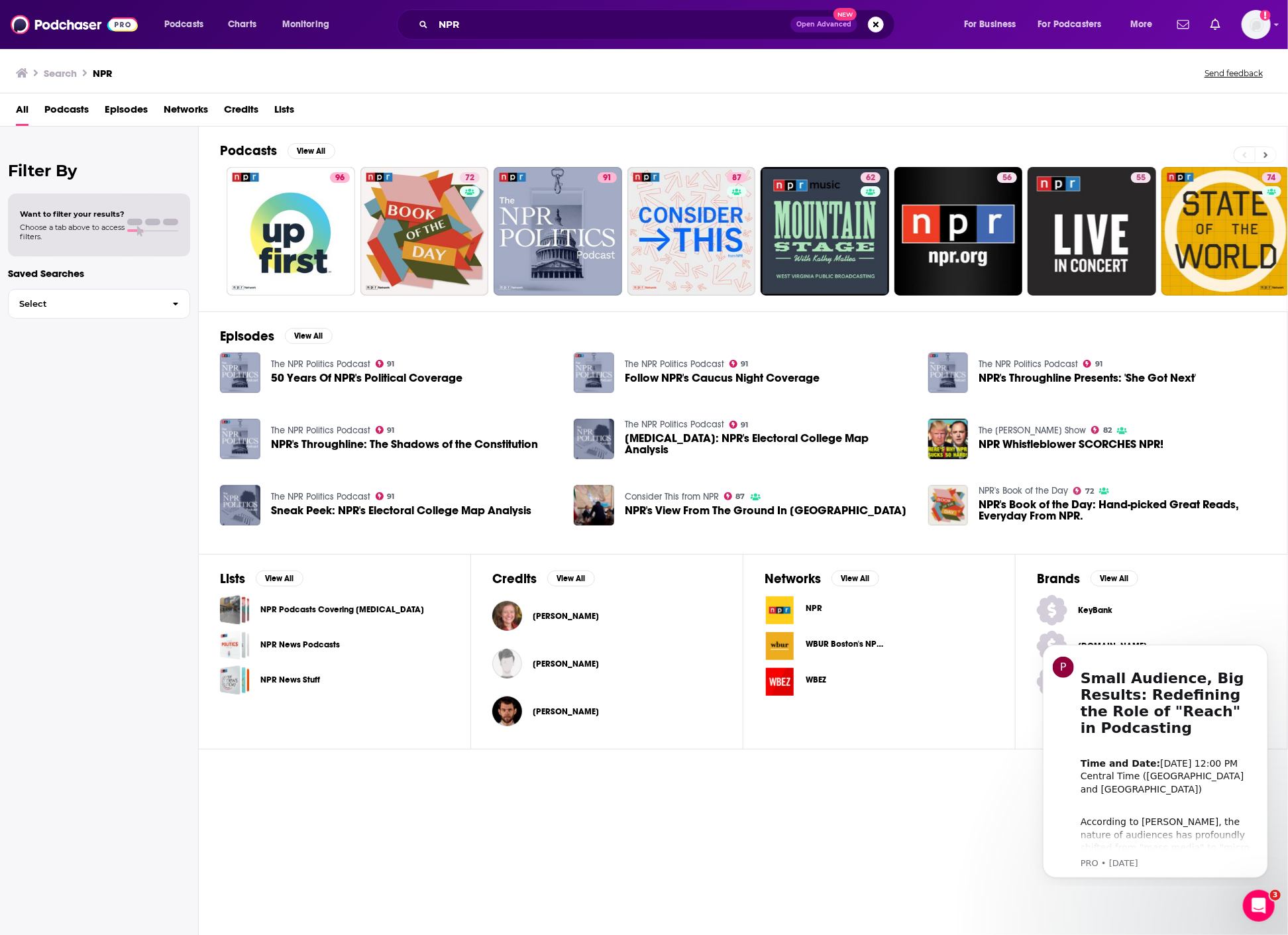
click at [1265, 151] on icon at bounding box center [1265, 155] width 4 height 10
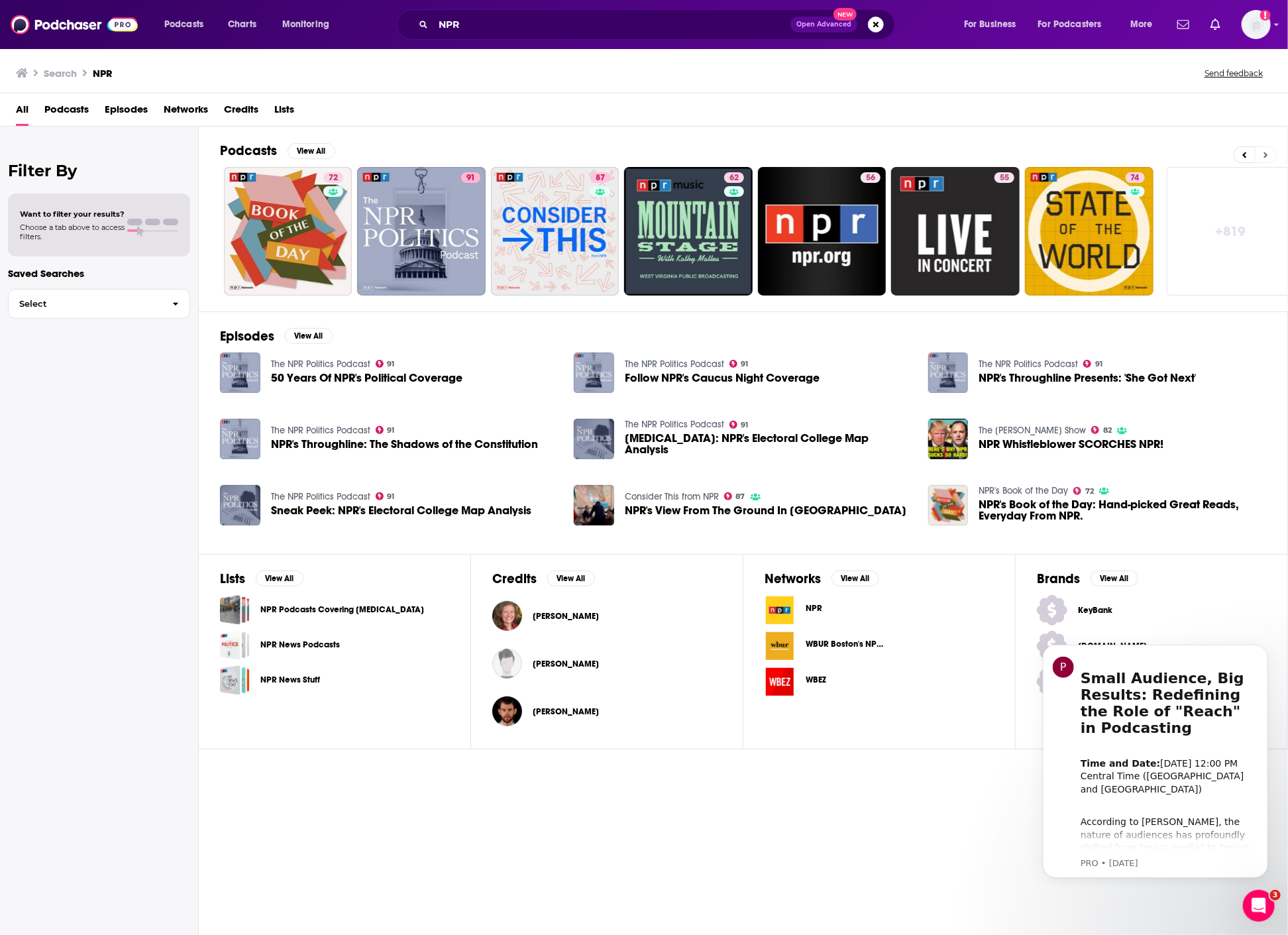
scroll to position [0, 148]
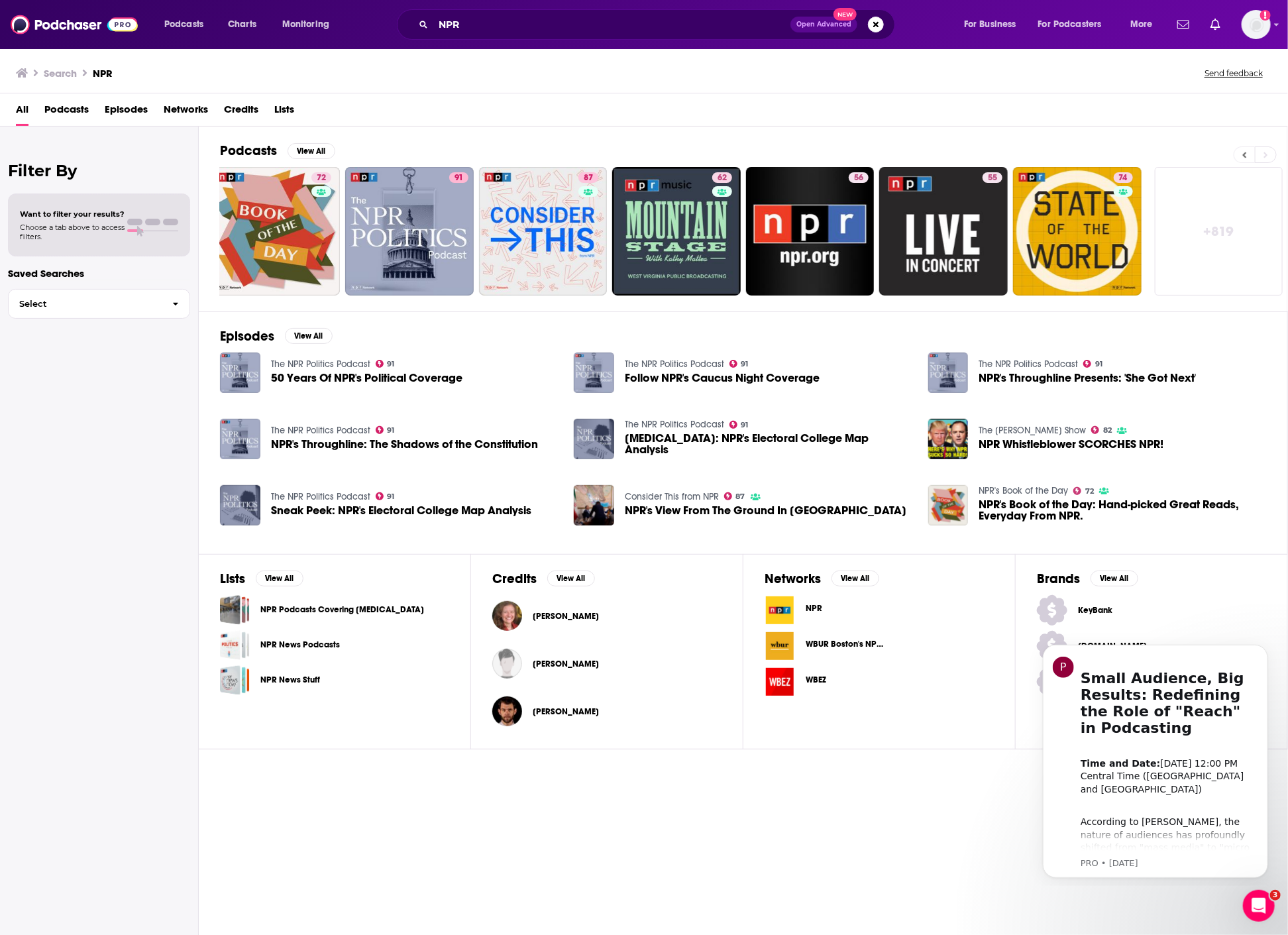
click at [1244, 151] on icon at bounding box center [1244, 155] width 4 height 10
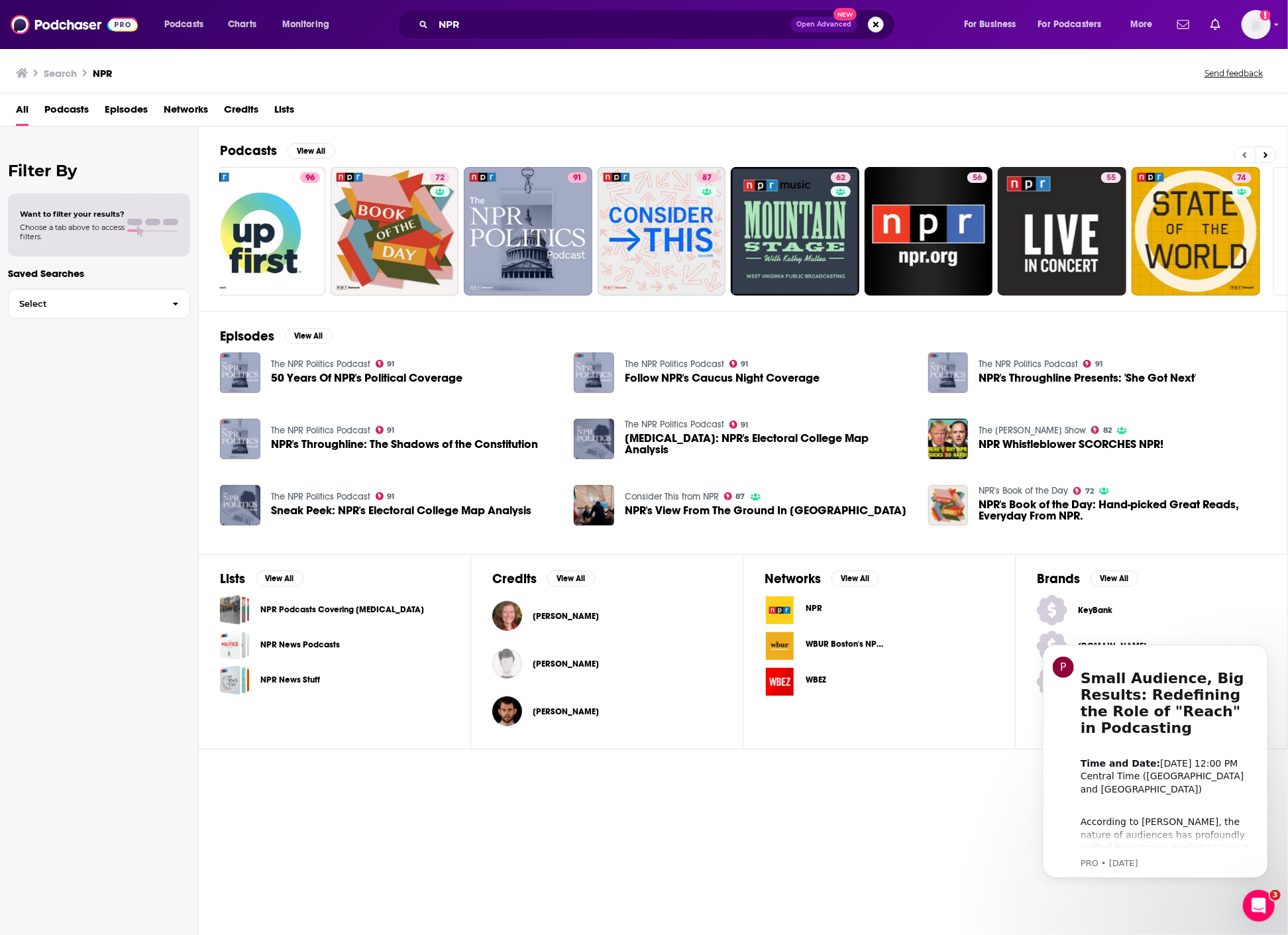
scroll to position [0, 0]
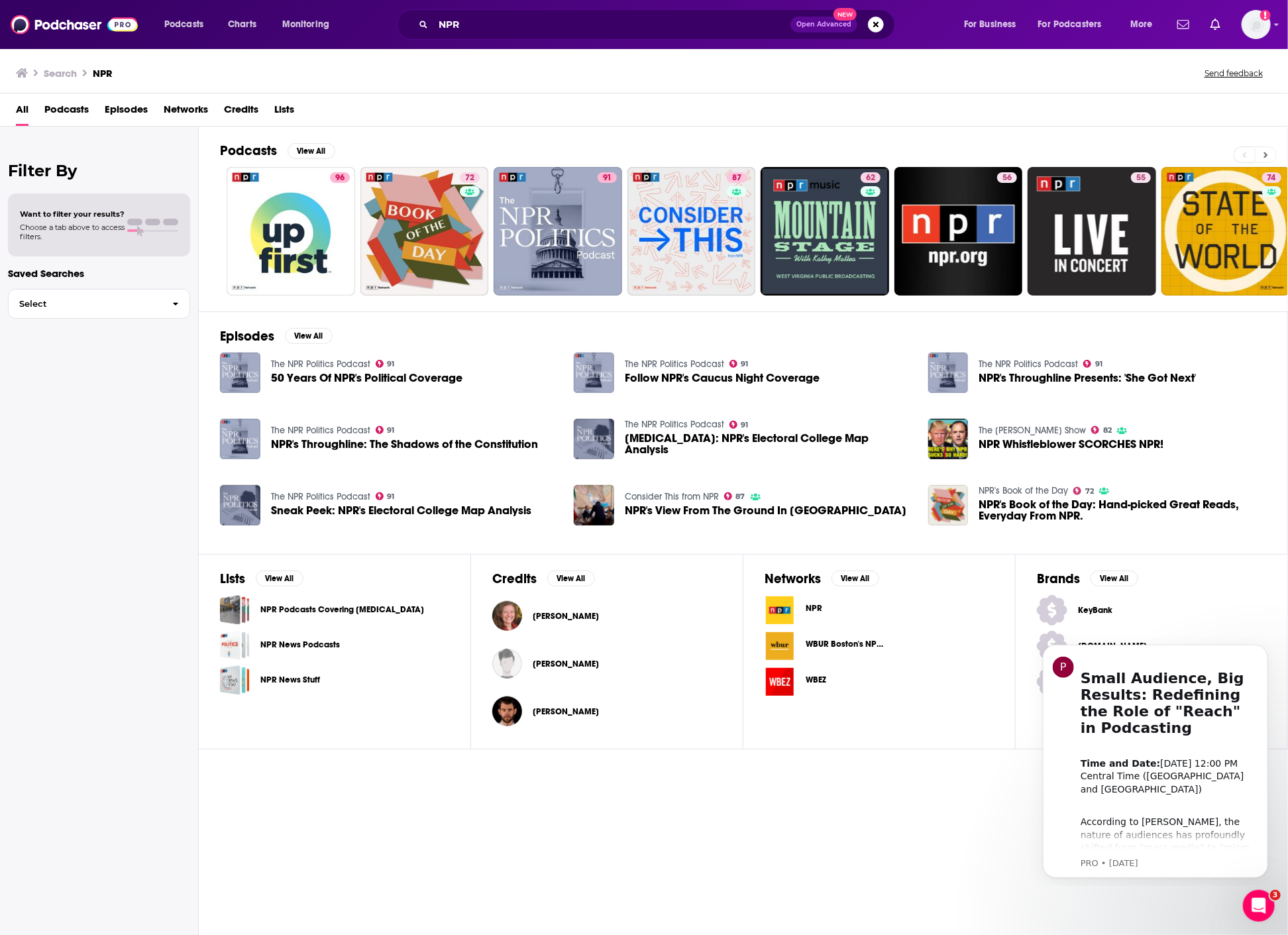
click at [1266, 158] on icon at bounding box center [1265, 155] width 4 height 10
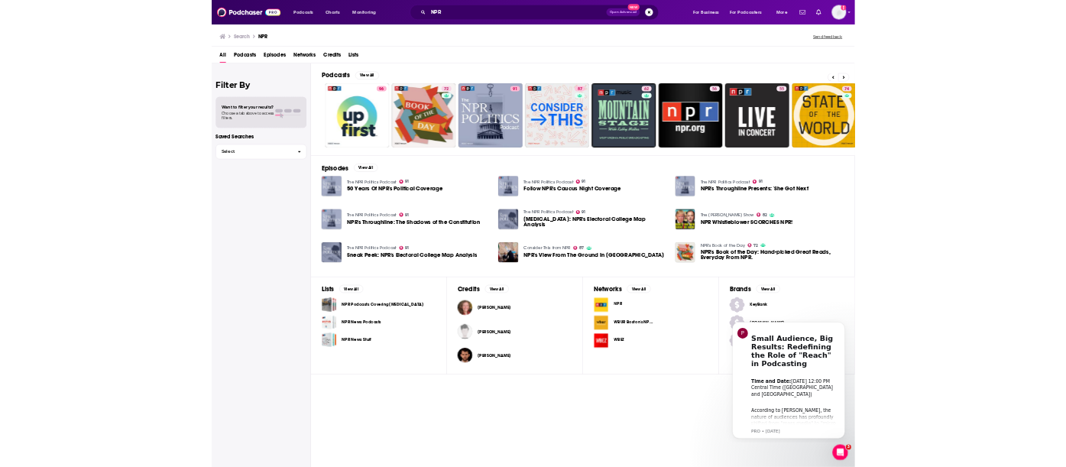
scroll to position [0, 171]
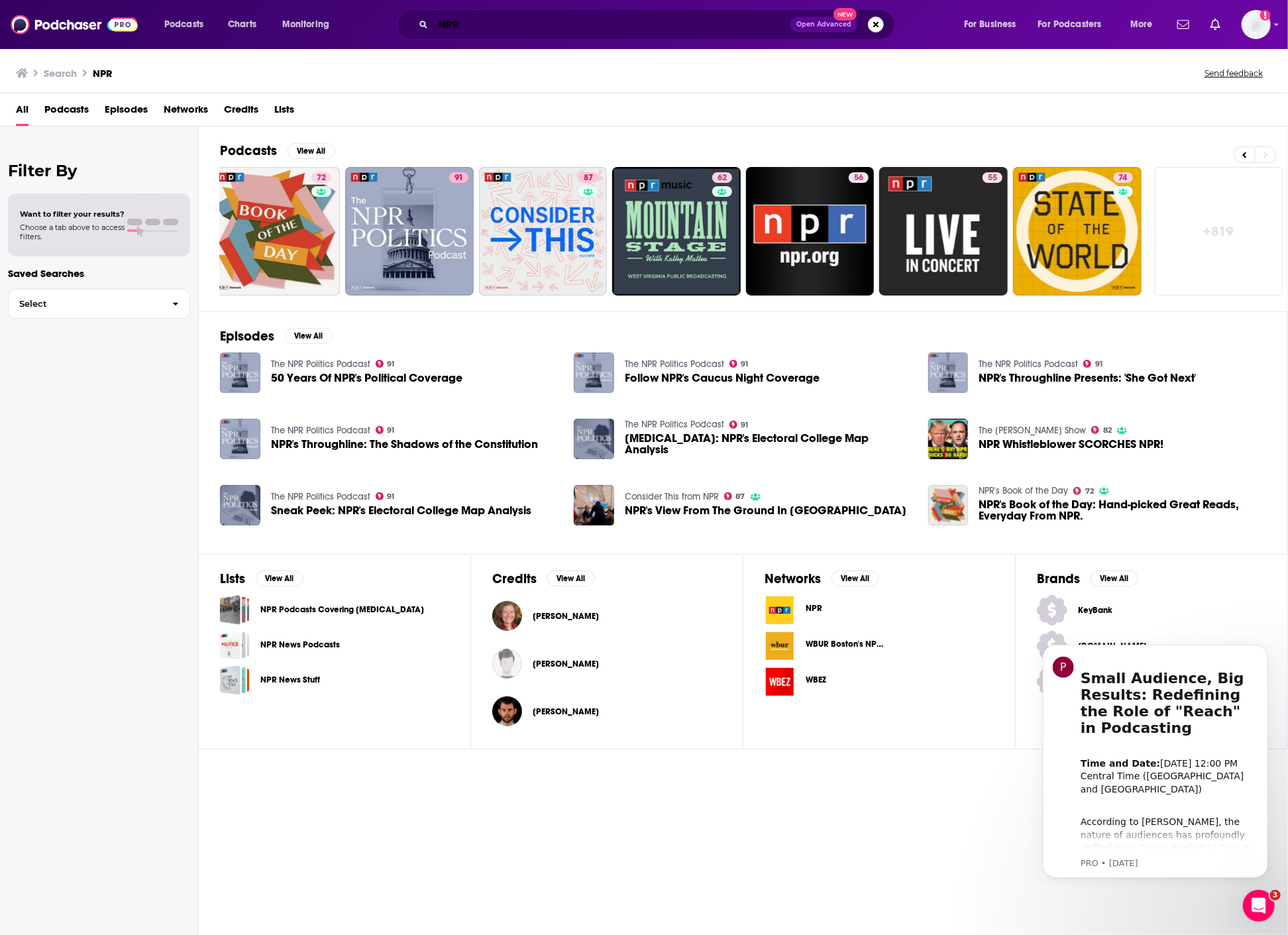
click at [563, 29] on input "NPR" at bounding box center [612, 24] width 357 height 21
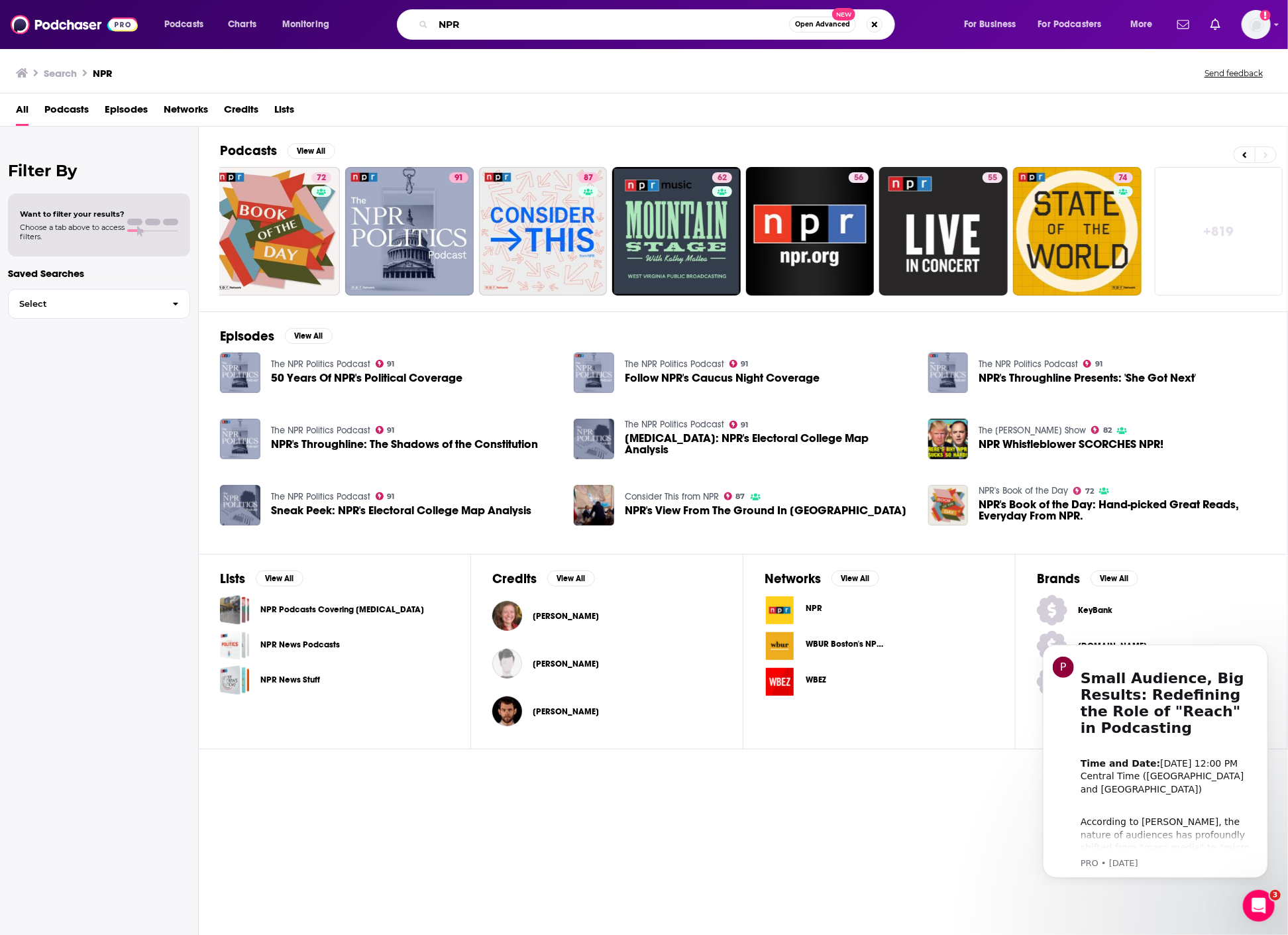
click at [563, 29] on input "NPR" at bounding box center [611, 24] width 356 height 21
paste input "Short Wave"
type input "Short Wave"
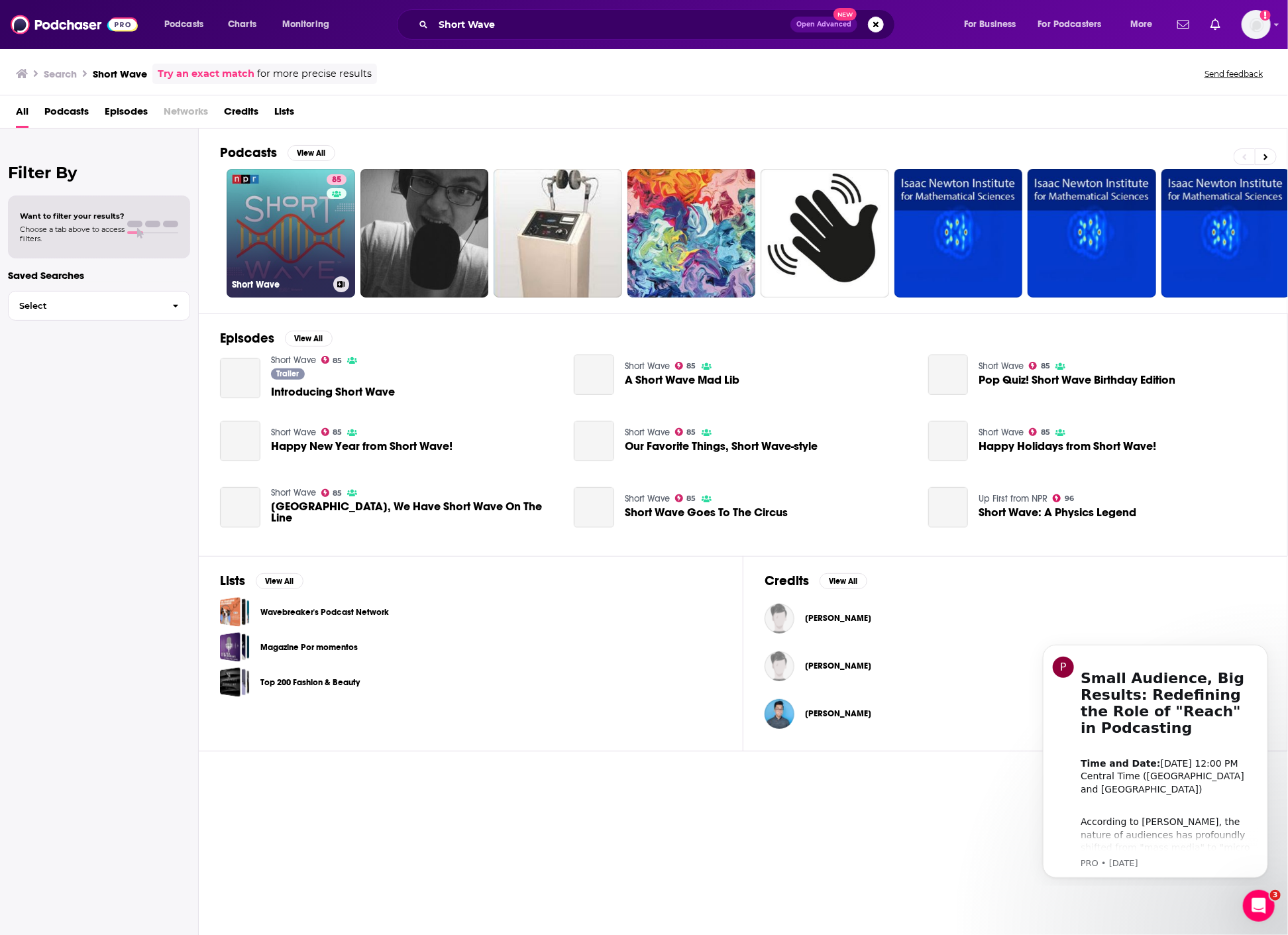
click at [274, 246] on link "85 Short Wave" at bounding box center [290, 233] width 128 height 128
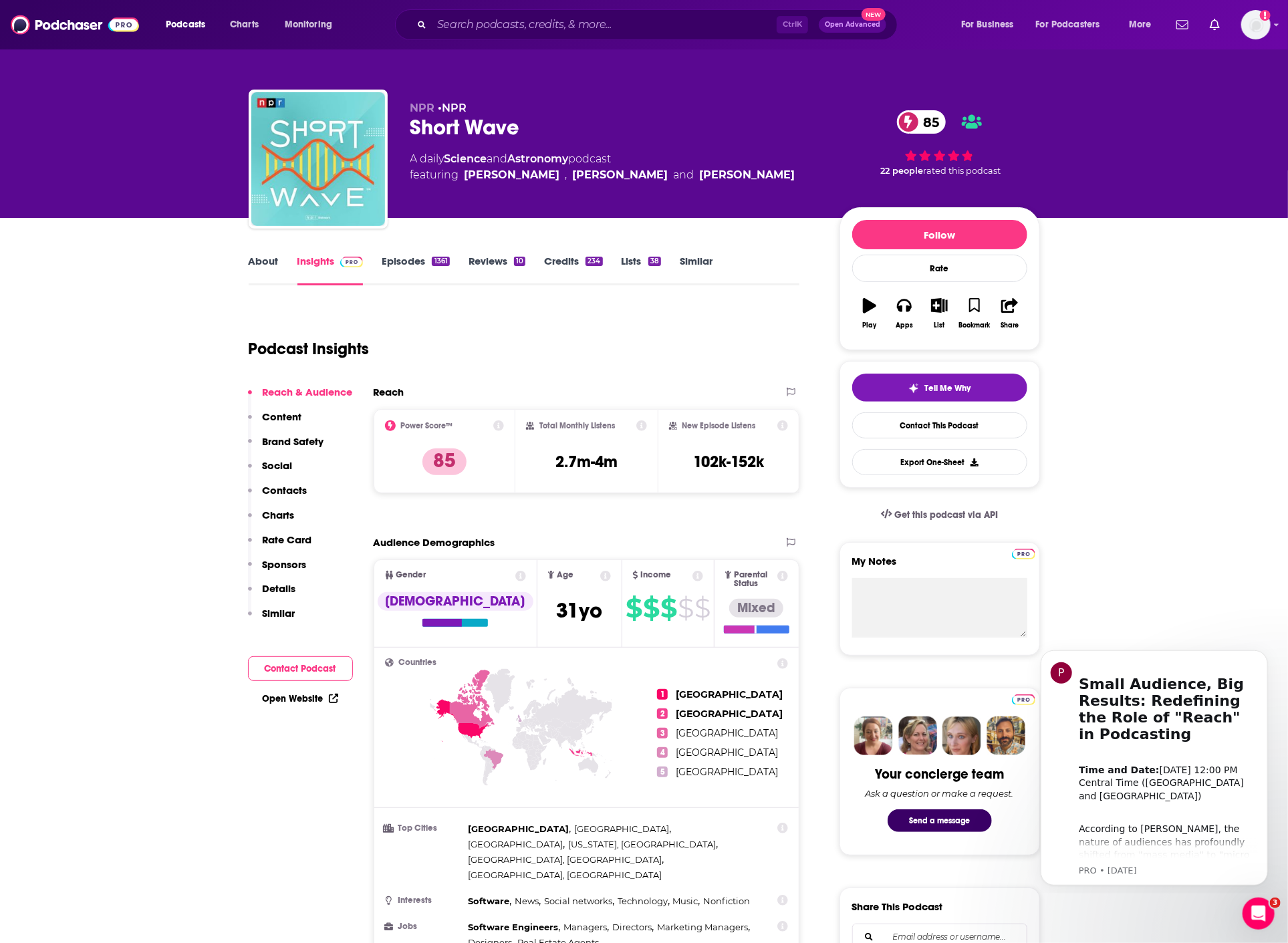
click at [267, 257] on link "About" at bounding box center [263, 269] width 30 height 31
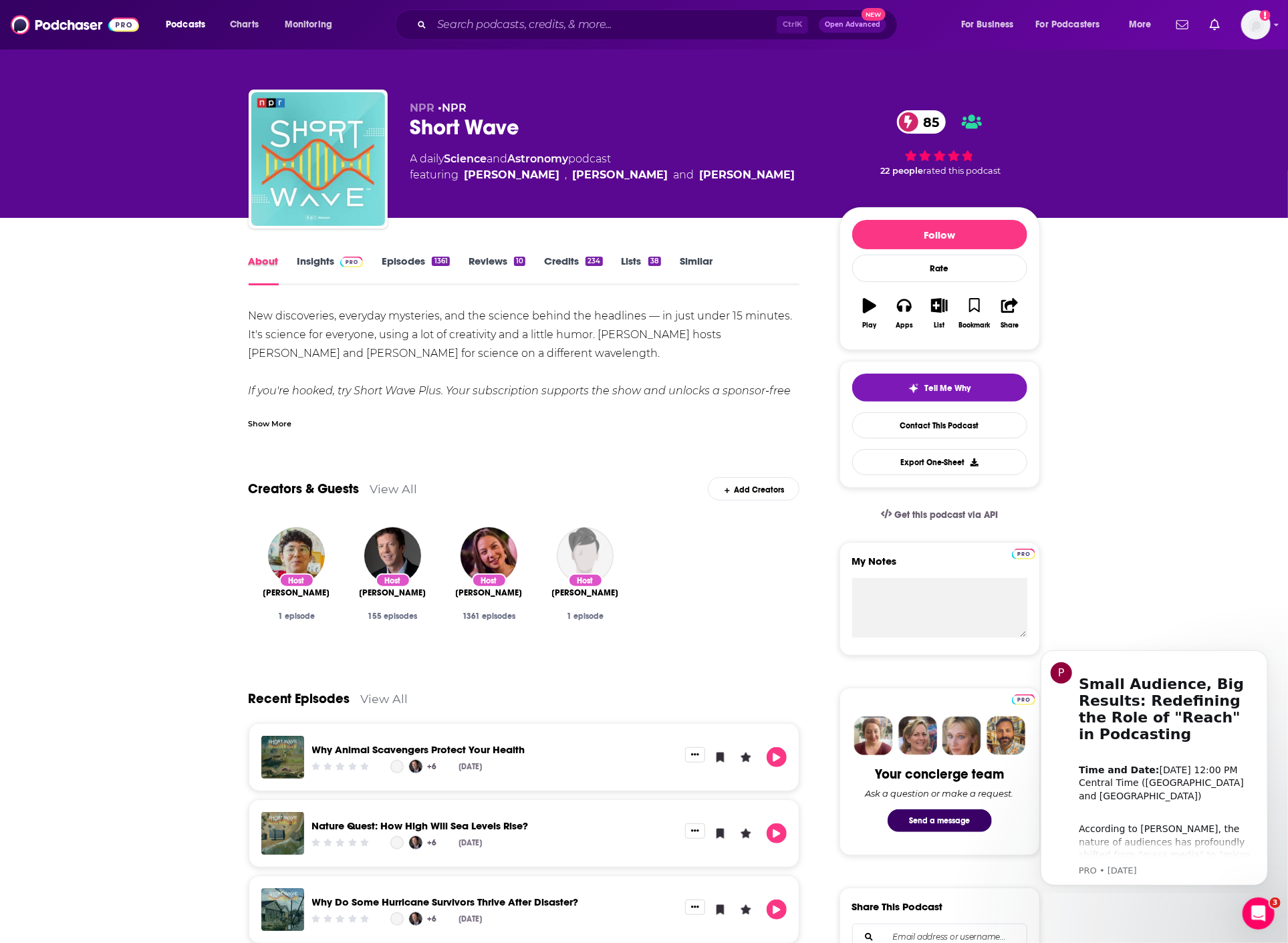
click at [296, 260] on div "About" at bounding box center [273, 269] width 49 height 31
click at [934, 314] on button "List" at bounding box center [939, 313] width 35 height 48
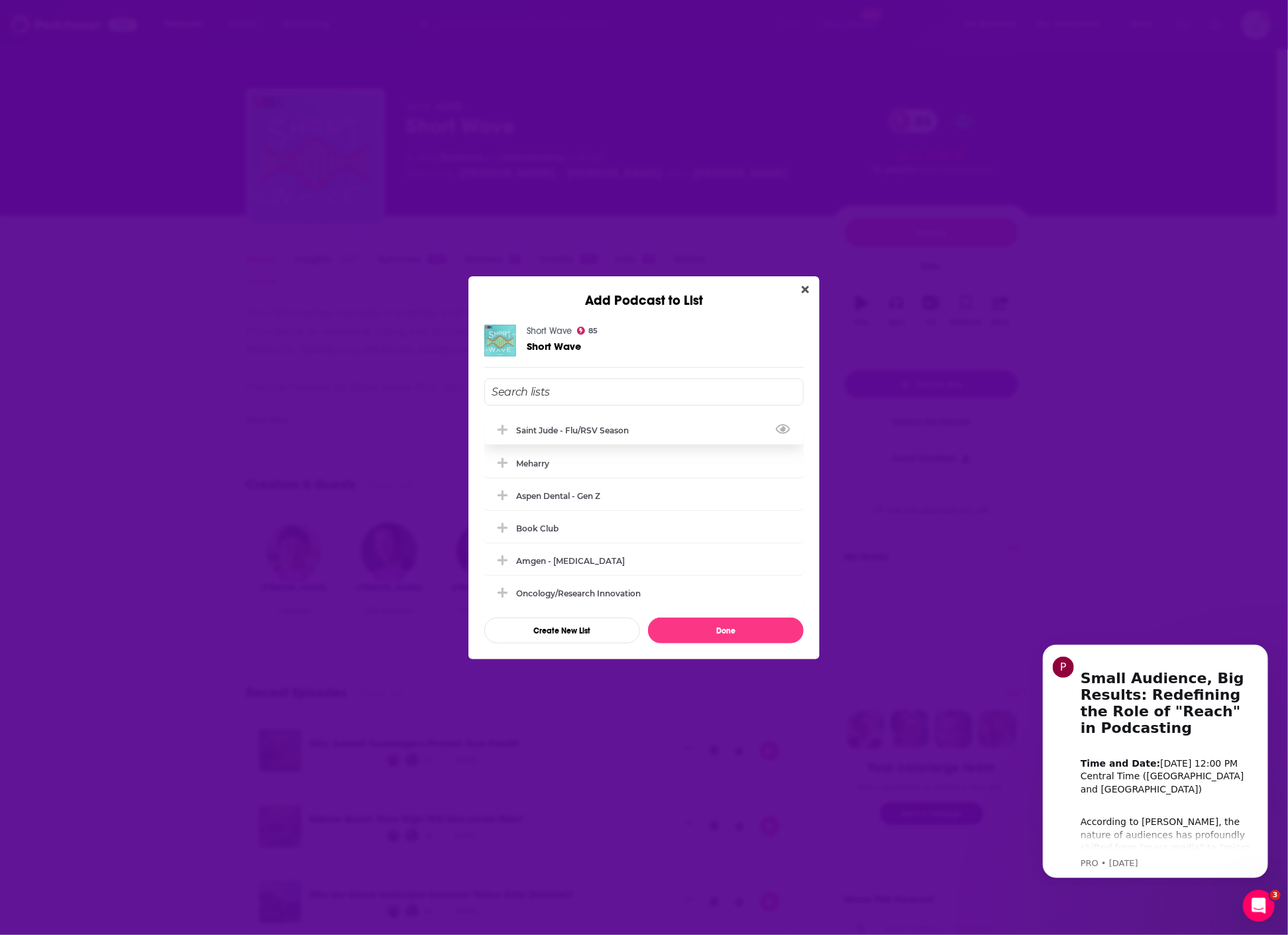
click at [587, 429] on div "Saint Jude - flu/RSV season" at bounding box center [576, 430] width 120 height 10
drag, startPoint x: 770, startPoint y: 623, endPoint x: 990, endPoint y: 637, distance: 220.4
click at [770, 623] on button "Done" at bounding box center [726, 631] width 156 height 26
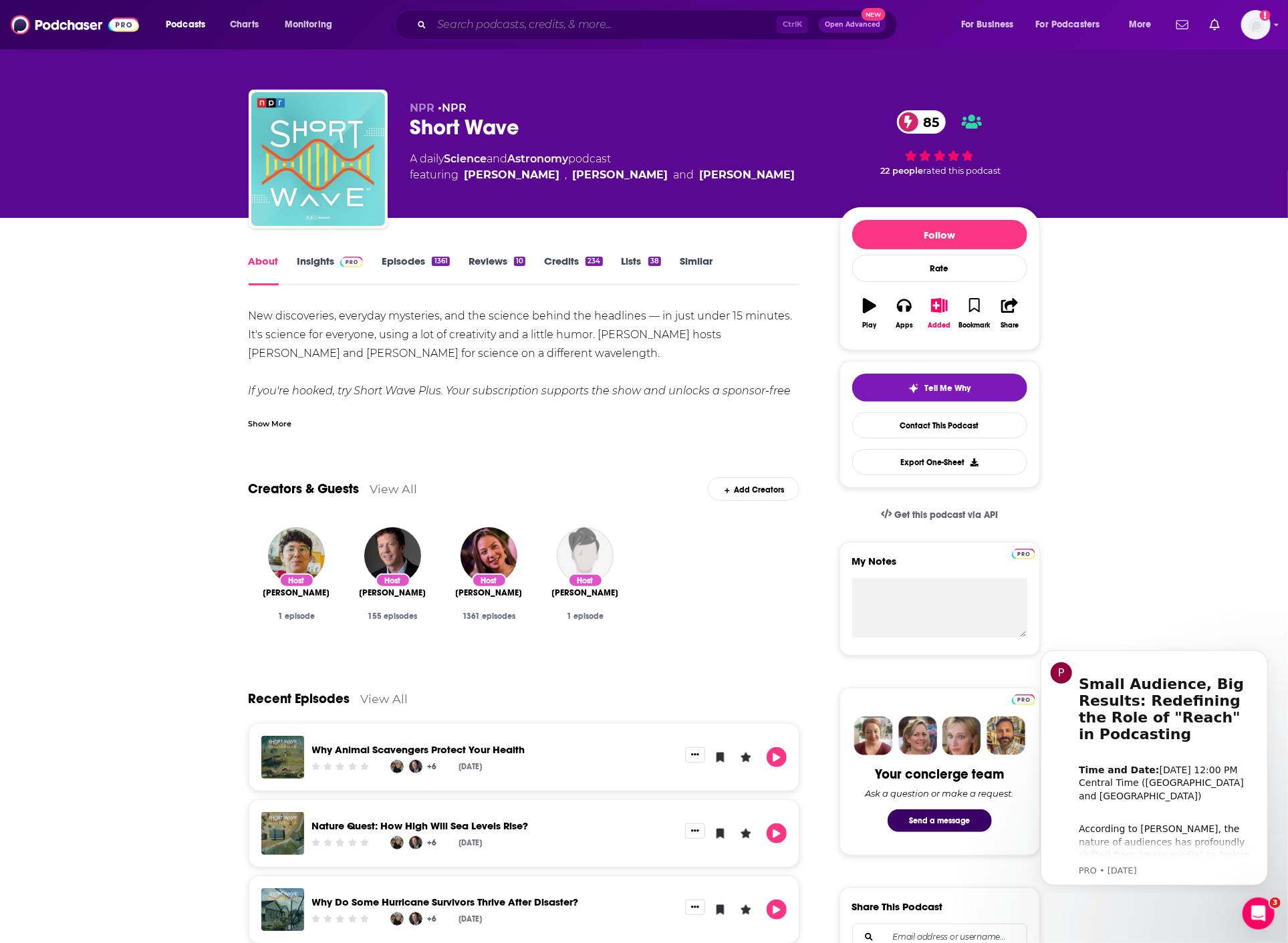
click at [638, 29] on input "Search podcasts, credits, & more..." at bounding box center [604, 24] width 345 height 21
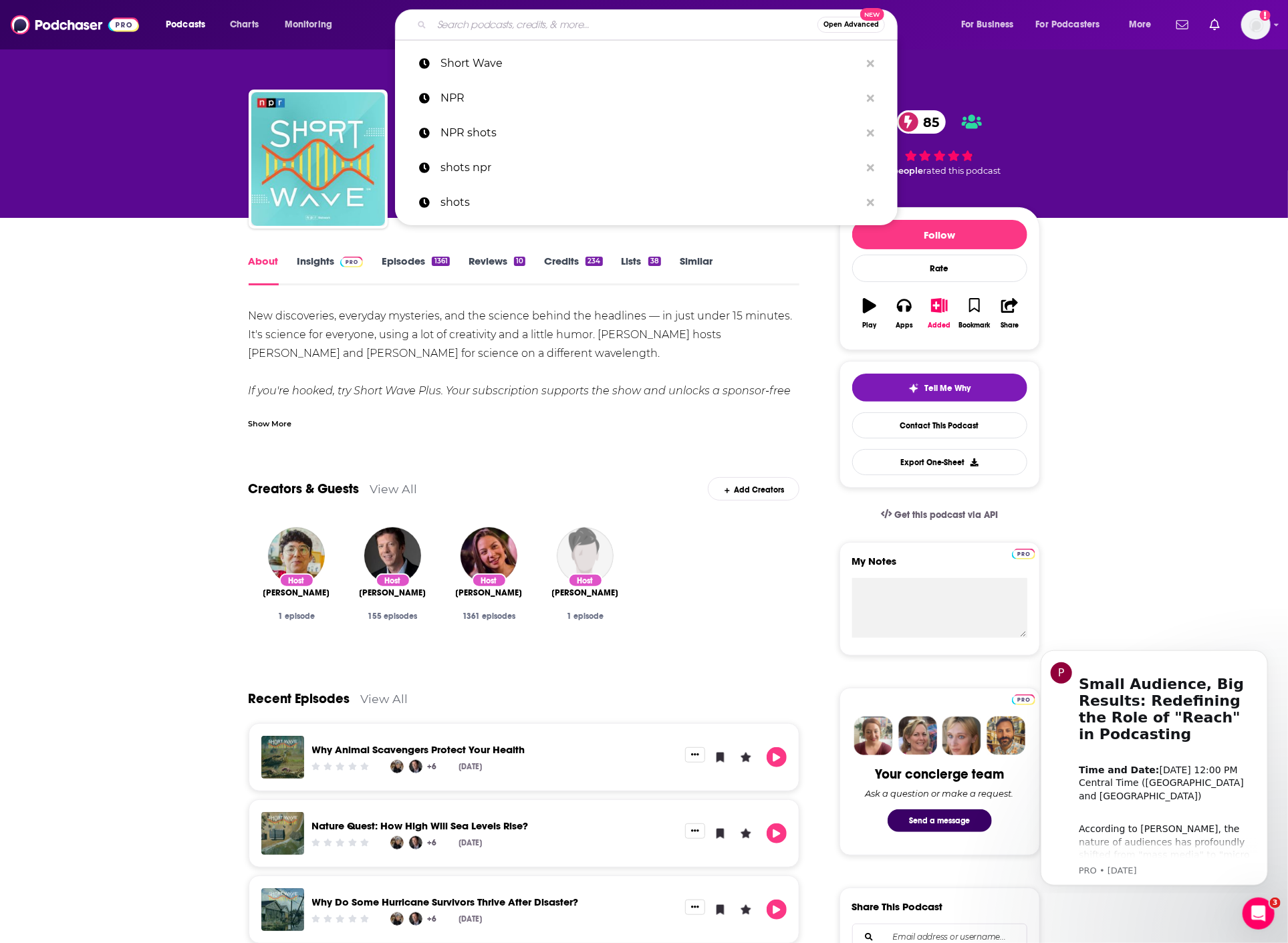
paste input "[MEDICAL_DATA] Fighters"
type input "[MEDICAL_DATA] Fighters"
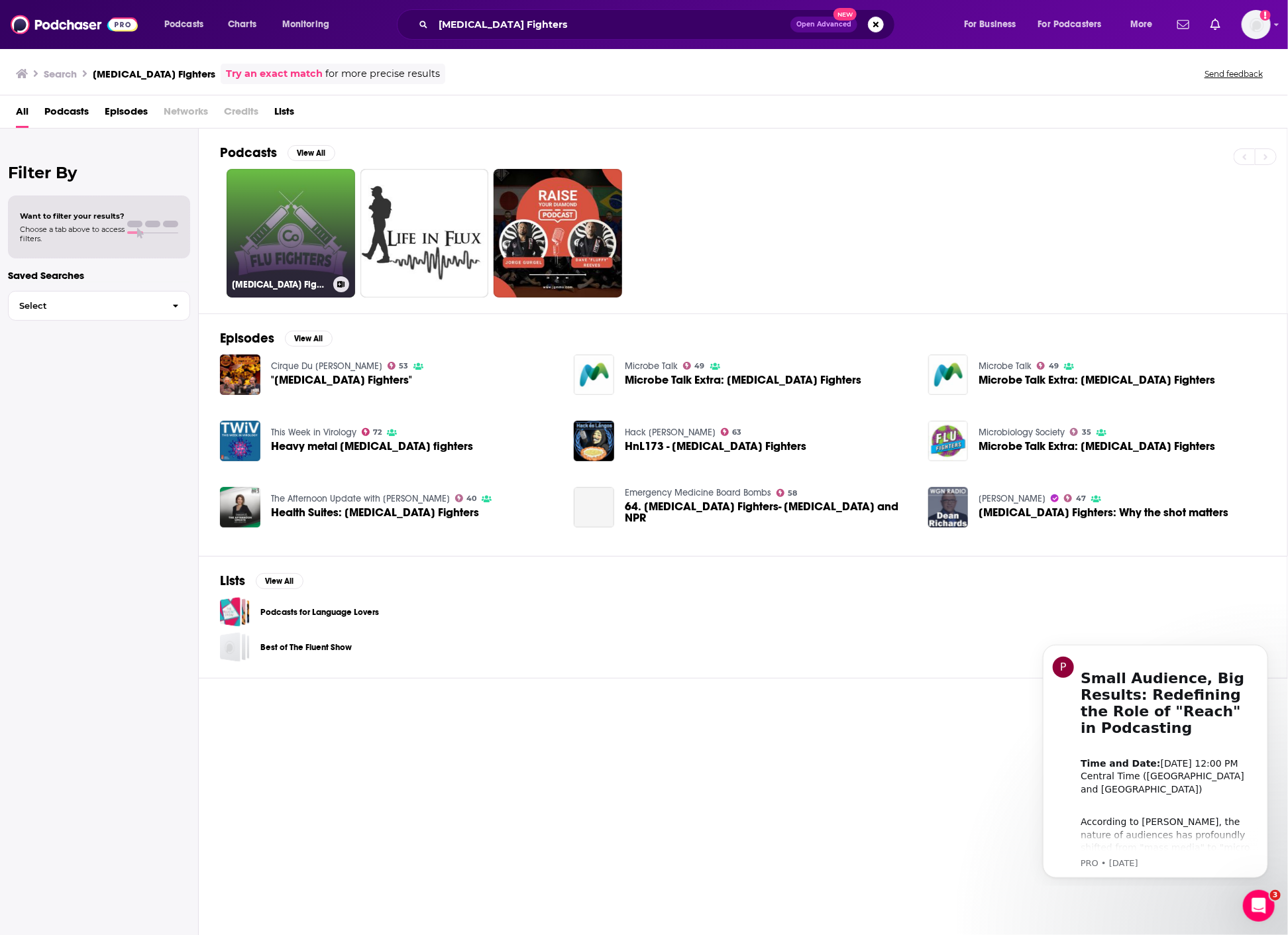
click at [331, 231] on link "[MEDICAL_DATA] Fighters" at bounding box center [290, 233] width 128 height 128
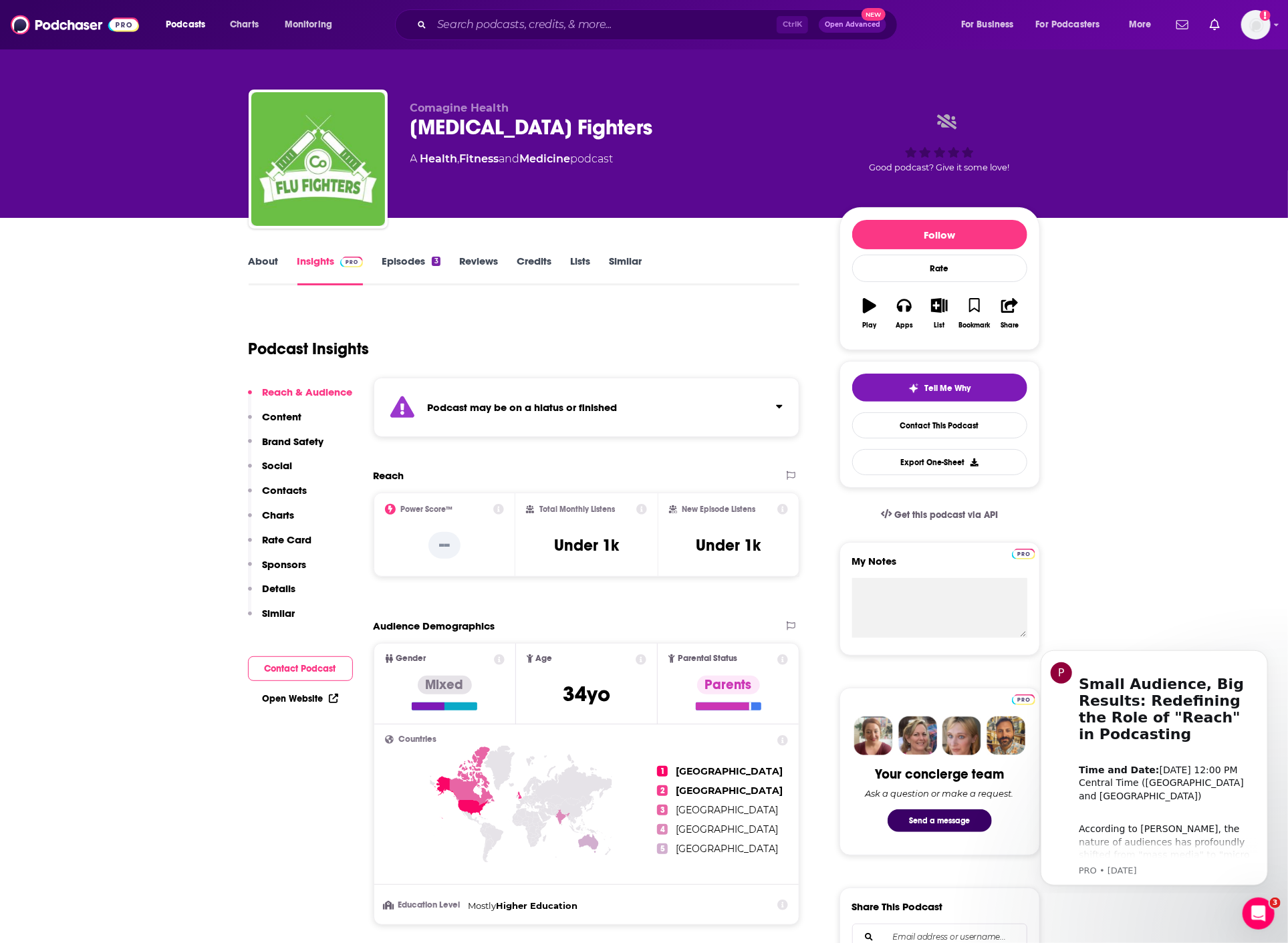
click at [564, 20] on input "Search podcasts, credits, & more..." at bounding box center [604, 24] width 345 height 21
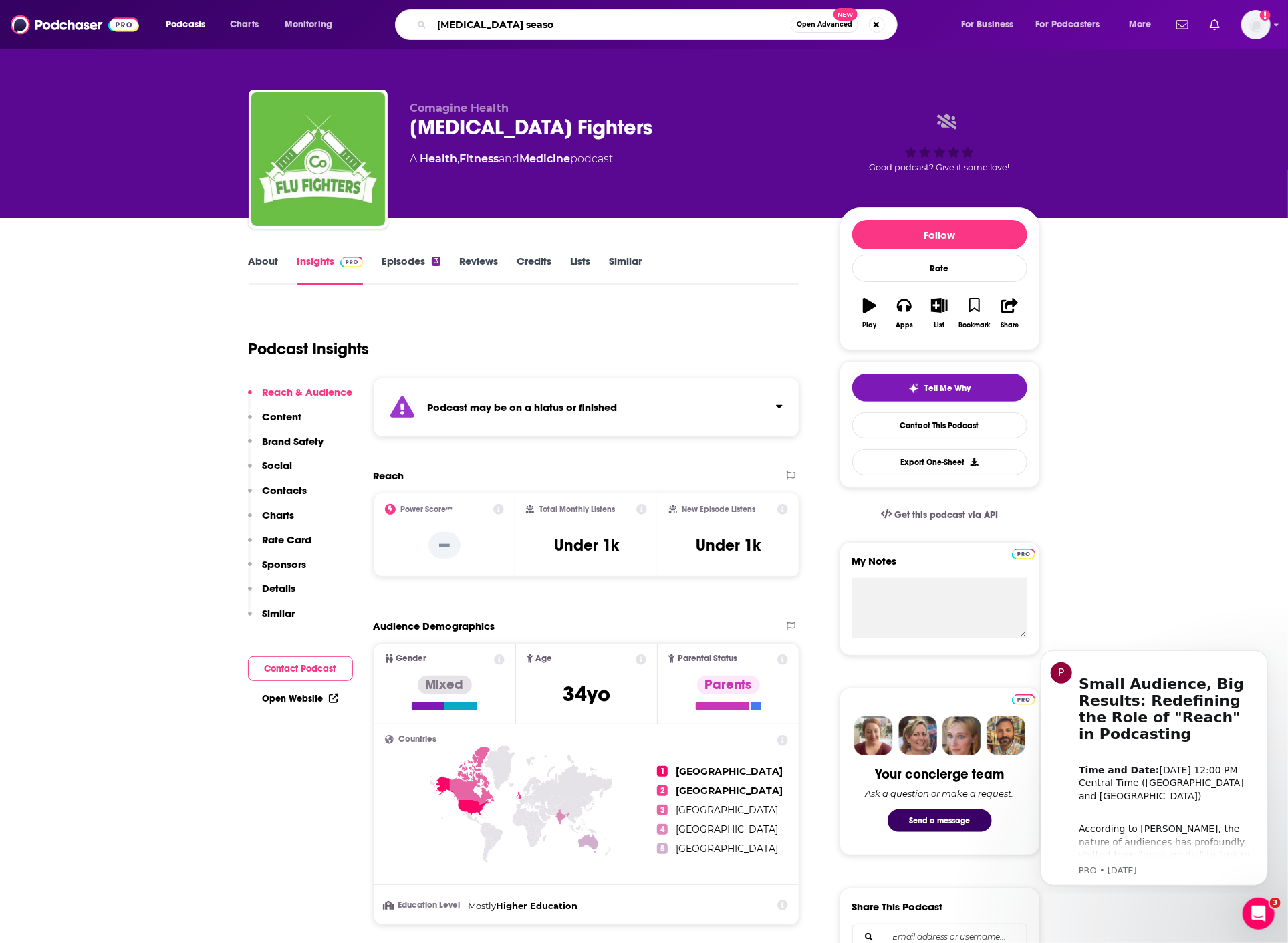
type input "[MEDICAL_DATA]"
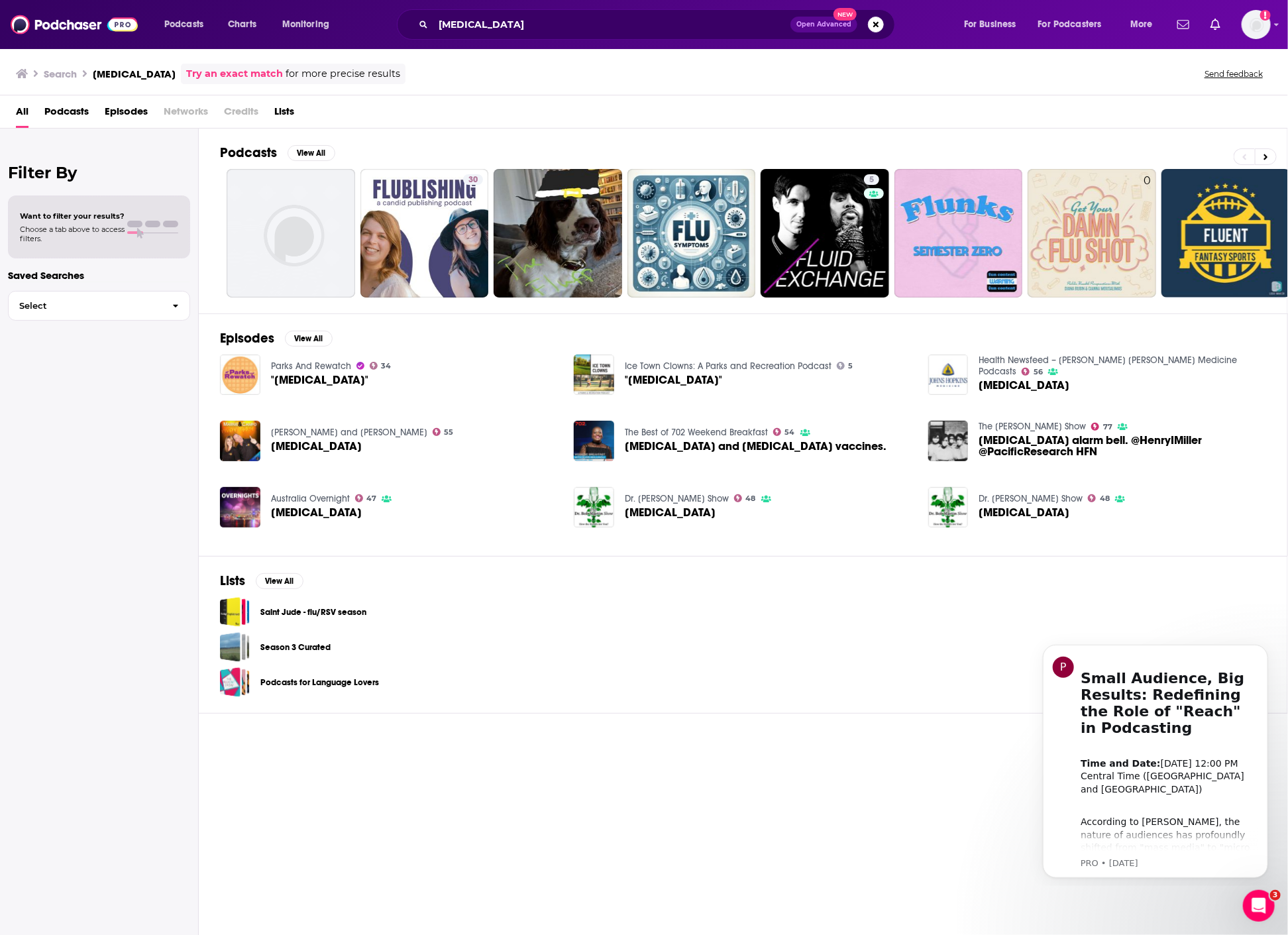
click at [114, 114] on span "Episodes" at bounding box center [127, 114] width 43 height 27
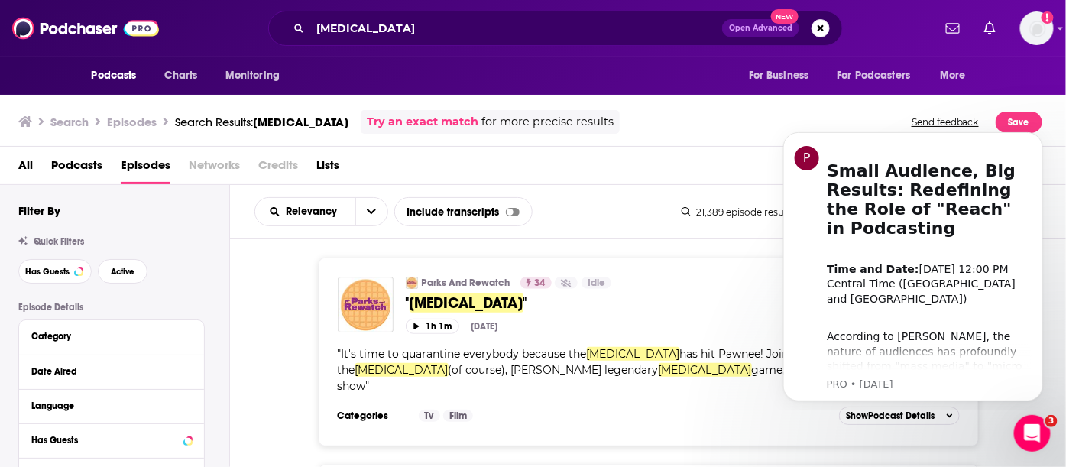
click at [633, 222] on div "Relevancy List Search Input Search the results... Include transcripts Card" at bounding box center [468, 211] width 427 height 29
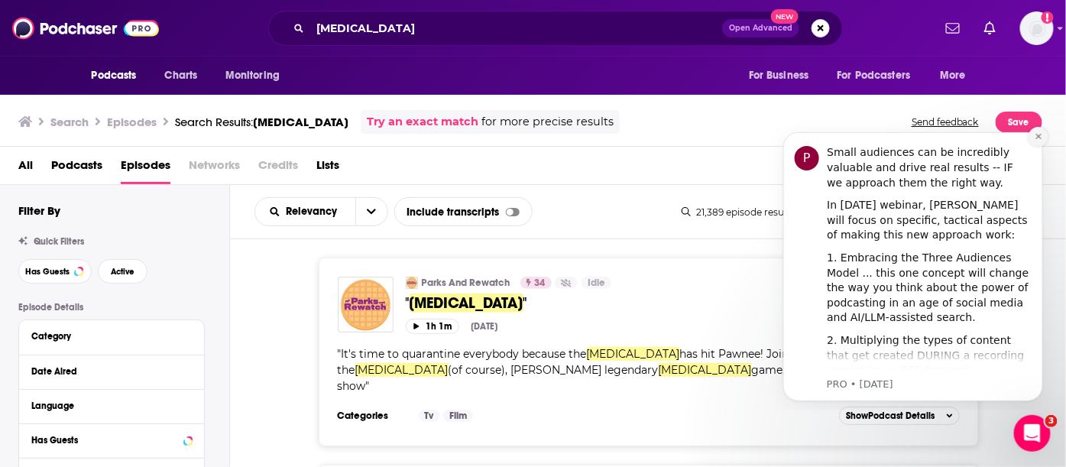
click at [1040, 137] on icon "Dismiss notification" at bounding box center [1037, 135] width 5 height 5
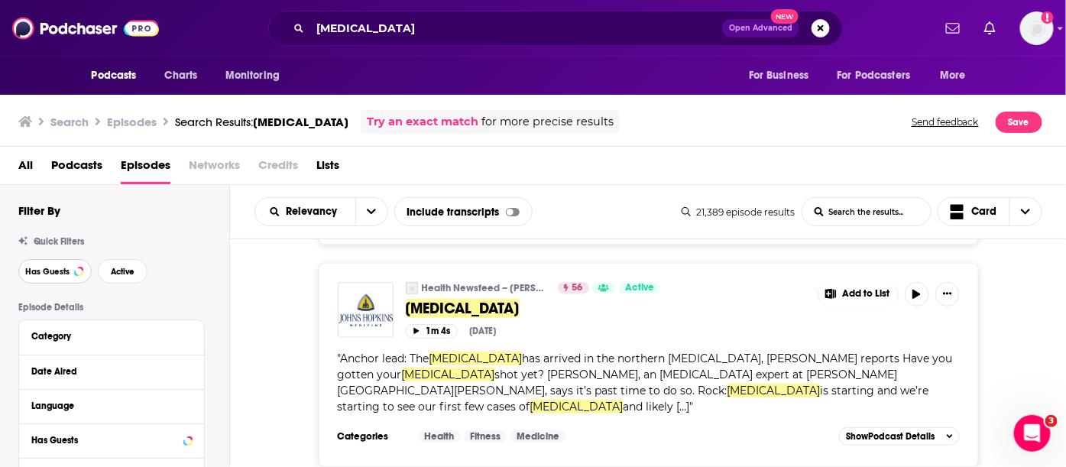
drag, startPoint x: 62, startPoint y: 268, endPoint x: 190, endPoint y: 268, distance: 127.7
click at [62, 268] on span "Has Guests" at bounding box center [47, 272] width 44 height 8
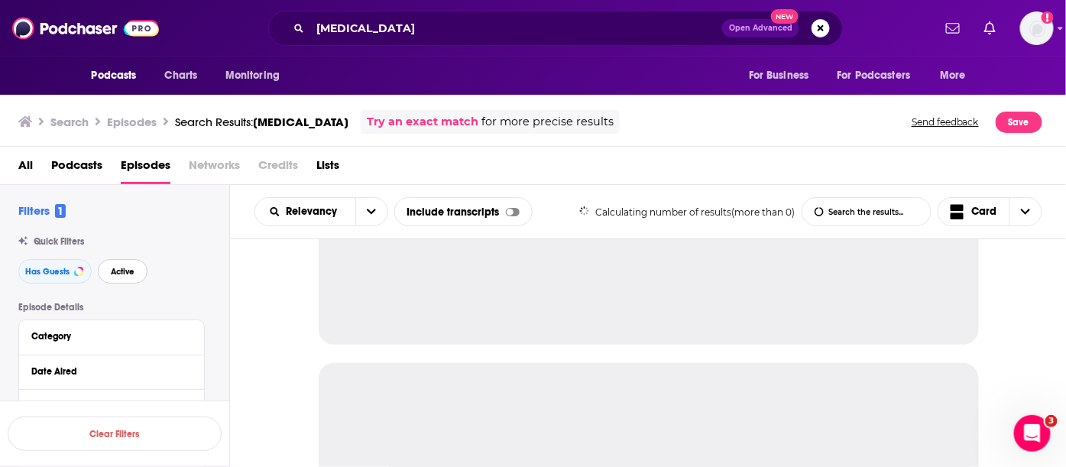
click at [131, 268] on span "Active" at bounding box center [123, 272] width 24 height 8
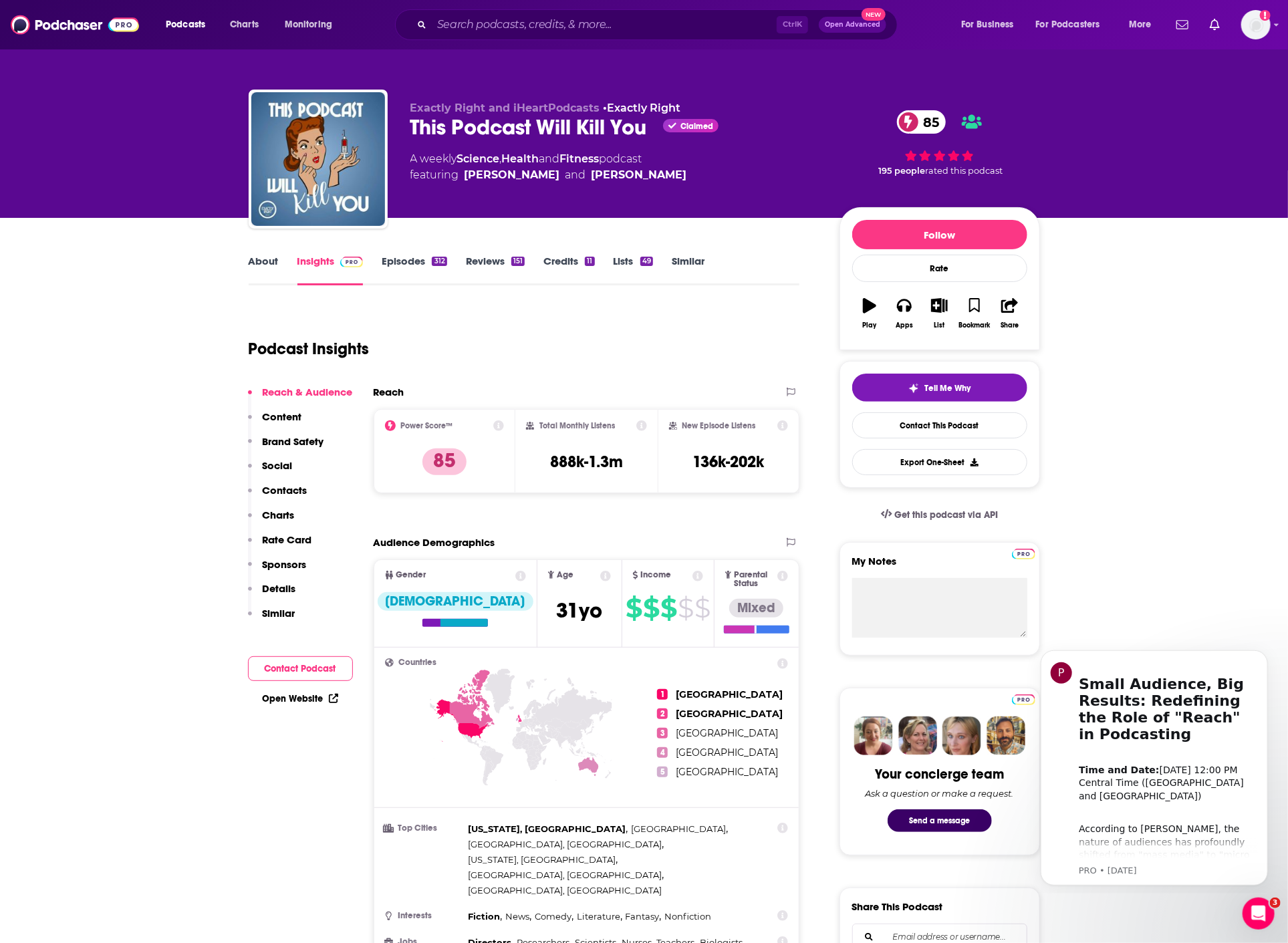
click at [261, 268] on link "About" at bounding box center [263, 269] width 30 height 31
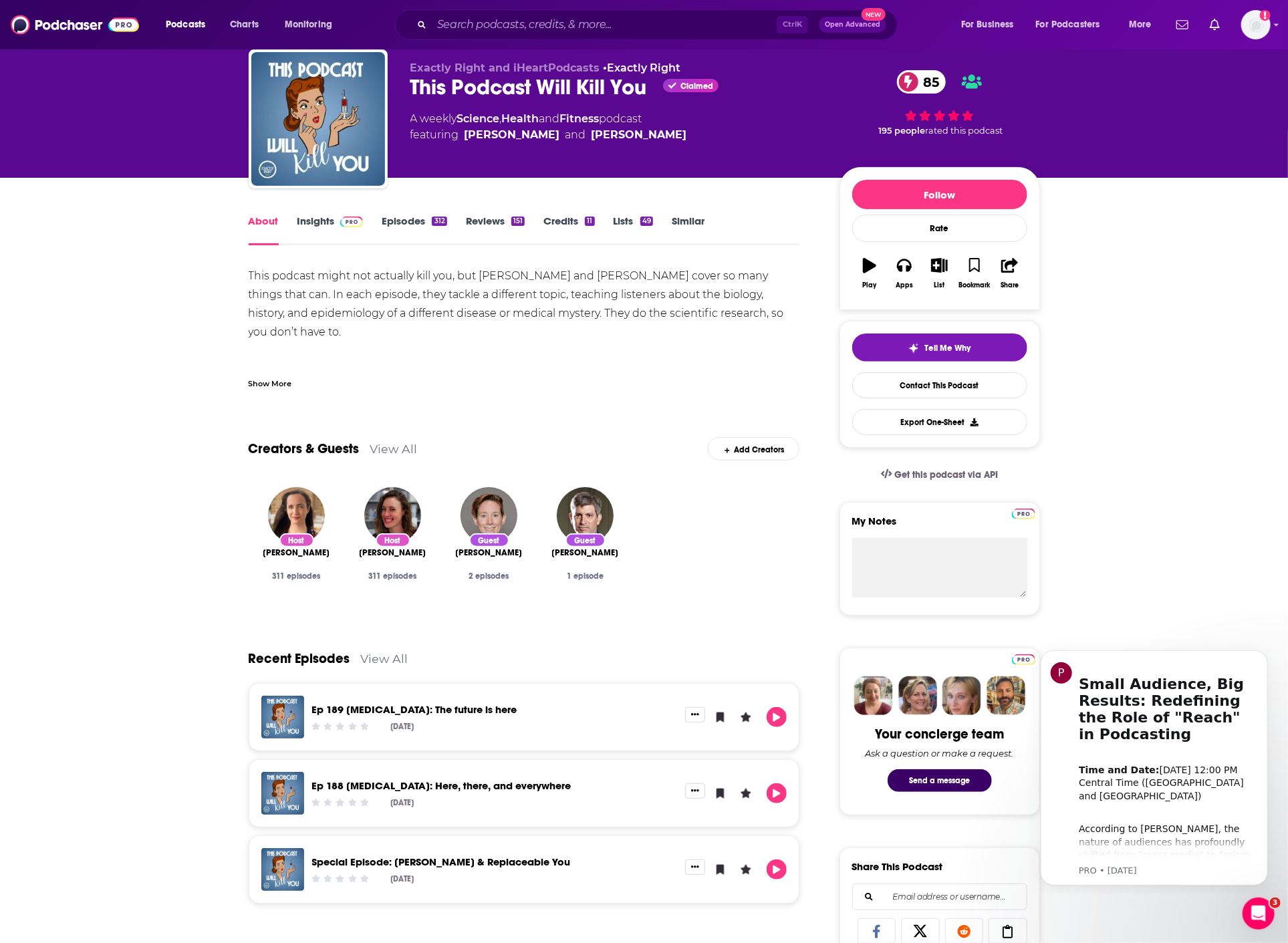
scroll to position [74, 0]
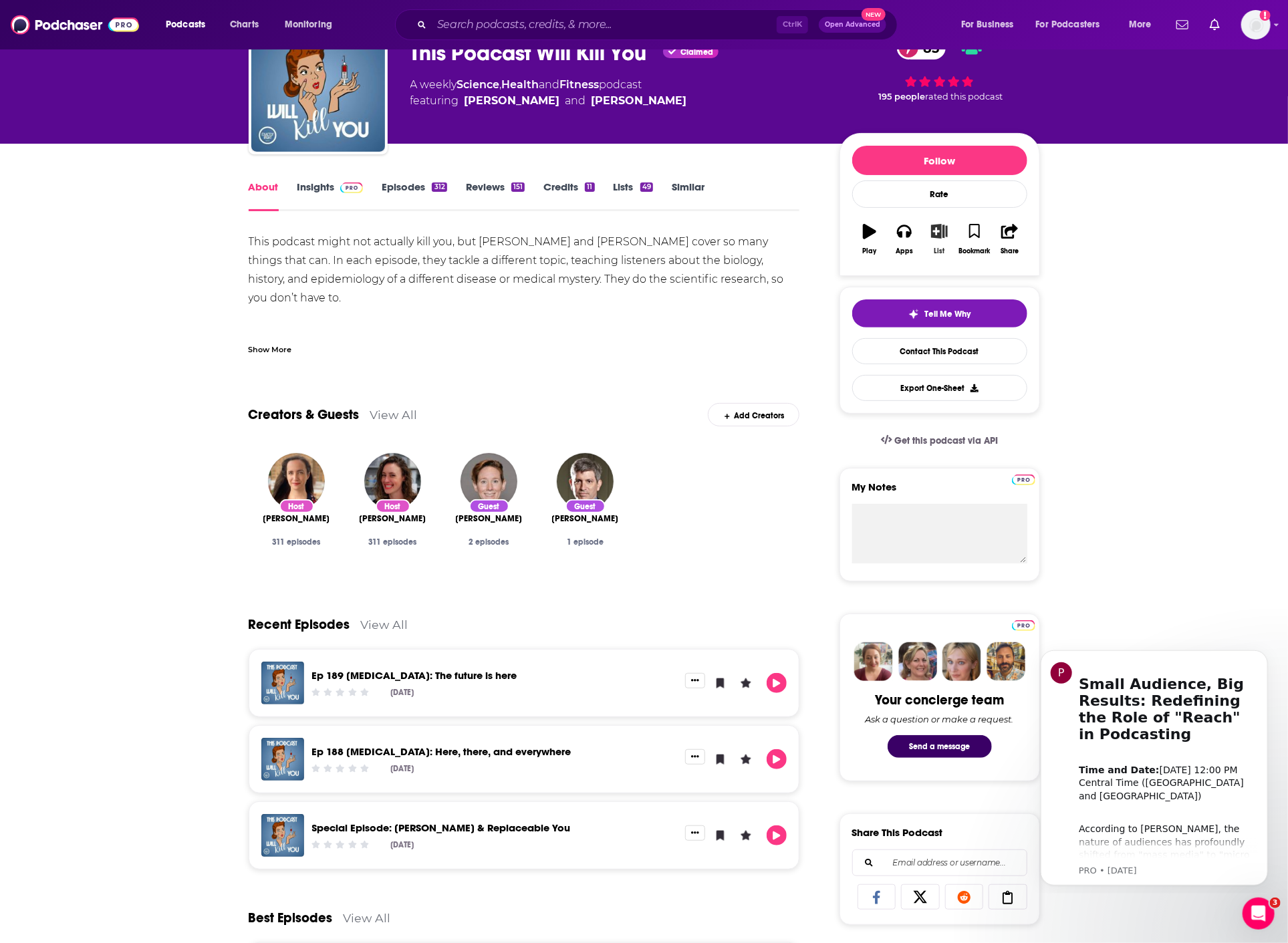
click at [936, 235] on icon "button" at bounding box center [939, 231] width 17 height 15
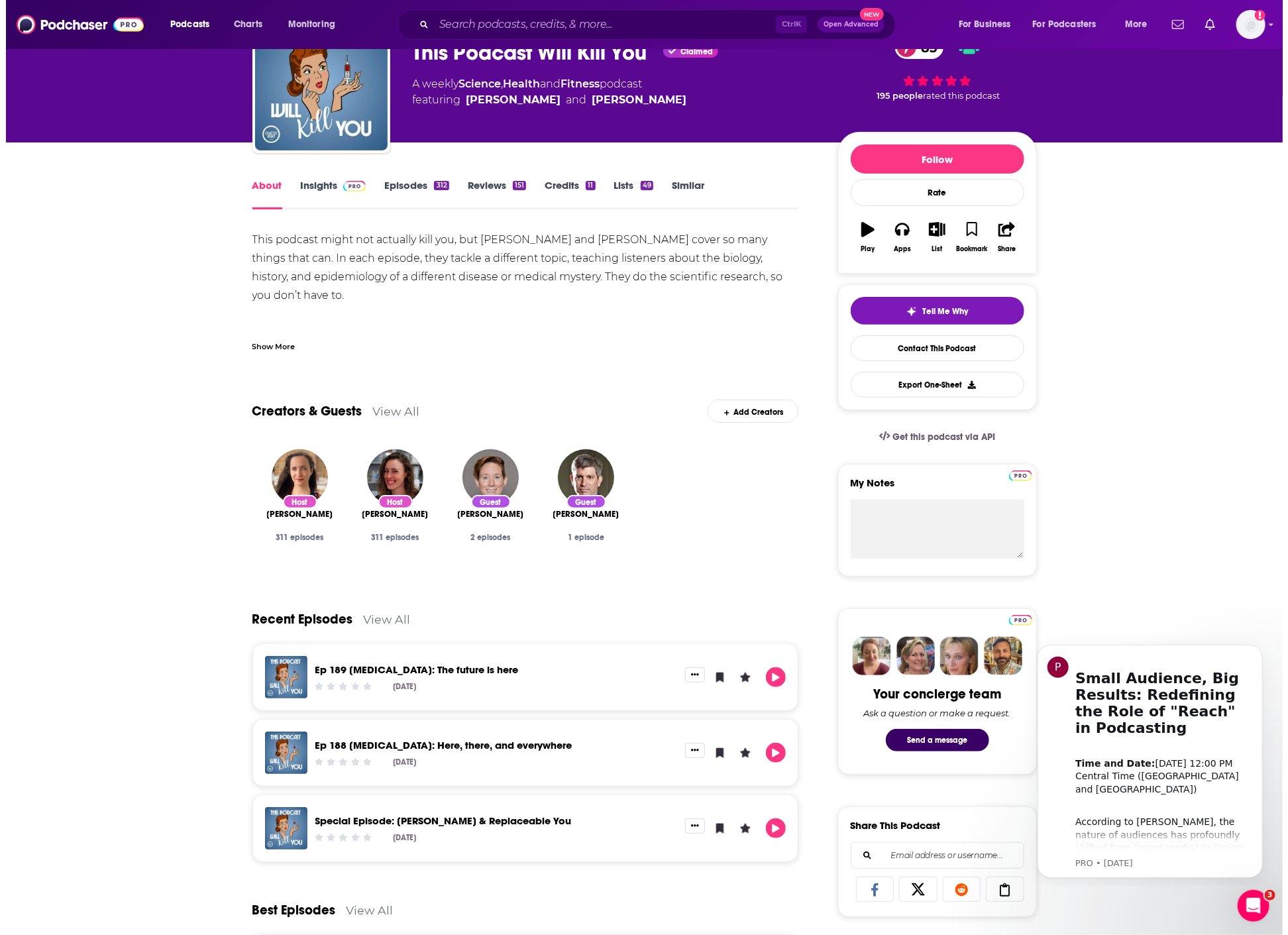
scroll to position [0, 0]
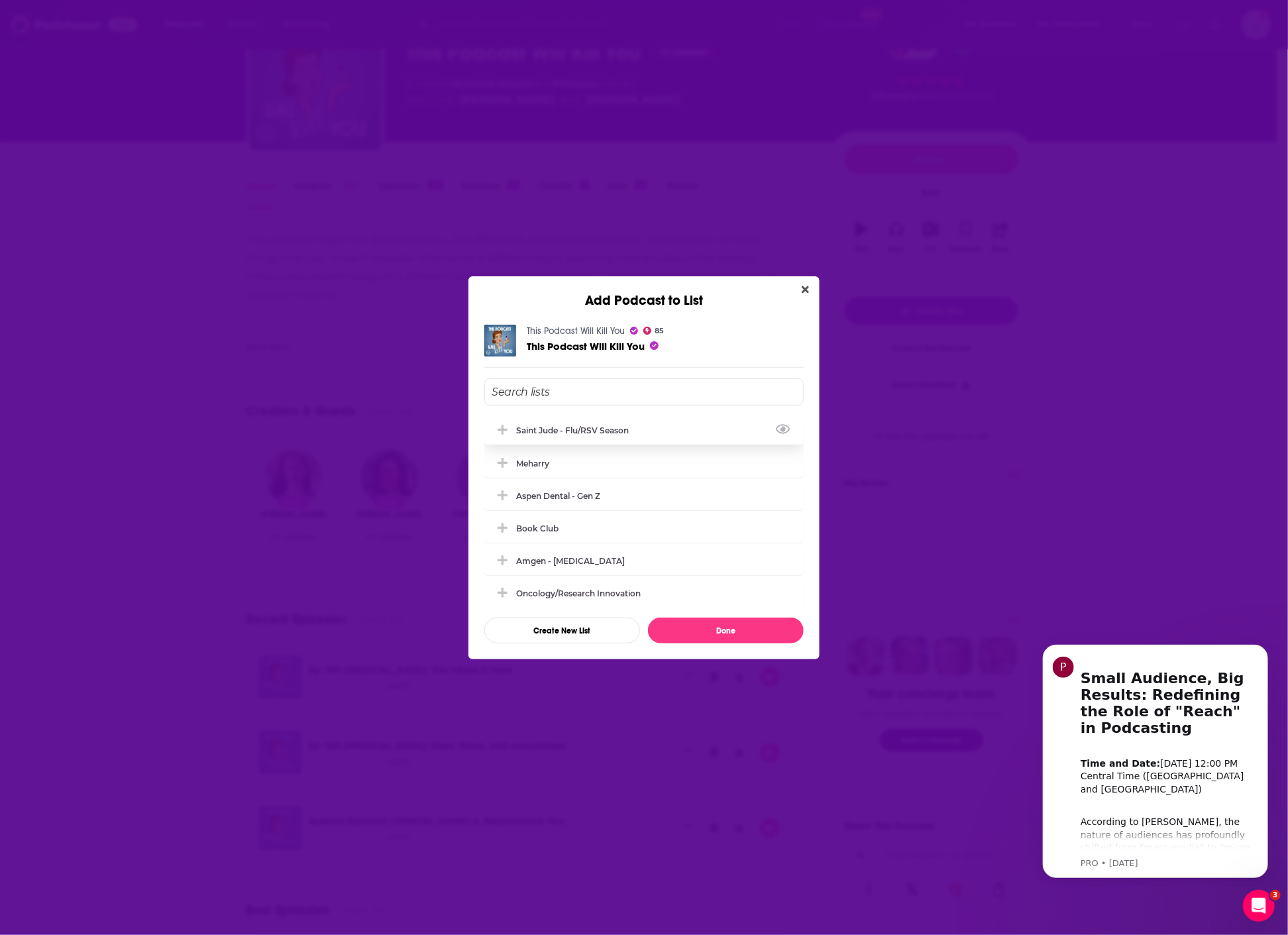
click at [581, 432] on div "Saint Jude - flu/RSV season" at bounding box center [576, 430] width 120 height 10
click at [712, 632] on button "Done" at bounding box center [726, 631] width 156 height 26
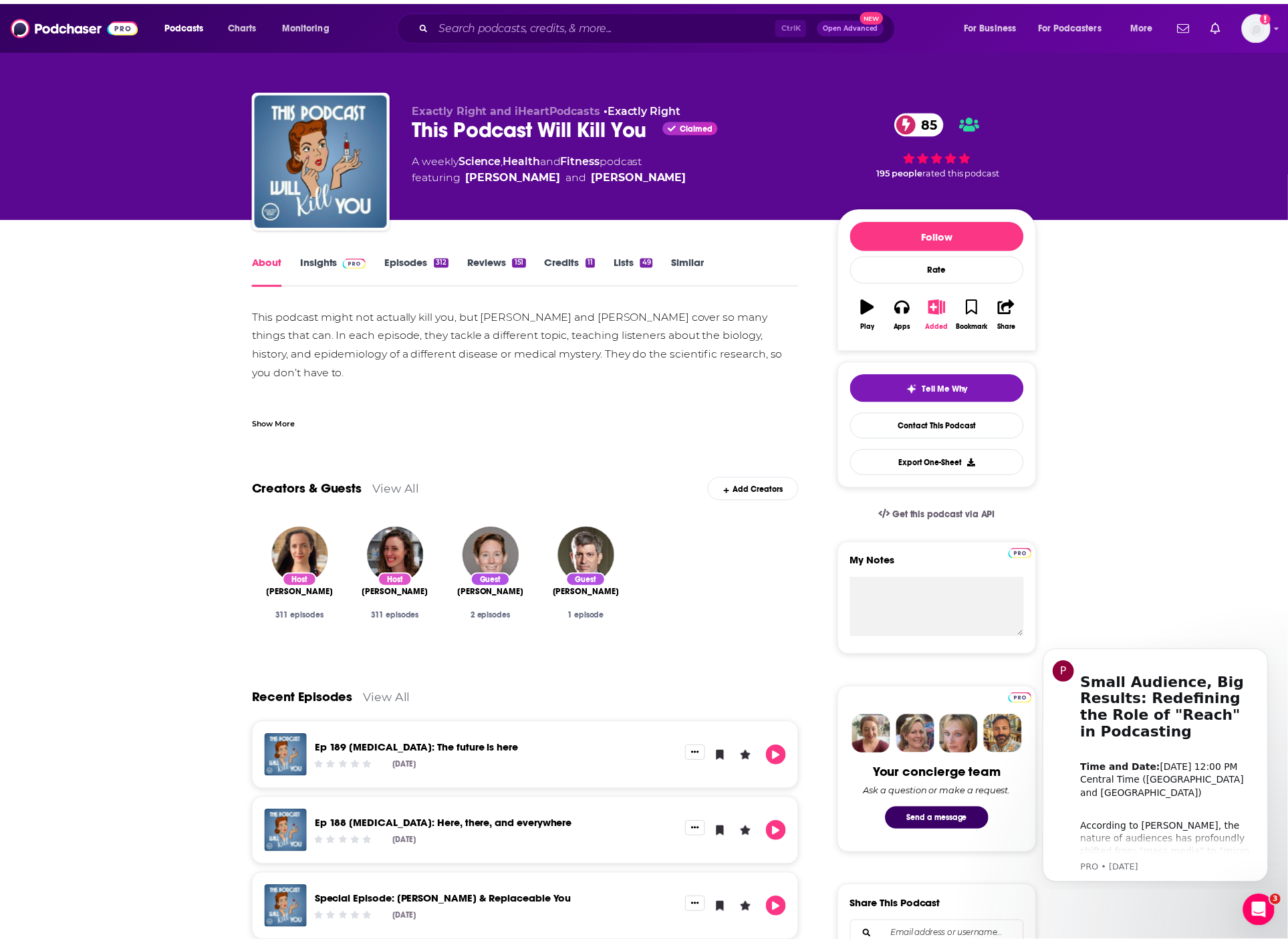
scroll to position [74, 0]
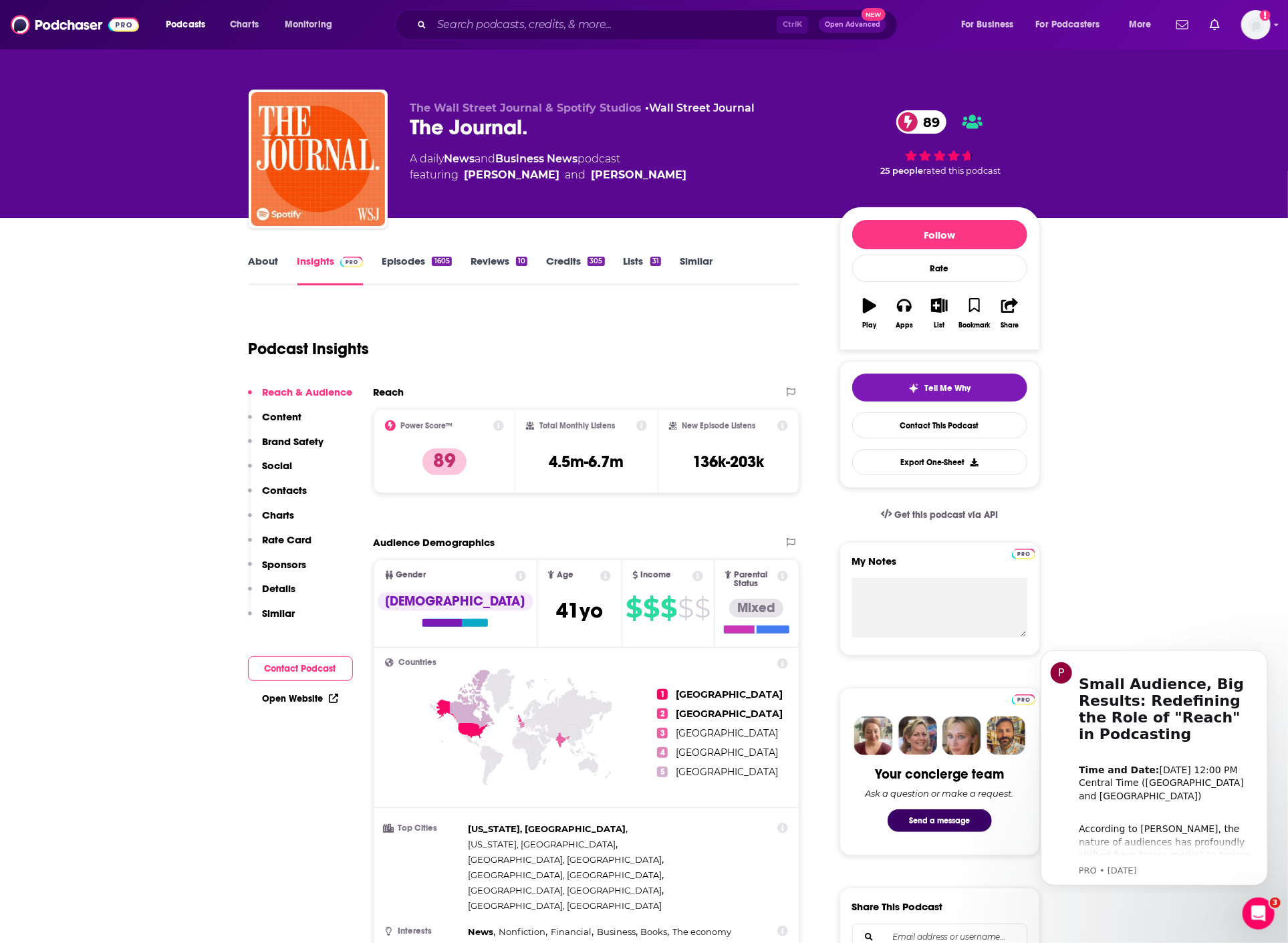
click at [274, 266] on link "About" at bounding box center [263, 269] width 30 height 31
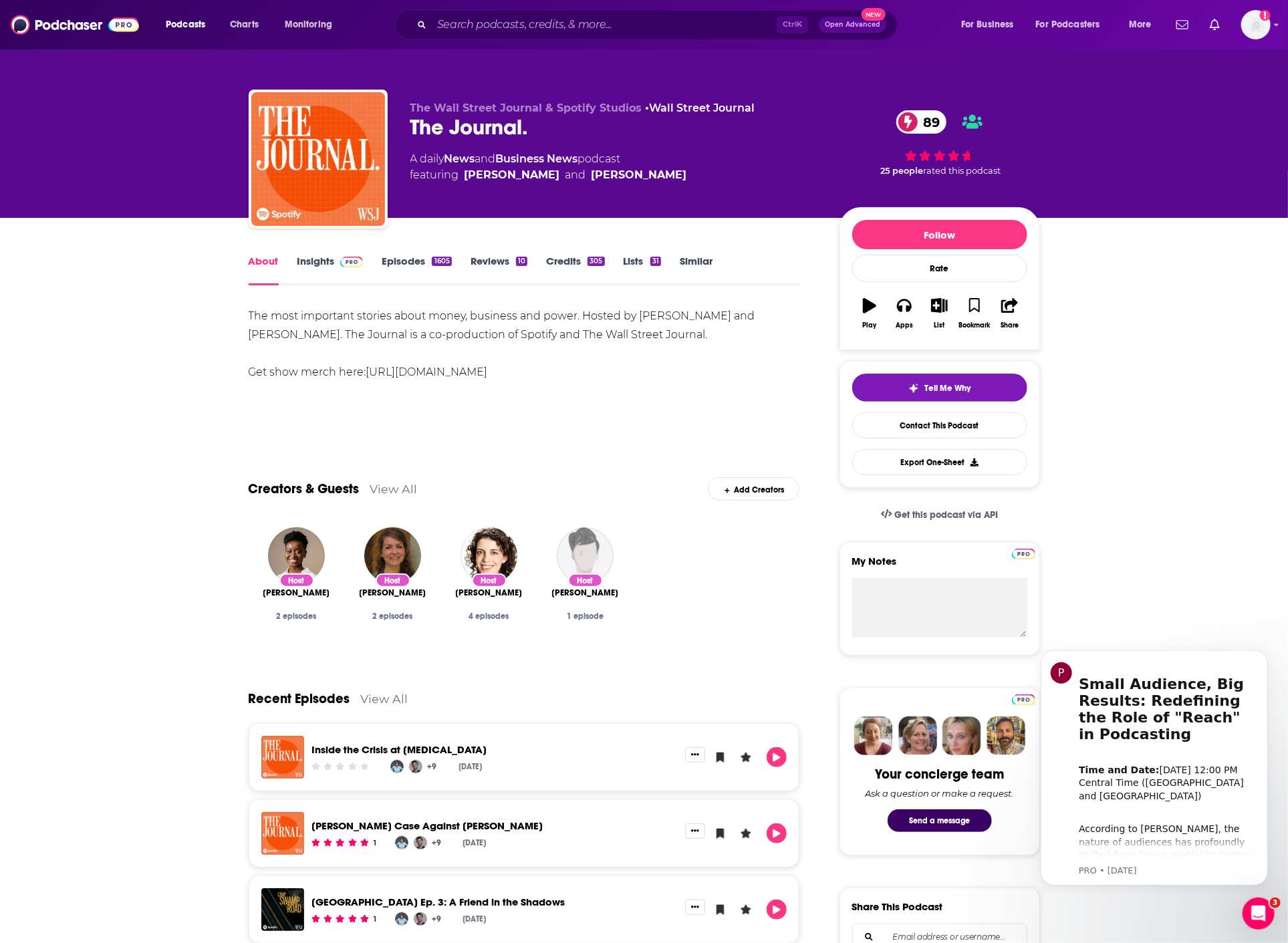
click at [387, 264] on link "Episodes 1605" at bounding box center [417, 269] width 70 height 31
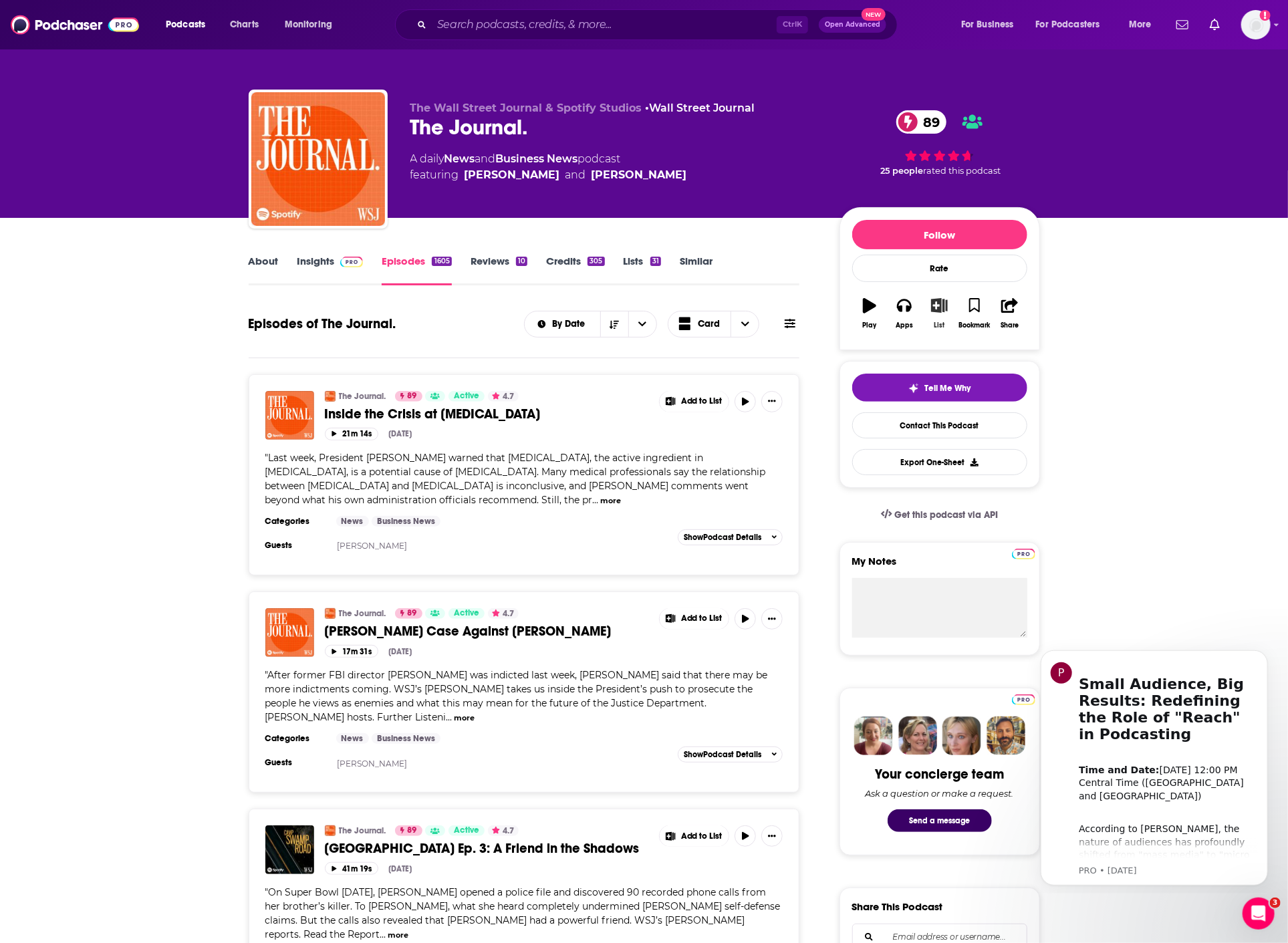
click at [947, 311] on icon "button" at bounding box center [939, 305] width 17 height 15
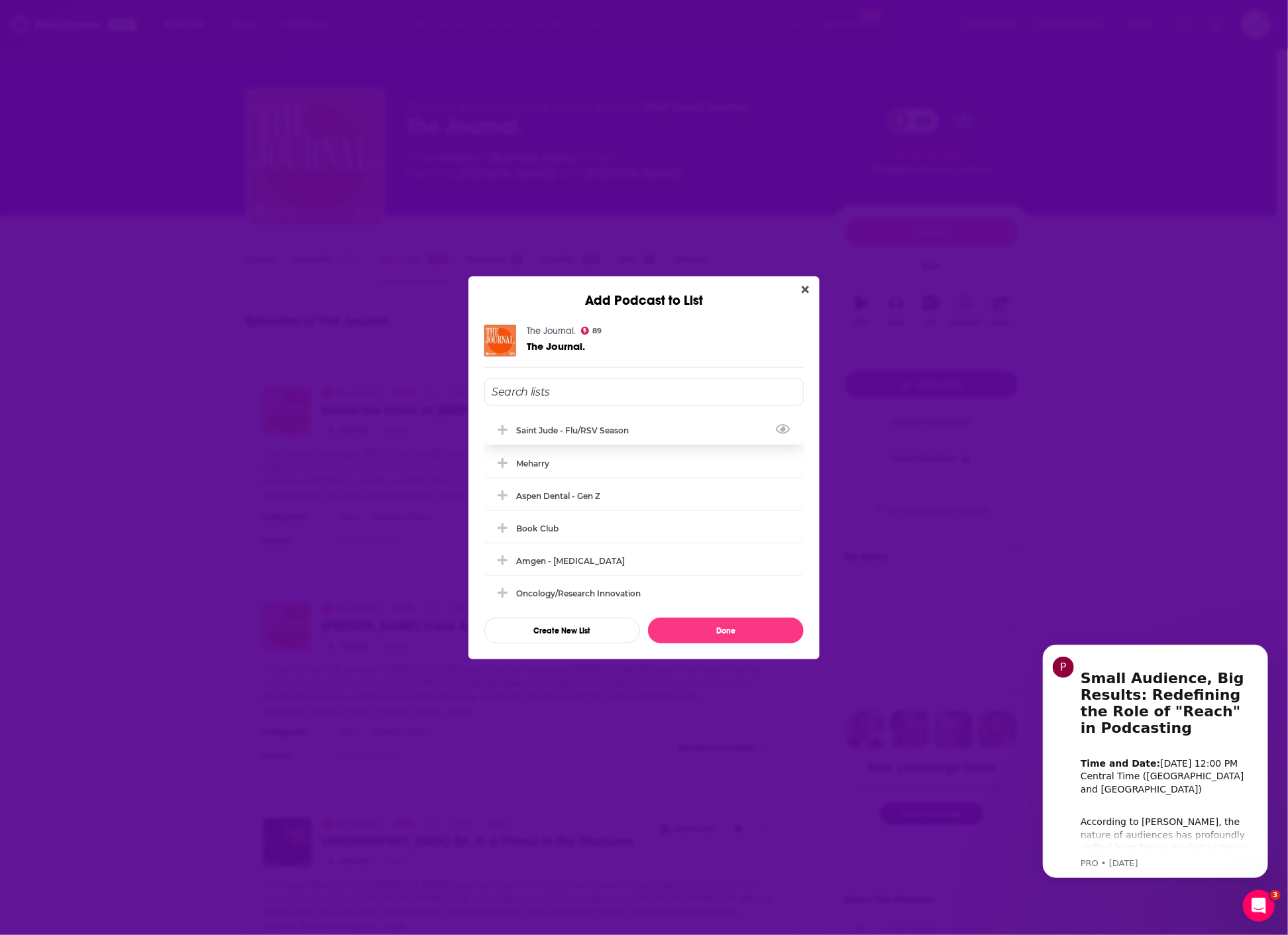
click at [581, 421] on div "Saint Jude - flu/RSV season" at bounding box center [644, 430] width 319 height 29
click at [732, 628] on button "Done" at bounding box center [726, 631] width 156 height 26
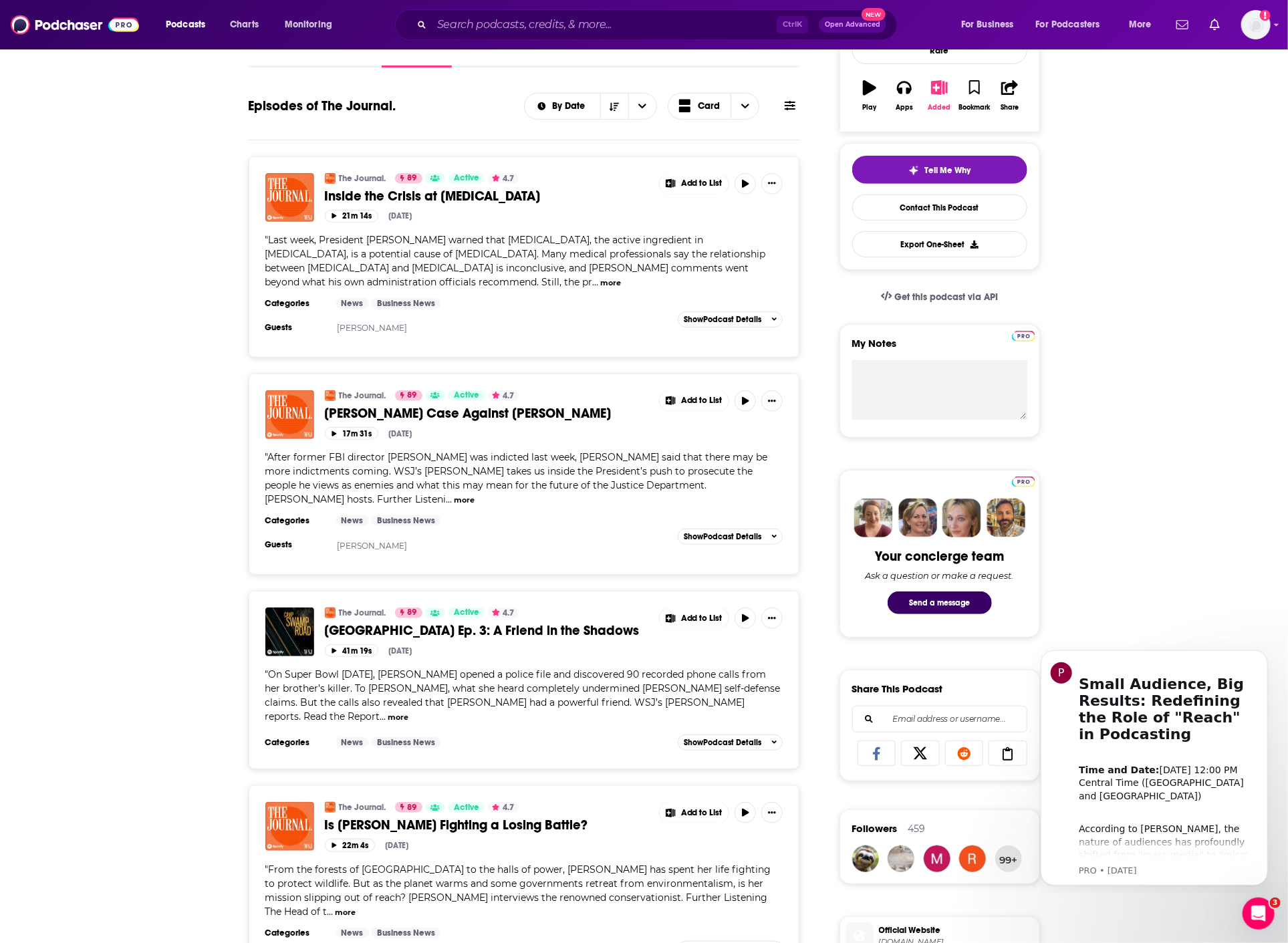
scroll to position [74, 0]
